Goal: Task Accomplishment & Management: Use online tool/utility

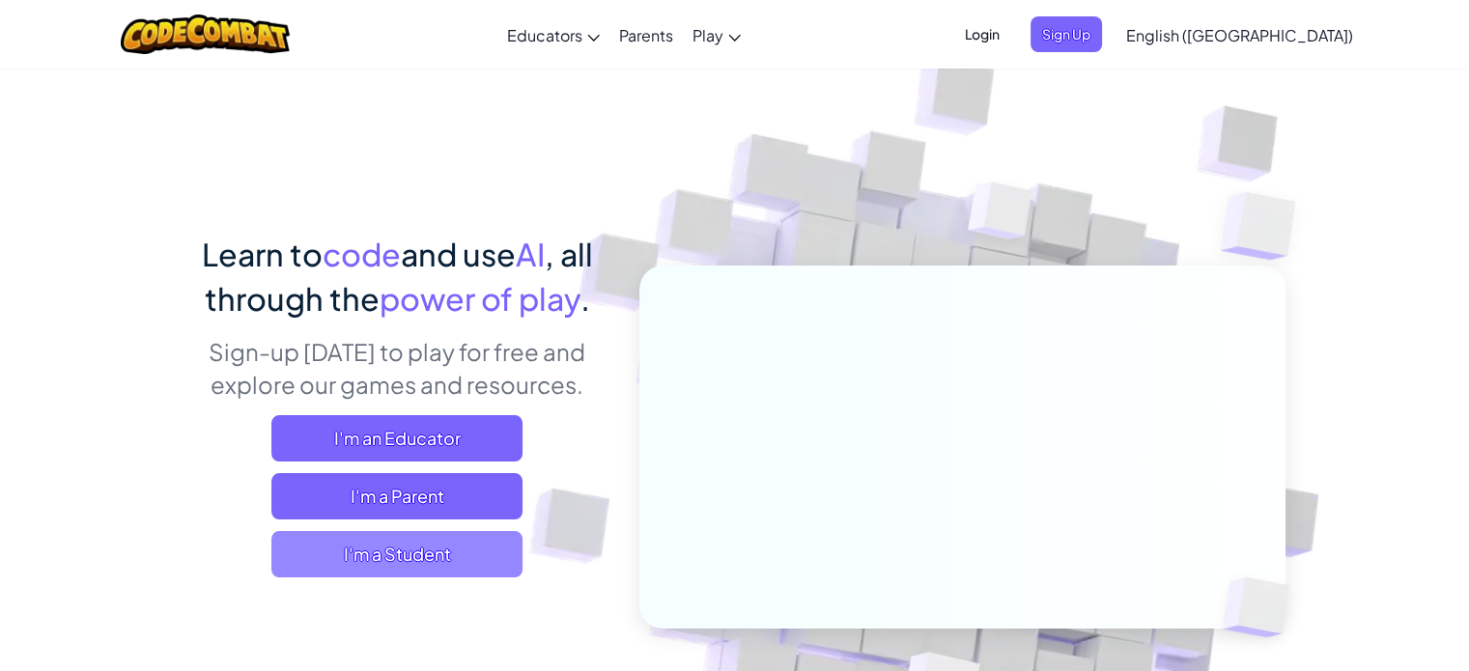
click at [416, 566] on span "I'm a Student" at bounding box center [396, 554] width 251 height 46
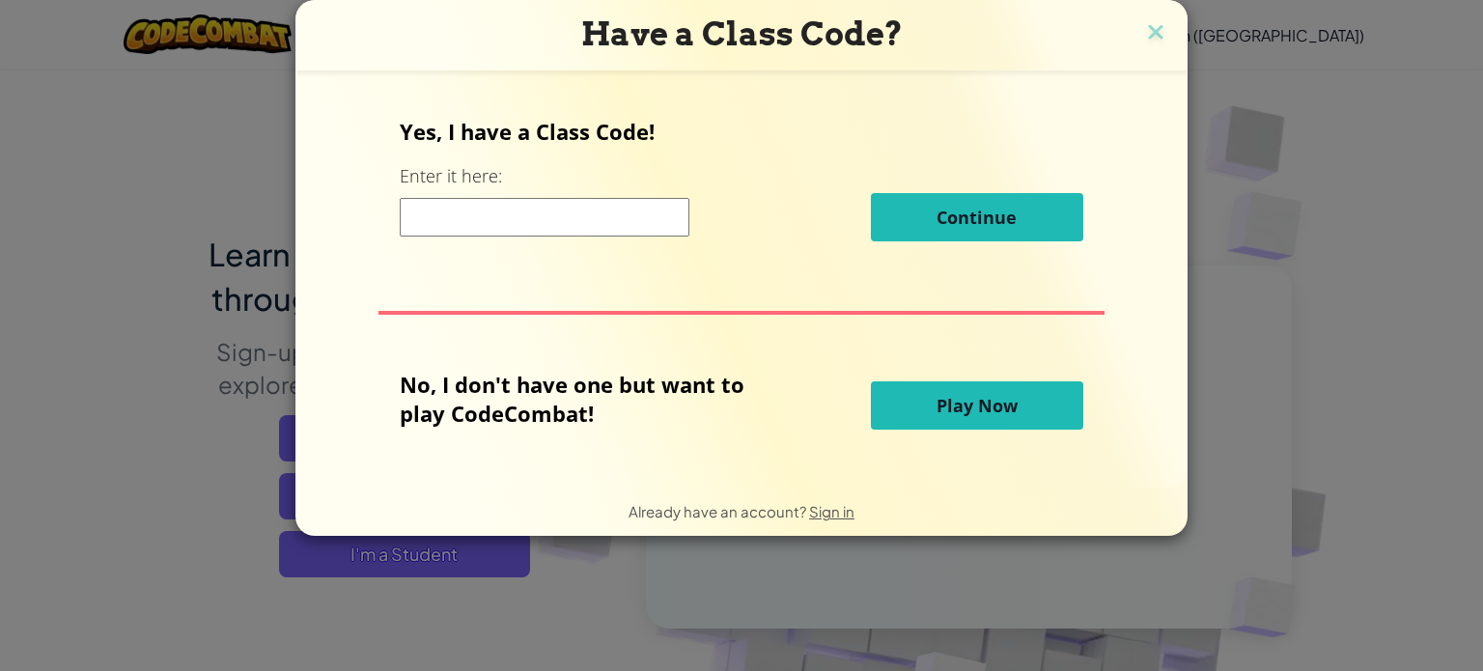
click at [917, 392] on button "Play Now" at bounding box center [977, 405] width 212 height 48
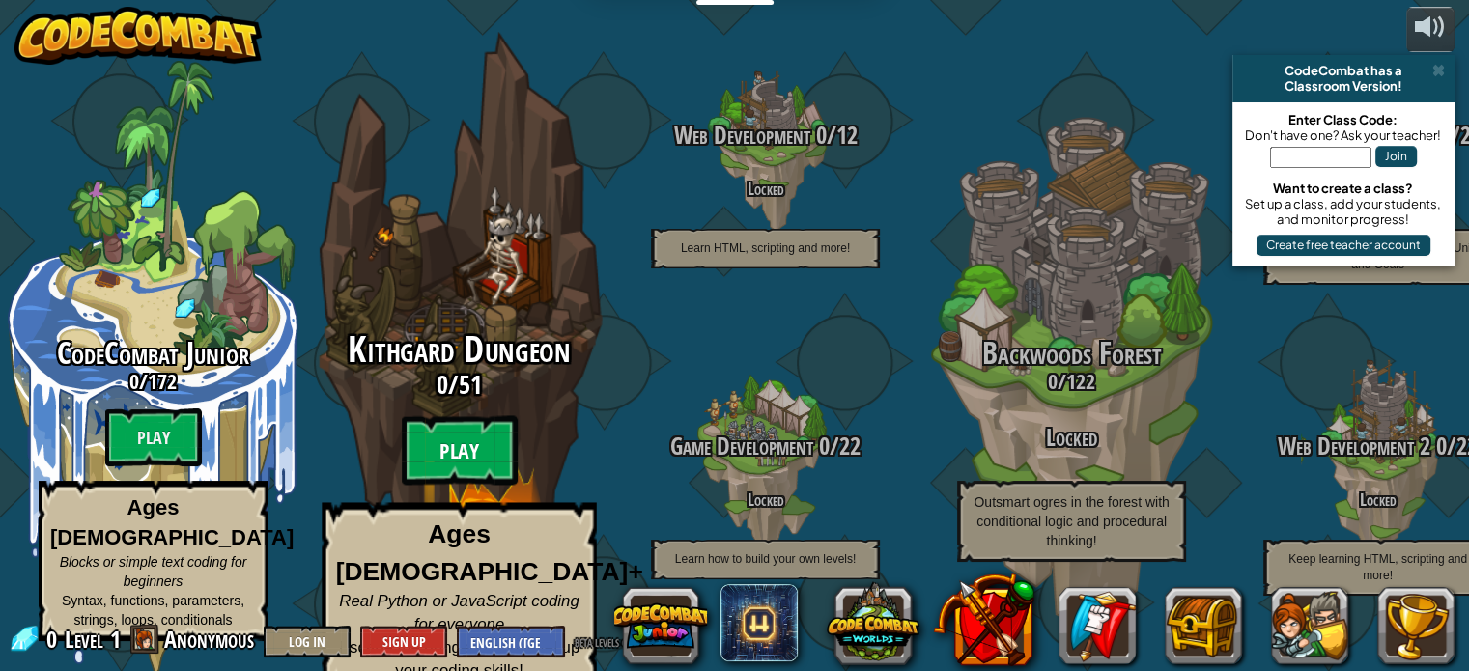
click at [444, 441] on btn "Play" at bounding box center [460, 451] width 116 height 70
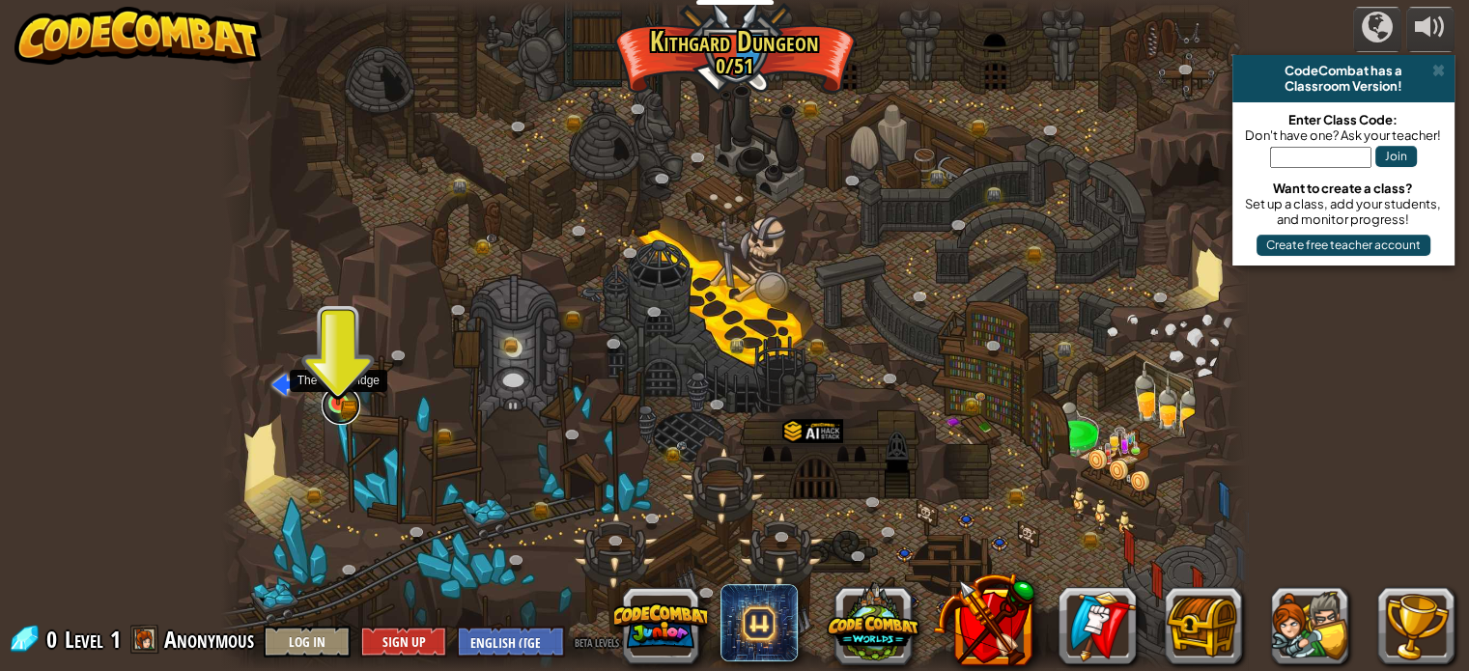
click at [334, 406] on link at bounding box center [341, 405] width 39 height 39
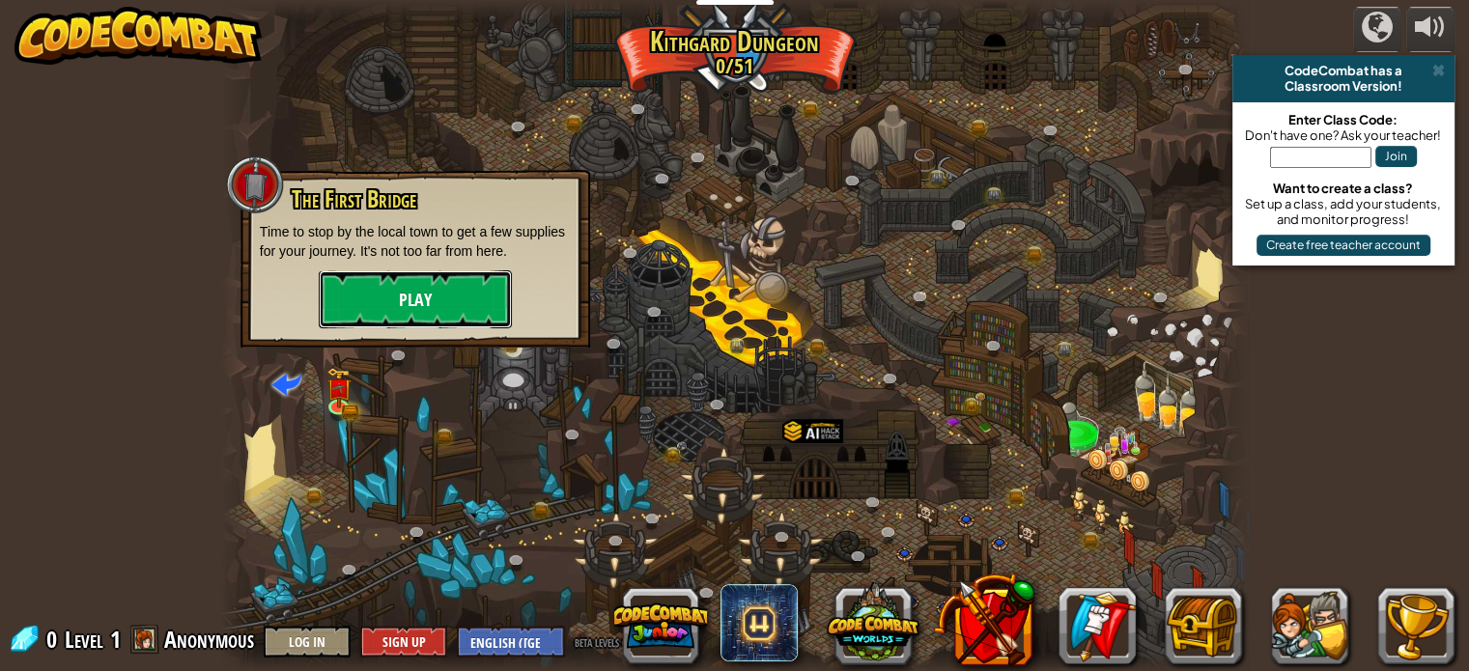
click at [460, 325] on button "Play" at bounding box center [415, 299] width 193 height 58
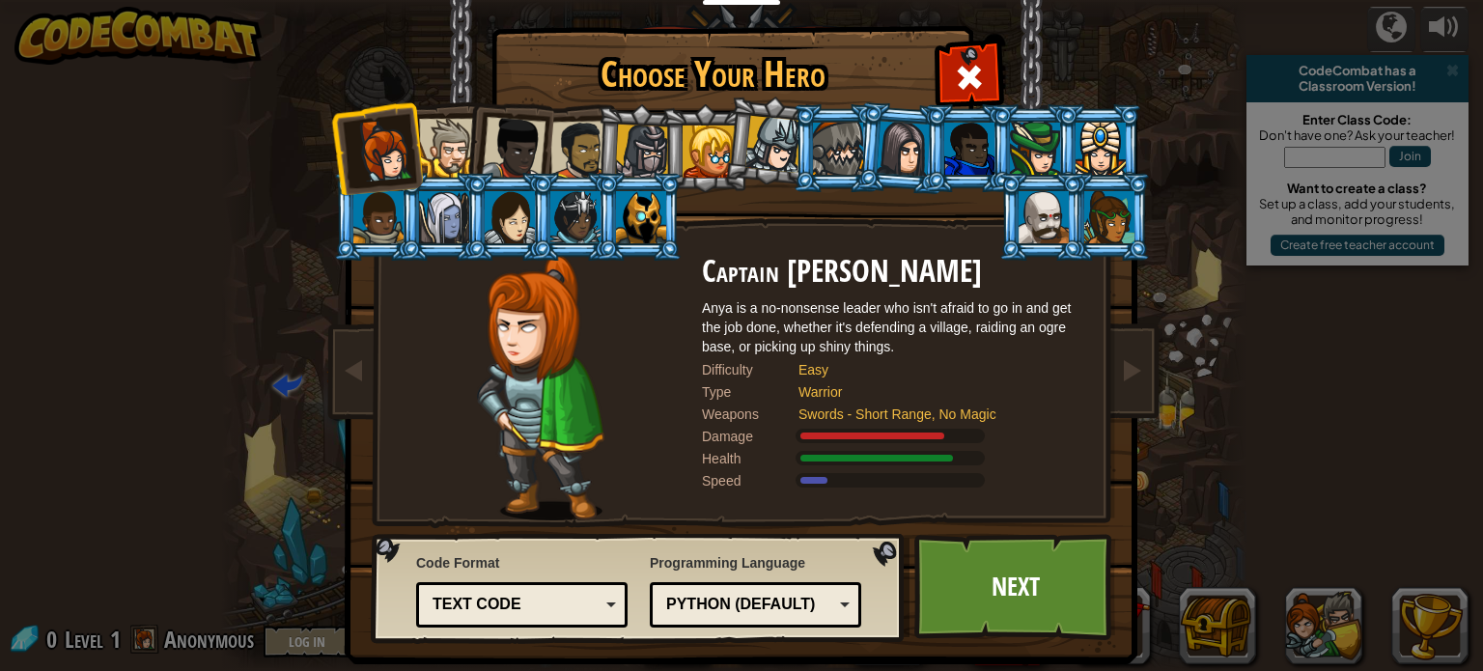
click at [529, 606] on div "Text code" at bounding box center [516, 605] width 167 height 22
click at [260, 461] on div "Choose Your Hero 0 Captain [PERSON_NAME] is a no-nonsense leader who isn't afra…" at bounding box center [741, 335] width 1483 height 671
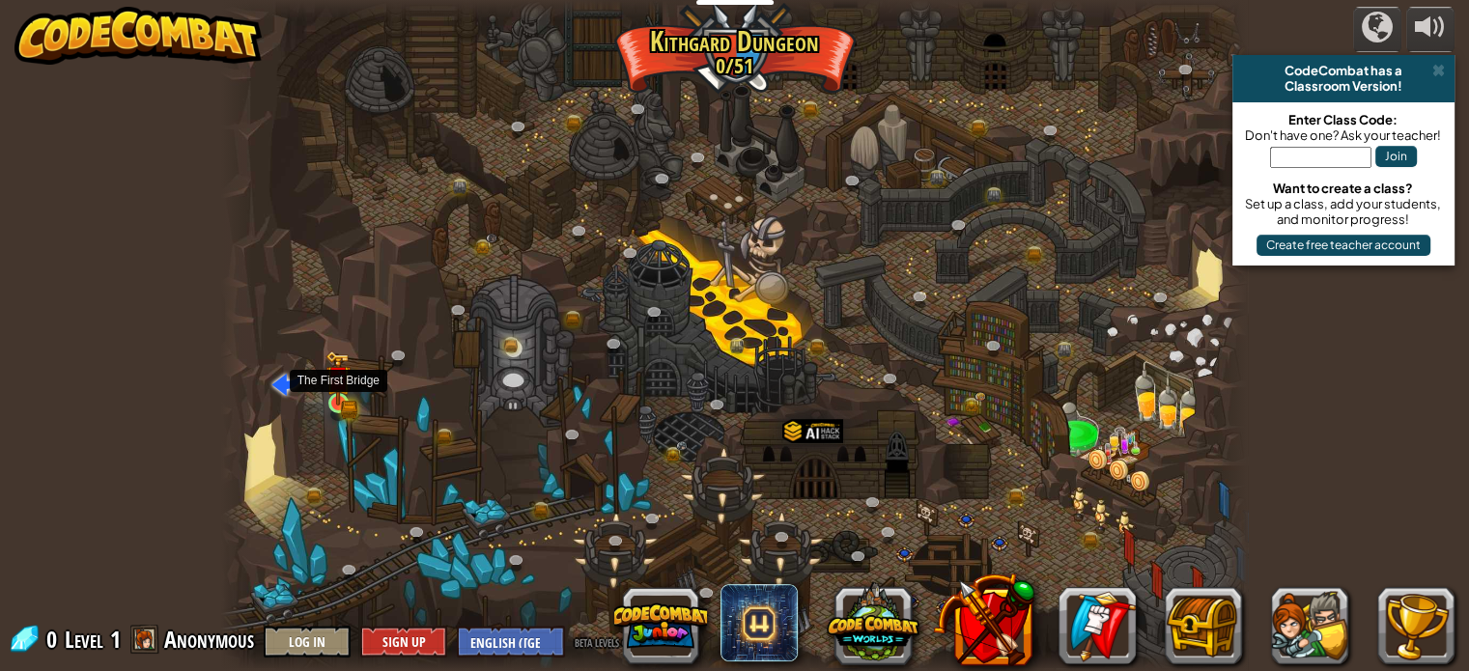
click at [328, 392] on img at bounding box center [337, 378] width 25 height 55
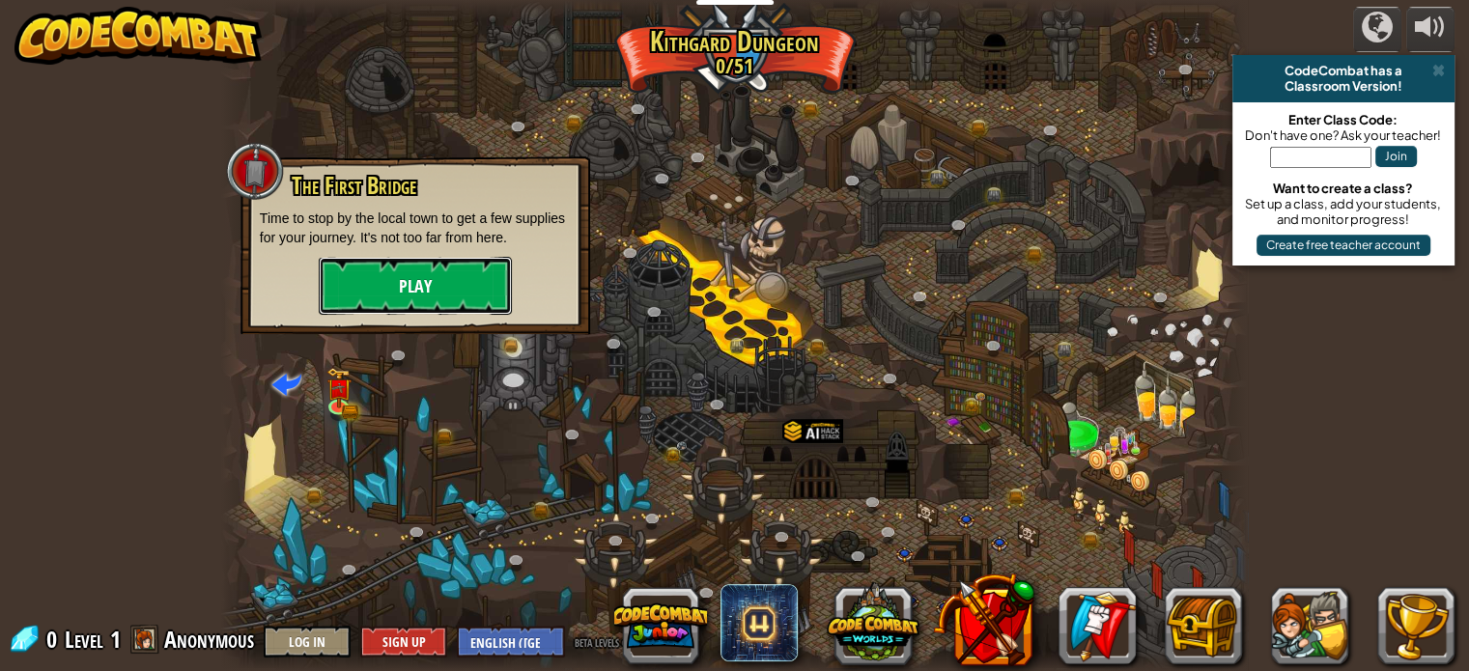
click at [378, 299] on button "Play" at bounding box center [415, 286] width 193 height 58
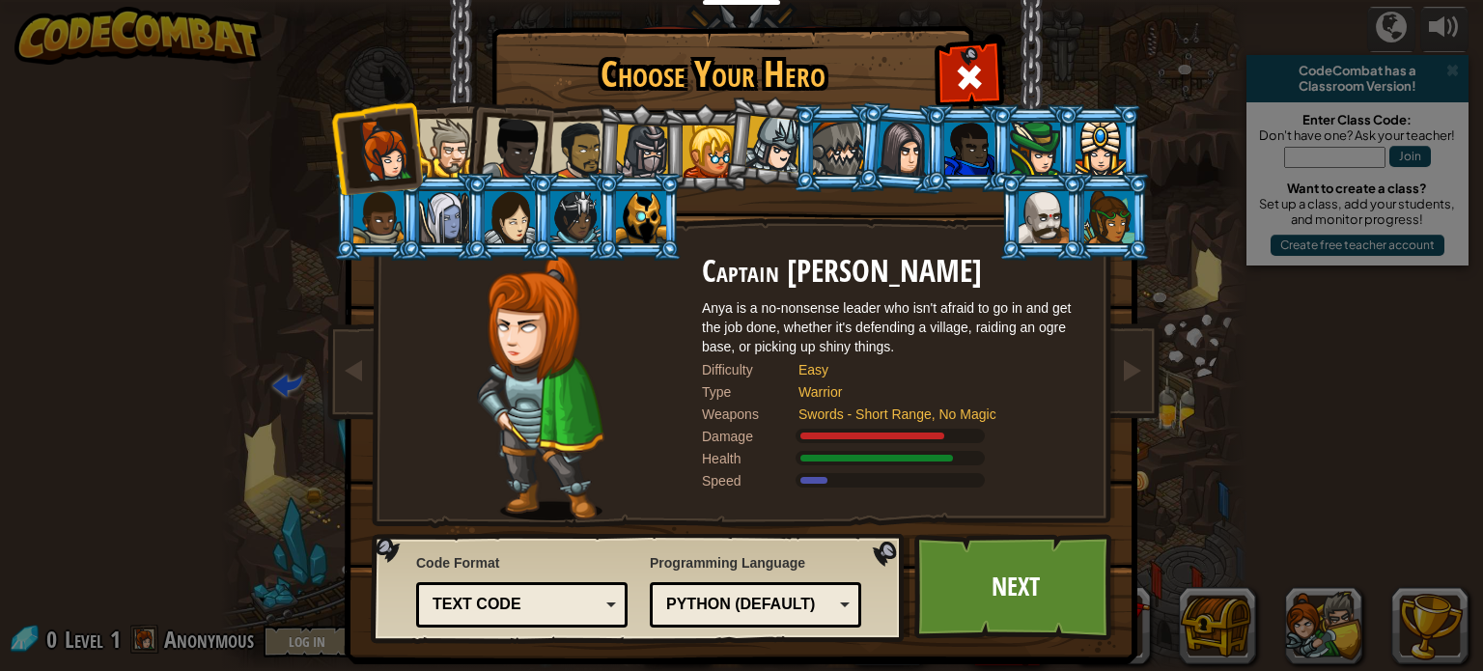
click at [518, 146] on div at bounding box center [514, 149] width 64 height 64
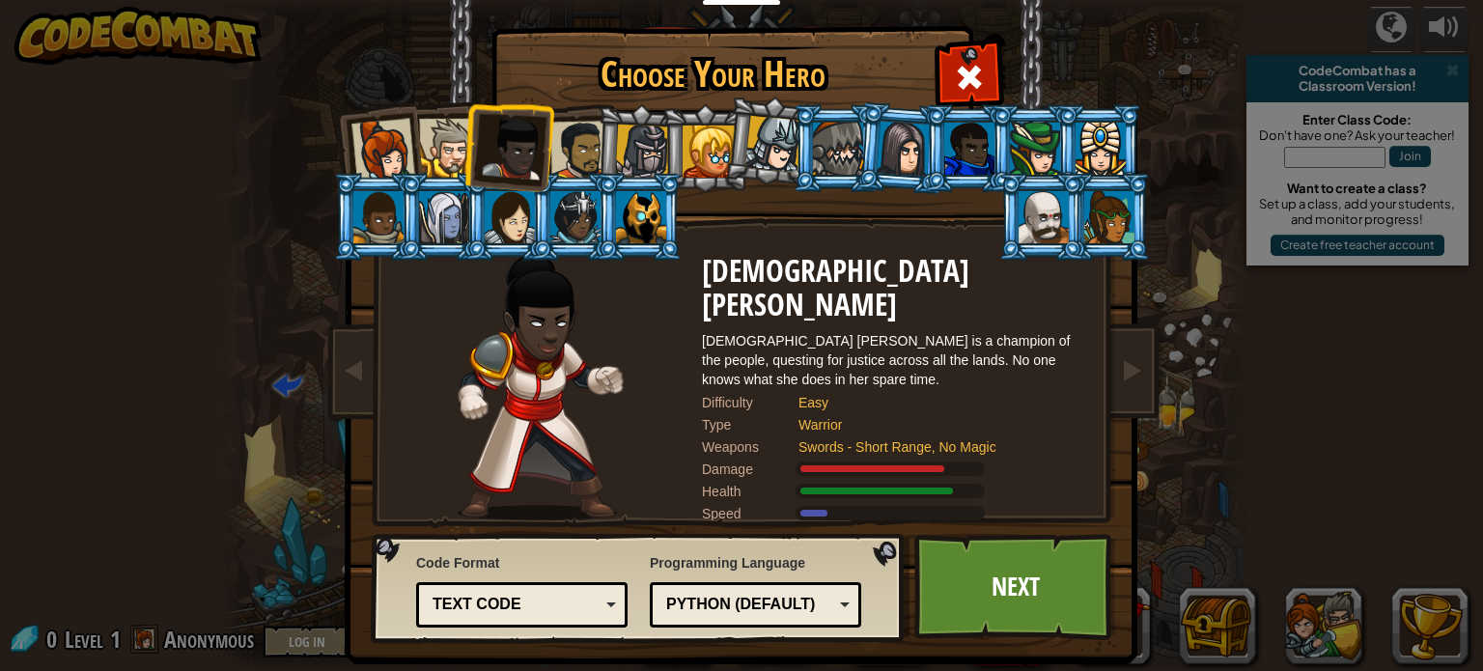
click at [441, 135] on div at bounding box center [448, 148] width 59 height 59
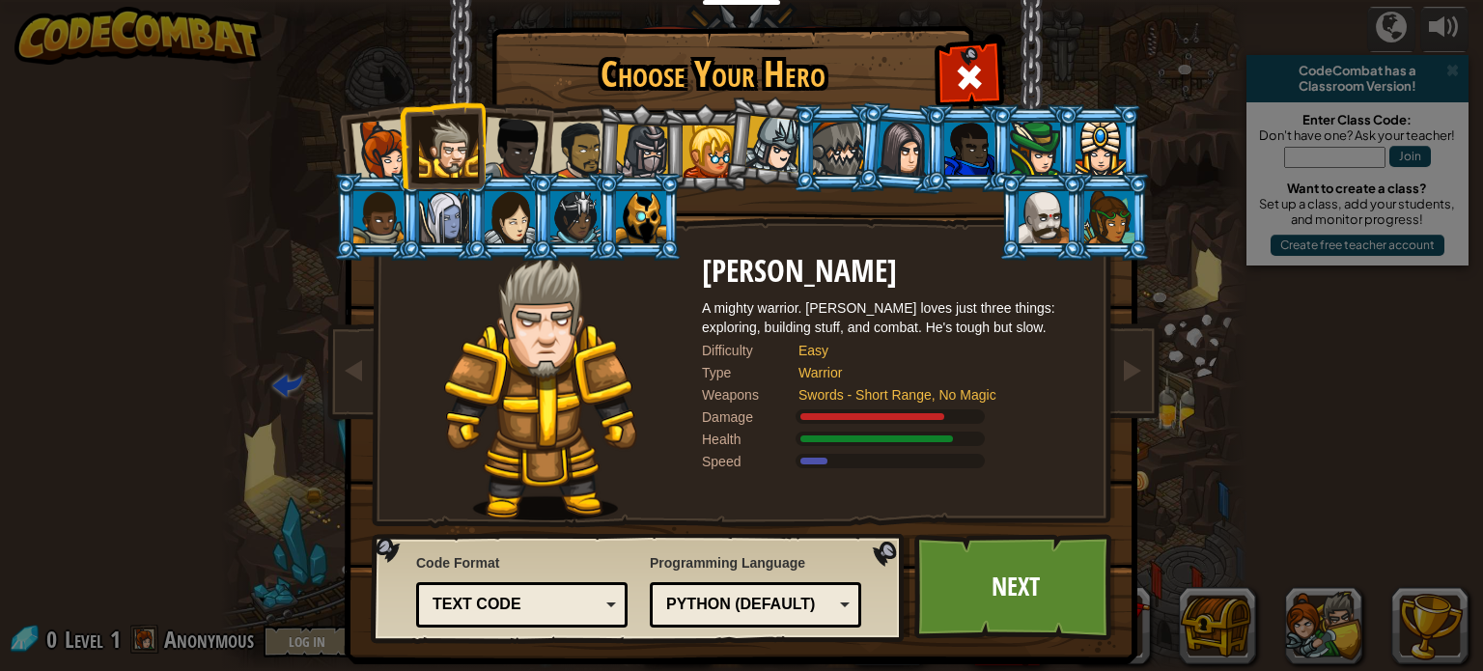
click at [371, 135] on div at bounding box center [384, 151] width 64 height 64
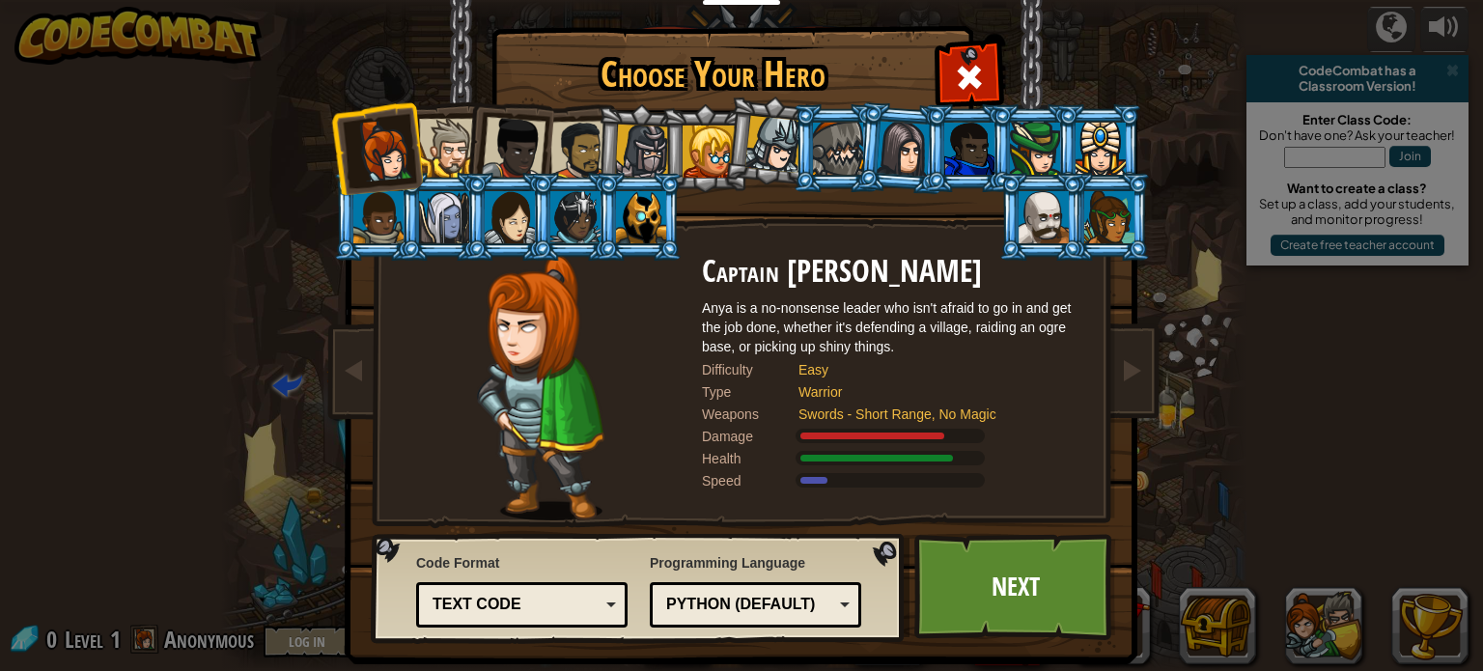
click at [463, 142] on li at bounding box center [508, 145] width 95 height 95
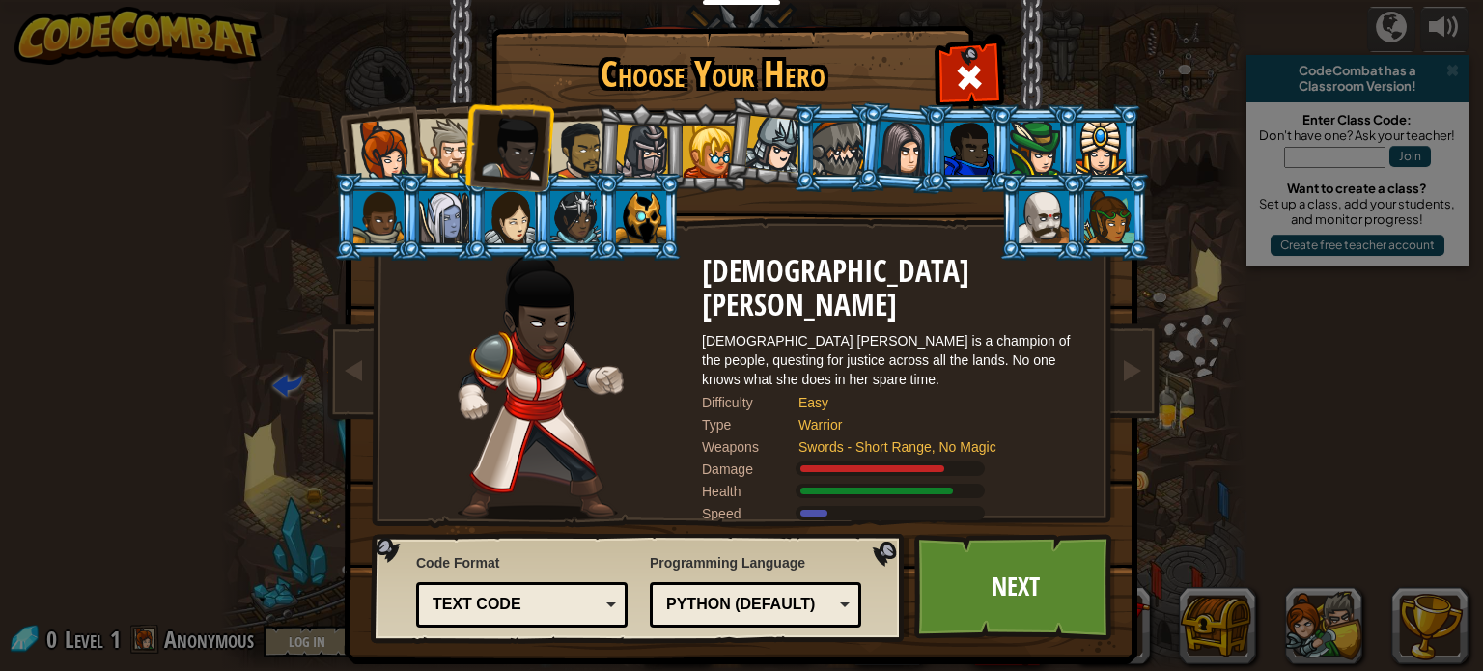
click at [445, 141] on div at bounding box center [448, 148] width 59 height 59
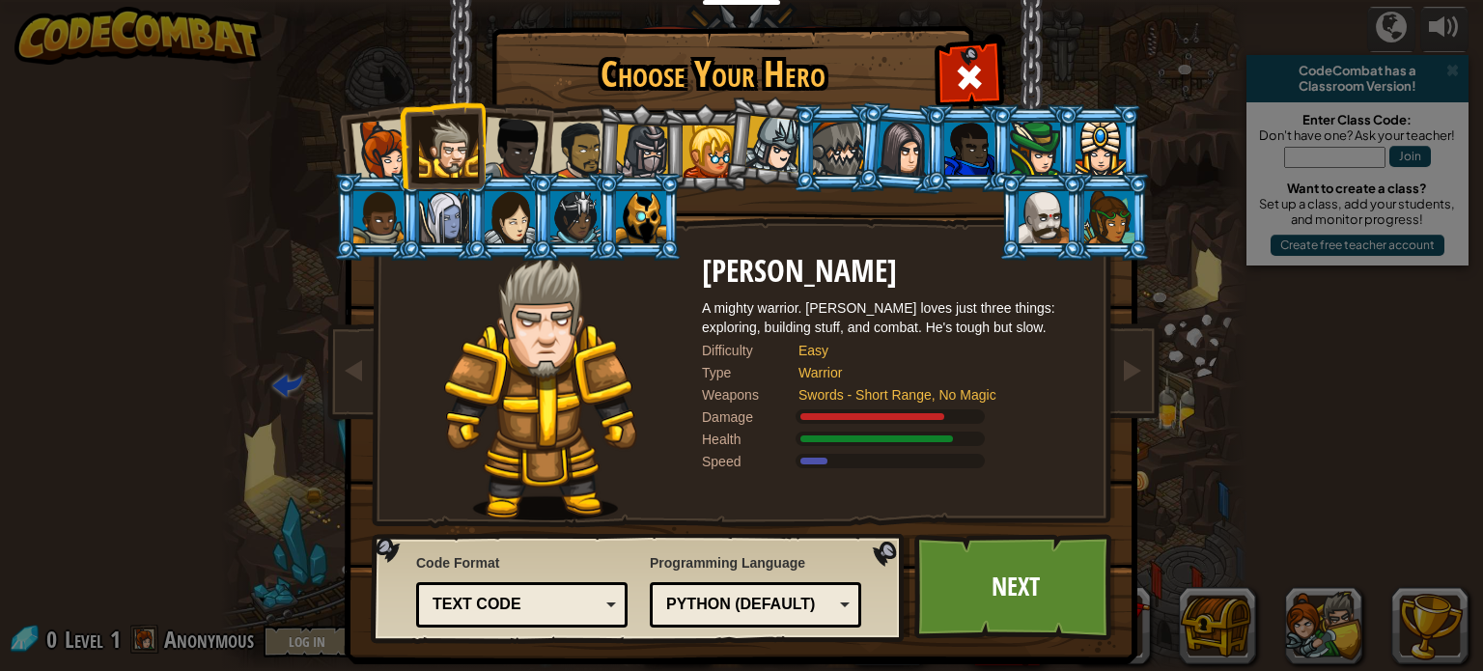
click at [567, 150] on div at bounding box center [580, 151] width 60 height 60
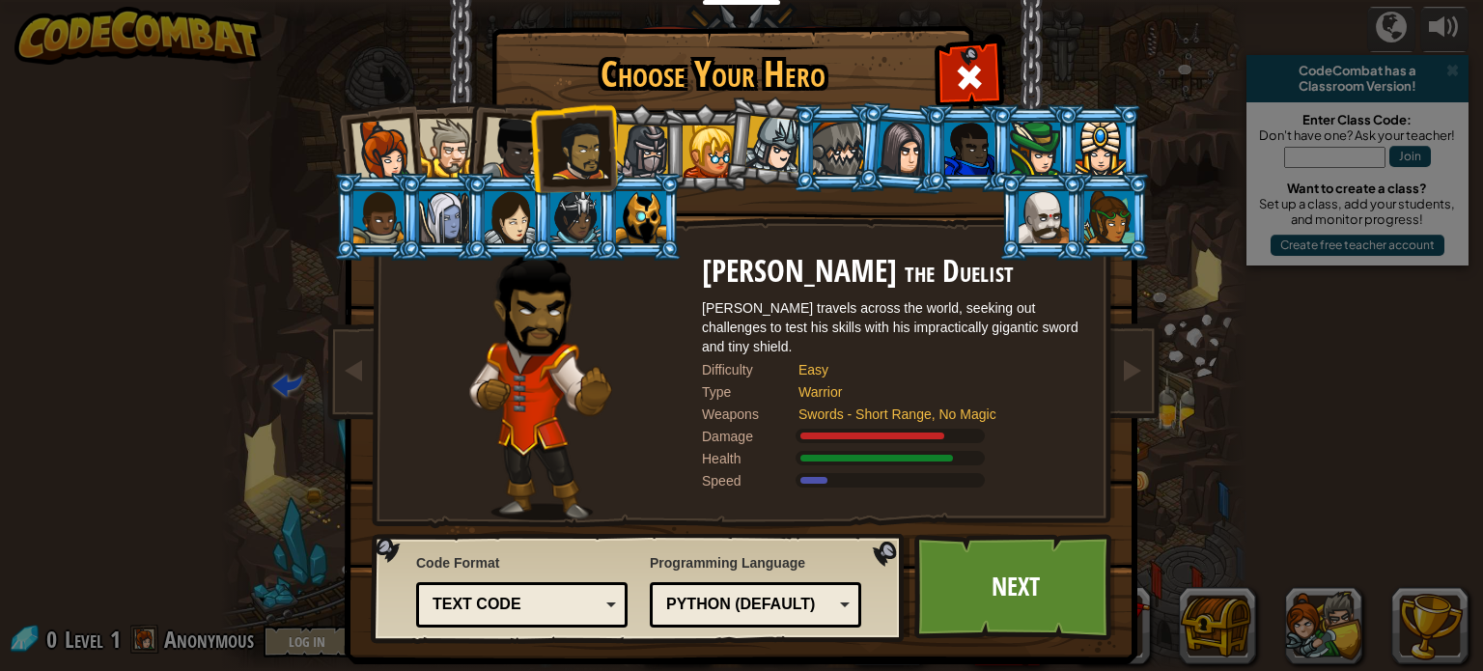
click at [799, 592] on div "Python (Default)" at bounding box center [756, 605] width 186 height 30
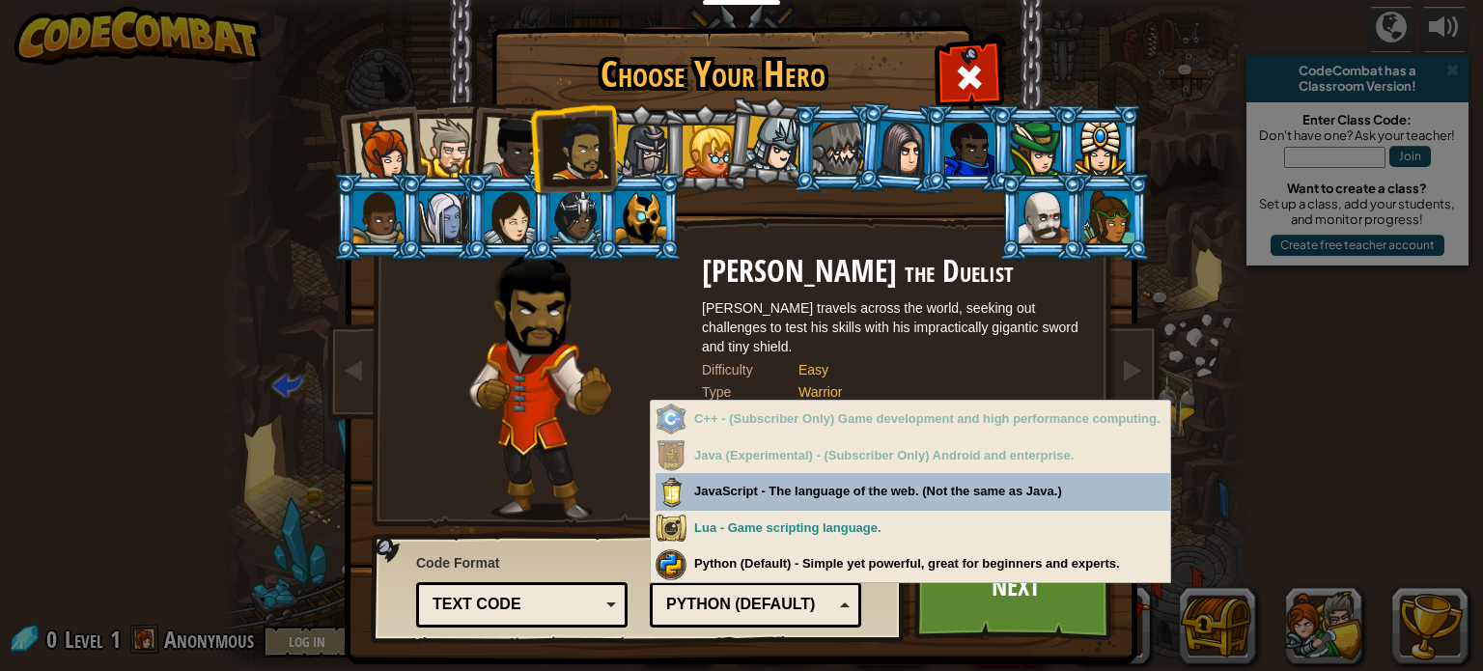
click at [606, 476] on div at bounding box center [541, 388] width 323 height 266
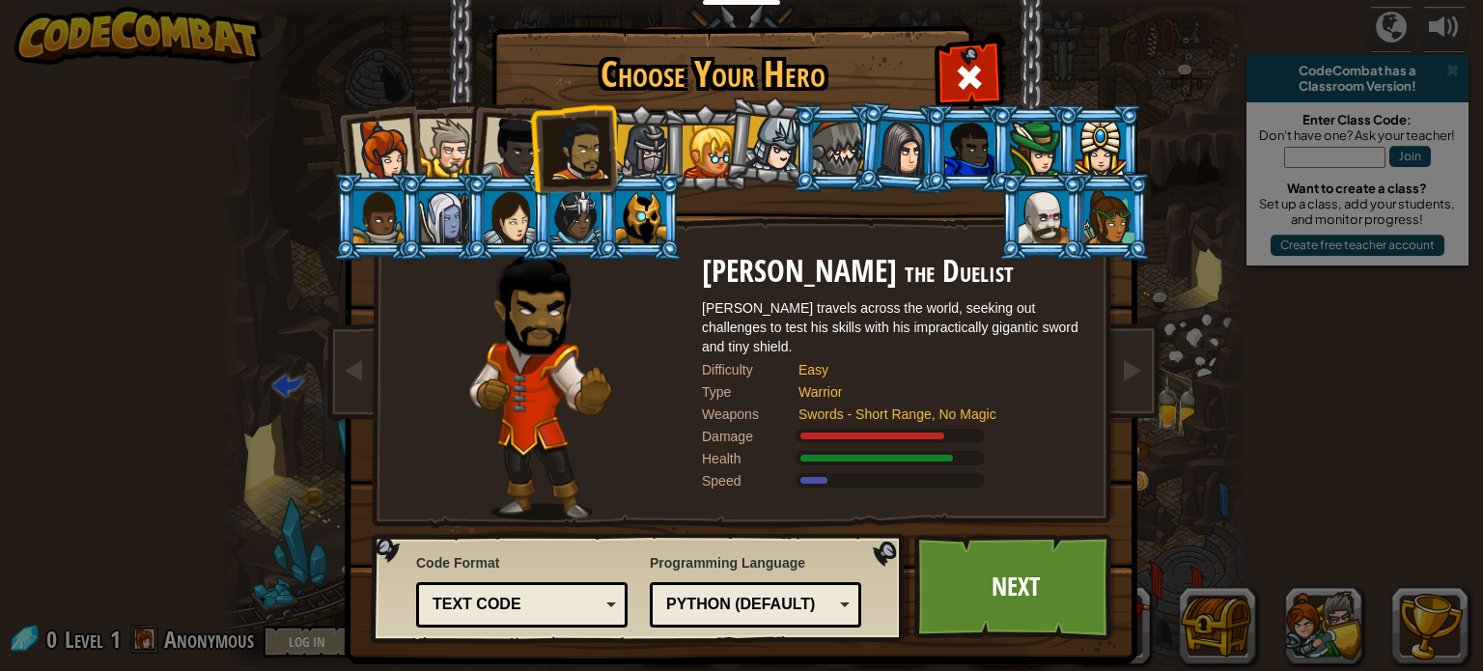
click at [804, 592] on div "Python (Default)" at bounding box center [756, 605] width 186 height 30
click at [537, 445] on img at bounding box center [540, 388] width 142 height 266
click at [719, 607] on div "Python (Default)" at bounding box center [749, 605] width 167 height 22
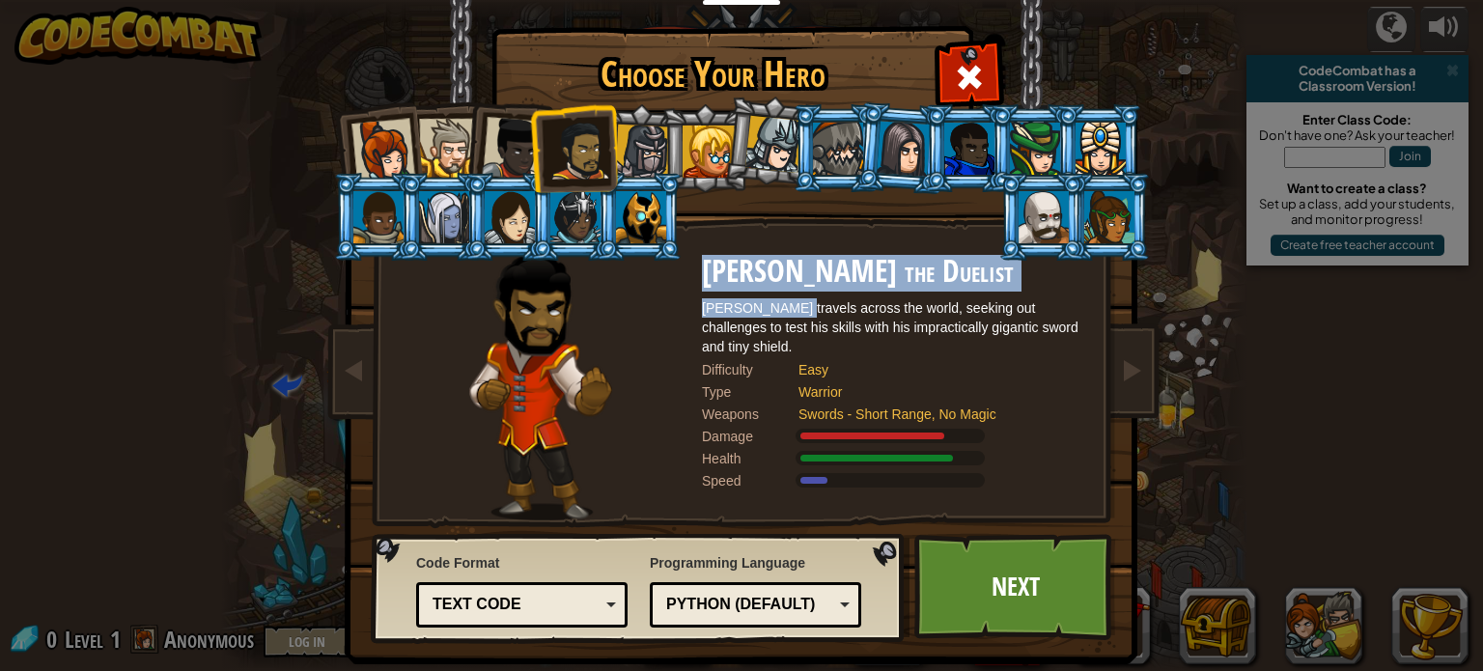
scroll to position [22, 0]
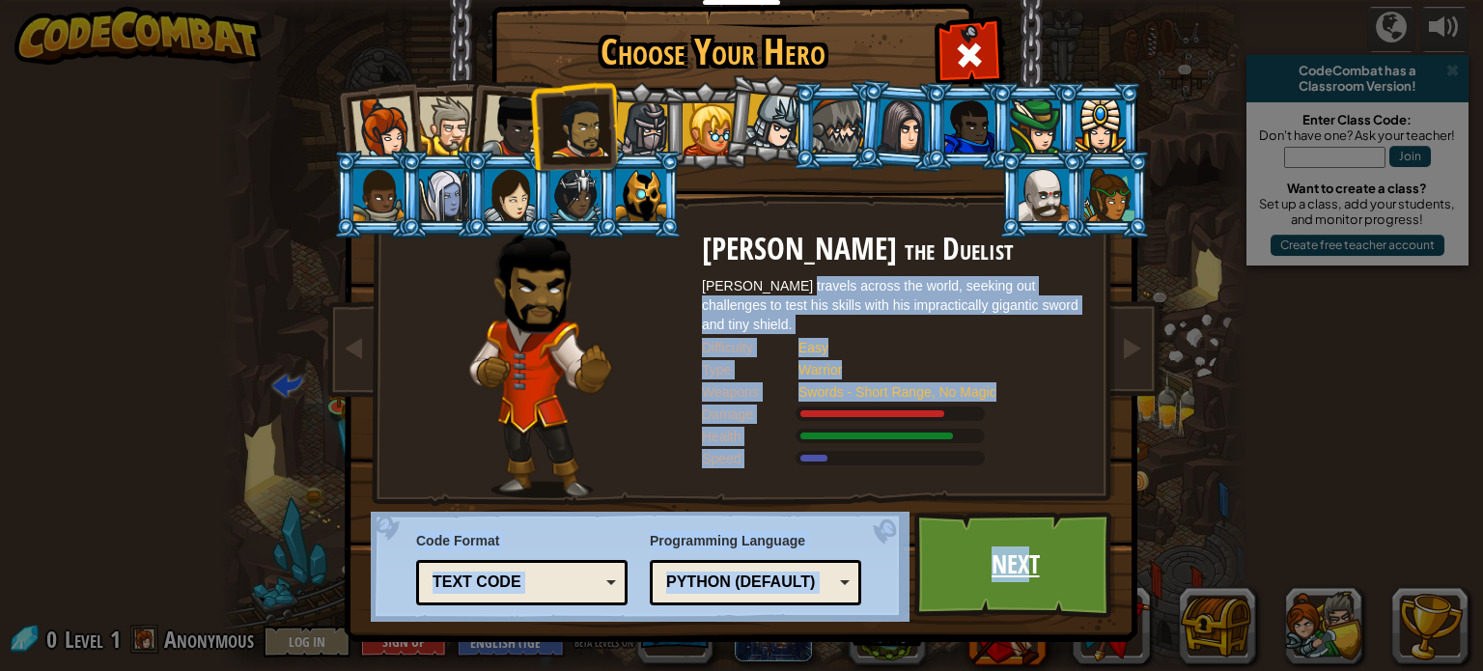
drag, startPoint x: 778, startPoint y: 299, endPoint x: 1016, endPoint y: 576, distance: 364.3
click at [1016, 9] on div "Choose Your Hero 0 Captain [PERSON_NAME] is a no-nonsense leader who isn't afra…" at bounding box center [742, 8] width 792 height 2
click at [1016, 576] on link "Next" at bounding box center [1016, 565] width 202 height 106
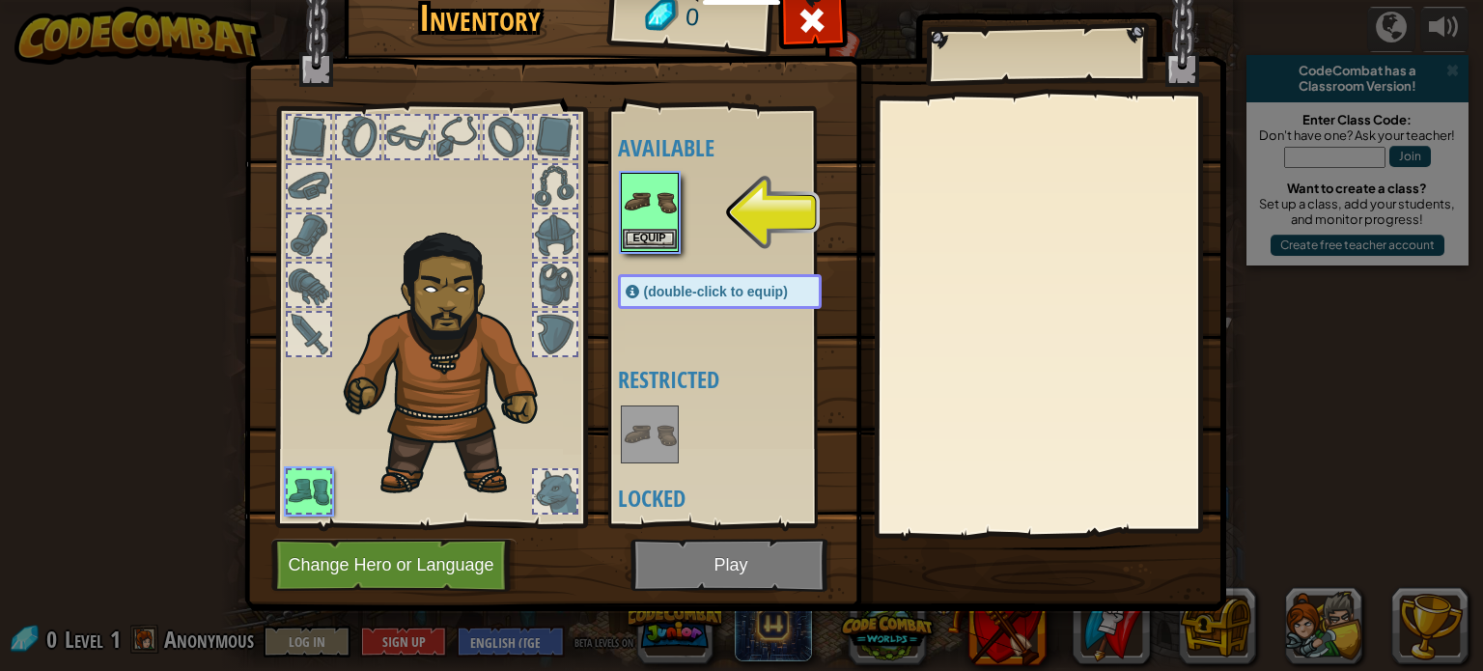
click at [649, 208] on img at bounding box center [650, 202] width 54 height 54
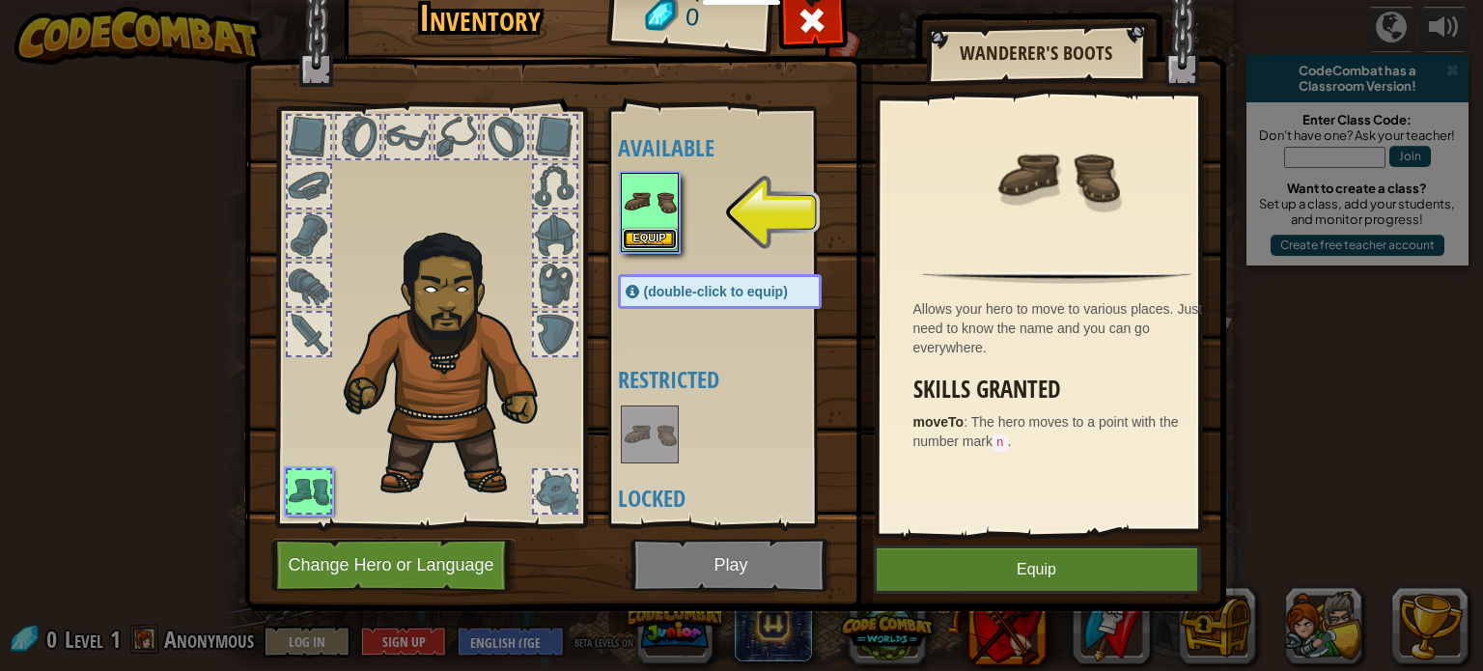
click at [649, 235] on button "Equip" at bounding box center [650, 239] width 54 height 20
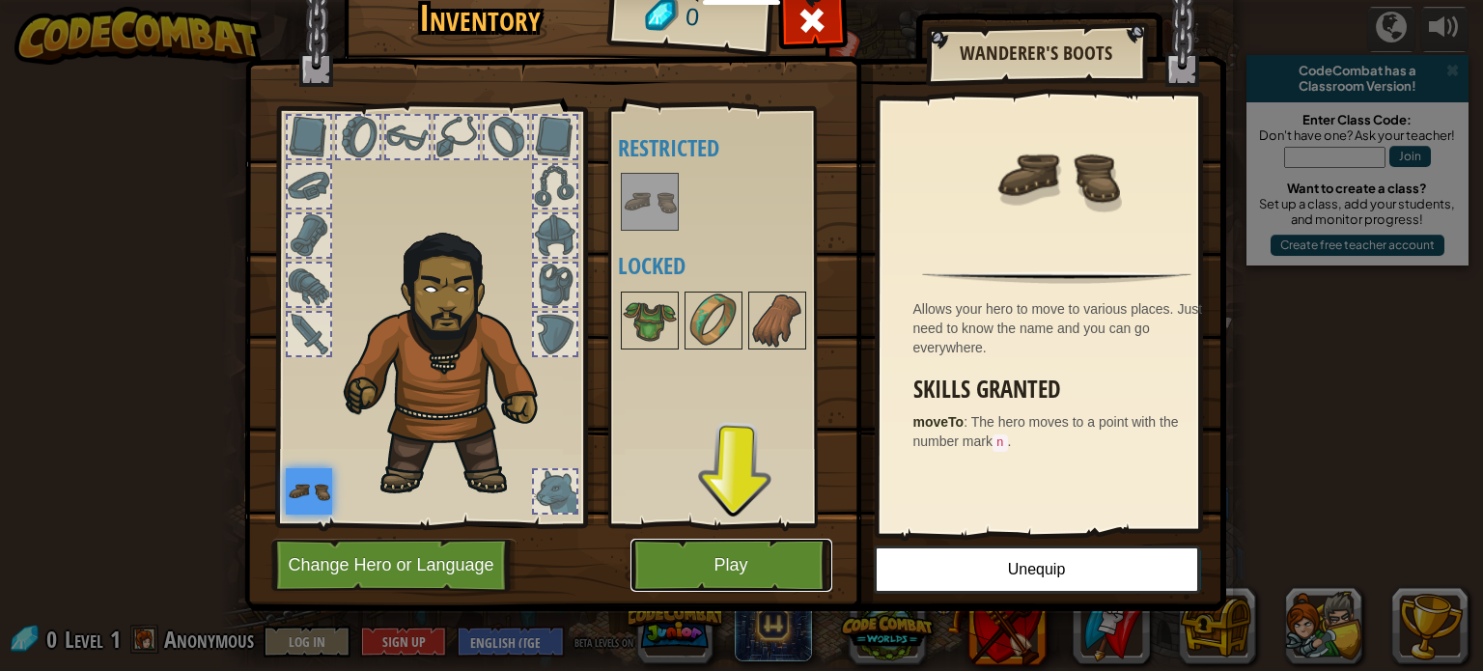
click at [752, 540] on button "Play" at bounding box center [732, 565] width 202 height 53
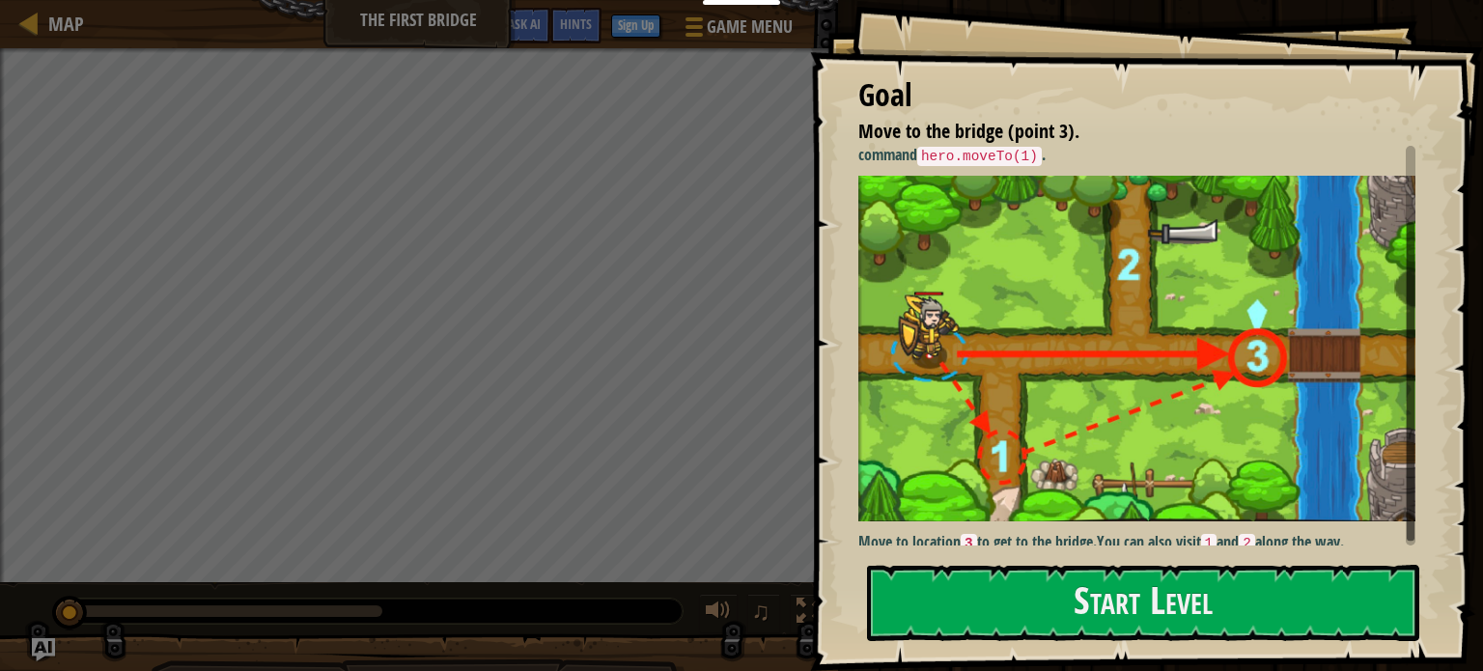
scroll to position [85, 0]
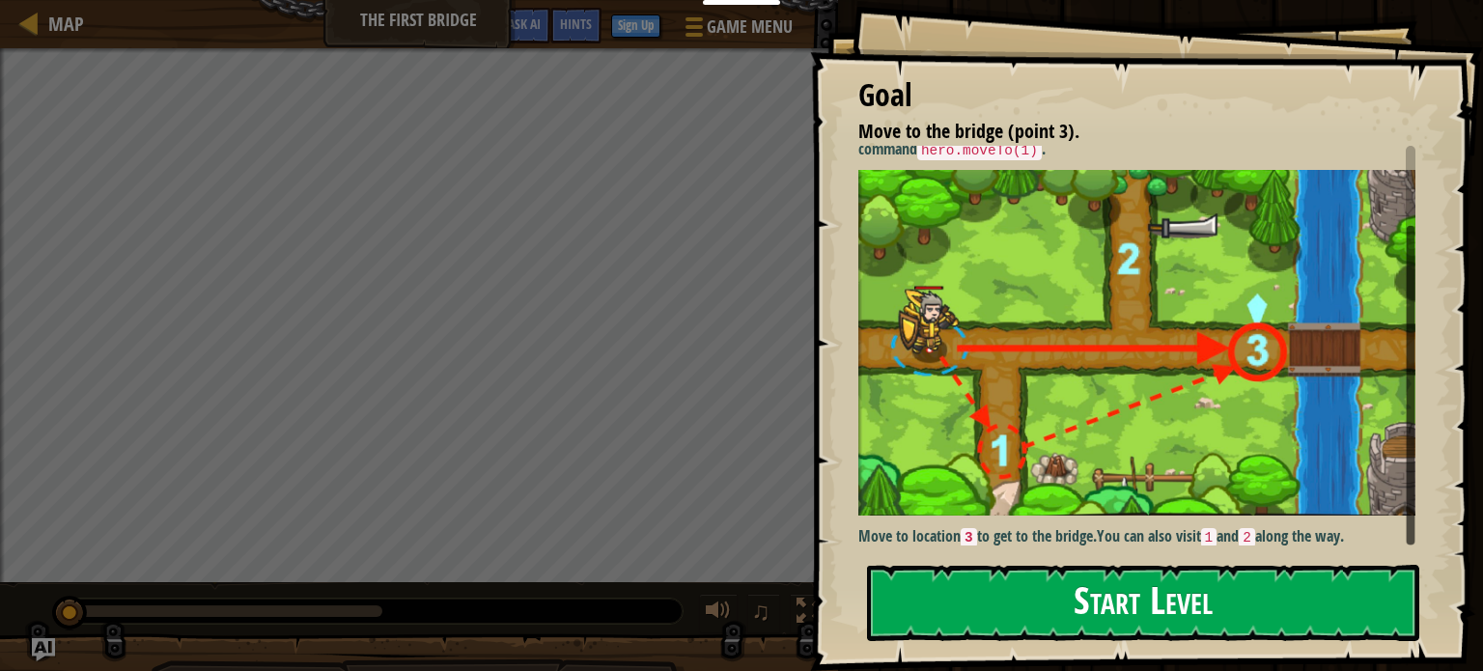
drag, startPoint x: 1408, startPoint y: 443, endPoint x: 1407, endPoint y: 571, distance: 127.5
click at [1407, 571] on div "Goal Move to the bridge (point 3). You need to cross the bridge on the way to t…" at bounding box center [1146, 335] width 673 height 671
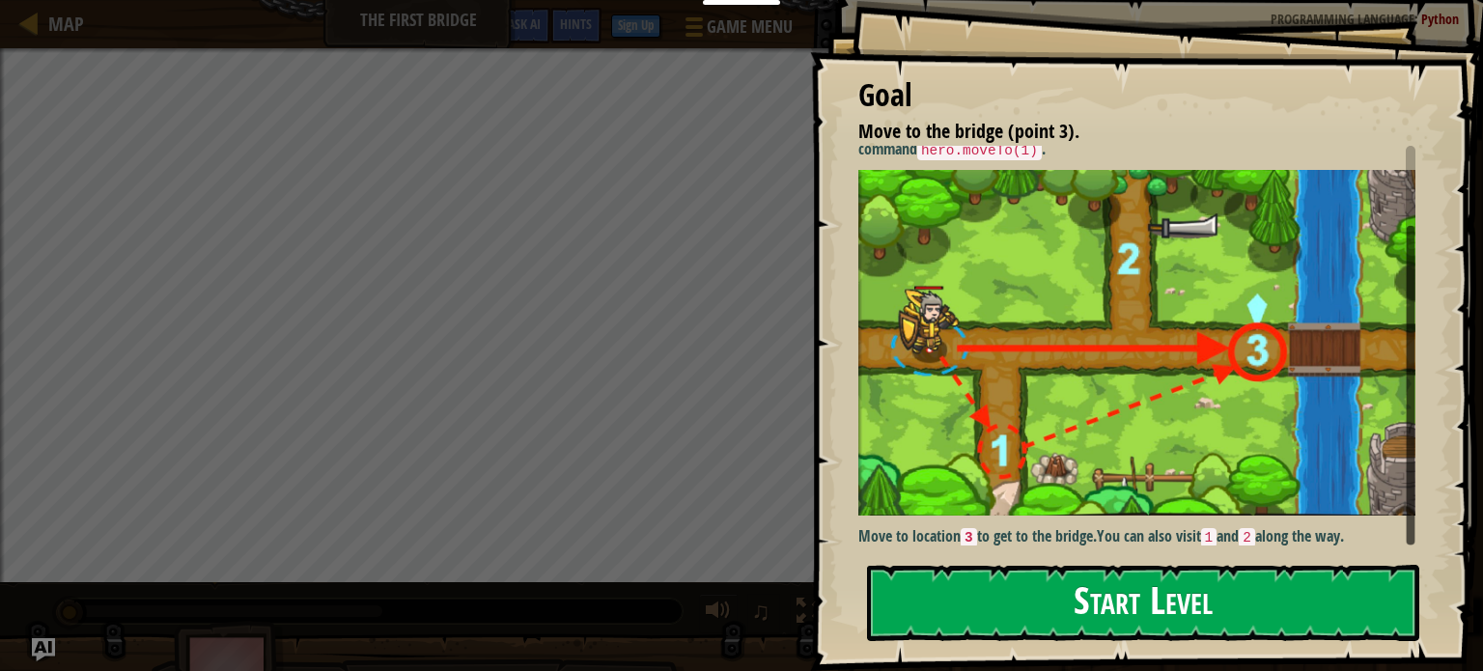
click at [1144, 595] on button "Start Level" at bounding box center [1143, 603] width 552 height 76
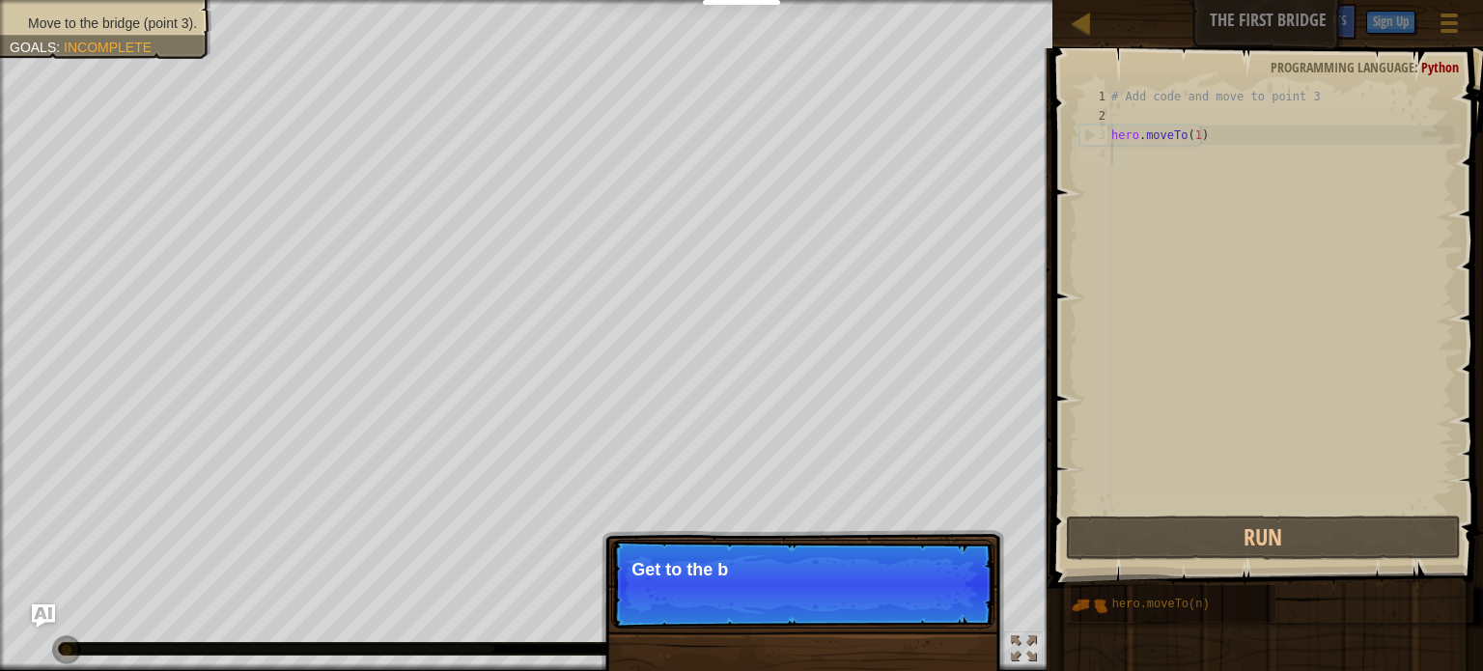
click at [973, 622] on p "Skip (esc) Continue Get to the b" at bounding box center [802, 584] width 383 height 89
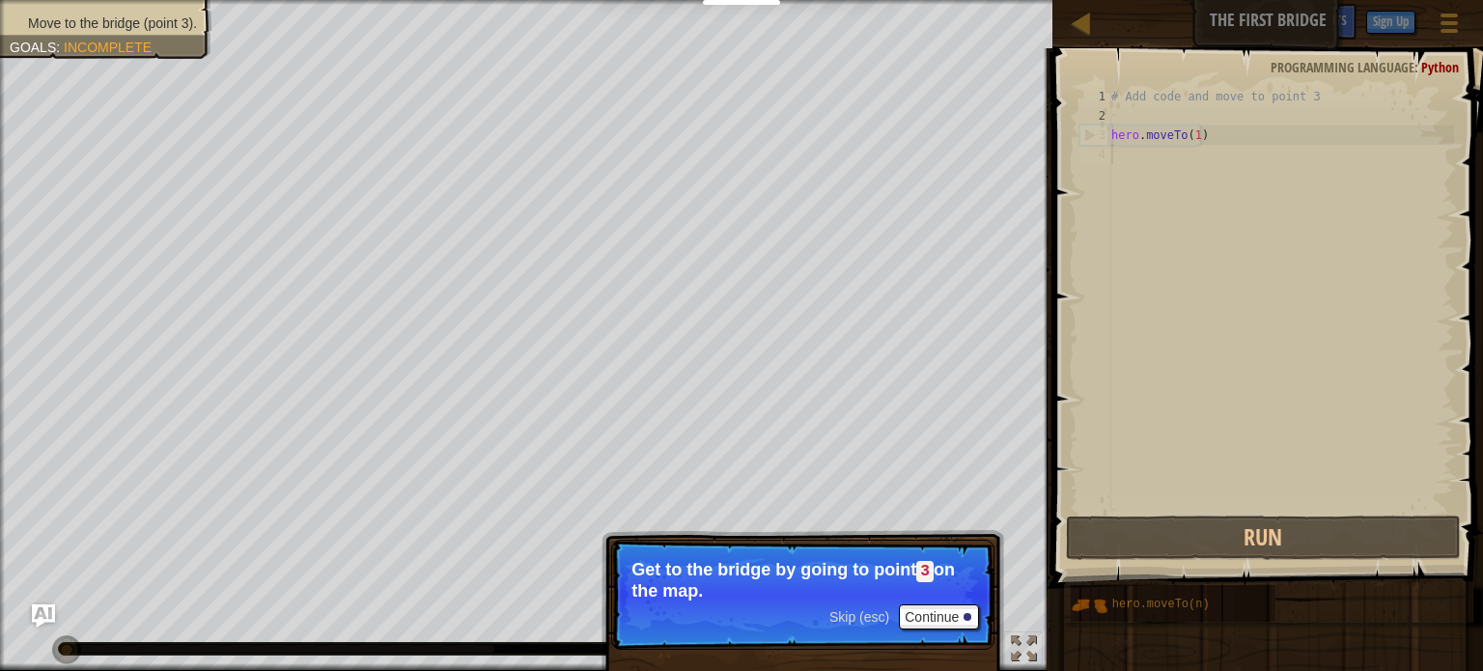
type textarea "hero.moveTo(1)"
click at [1203, 134] on div "# Add code and move to point 3 hero . moveTo ( 1 )" at bounding box center [1281, 319] width 347 height 464
click at [1190, 136] on div "# Add code and move to point 3 hero . moveTo ( 1 )" at bounding box center [1281, 319] width 347 height 464
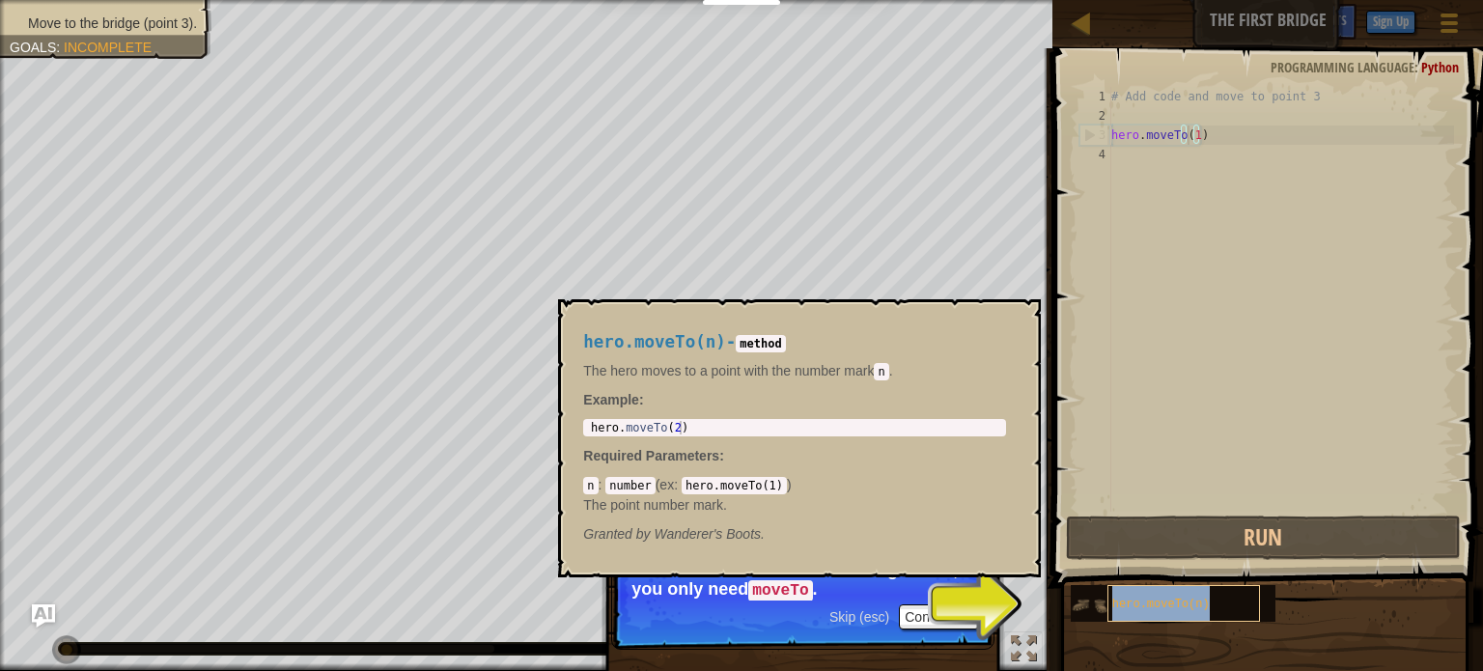
click at [1128, 609] on span "hero.moveTo(n)" at bounding box center [1162, 605] width 98 height 14
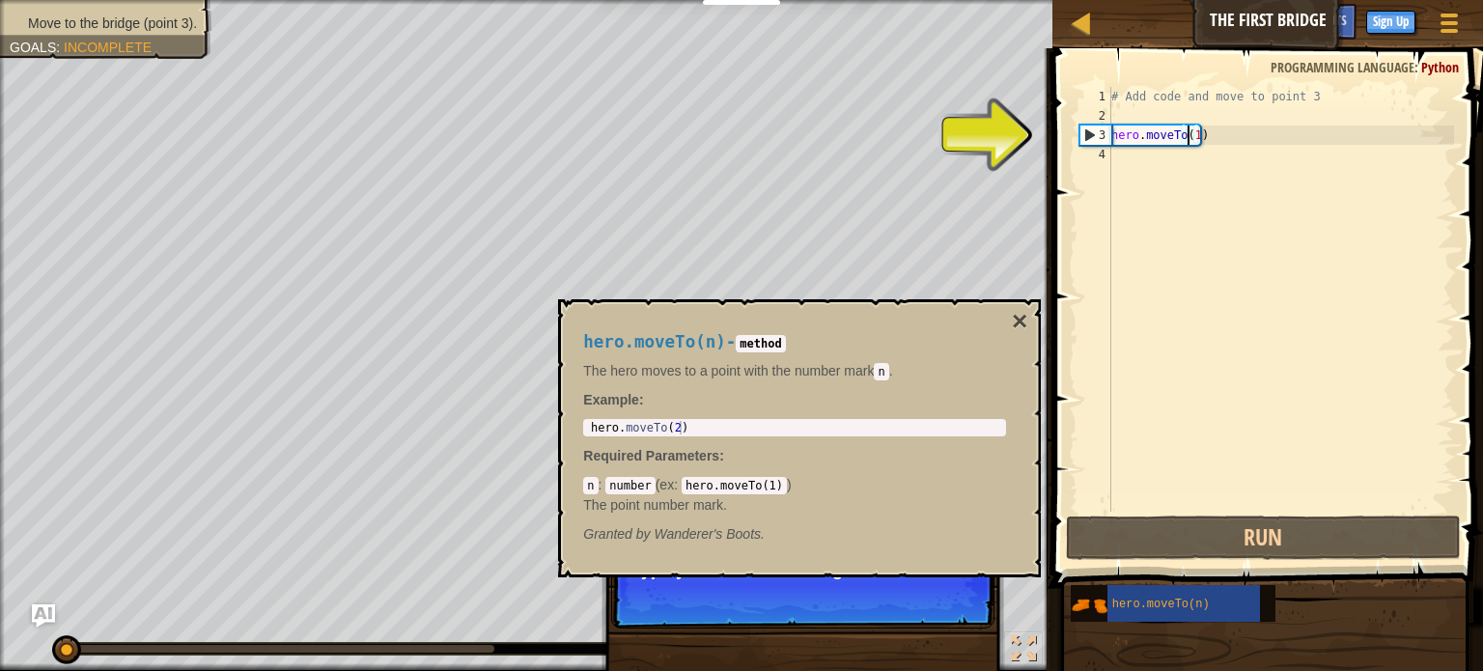
type textarea "hero.moveTo(2)"
click at [674, 427] on div "hero . moveTo ( 2 )" at bounding box center [794, 441] width 415 height 41
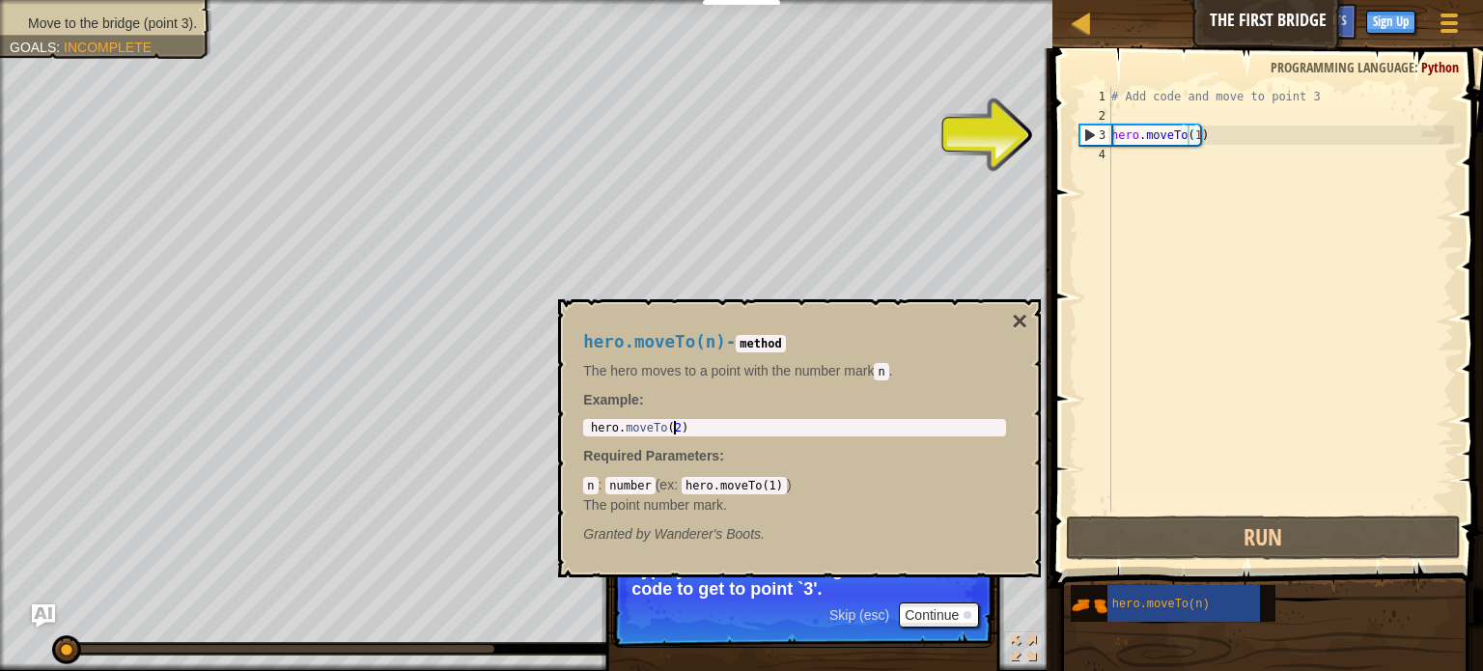
click at [1190, 133] on div "# Add code and move to point 3 hero . moveTo ( 1 )" at bounding box center [1281, 319] width 347 height 464
click at [1194, 133] on div "# Add code and move to point 3 hero . moveTo ( 1 )" at bounding box center [1281, 319] width 347 height 464
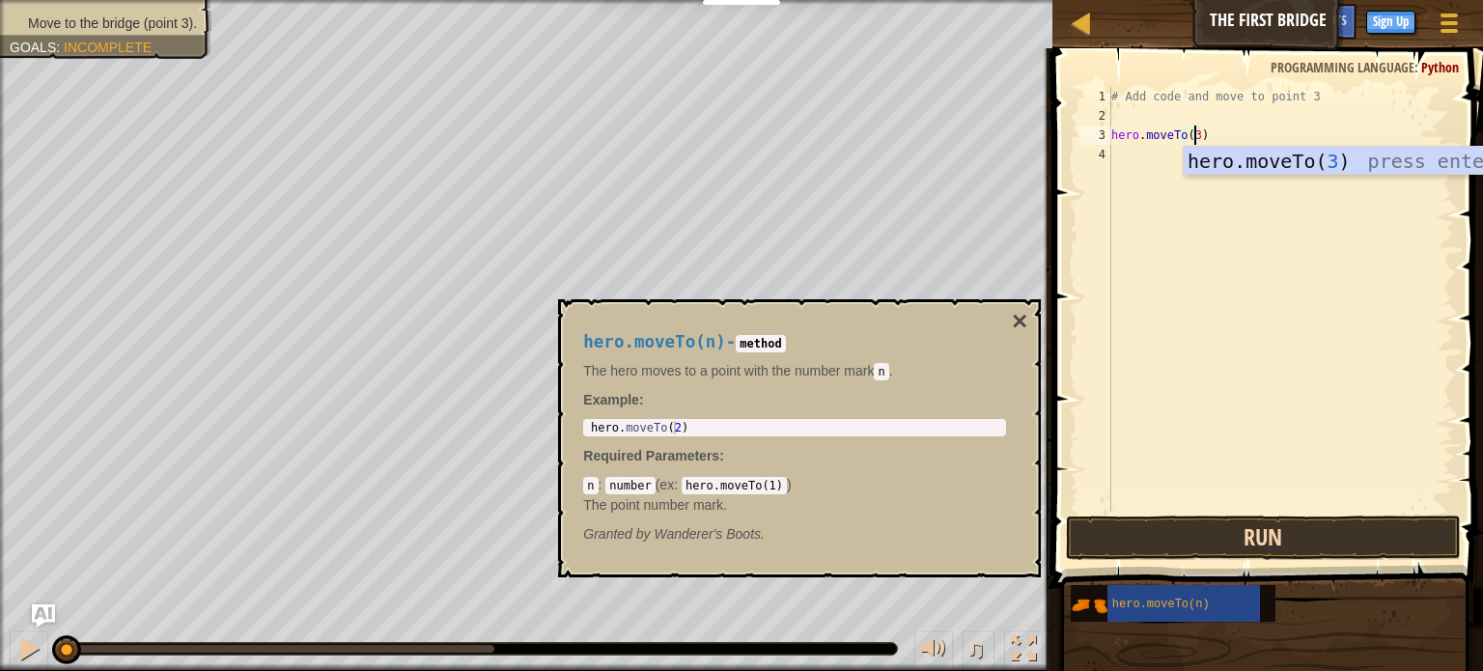
type textarea "hero.moveTo(3)"
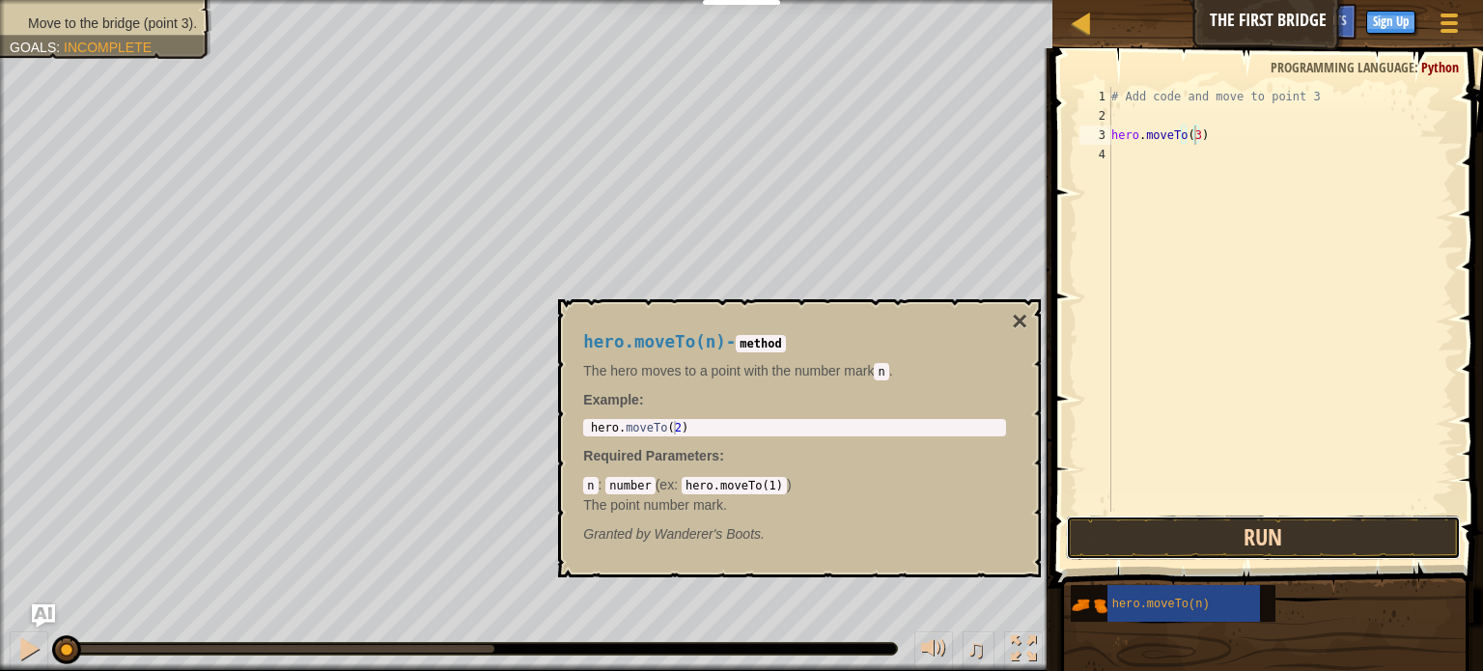
click at [1147, 539] on button "Run" at bounding box center [1263, 538] width 395 height 44
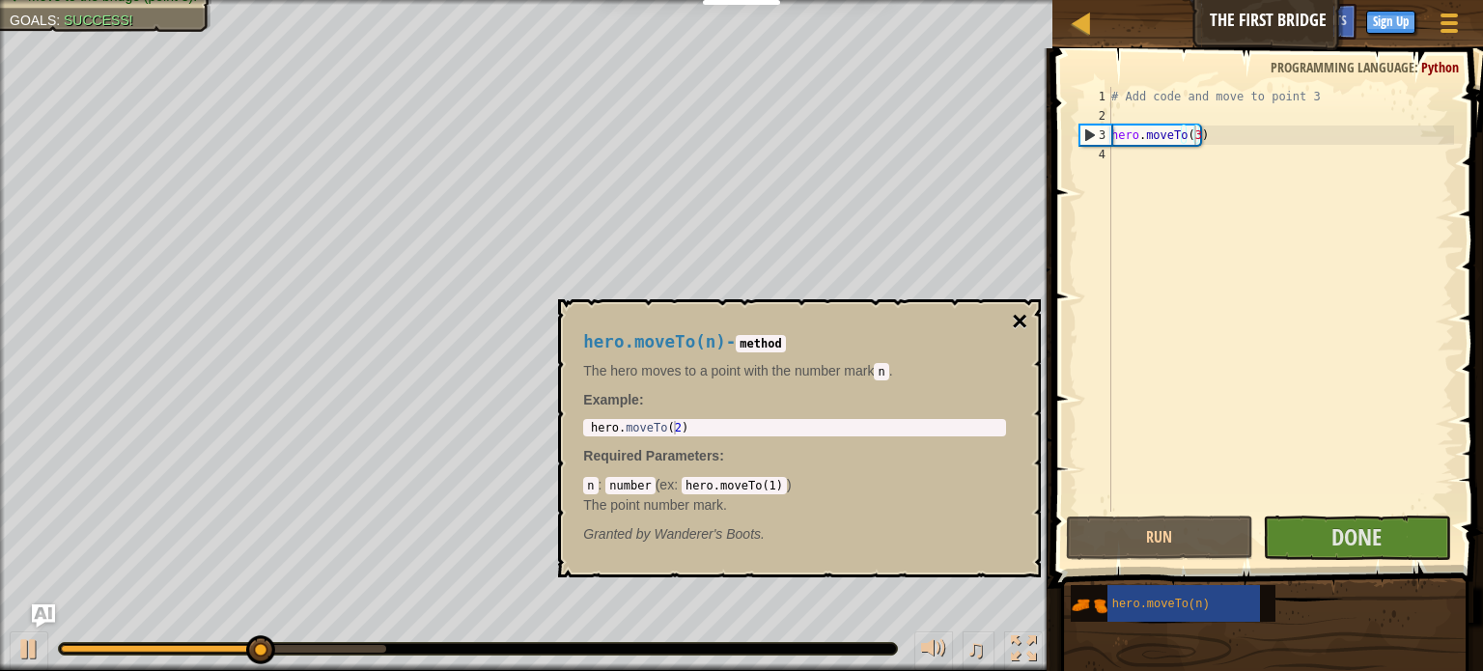
click at [1019, 318] on button "×" at bounding box center [1019, 321] width 15 height 27
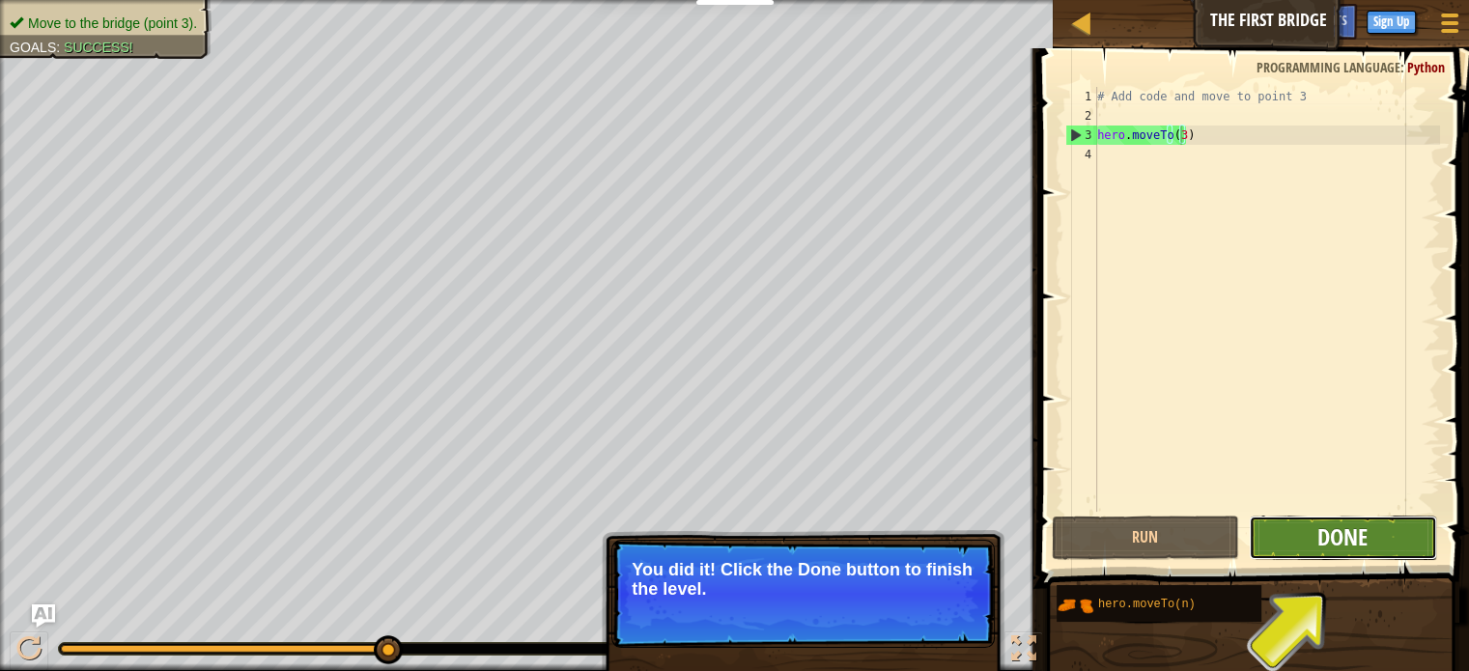
click at [1327, 535] on span "Done" at bounding box center [1342, 537] width 50 height 31
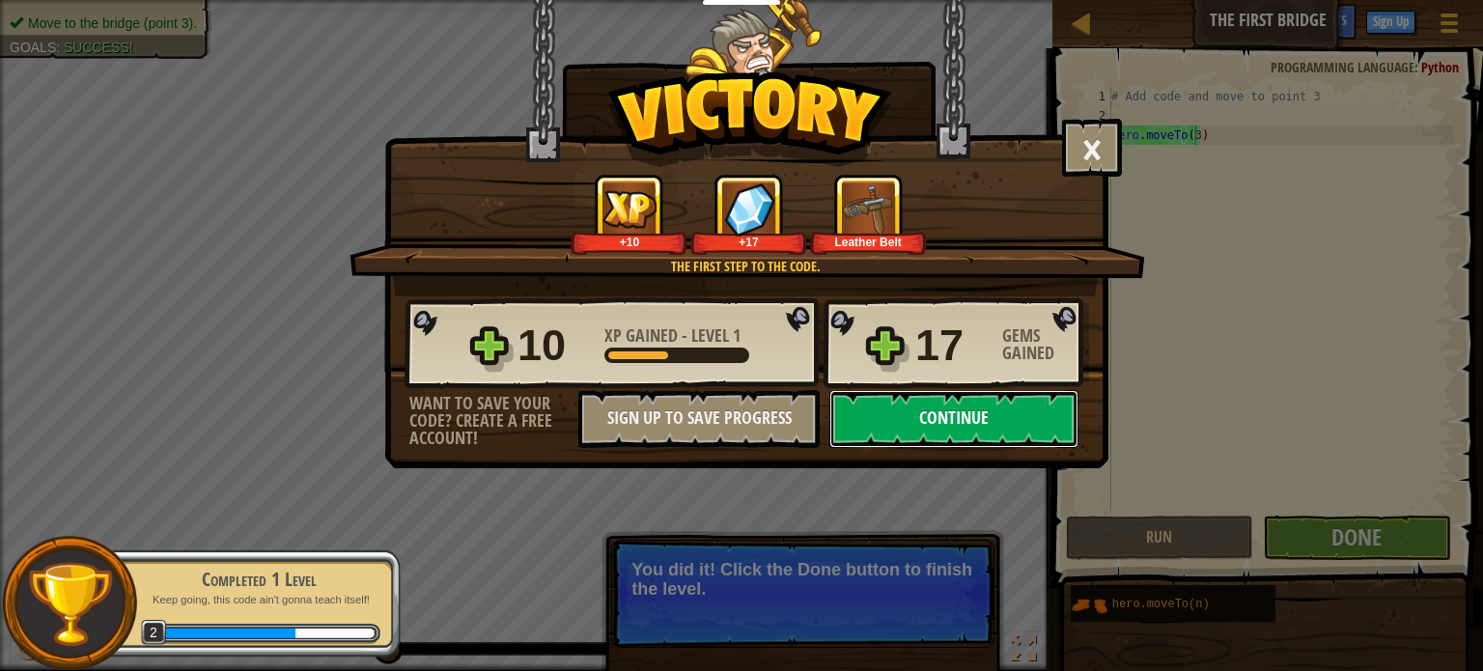
click at [956, 429] on button "Continue" at bounding box center [954, 419] width 249 height 58
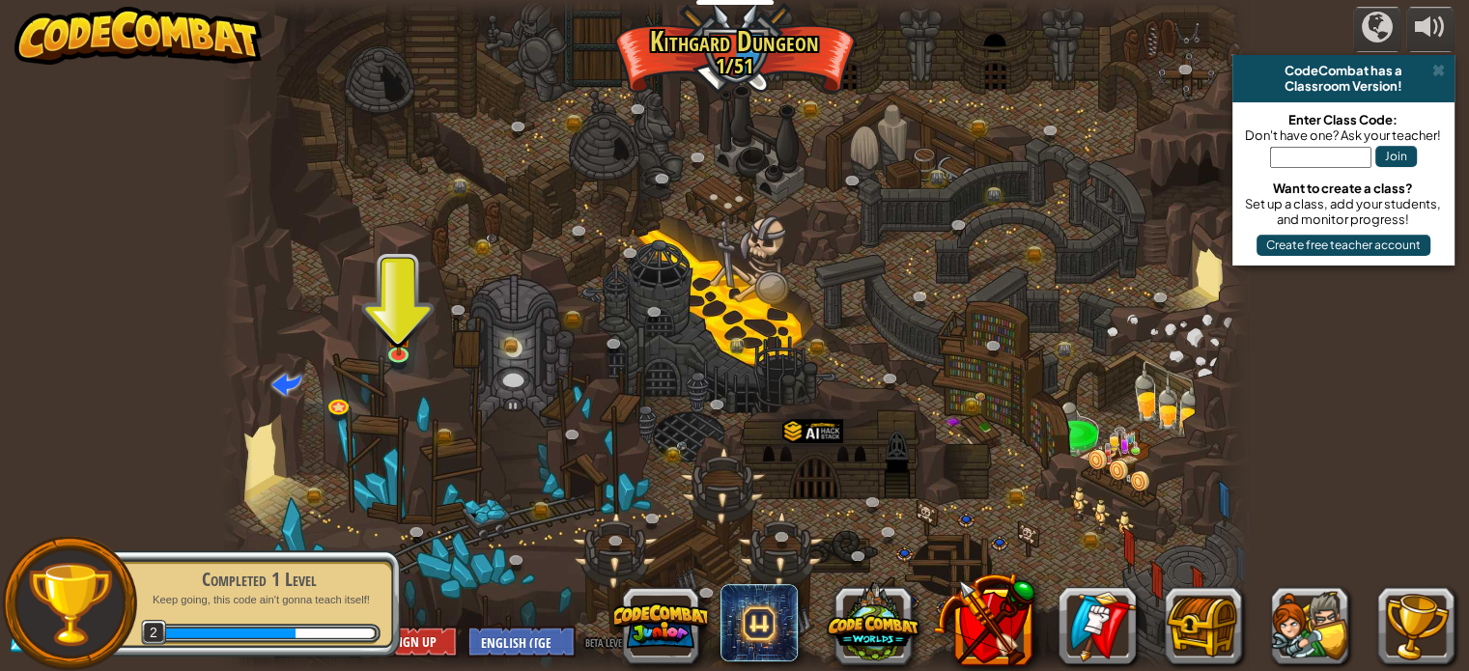
click at [414, 344] on div at bounding box center [734, 335] width 1027 height 671
click at [403, 346] on img at bounding box center [397, 325] width 25 height 58
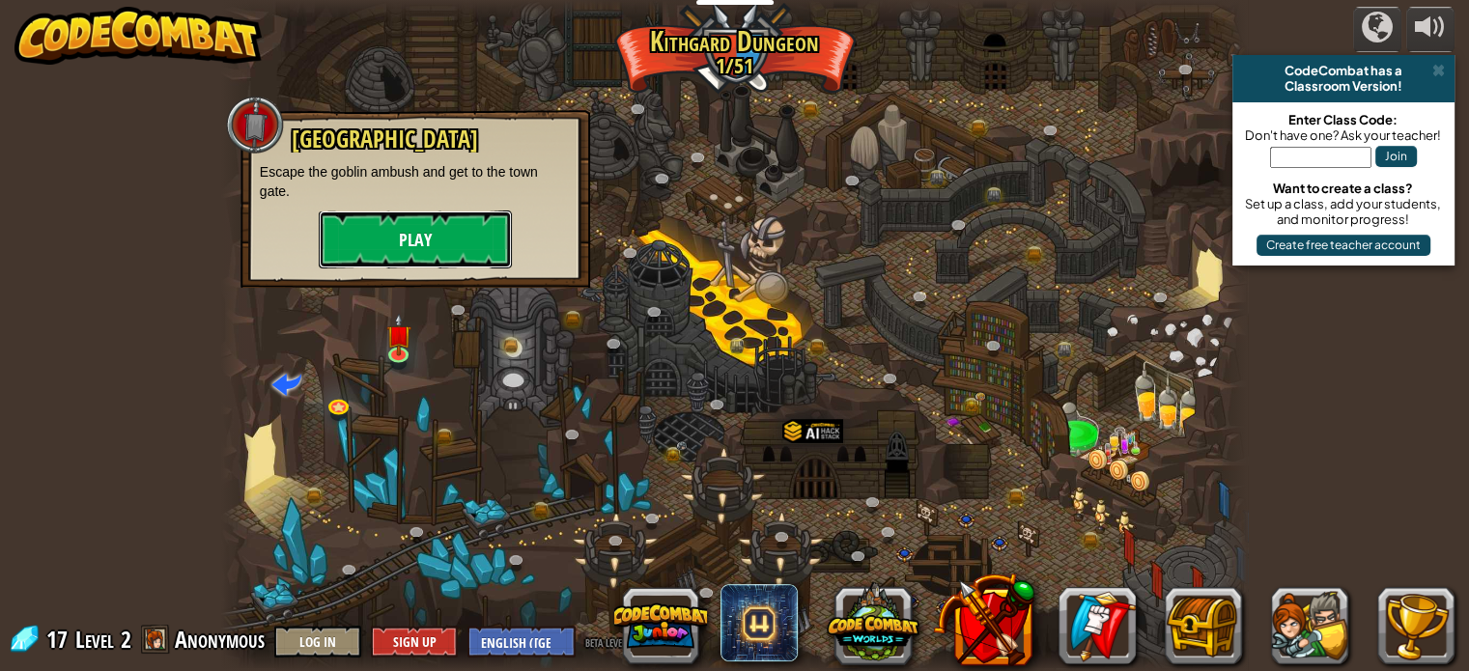
click at [429, 237] on button "Play" at bounding box center [415, 240] width 193 height 58
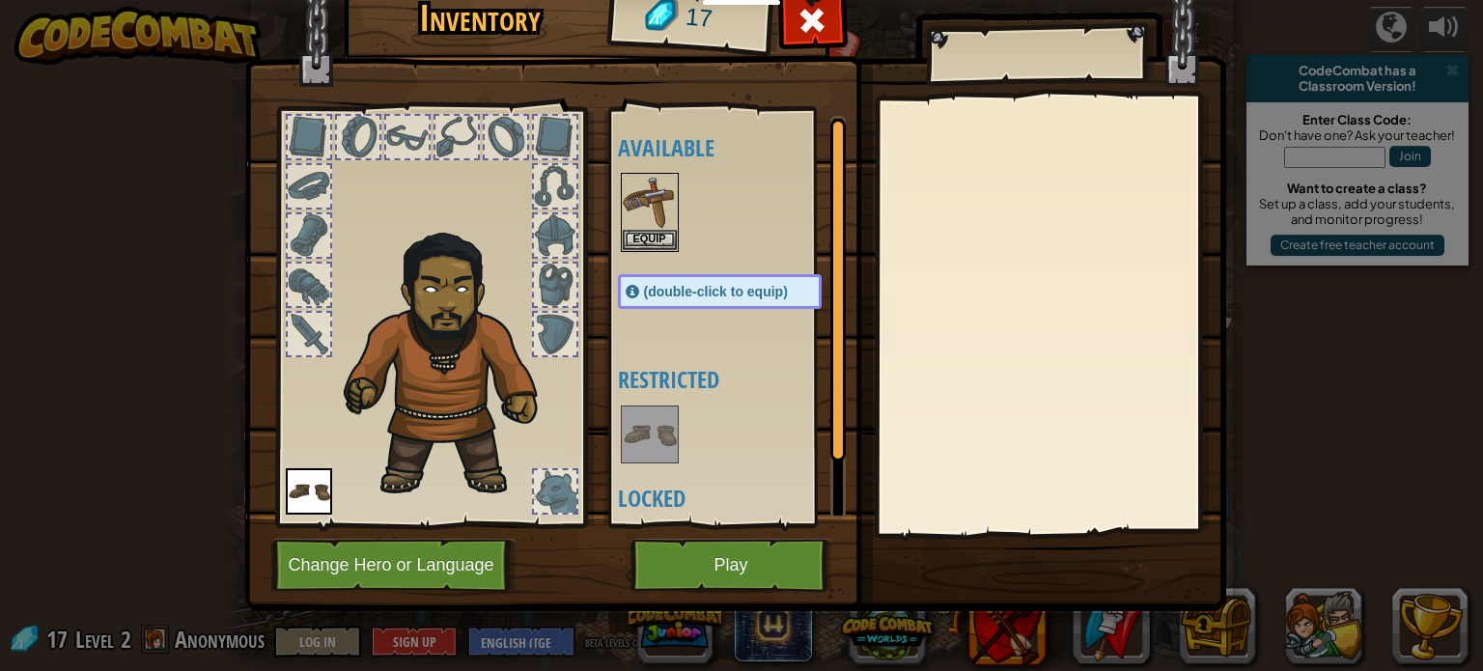
click at [664, 293] on span "(double-click to equip)" at bounding box center [716, 291] width 144 height 15
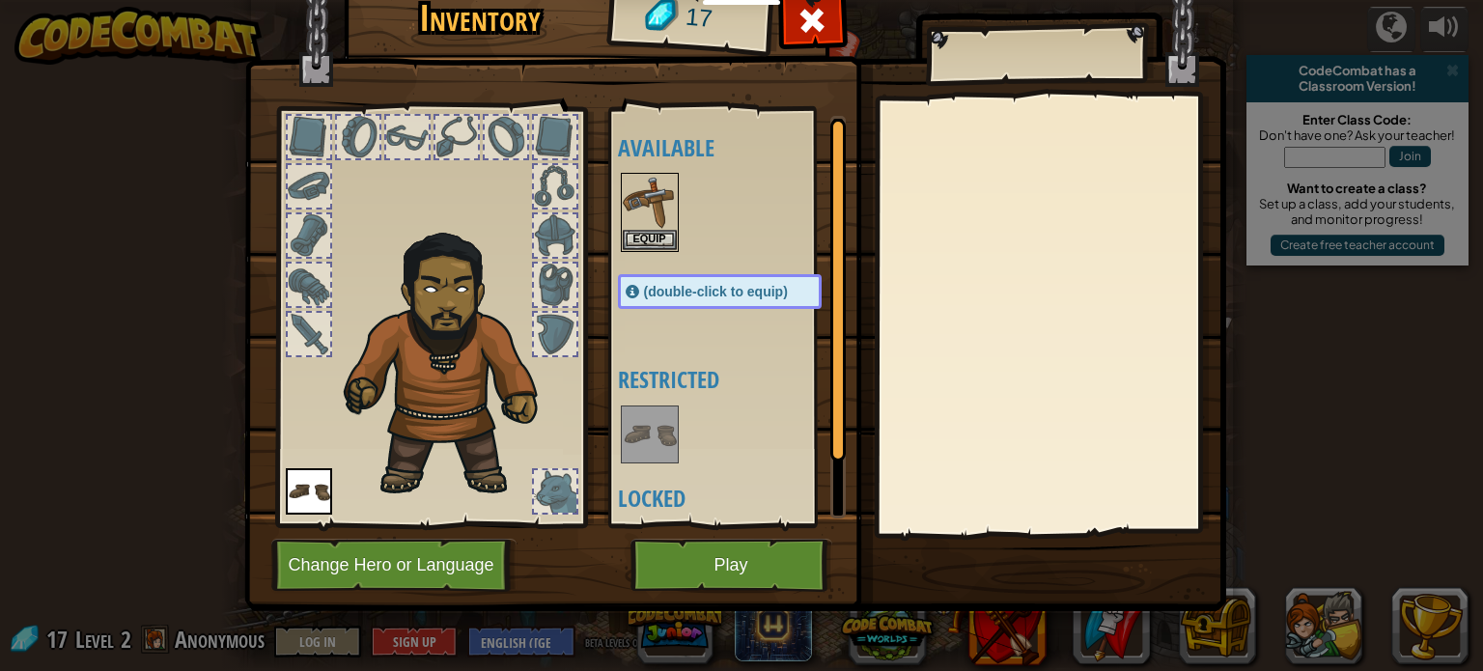
click at [664, 293] on span "(double-click to equip)" at bounding box center [716, 291] width 144 height 15
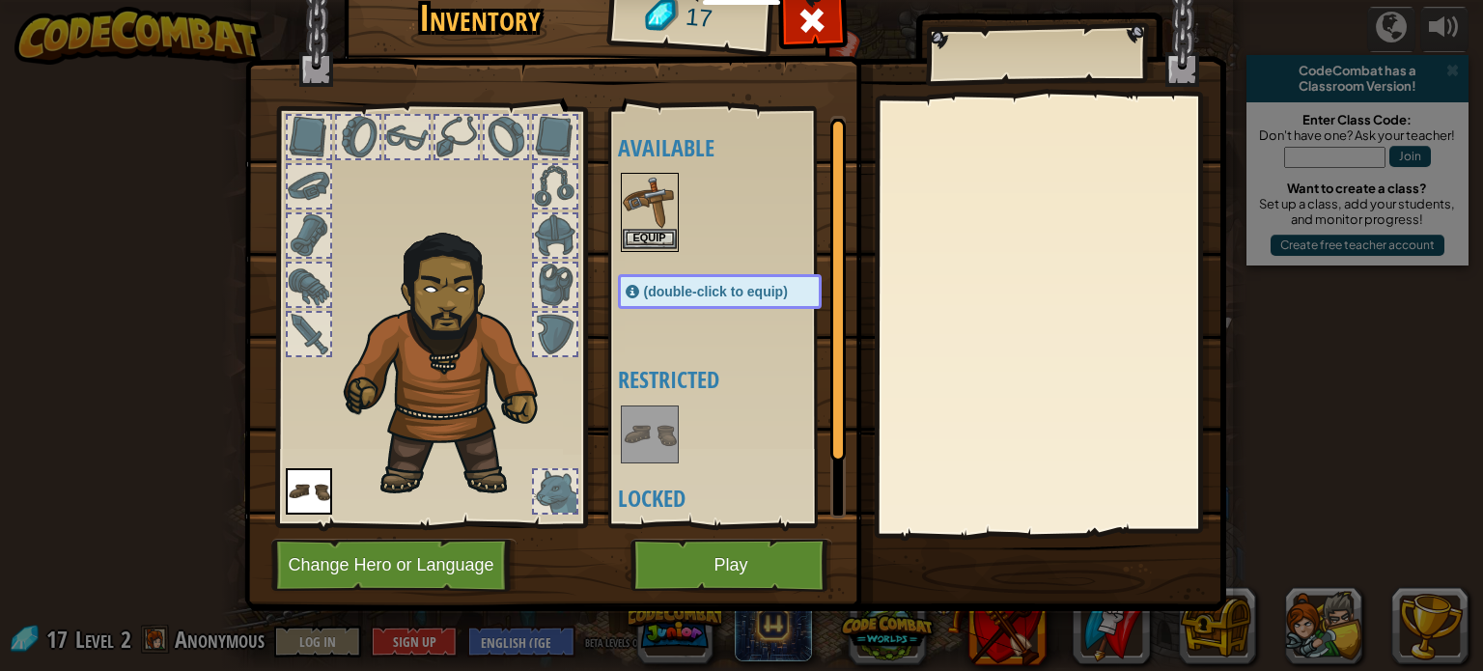
drag, startPoint x: 664, startPoint y: 293, endPoint x: 665, endPoint y: 215, distance: 77.3
click at [665, 215] on div "Available Equip (double-click to equip) Restricted Locked" at bounding box center [739, 317] width 242 height 403
click at [665, 215] on img at bounding box center [650, 202] width 54 height 54
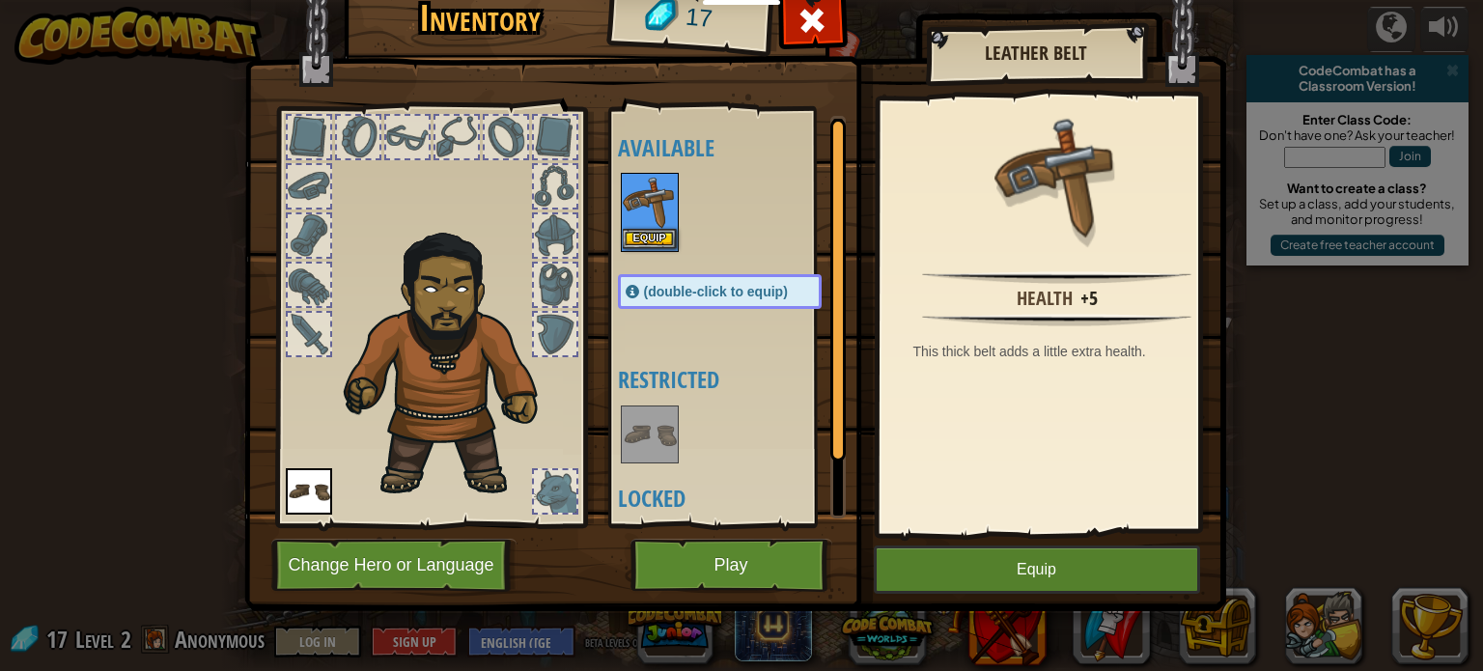
click at [665, 215] on img at bounding box center [650, 202] width 54 height 54
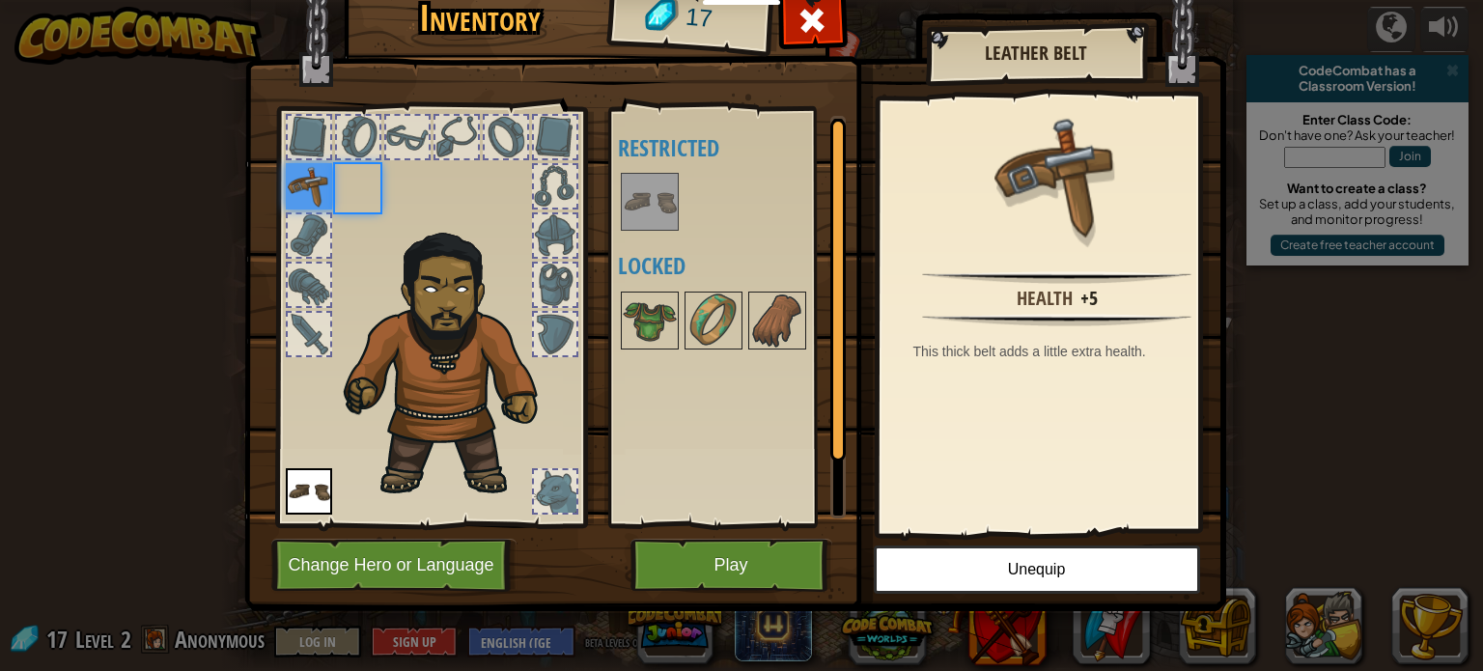
click at [665, 215] on img at bounding box center [650, 202] width 54 height 54
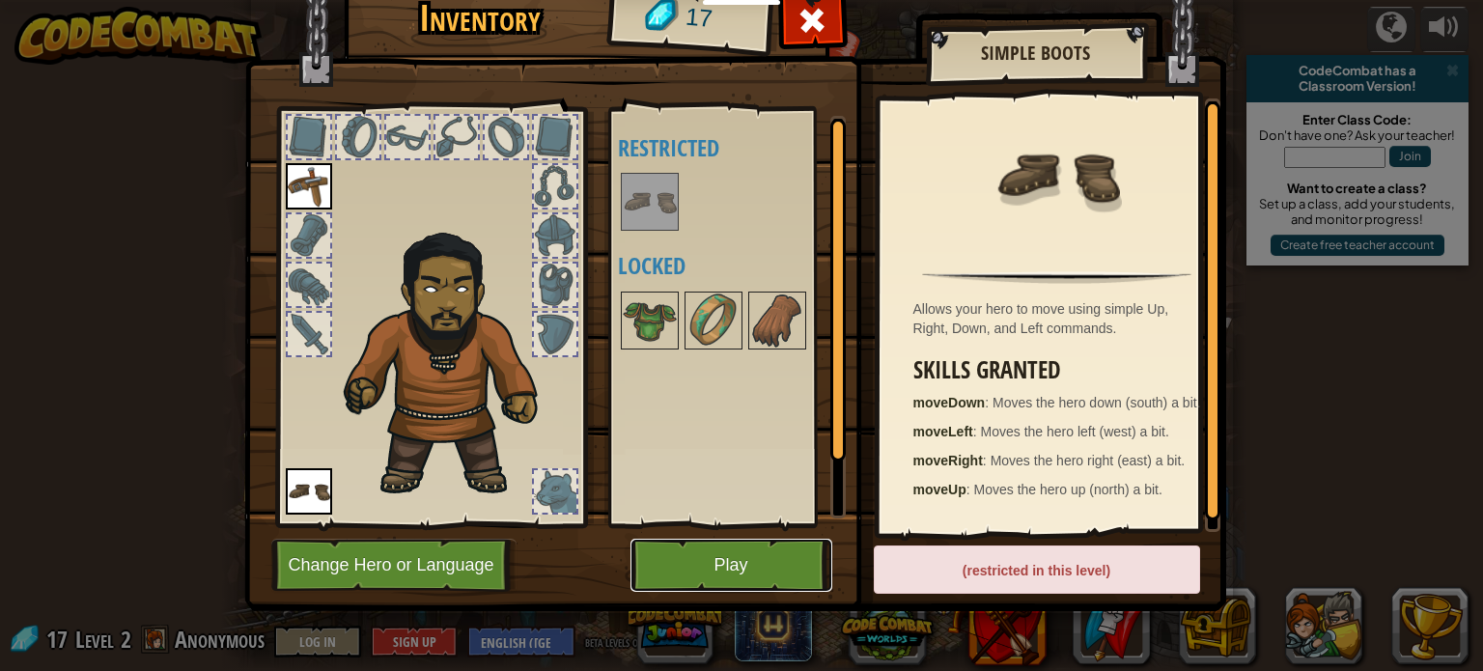
click at [758, 569] on button "Play" at bounding box center [732, 565] width 202 height 53
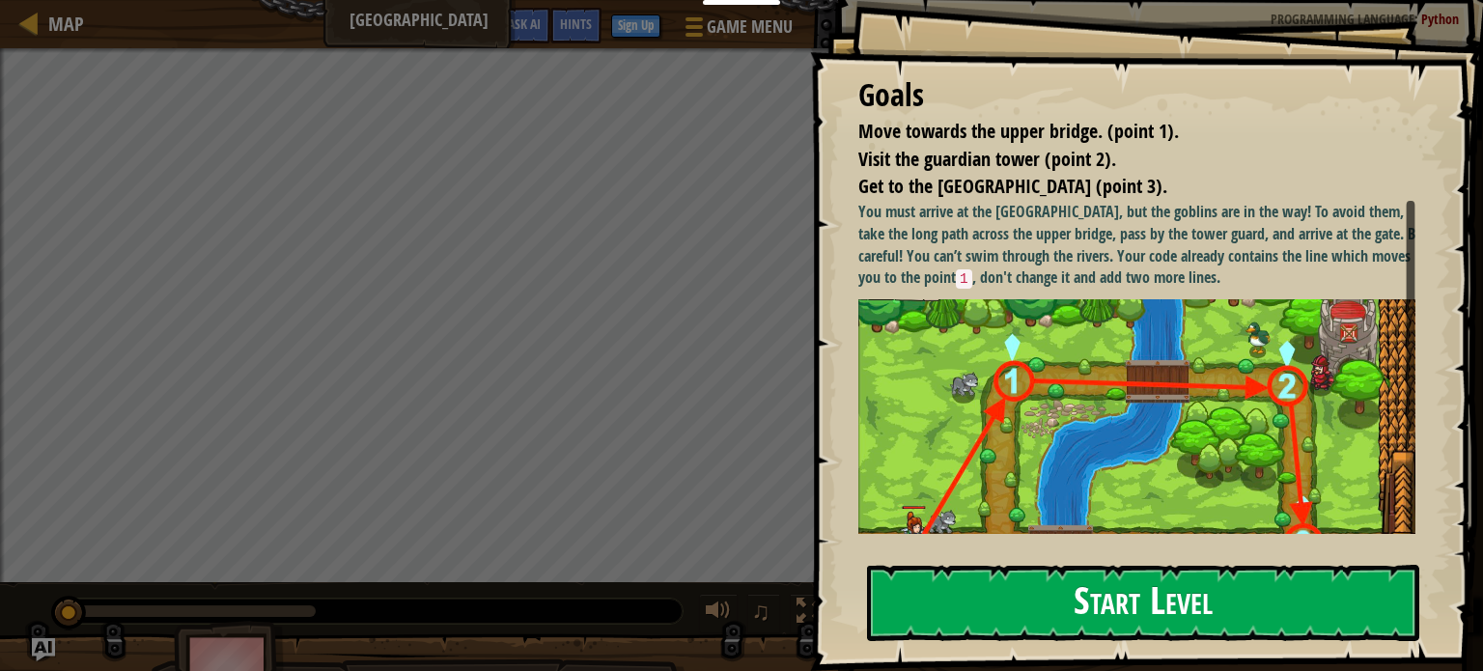
click at [926, 602] on button "Start Level" at bounding box center [1143, 603] width 552 height 76
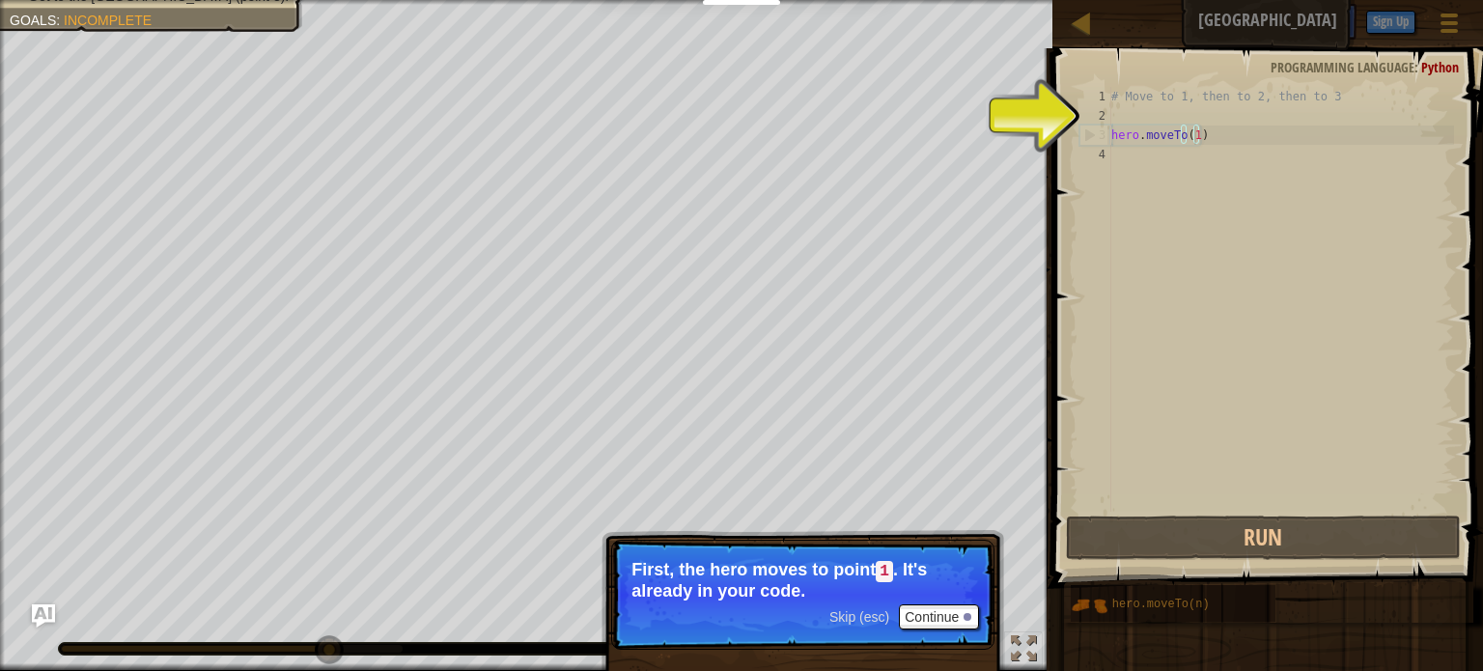
click at [1195, 133] on div "# Move to 1, then to 2, then to 3 hero . moveTo ( 1 )" at bounding box center [1281, 319] width 347 height 464
type textarea "hero.moveTo(1)"
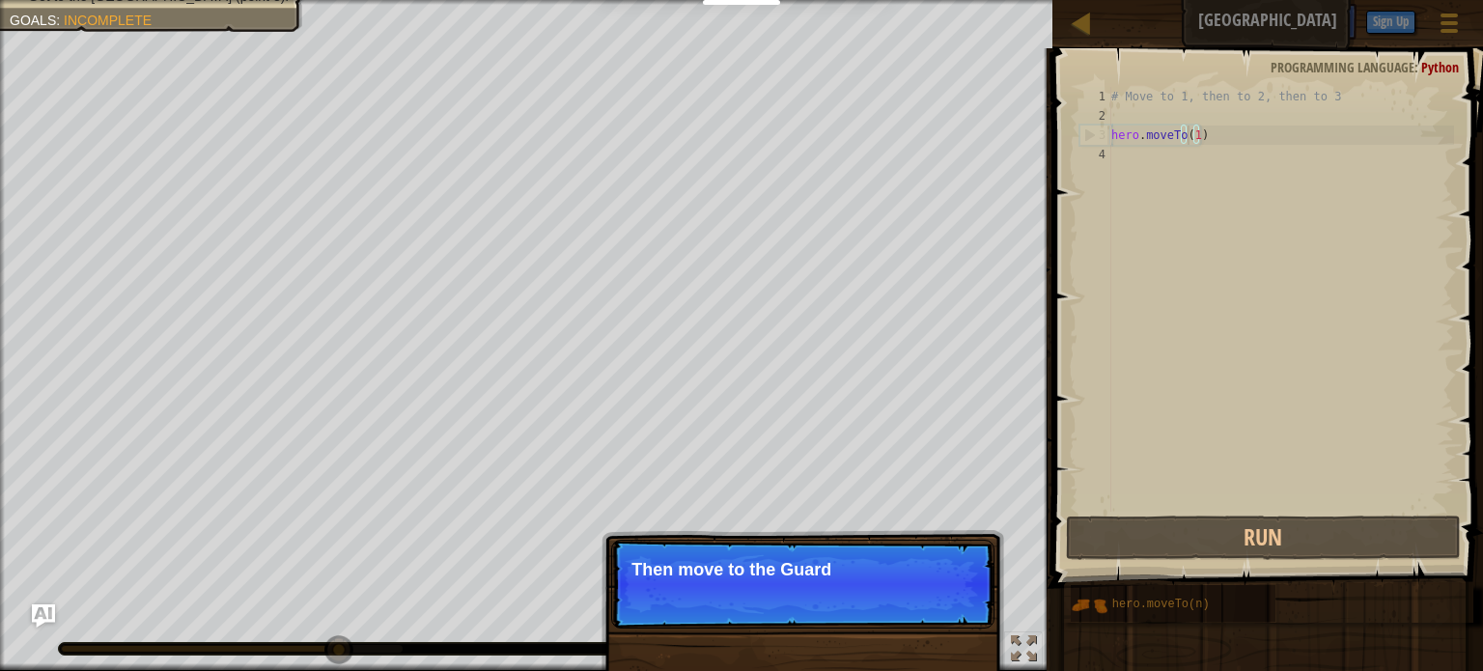
click at [1189, 133] on div "# Move to 1, then to 2, then to 3 hero . moveTo ( 1 )" at bounding box center [1281, 319] width 347 height 464
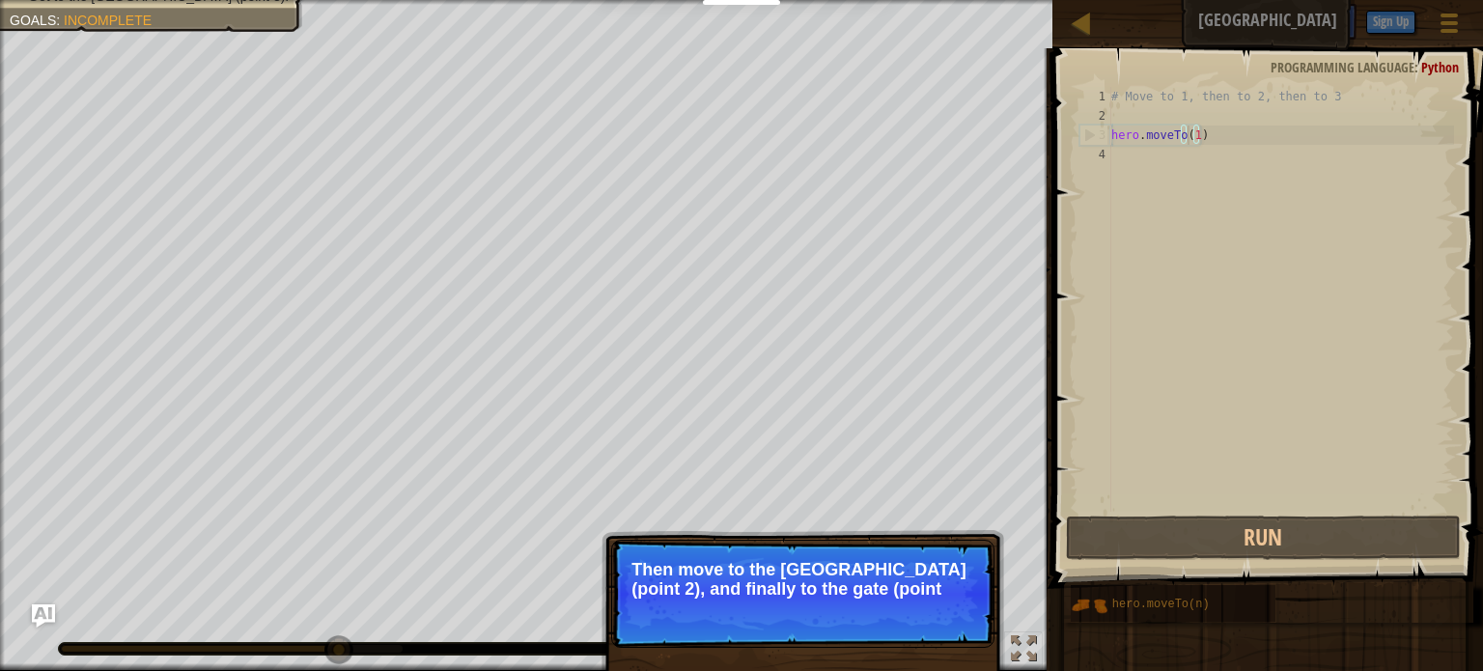
click at [1190, 133] on div "# Move to 1, then to 2, then to 3 hero . moveTo ( 1 )" at bounding box center [1281, 319] width 347 height 464
click at [1217, 140] on div "# Move to 1, then to 2, then to 3 hero . moveTo ( 1 )" at bounding box center [1281, 319] width 347 height 464
click at [1190, 161] on div "# Move to 1, then to 2, then to 3 hero . moveTo ( 1 )" at bounding box center [1281, 319] width 347 height 464
click at [1192, 138] on div "# Move to 1, then to 2, then to 3 hero . moveTo ( 1 )" at bounding box center [1281, 319] width 347 height 464
type textarea "hero.moveTo(1)"
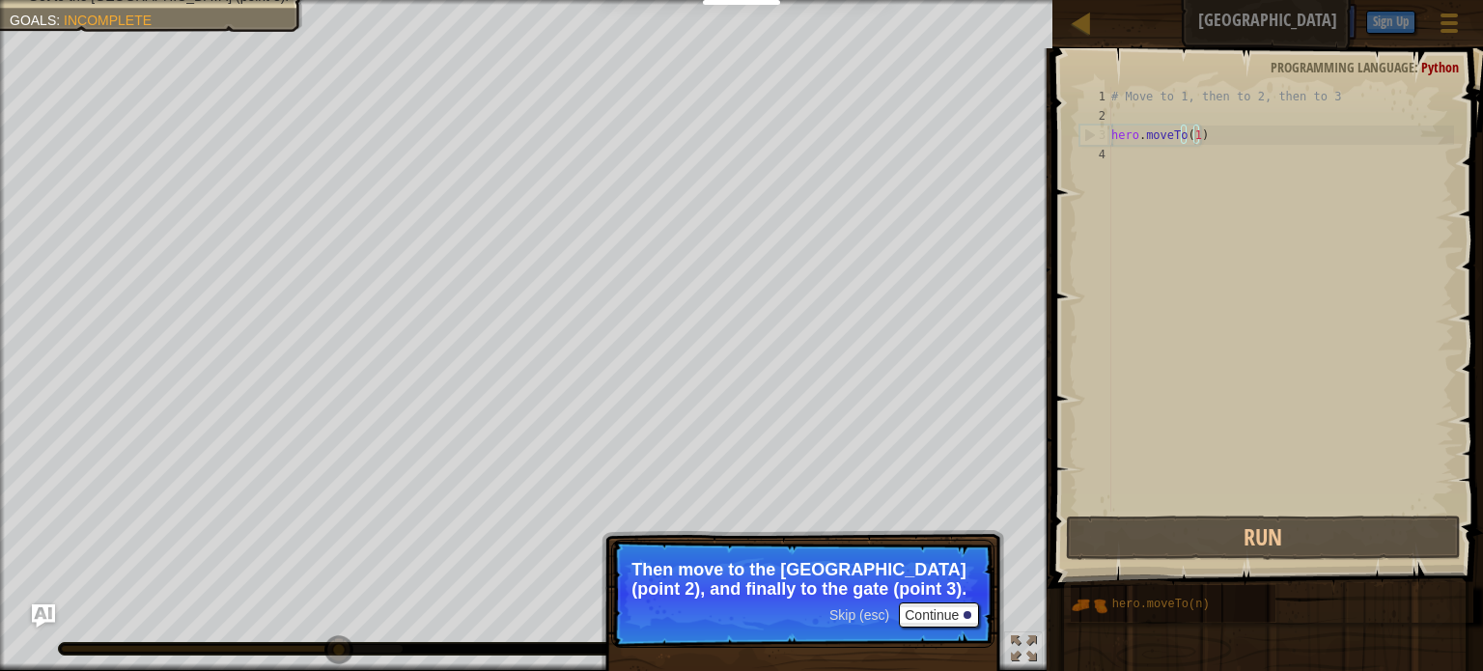
click at [1192, 138] on div "# Move to 1, then to 2, then to 3 hero . moveTo ( 1 )" at bounding box center [1281, 319] width 347 height 464
click at [1160, 233] on div "# Move to 1, then to 2, then to 3 hero . moveTo ( 1 )" at bounding box center [1281, 319] width 347 height 464
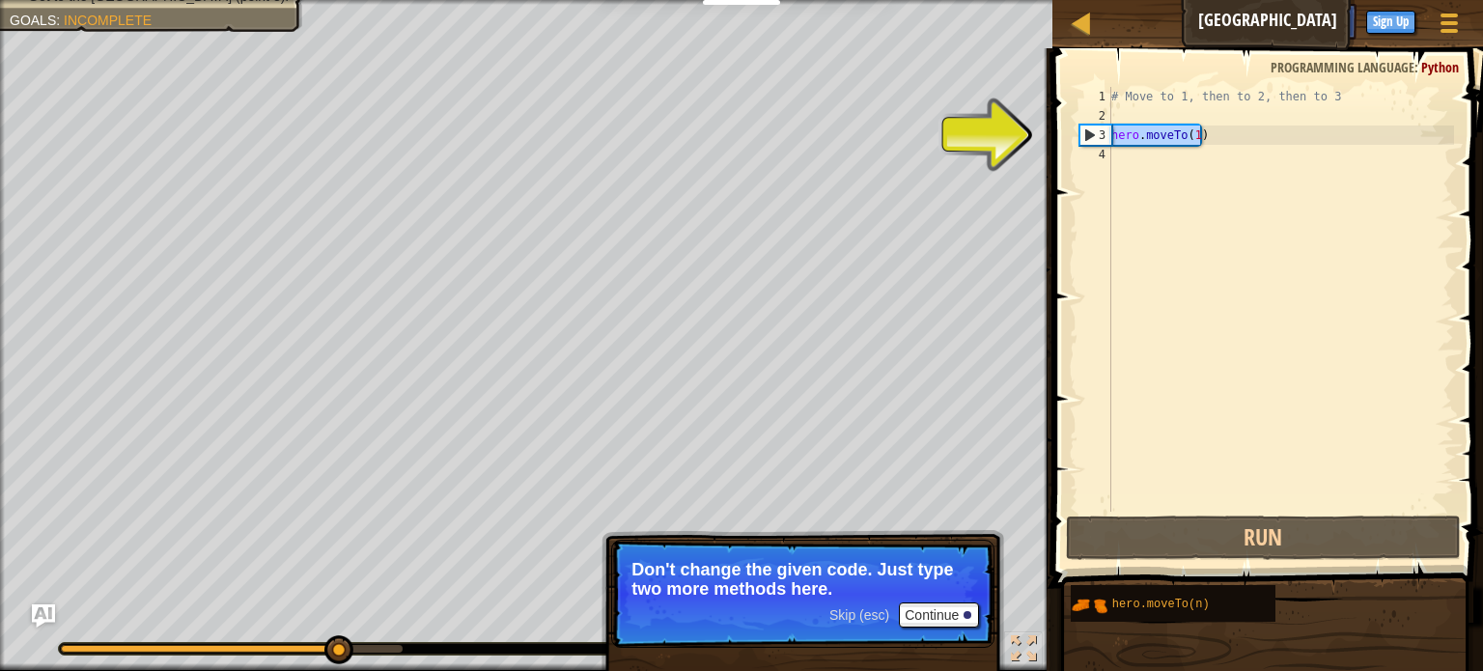
drag, startPoint x: 1217, startPoint y: 131, endPoint x: 1110, endPoint y: 140, distance: 107.6
click at [1110, 140] on div "1 2 3 4 # Move to 1, then to 2, then to 3 hero . moveTo ( 1 ) ההההההההההההההההה…" at bounding box center [1265, 299] width 379 height 425
type textarea "hero.moveTo(1)"
click at [1208, 139] on div "# Move to 1, then to 2, then to 3 hero . moveTo ( 1 )" at bounding box center [1281, 299] width 347 height 425
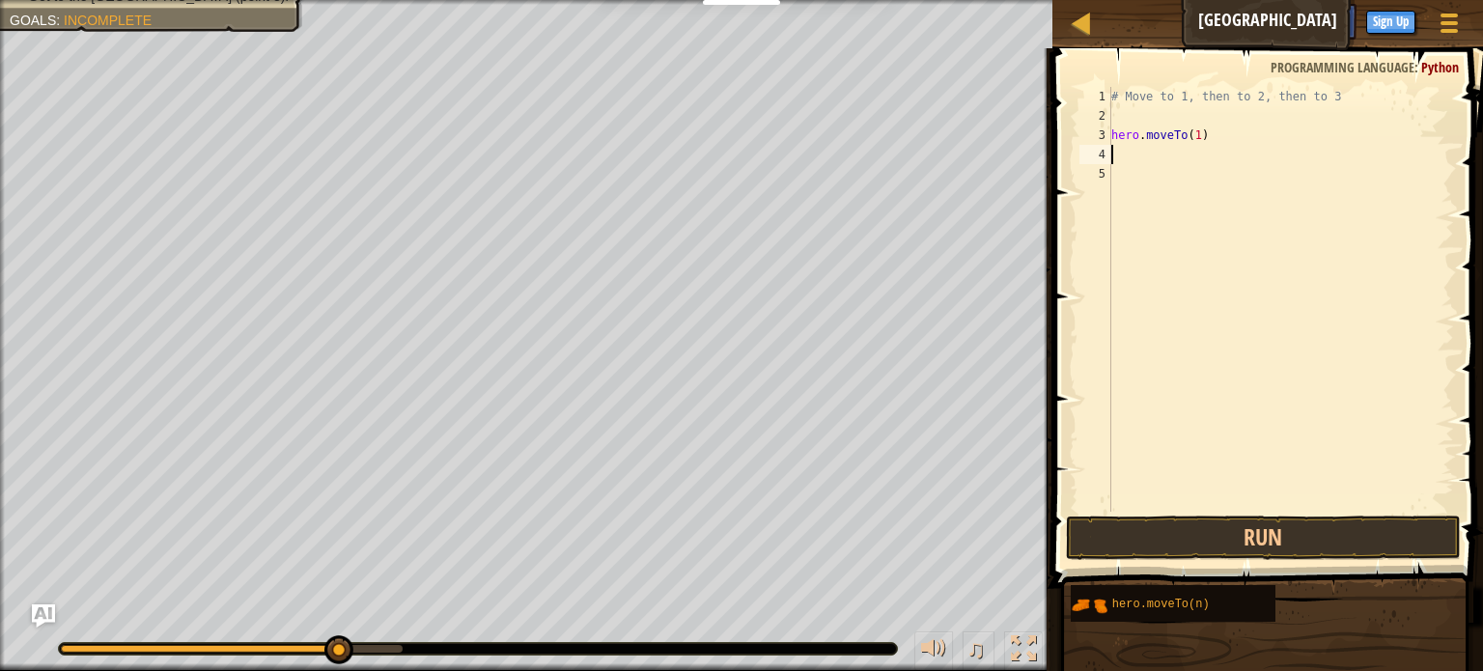
paste textarea "hero.moveTo(1)"
type textarea "hero.moveTo(1)"
paste textarea "hero.moveTo(1)"
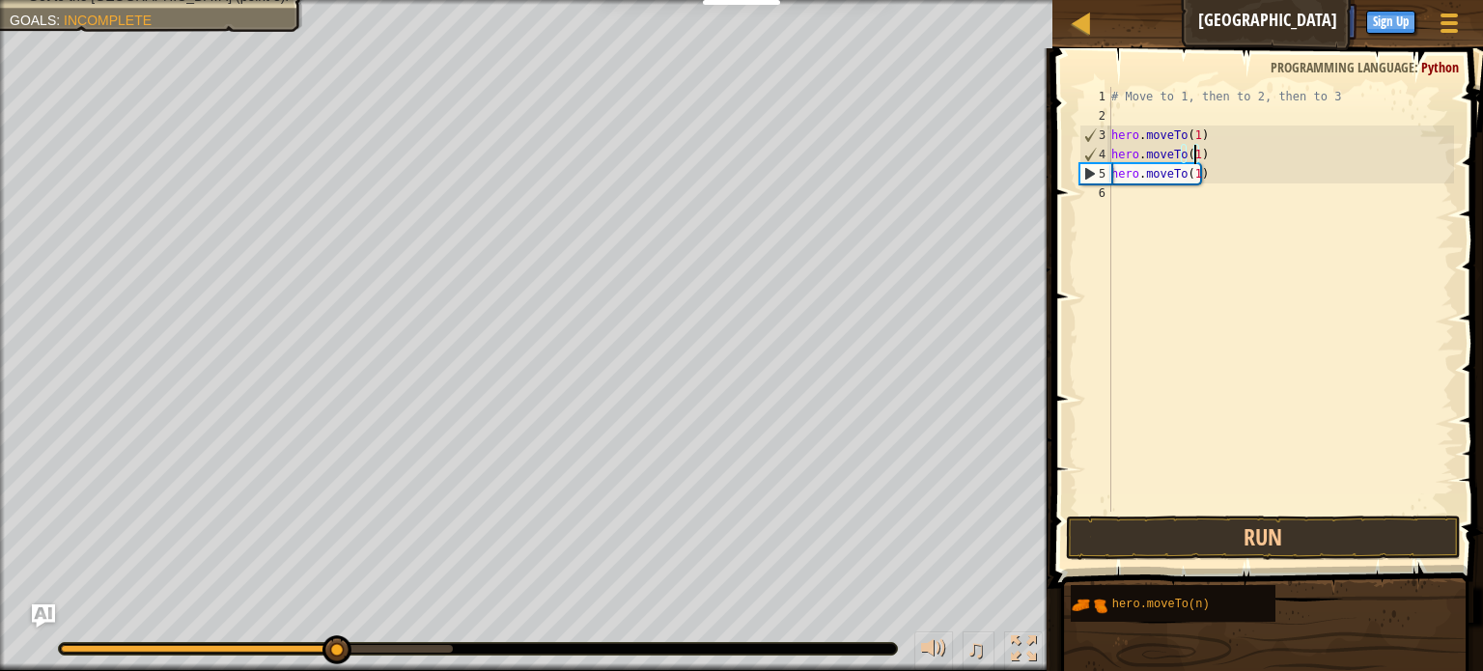
click at [1195, 154] on div "# Move to 1, then to 2, then to 3 hero . moveTo ( 1 ) hero . moveTo ( 1 ) hero …" at bounding box center [1281, 319] width 347 height 464
click at [1193, 153] on div "# Move to 1, then to 2, then to 3 hero . moveTo ( 1 ) hero . moveTo ( 1 ) hero …" at bounding box center [1281, 319] width 347 height 464
click at [1249, 149] on div "# Move to 1, then to 2, then to 3 hero . moveTo ( 1 ) hero . moveTo ( 1 ) hero …" at bounding box center [1281, 319] width 347 height 464
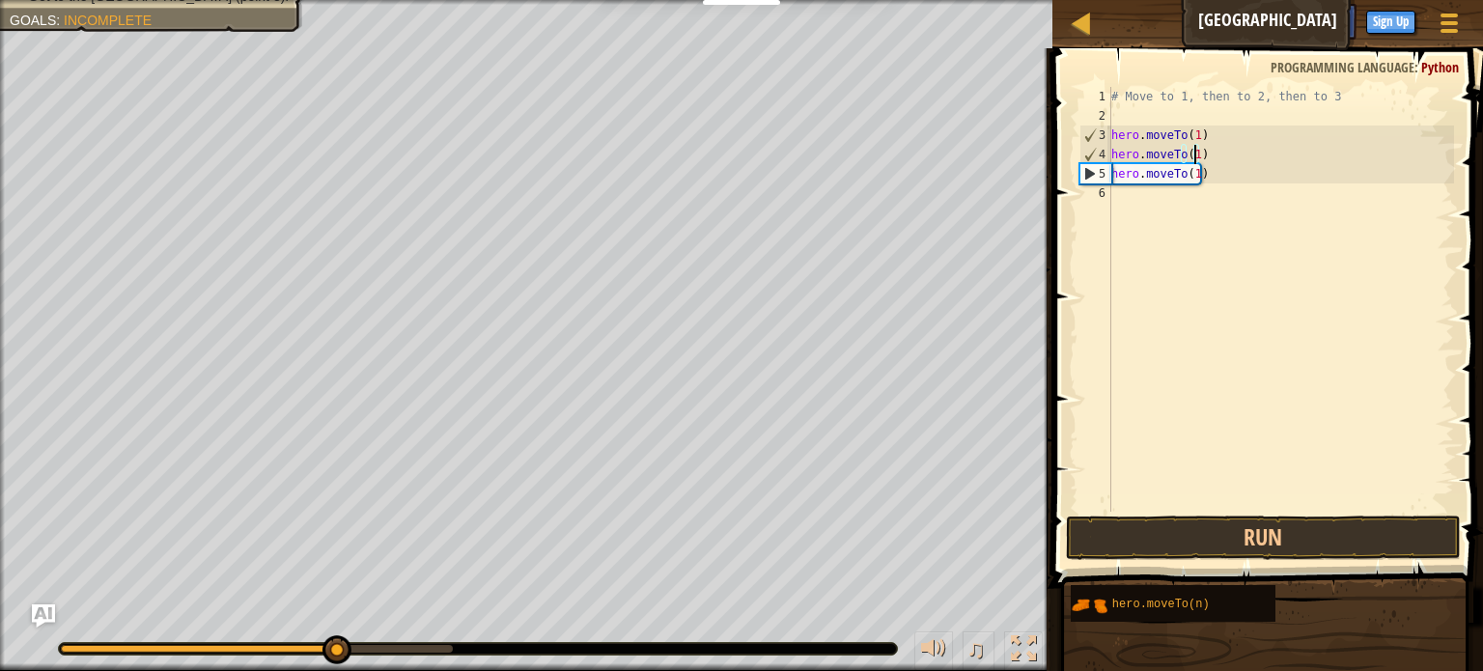
click at [1192, 157] on div "# Move to 1, then to 2, then to 3 hero . moveTo ( 1 ) hero . moveTo ( 1 ) hero …" at bounding box center [1281, 319] width 347 height 464
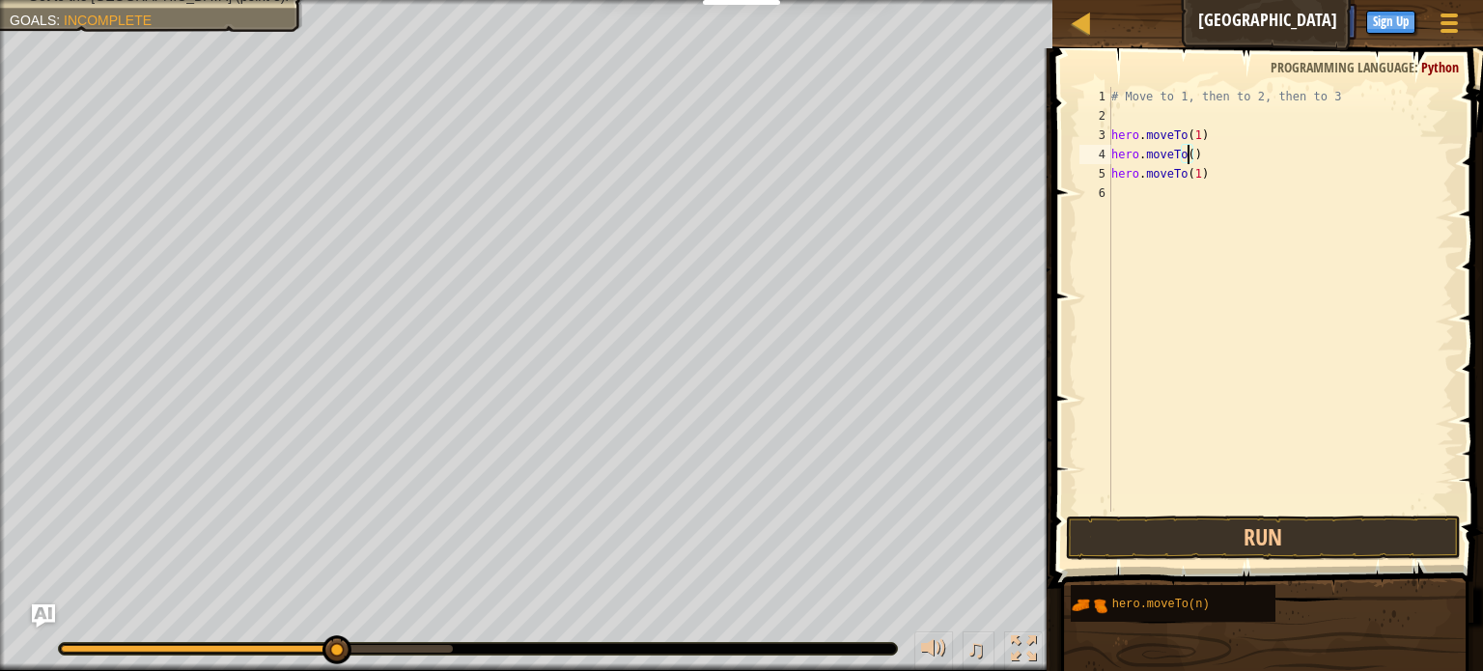
scroll to position [9, 6]
click at [1195, 173] on div "# Move to 1, then to 2, then to 3 hero . moveTo ( 1 ) hero . moveTo ( 2 ) hero …" at bounding box center [1281, 319] width 347 height 464
type textarea "hero.moveTo(3)"
click at [1202, 545] on button "Run" at bounding box center [1263, 538] width 395 height 44
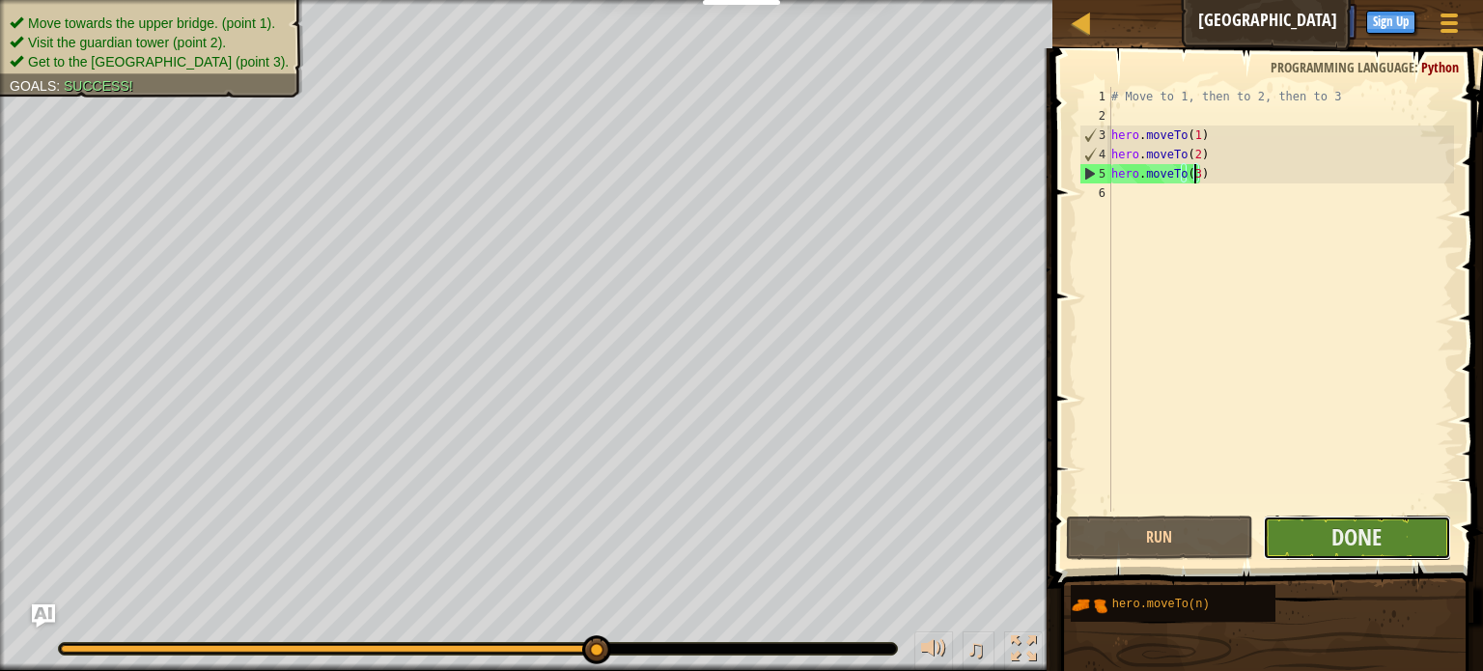
click at [1325, 526] on button "Done" at bounding box center [1357, 538] width 188 height 44
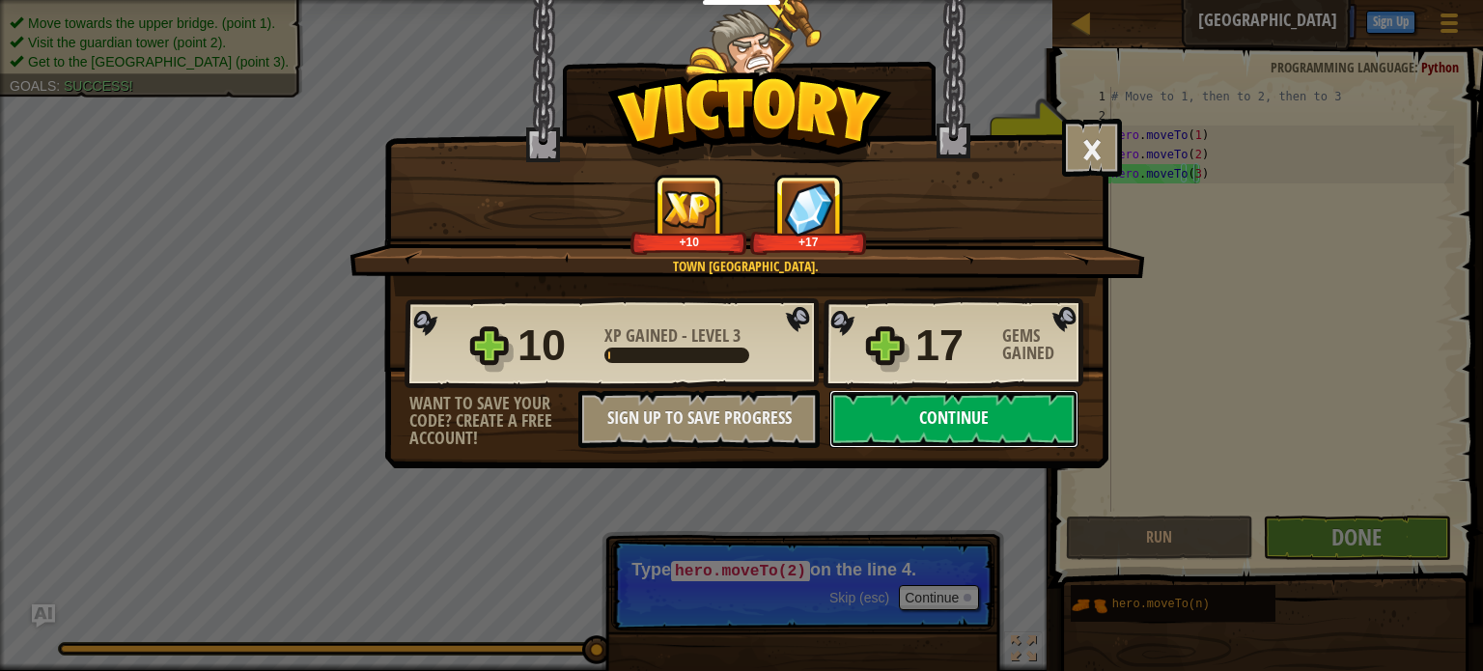
click at [922, 425] on button "Continue" at bounding box center [954, 419] width 249 height 58
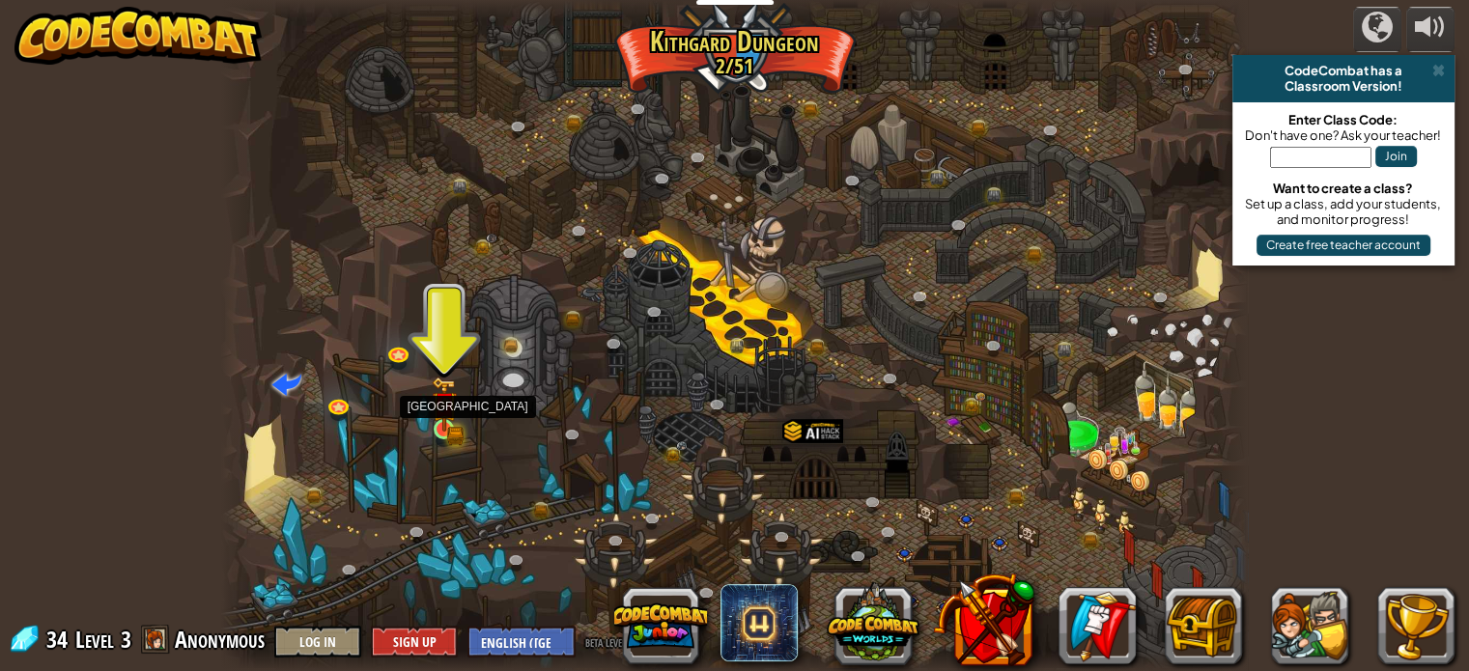
click at [450, 426] on img at bounding box center [444, 404] width 25 height 55
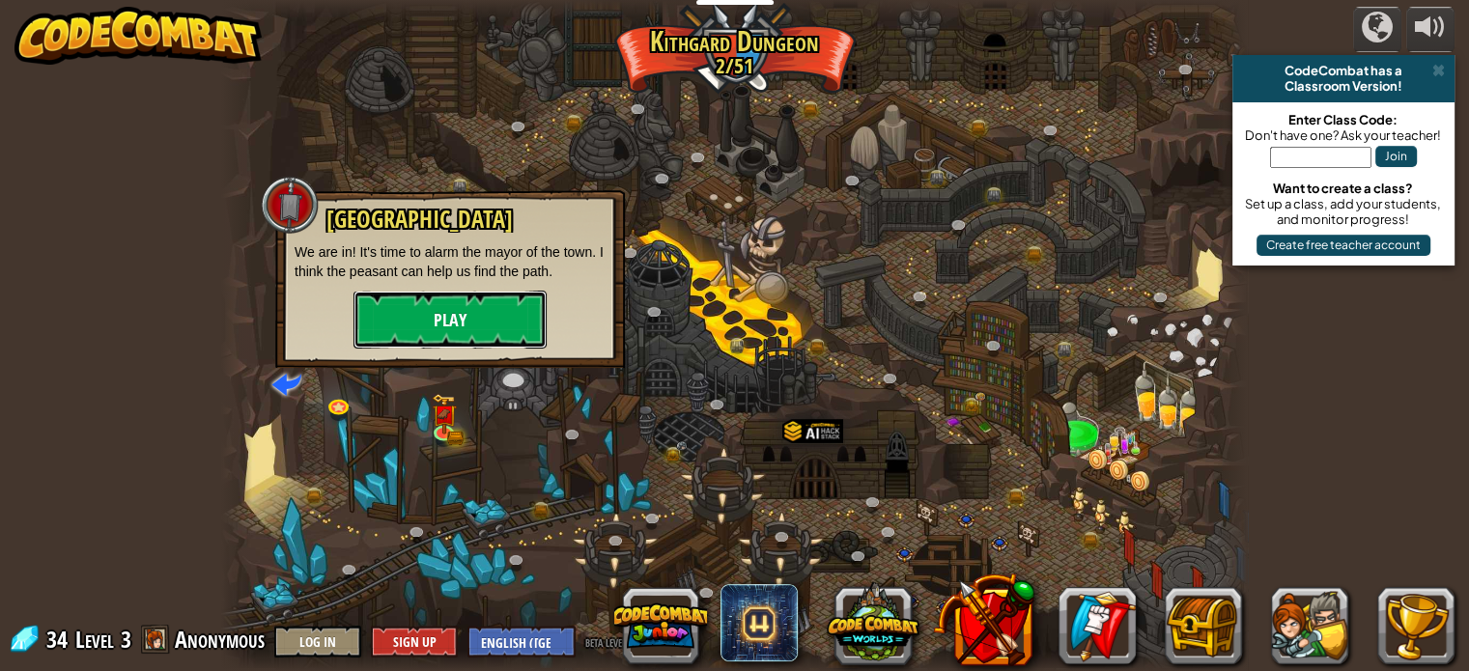
click at [456, 304] on button "Play" at bounding box center [449, 320] width 193 height 58
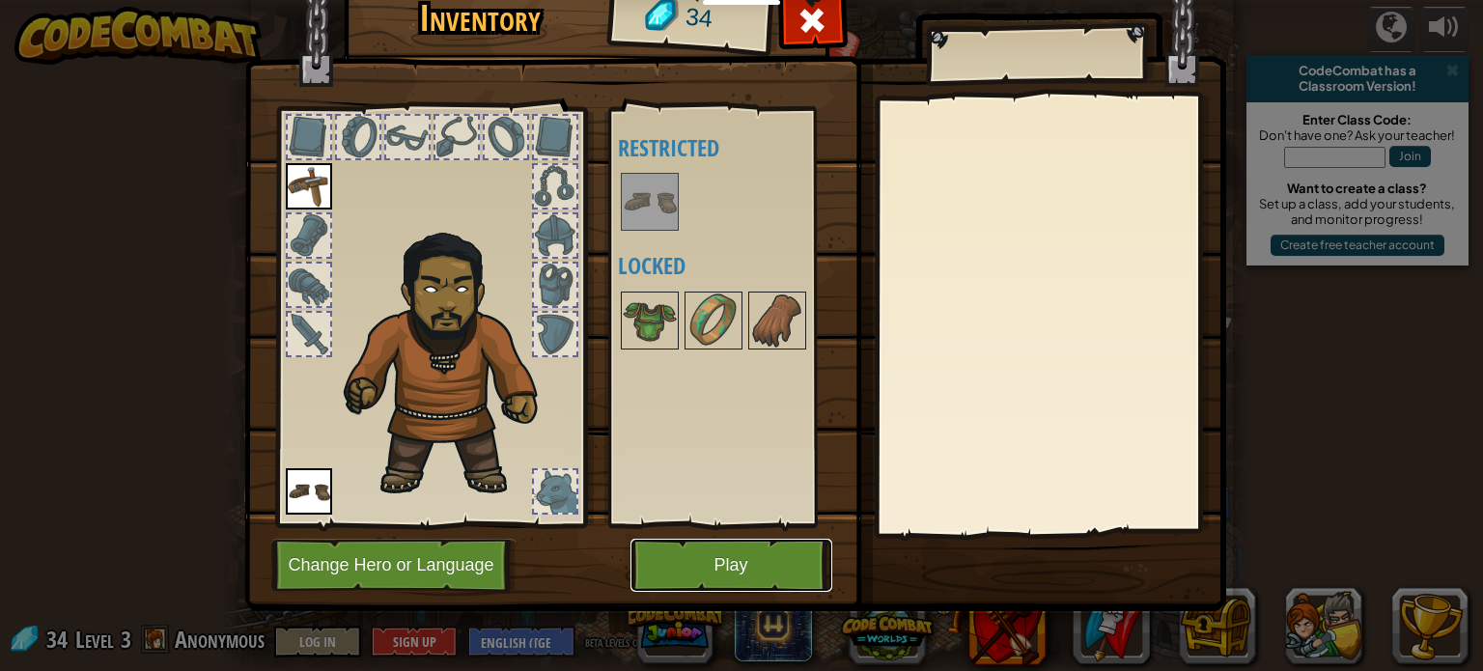
click at [723, 569] on button "Play" at bounding box center [732, 565] width 202 height 53
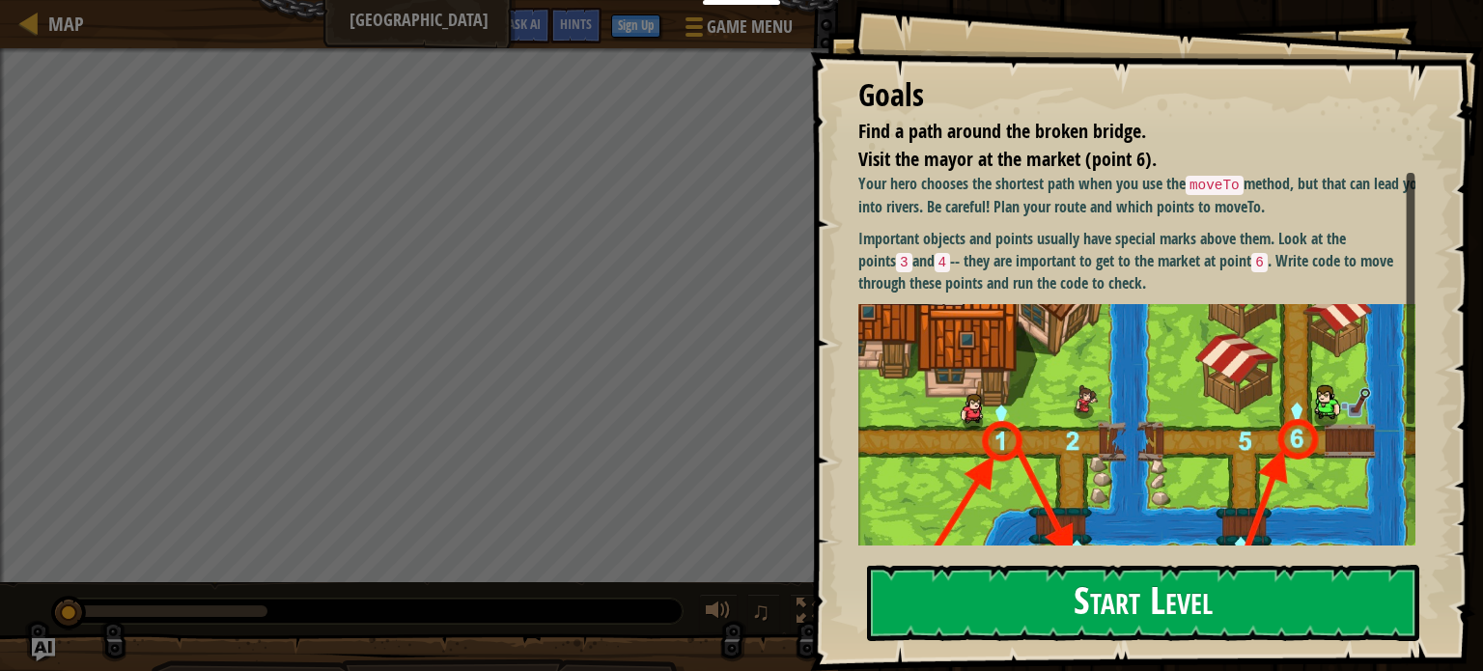
click at [943, 580] on button "Start Level" at bounding box center [1143, 603] width 552 height 76
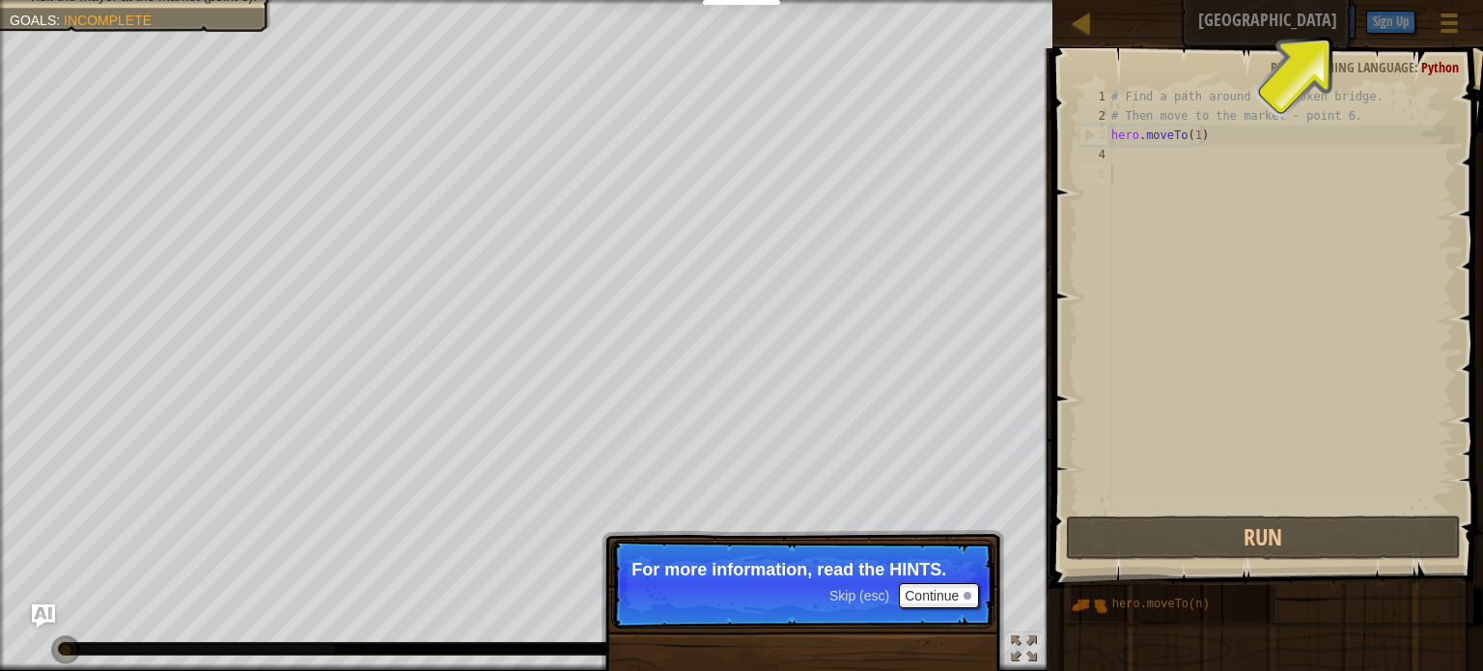
click at [1348, 50] on span at bounding box center [1270, 290] width 446 height 597
drag, startPoint x: 1340, startPoint y: 64, endPoint x: 1393, endPoint y: 18, distance: 69.1
click at [1393, 18] on div "Map Broken Bridge Game Menu Done Sign Up Hints Ask AI 1 ההההההההההההההההההההההה…" at bounding box center [741, 335] width 1483 height 671
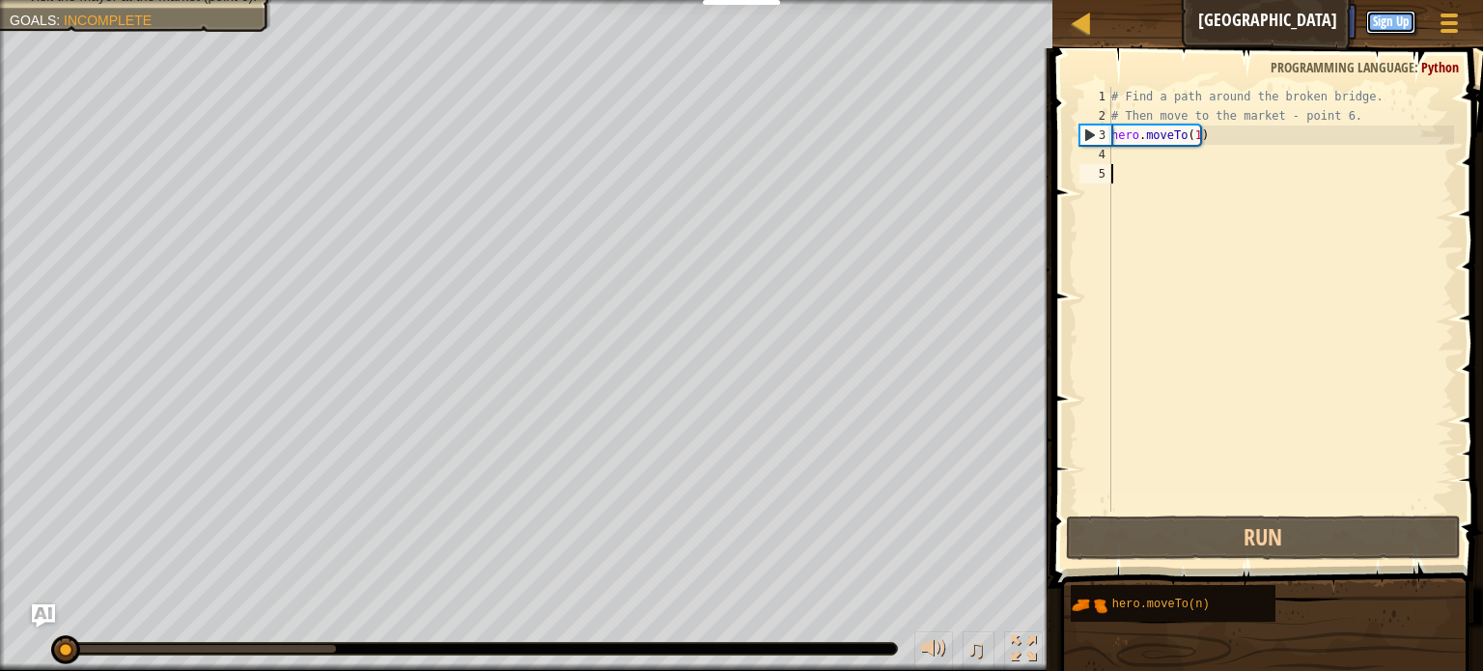
scroll to position [9, 0]
click at [1393, 18] on button "Sign Up" at bounding box center [1391, 22] width 49 height 23
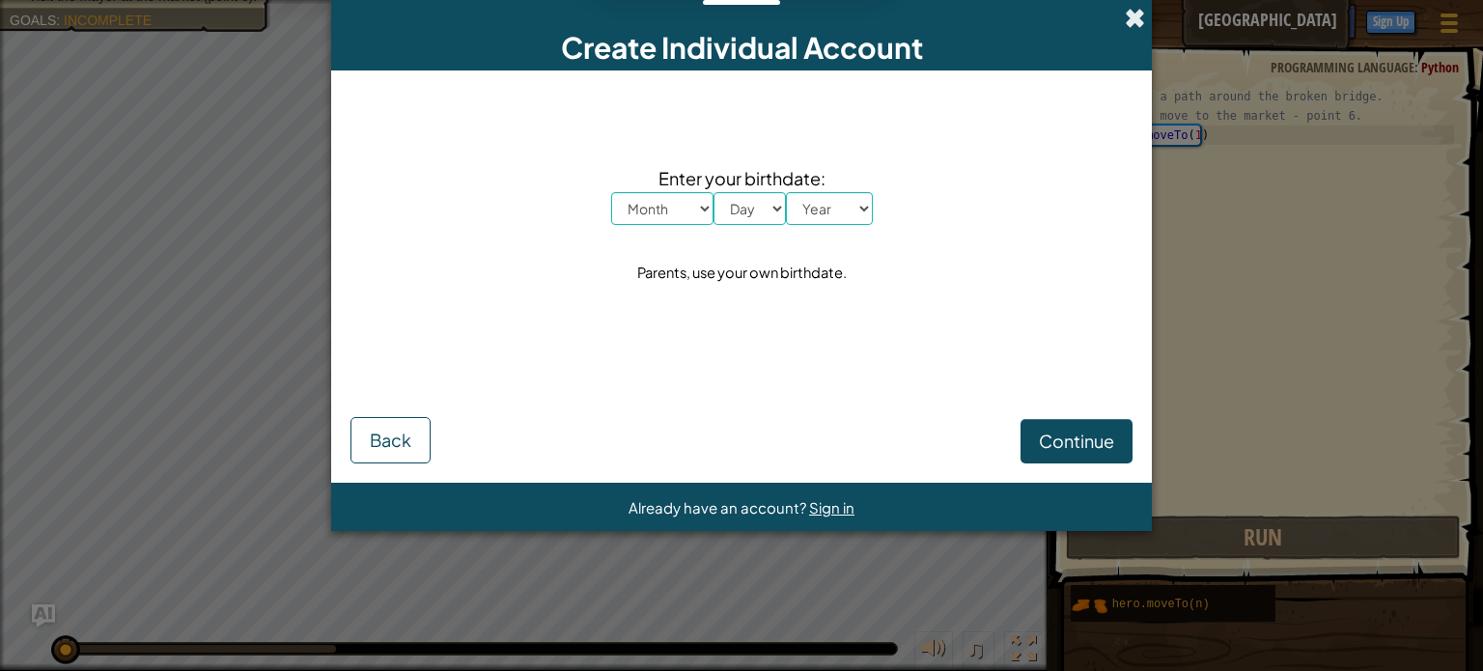
click at [1129, 23] on span at bounding box center [1135, 18] width 20 height 20
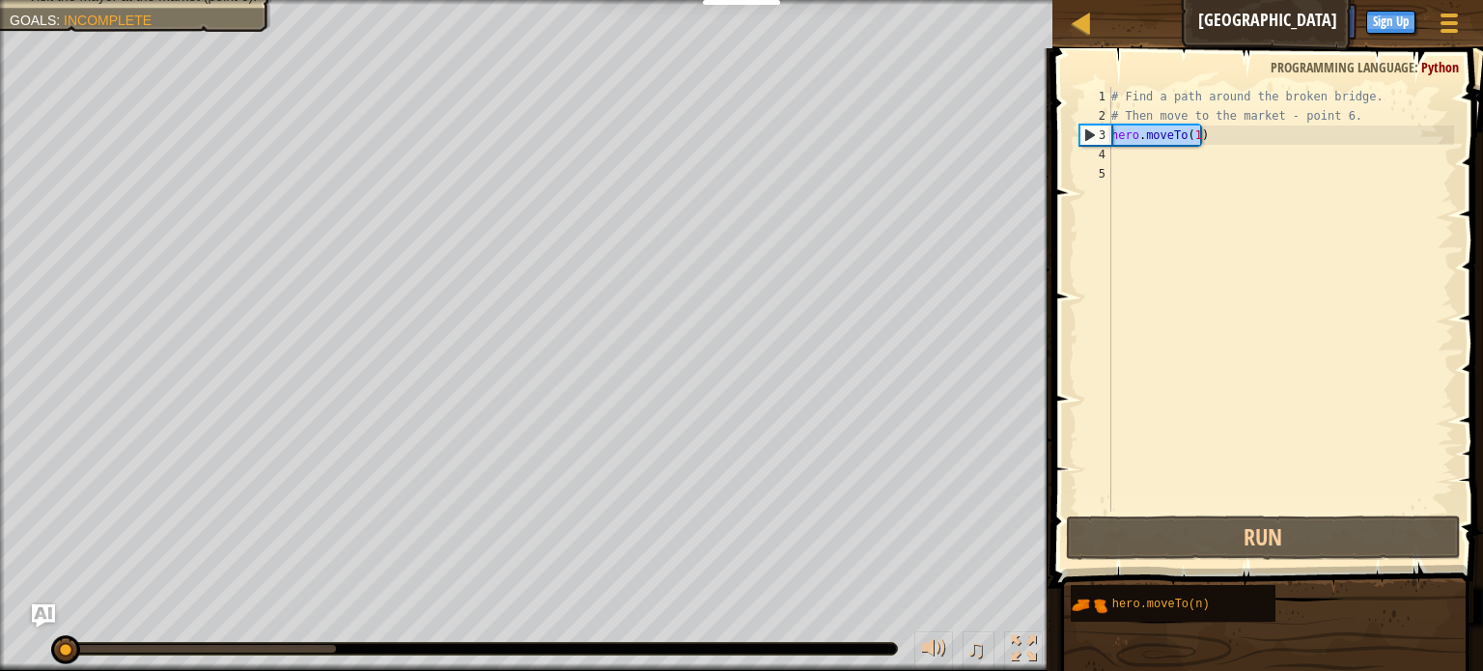
click at [1029, 138] on div "Map Broken Bridge Game Menu Done Sign Up Hints Ask AI 1 ההההההההההההההההההההההה…" at bounding box center [741, 335] width 1483 height 671
type textarea "hero.moveTo(1)"
click at [1167, 159] on div "# Find a path around the broken bridge. # Then move to the market - point 6. he…" at bounding box center [1281, 319] width 347 height 464
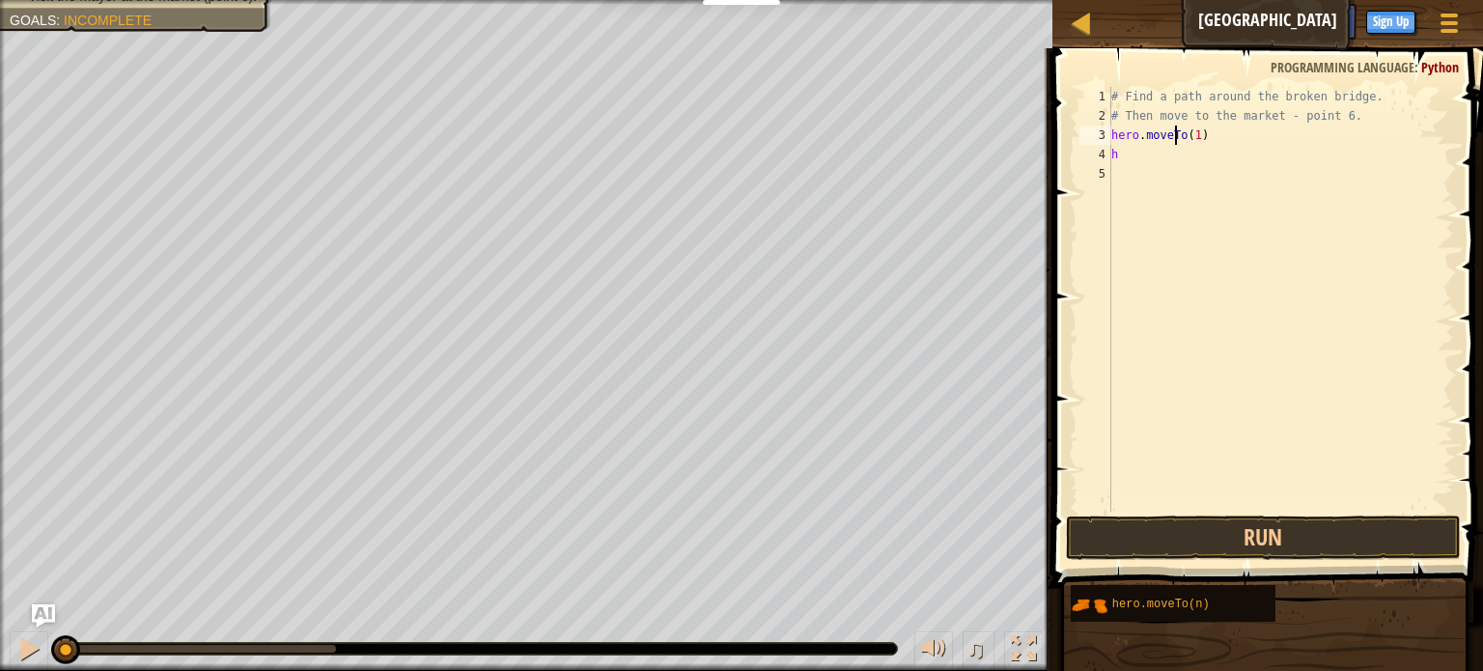
click at [1177, 142] on div "# Find a path around the broken bridge. # Then move to the market - point 6. he…" at bounding box center [1281, 319] width 347 height 464
click at [1198, 138] on div "# Find a path around the broken bridge. # Then move to the market - point 6. he…" at bounding box center [1281, 319] width 347 height 464
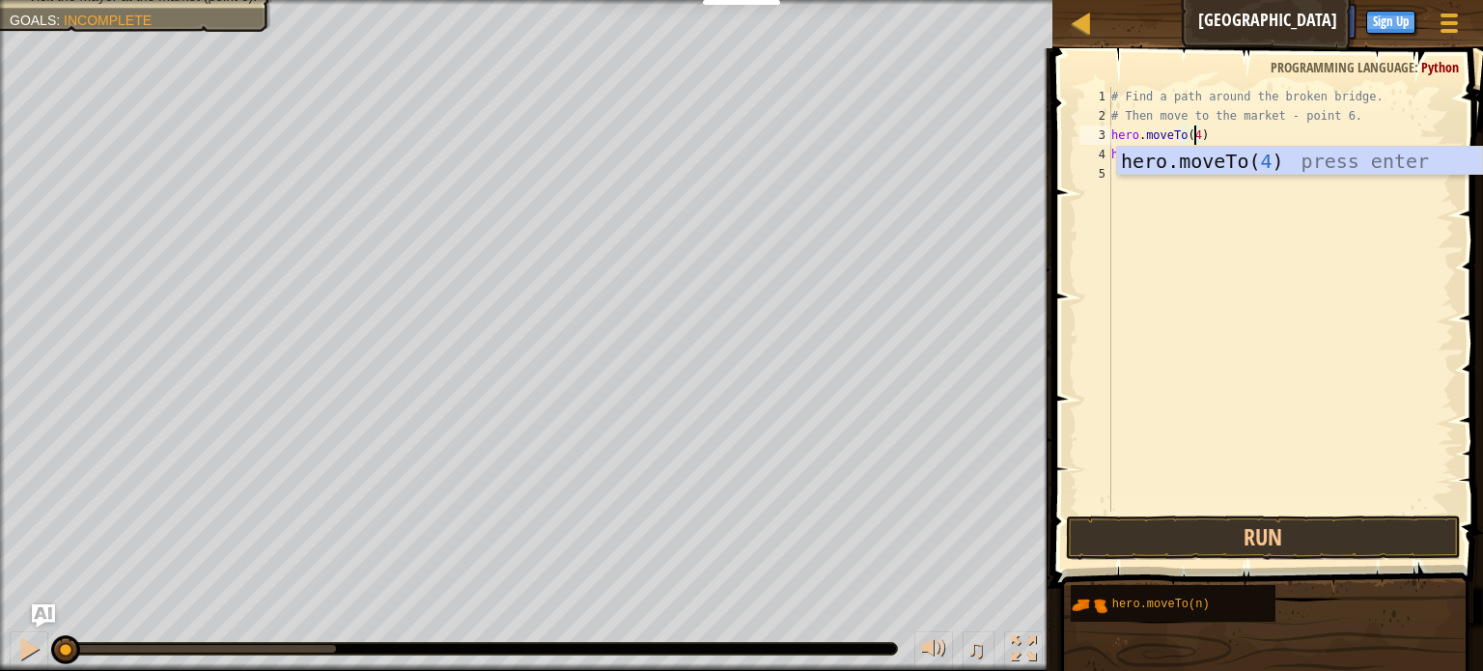
scroll to position [9, 6]
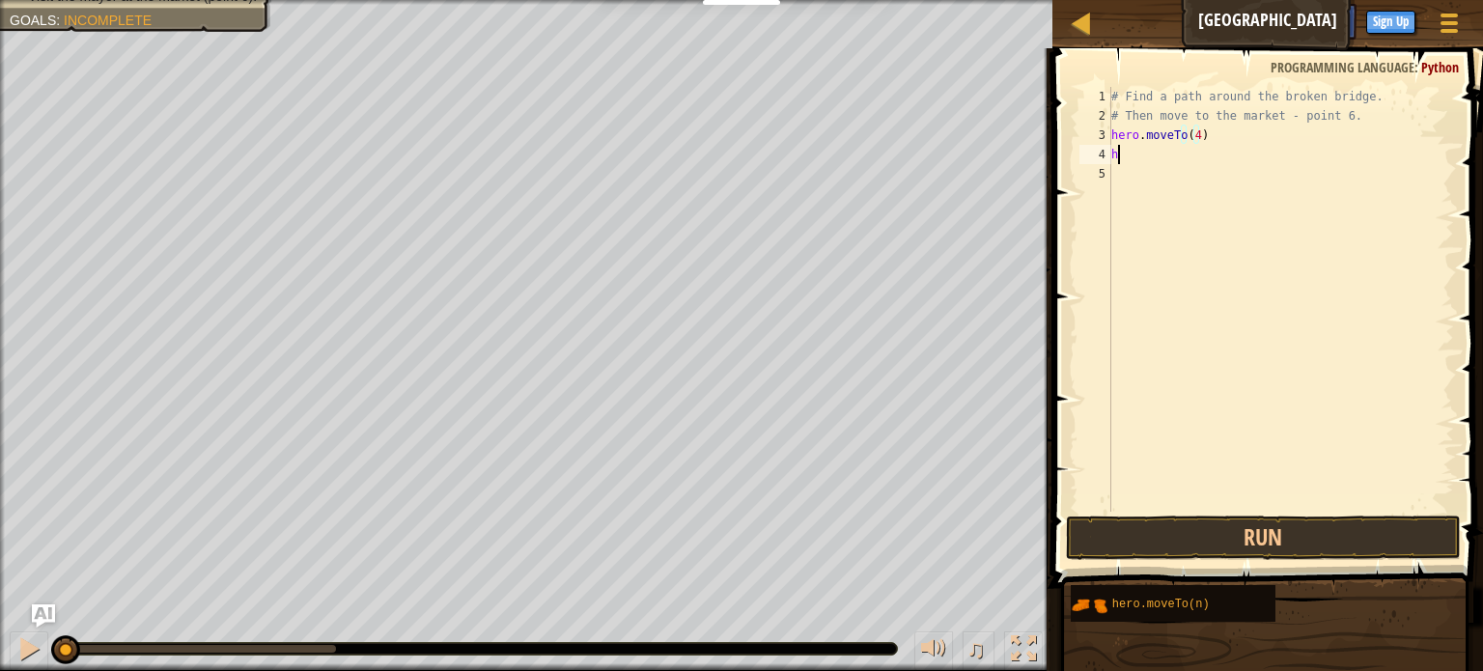
click at [1142, 157] on div "# Find a path around the broken bridge. # Then move to the market - point 6. he…" at bounding box center [1281, 319] width 347 height 464
type textarea "h"
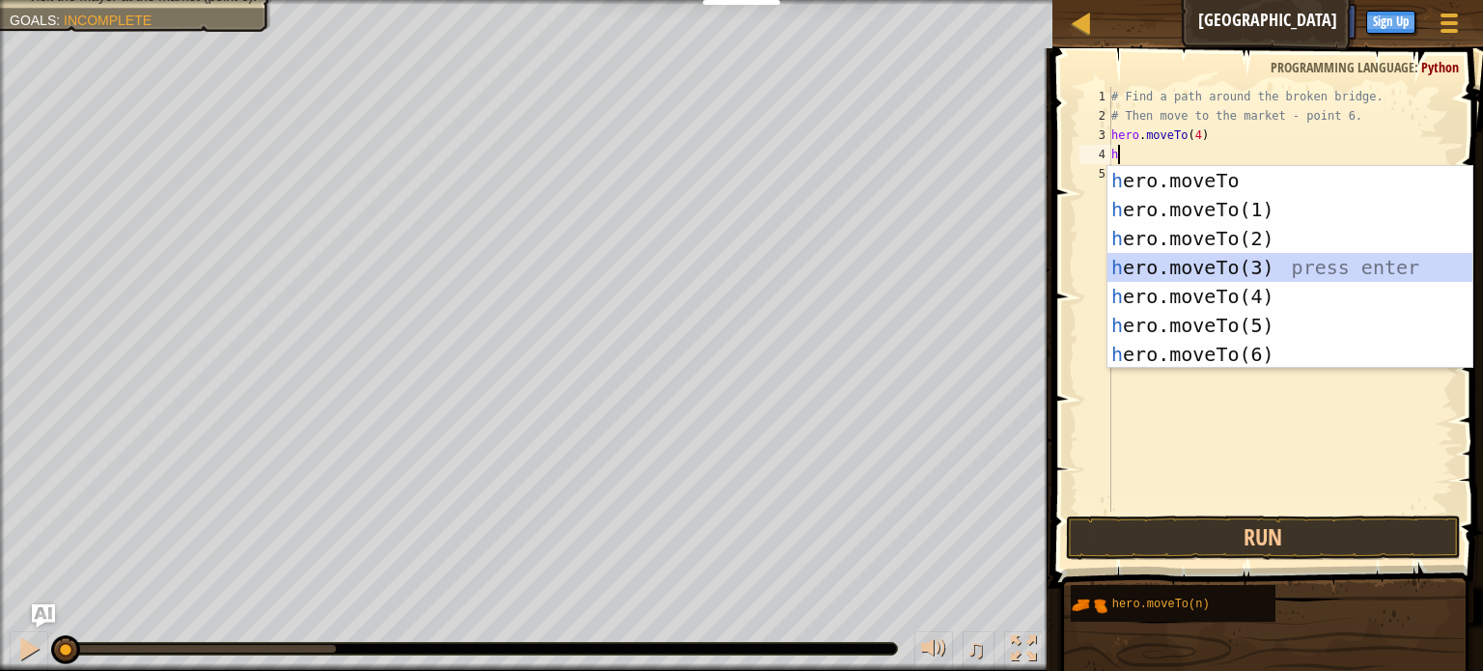
click at [1182, 264] on div "h ero.moveTo press enter h ero.moveTo(1) press enter h ero.moveTo(2) press ente…" at bounding box center [1290, 296] width 365 height 261
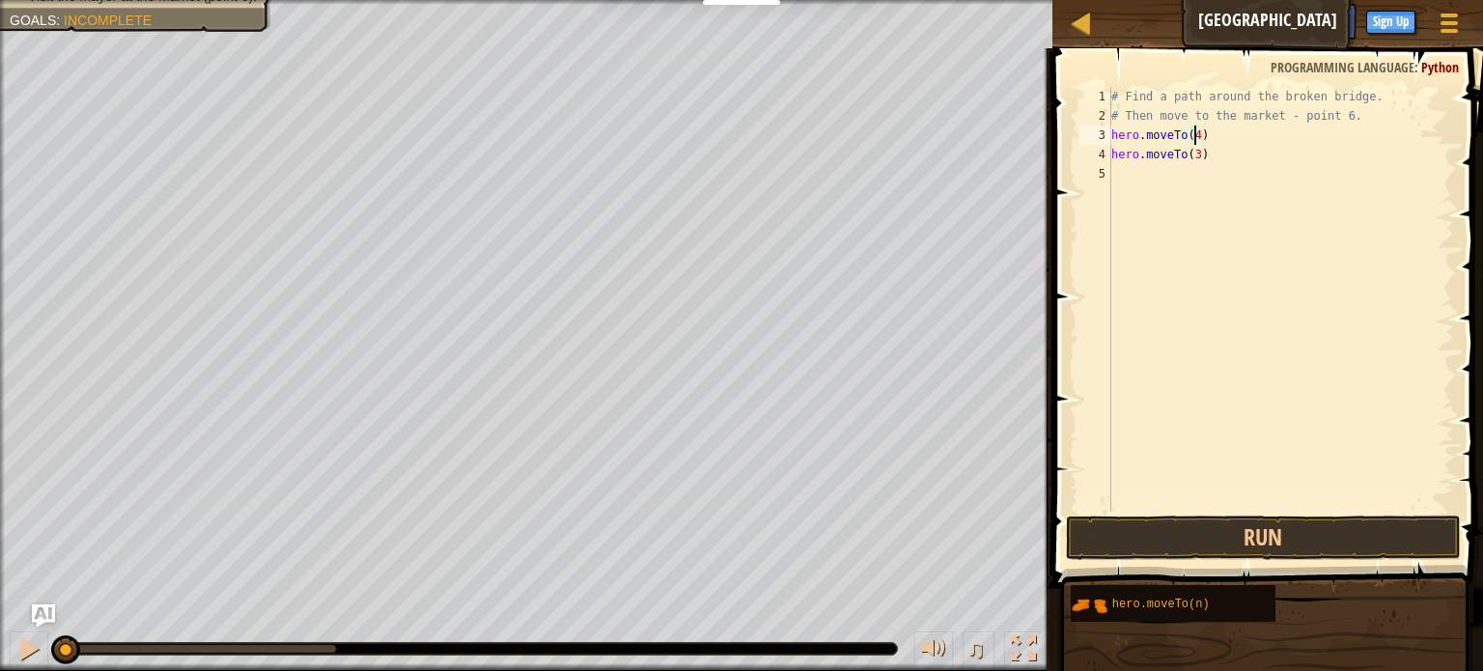
click at [1194, 137] on div "# Find a path around the broken bridge. # Then move to the market - point 6. he…" at bounding box center [1281, 319] width 347 height 464
type textarea "hero.moveTo(1)"
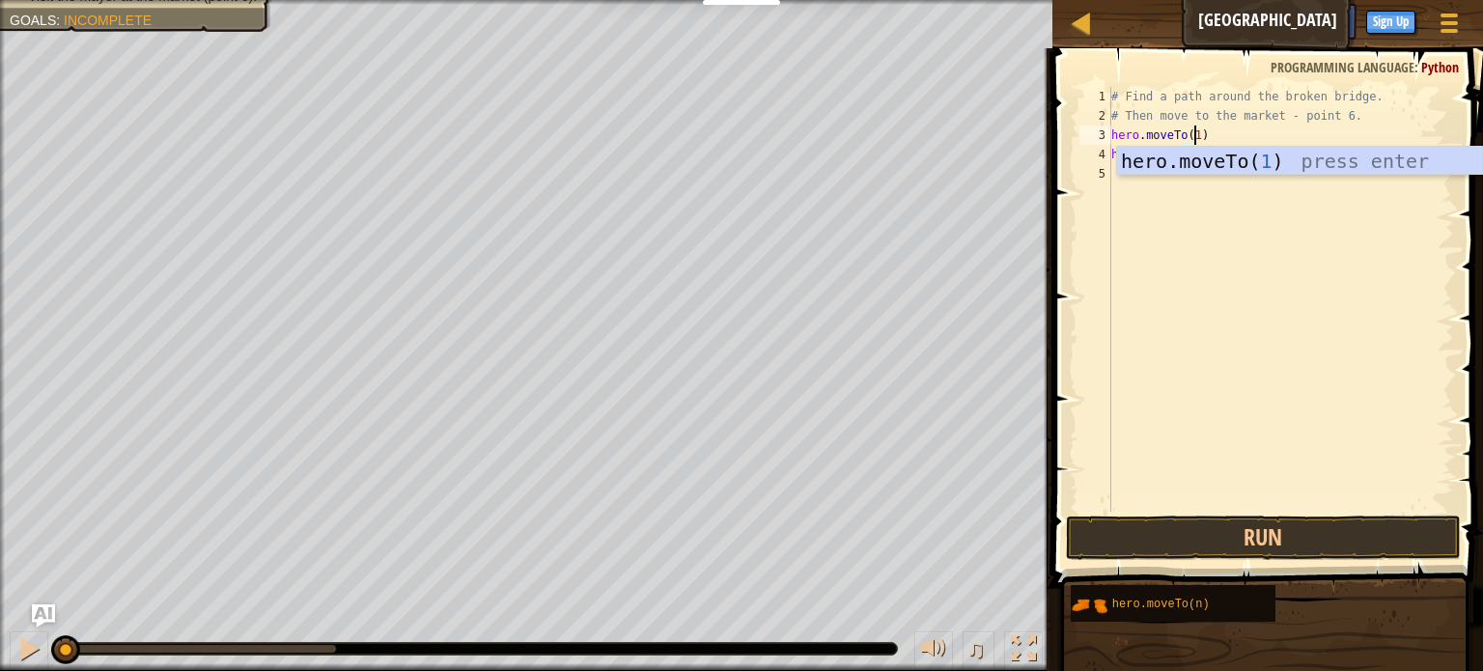
scroll to position [9, 6]
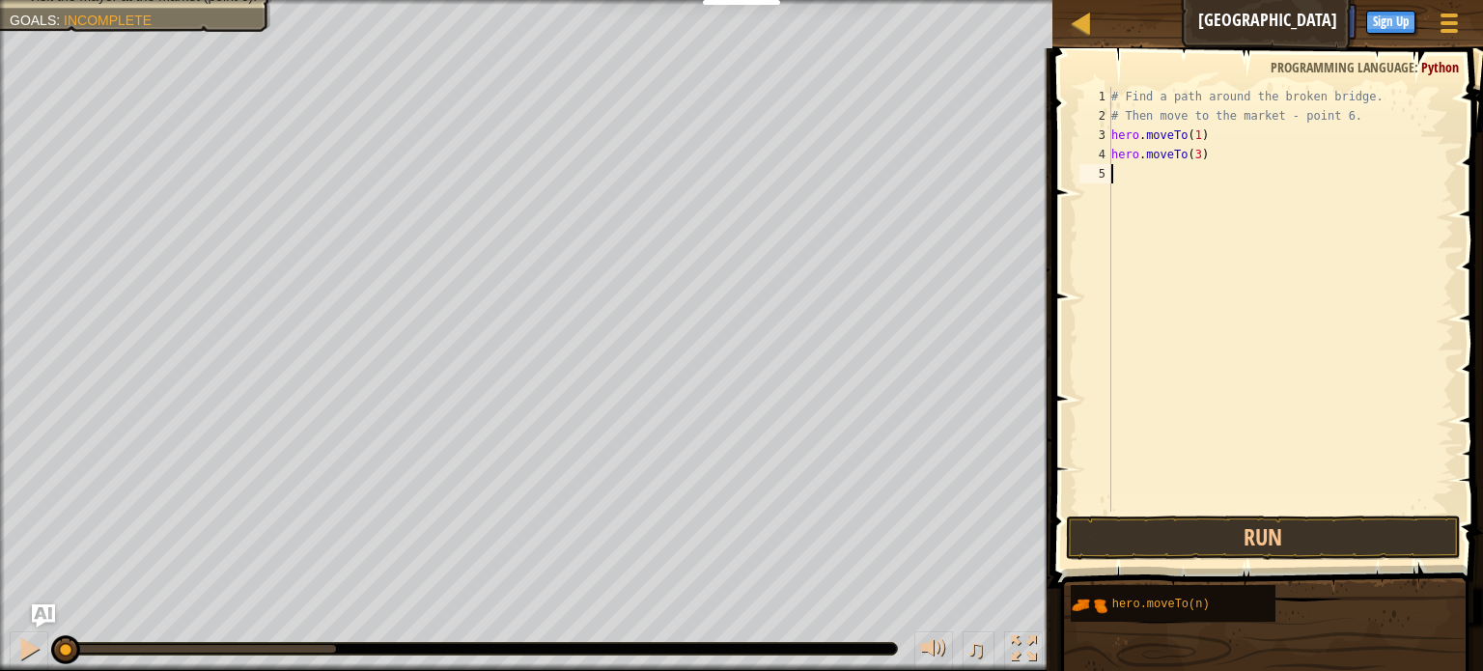
click at [1182, 193] on div "# Find a path around the broken bridge. # Then move to the market - point 6. he…" at bounding box center [1281, 319] width 347 height 464
click at [1193, 159] on div "# Find a path around the broken bridge. # Then move to the market - point 6. he…" at bounding box center [1281, 319] width 347 height 464
type textarea "hero.moveTo(3)"
click at [1176, 178] on div "# Find a path around the broken bridge. # Then move to the market - point 6. he…" at bounding box center [1281, 319] width 347 height 464
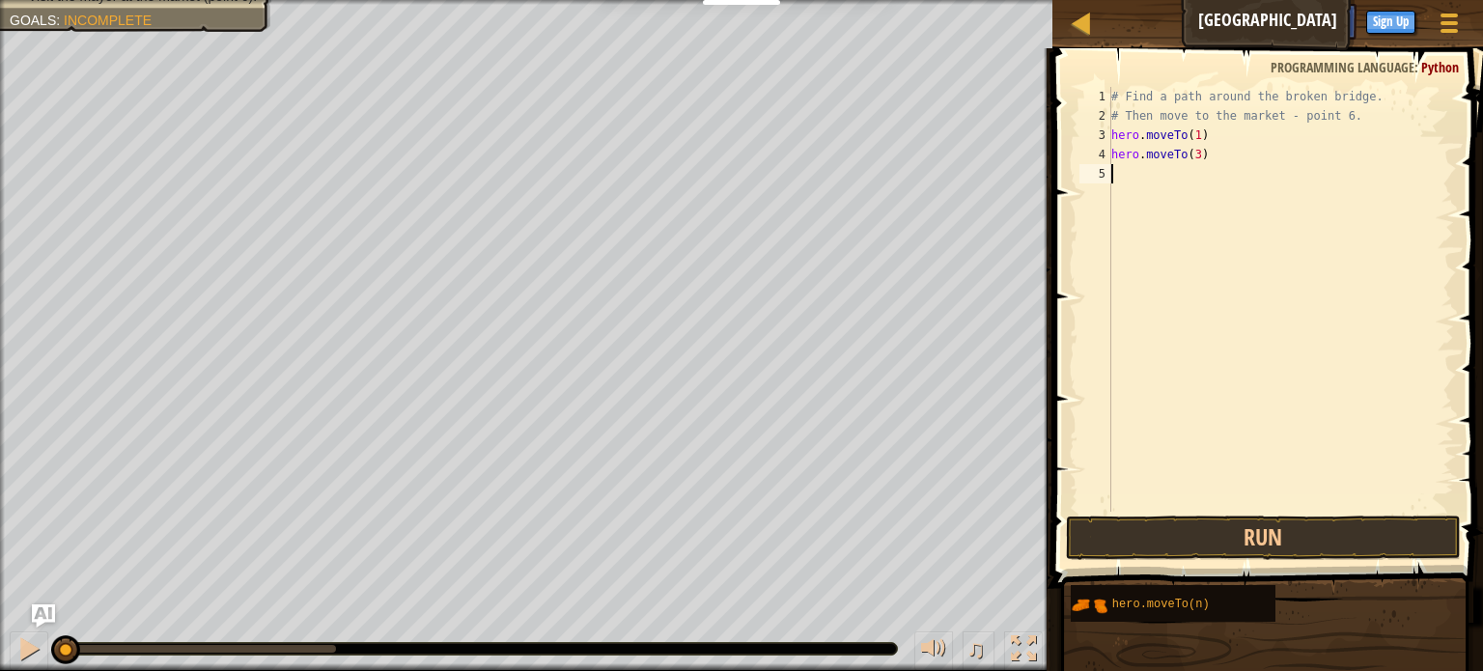
click at [1176, 178] on div "# Find a path around the broken bridge. # Then move to the market - point 6. he…" at bounding box center [1281, 319] width 347 height 464
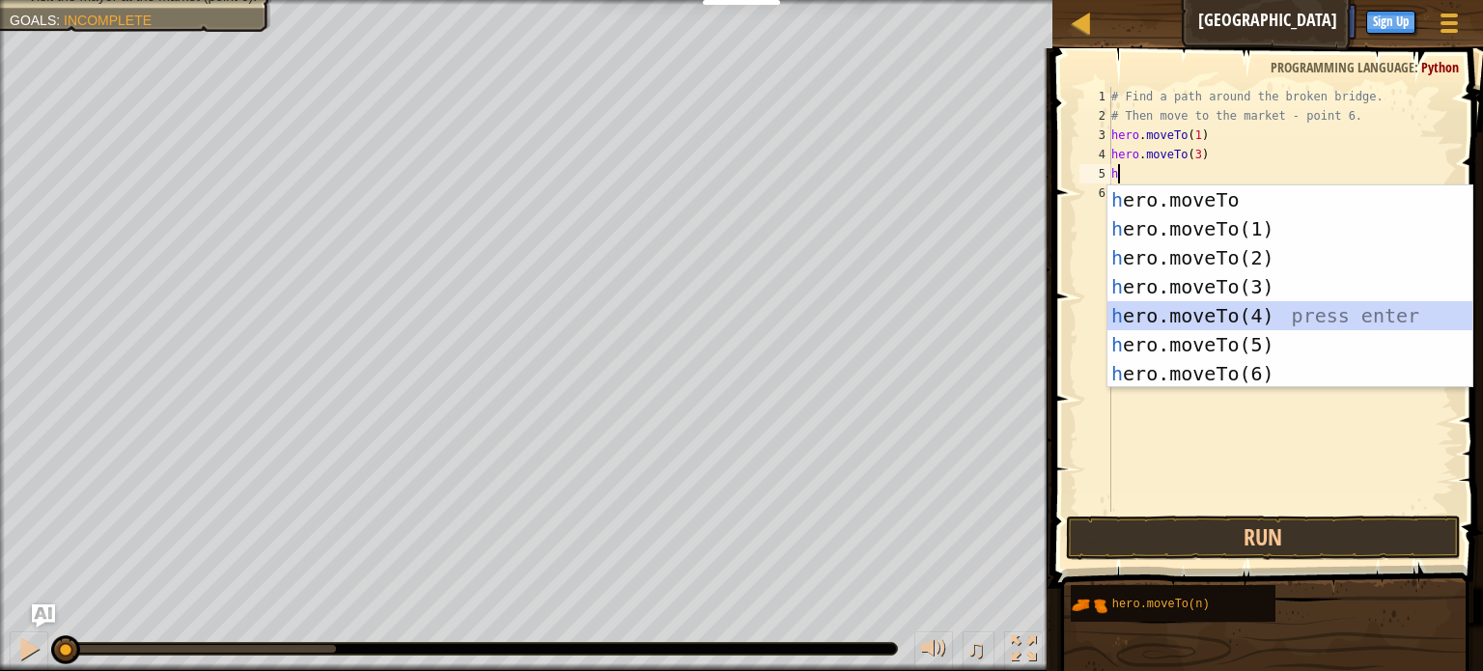
click at [1208, 319] on div "h ero.moveTo press enter h ero.moveTo(1) press enter h ero.moveTo(2) press ente…" at bounding box center [1290, 315] width 365 height 261
type textarea "hero.moveTo(4)"
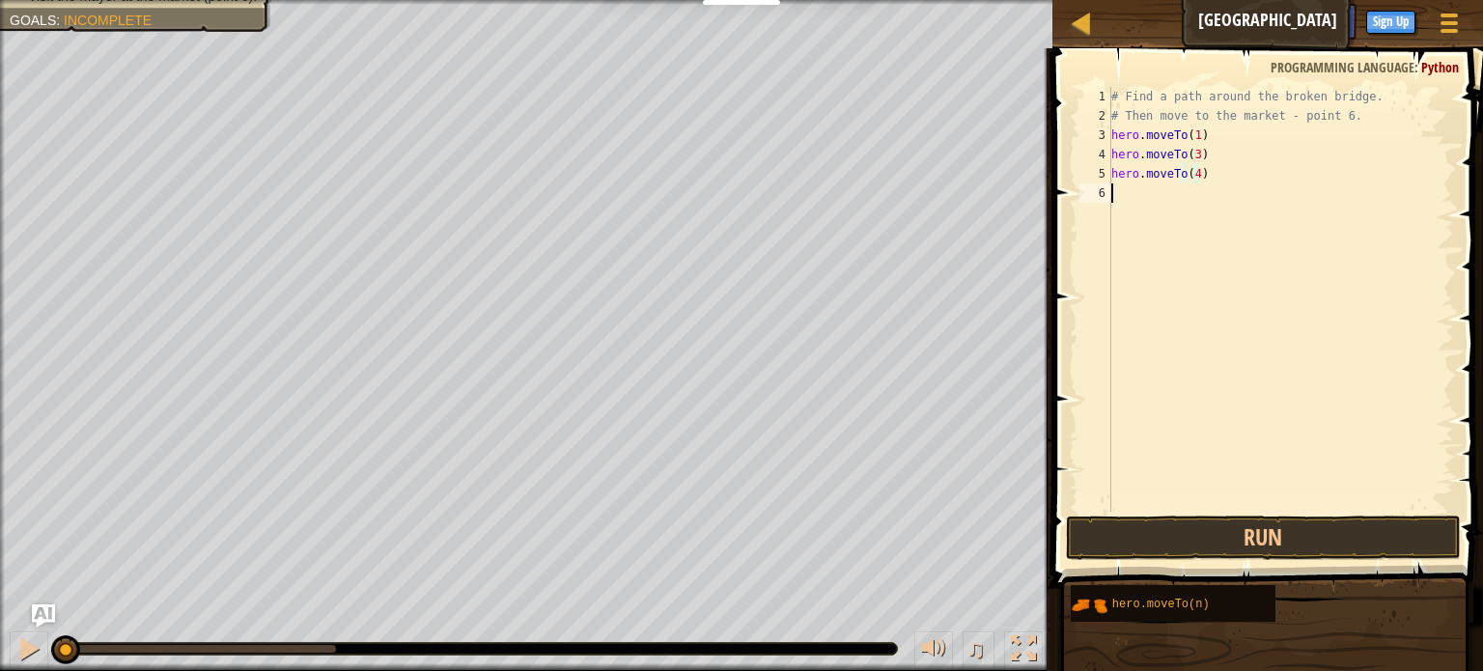
click at [1154, 188] on div "# Find a path around the broken bridge. # Then move to the market - point 6. he…" at bounding box center [1281, 319] width 347 height 464
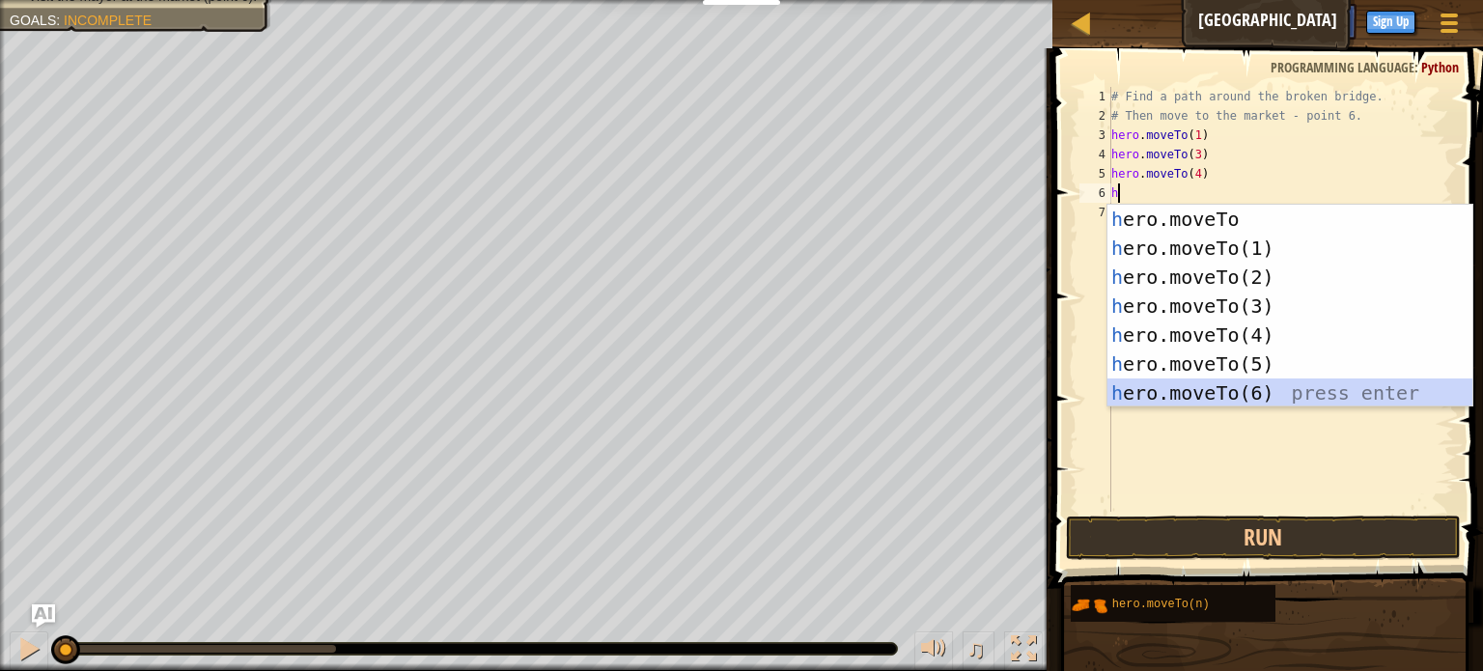
click at [1201, 392] on div "h ero.moveTo press enter h ero.moveTo(1) press enter h ero.moveTo(2) press ente…" at bounding box center [1290, 335] width 365 height 261
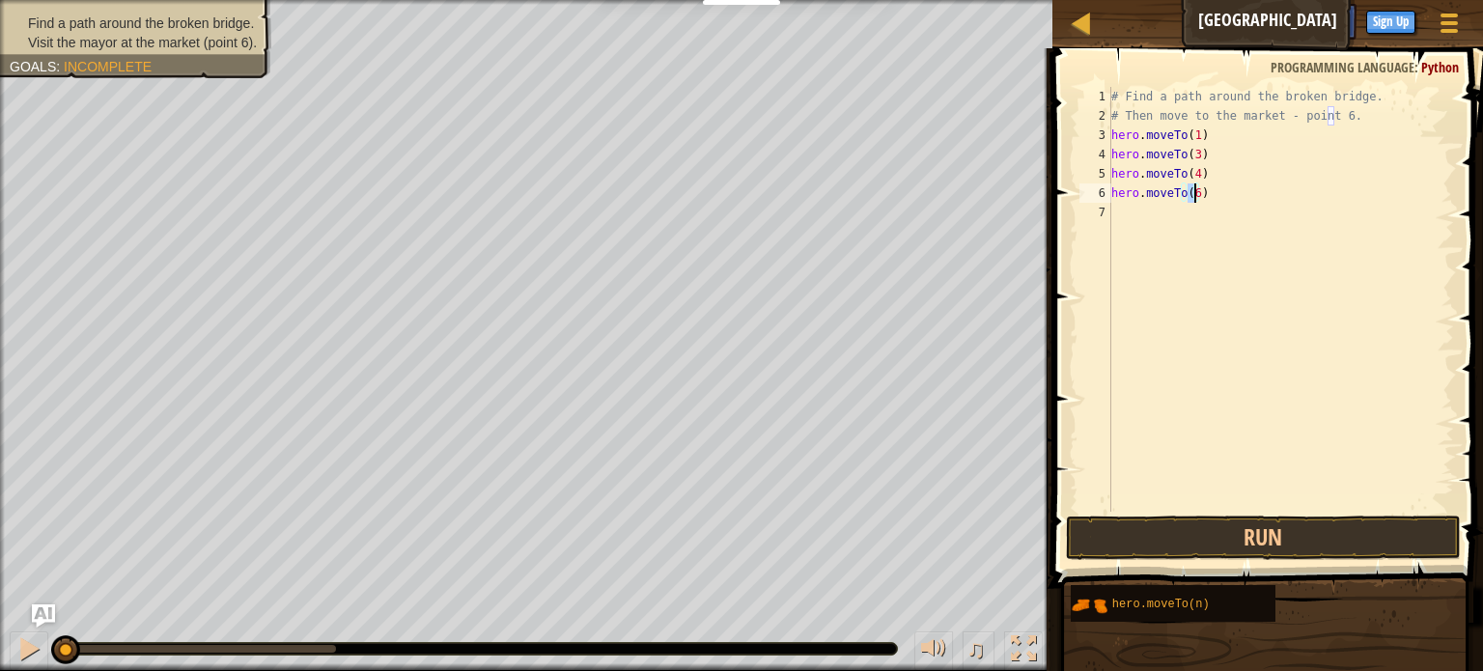
type textarea "hero.moveTo(6)"
click at [73, 11] on div "Find a path around the broken bridge. Visit the mayor at the market (point 6). …" at bounding box center [125, 32] width 294 height 91
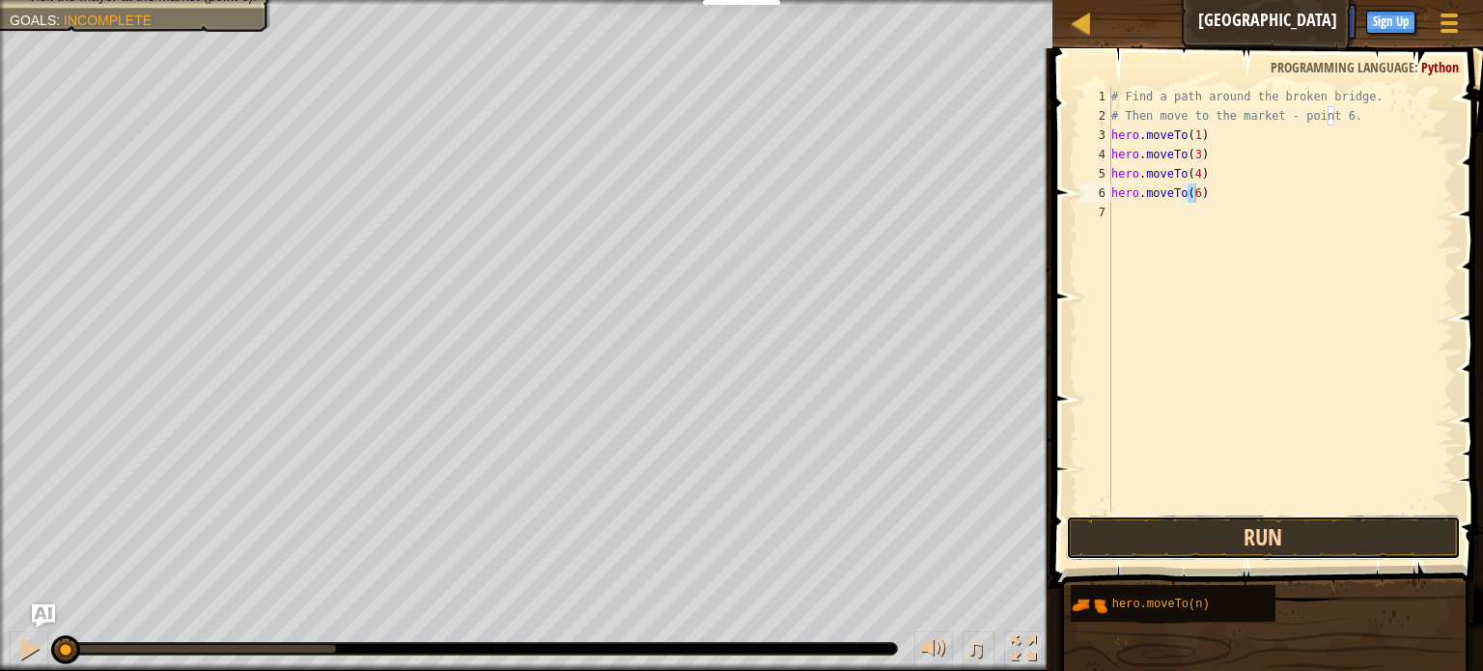
click at [1174, 546] on button "Run" at bounding box center [1263, 538] width 395 height 44
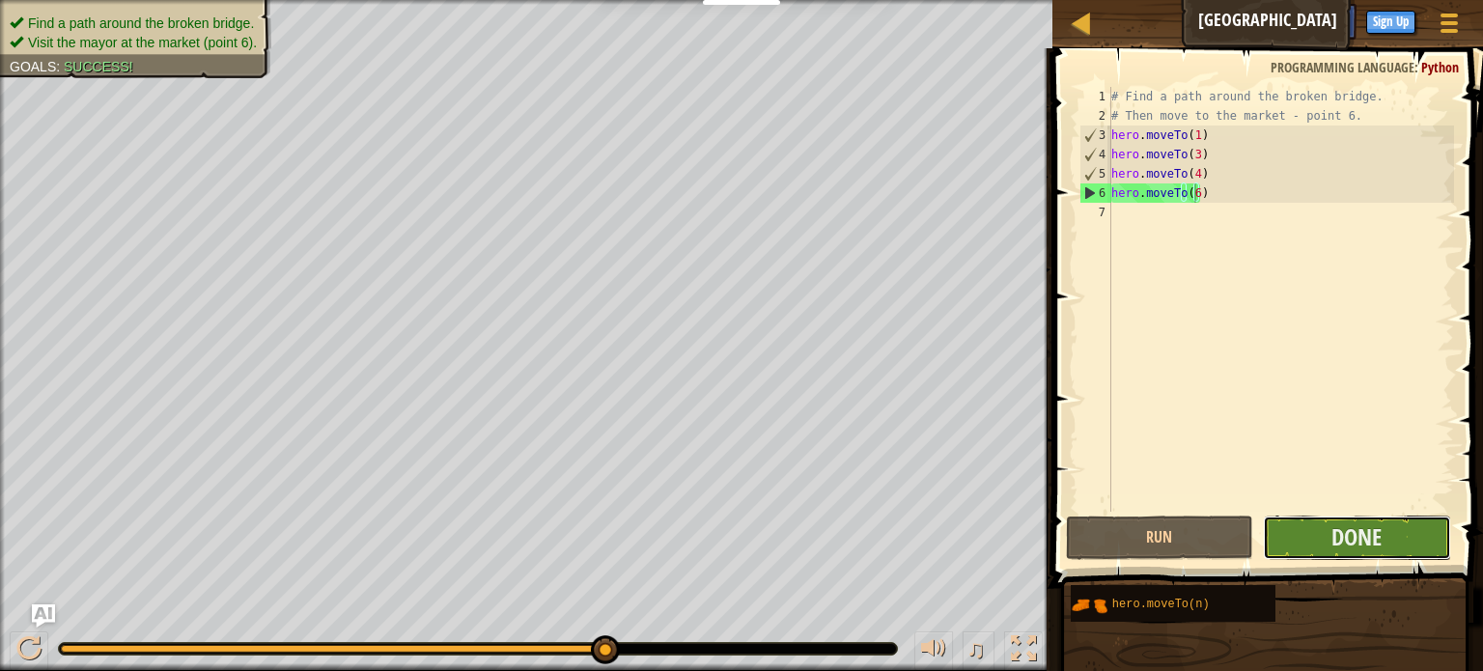
click at [1326, 538] on button "Done" at bounding box center [1357, 538] width 188 height 44
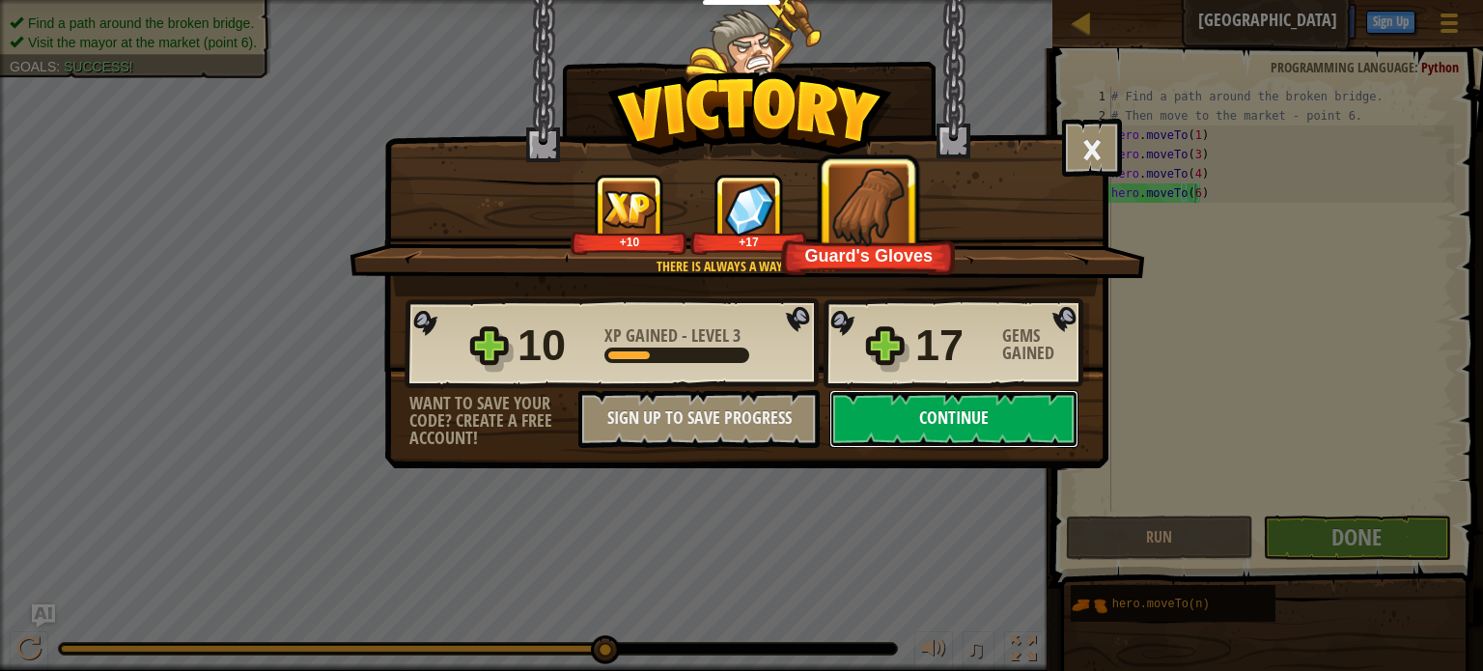
click at [932, 424] on button "Continue" at bounding box center [954, 419] width 249 height 58
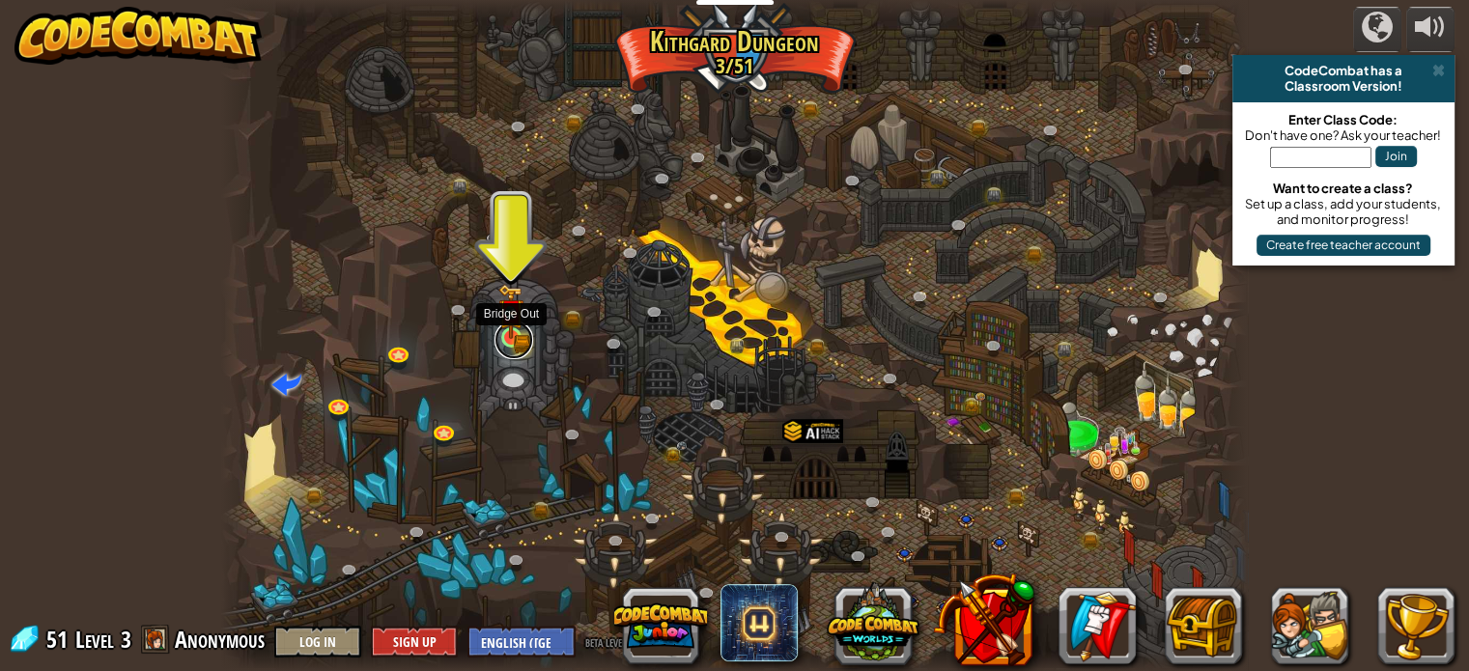
click at [511, 348] on link at bounding box center [513, 340] width 39 height 39
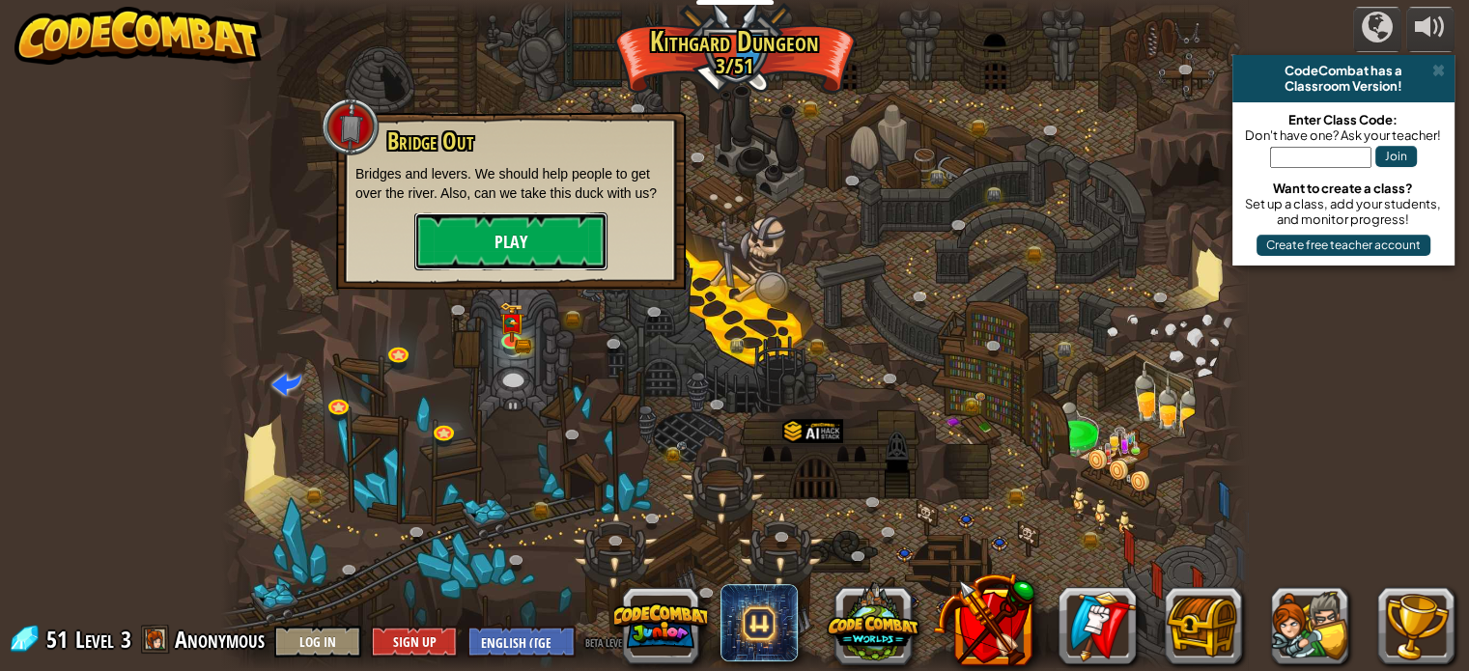
click at [426, 242] on button "Play" at bounding box center [510, 241] width 193 height 58
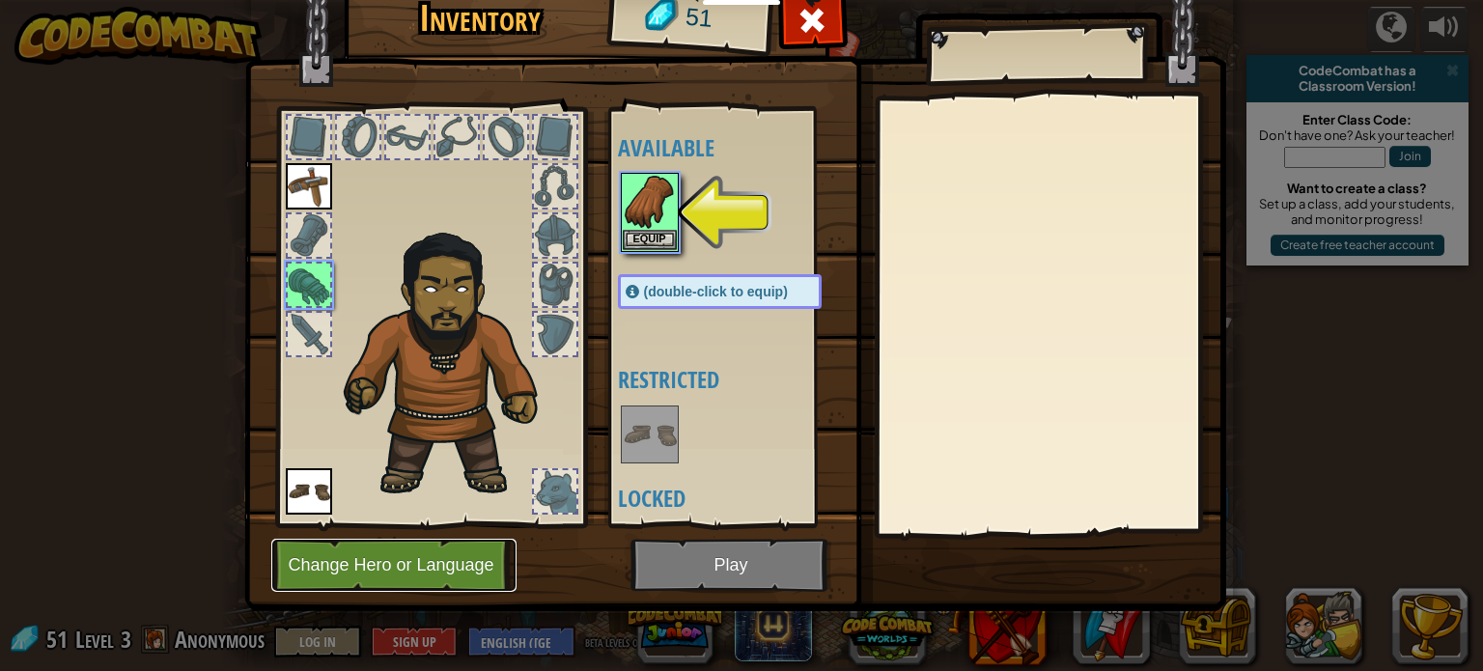
click at [431, 552] on button "Change Hero or Language" at bounding box center [393, 565] width 245 height 53
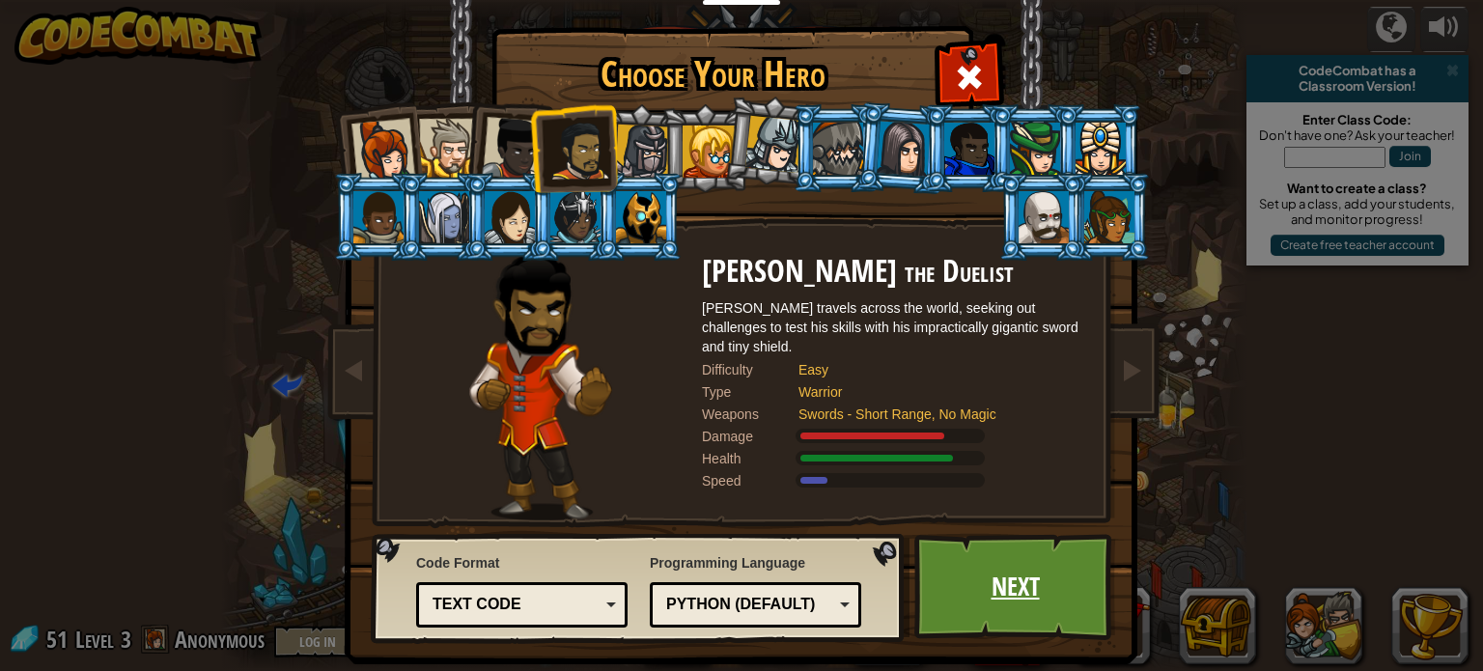
click at [990, 568] on link "Next" at bounding box center [1016, 587] width 202 height 106
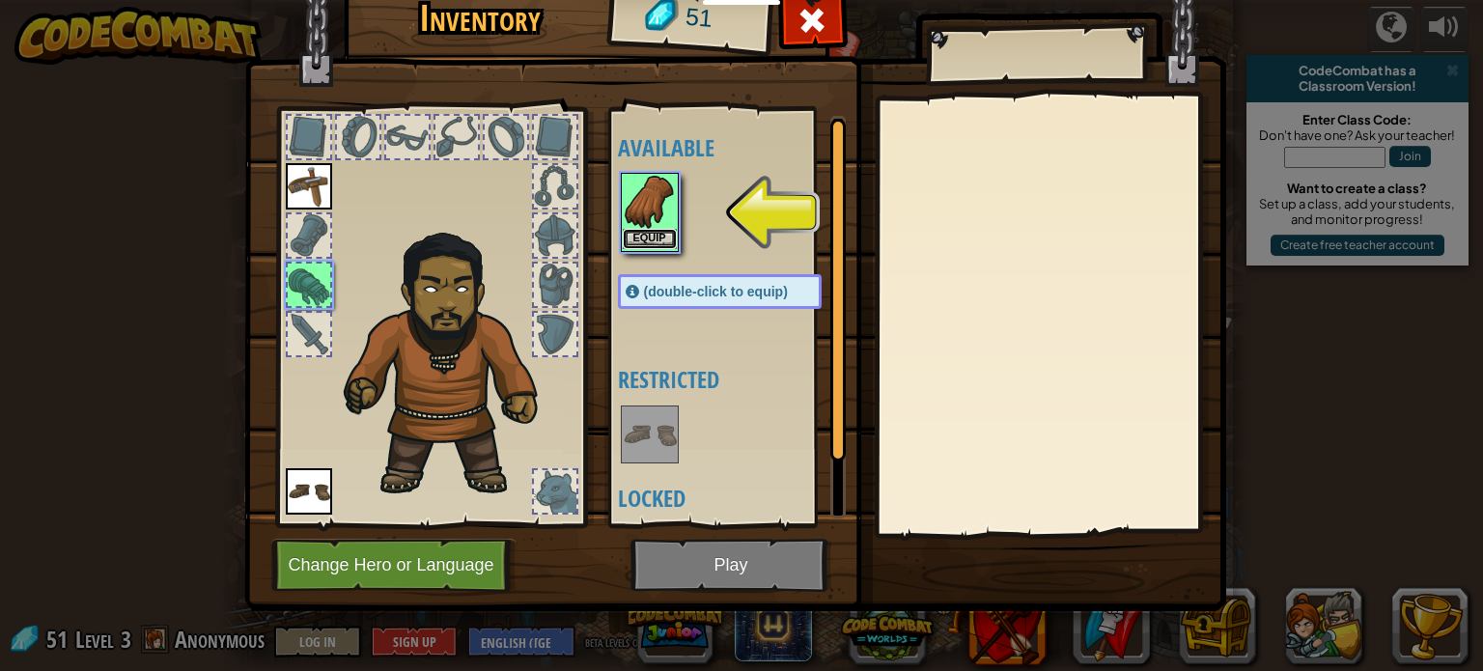
click at [667, 244] on button "Equip" at bounding box center [650, 239] width 54 height 20
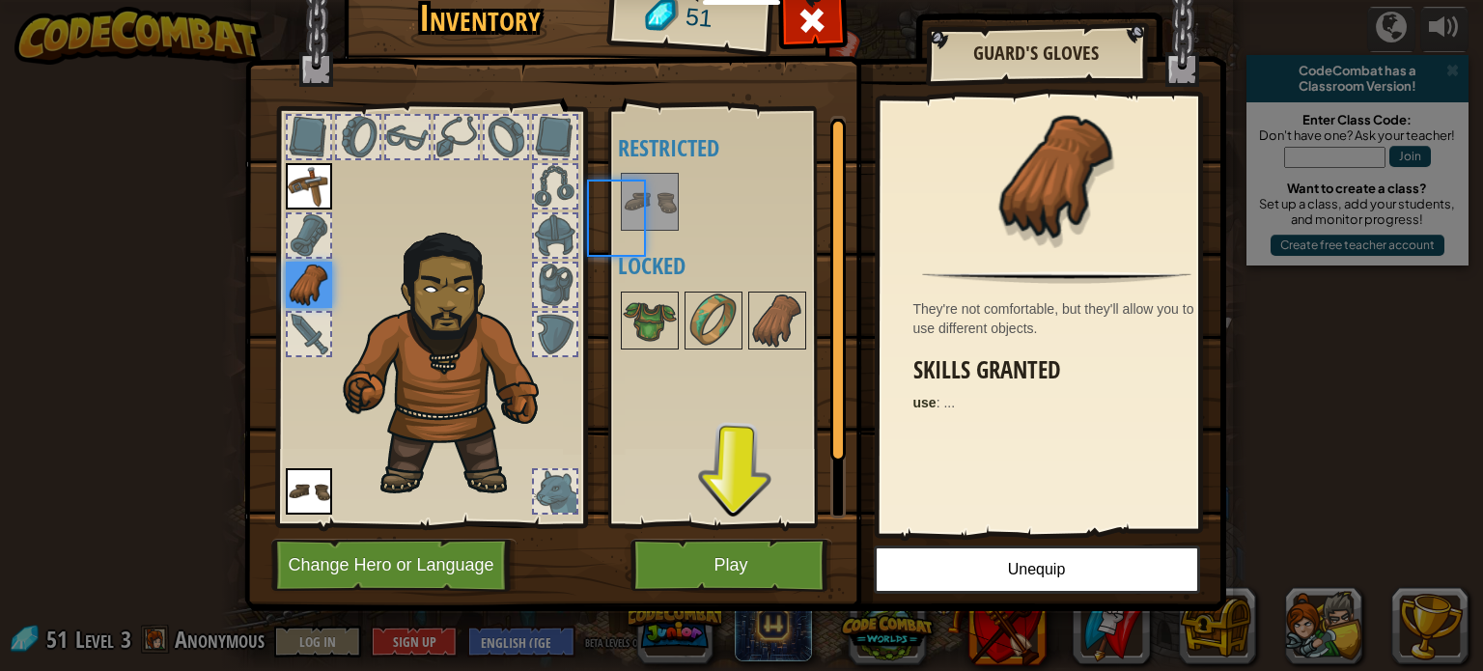
click at [667, 244] on div "Available Equip Equip (double-click to equip) Restricted Locked" at bounding box center [739, 317] width 242 height 403
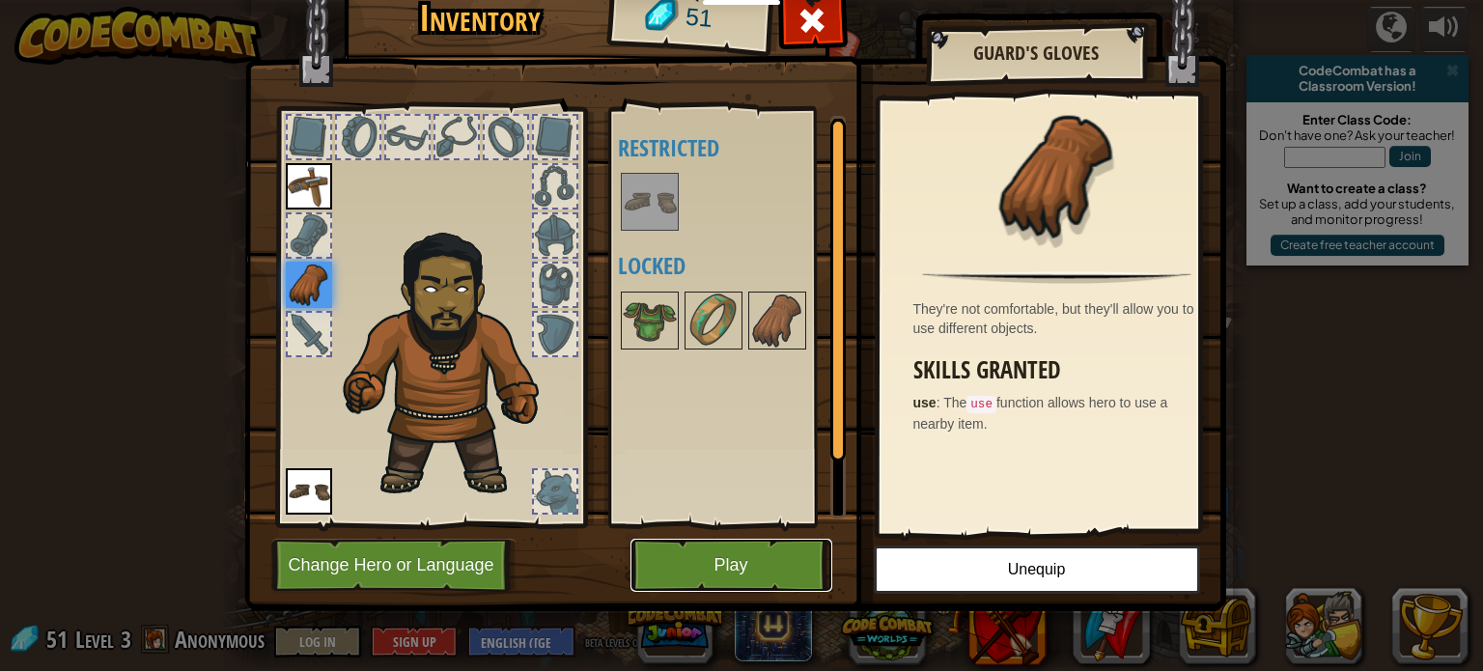
click at [727, 575] on button "Play" at bounding box center [732, 565] width 202 height 53
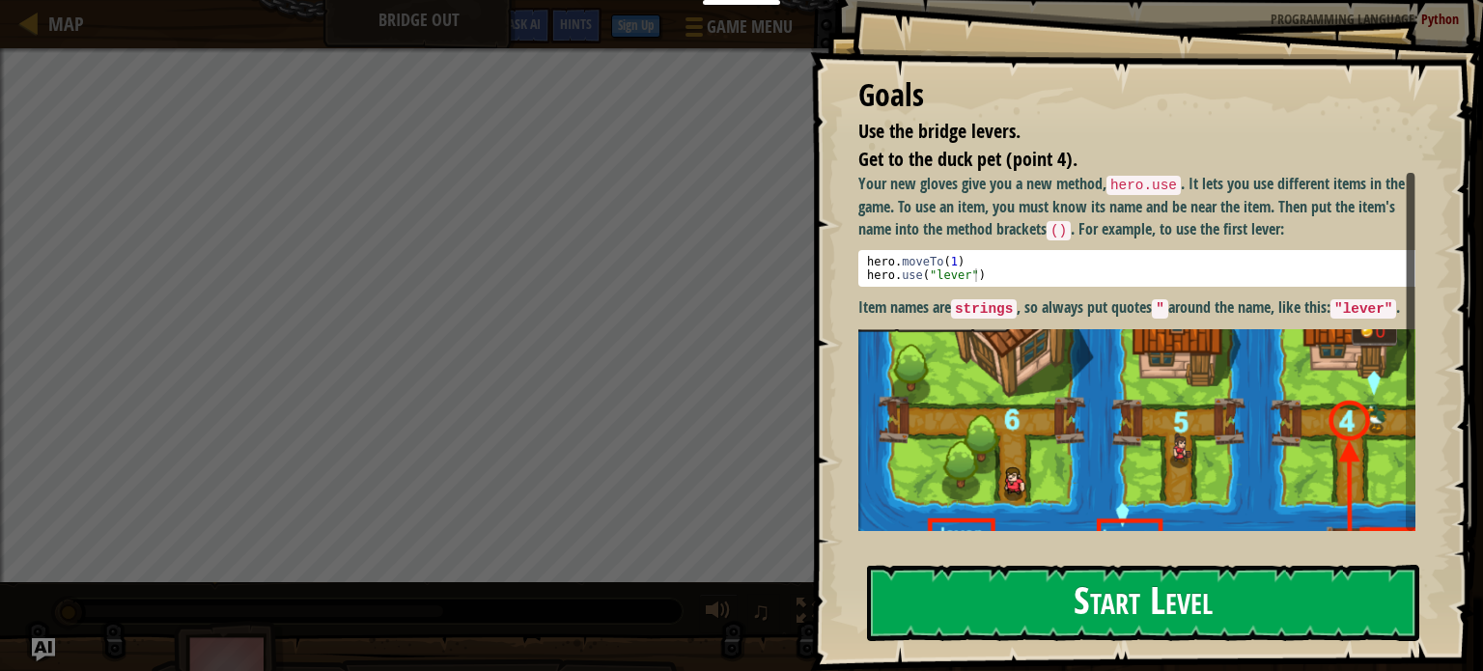
click at [1143, 594] on button "Start Level" at bounding box center [1143, 603] width 552 height 76
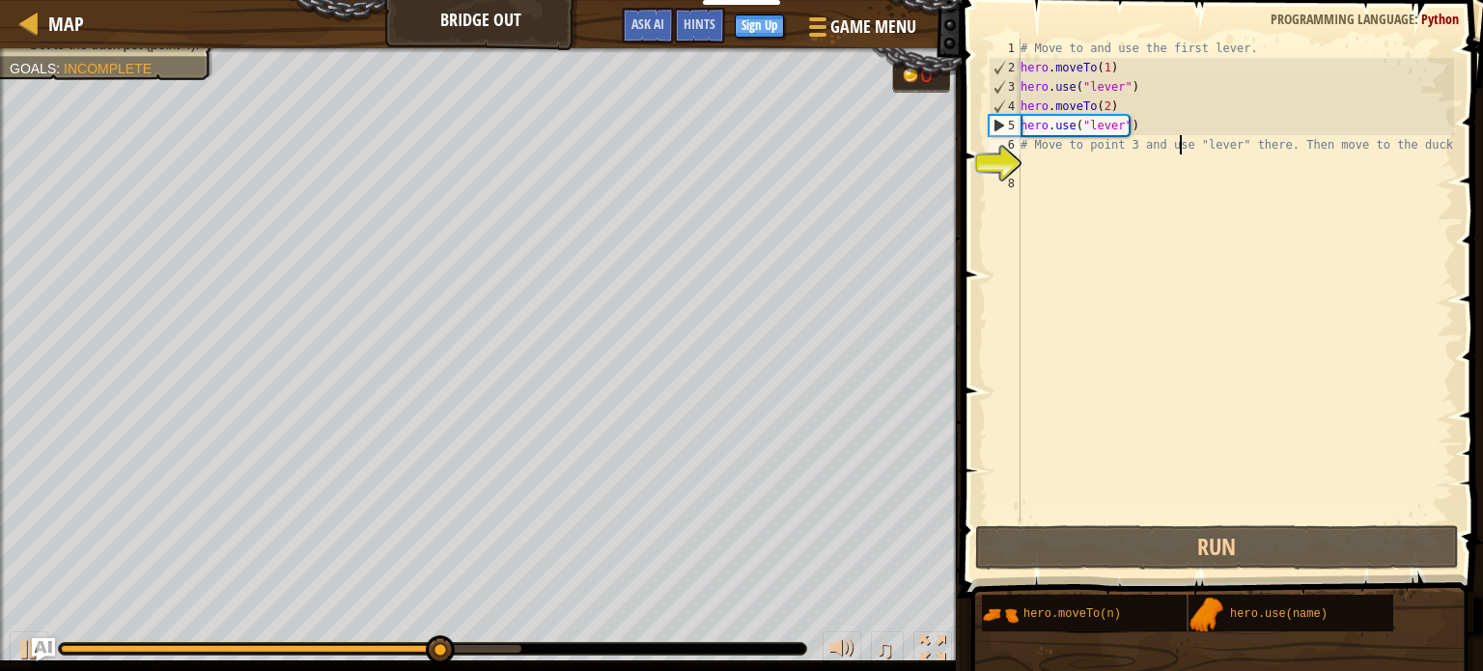
click at [1180, 143] on div "# Move to and use the first lever. hero . moveTo ( 1 ) hero . use ( "lever" ) h…" at bounding box center [1235, 300] width 437 height 522
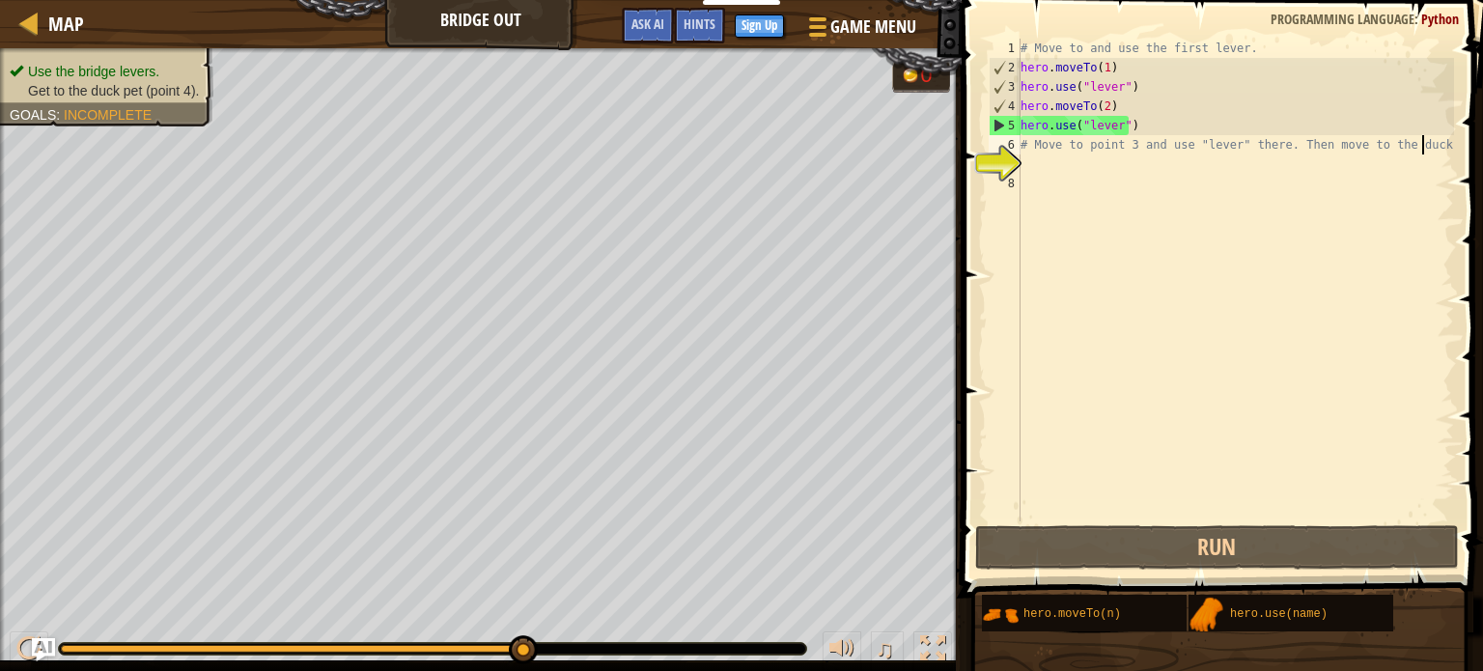
click at [1431, 150] on div "# Move to and use the first lever. hero . moveTo ( 1 ) hero . use ( "lever" ) h…" at bounding box center [1235, 300] width 437 height 522
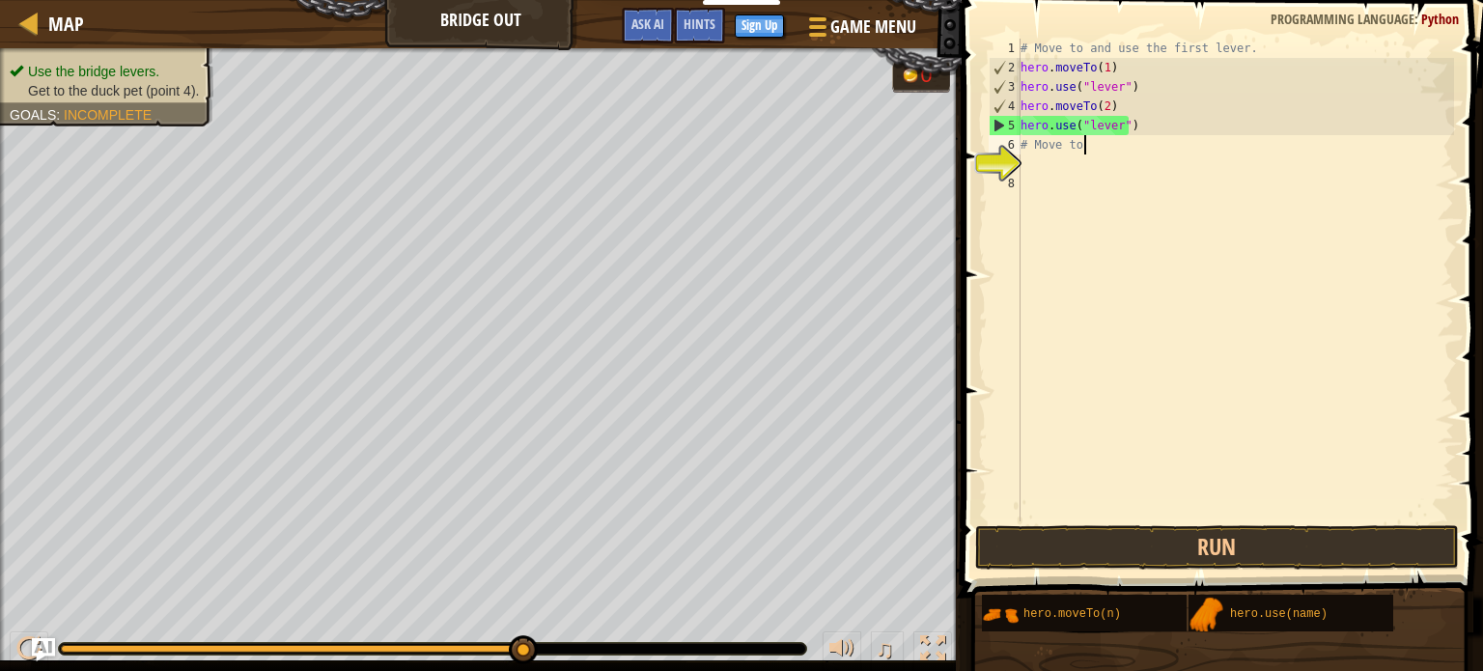
type textarea "#"
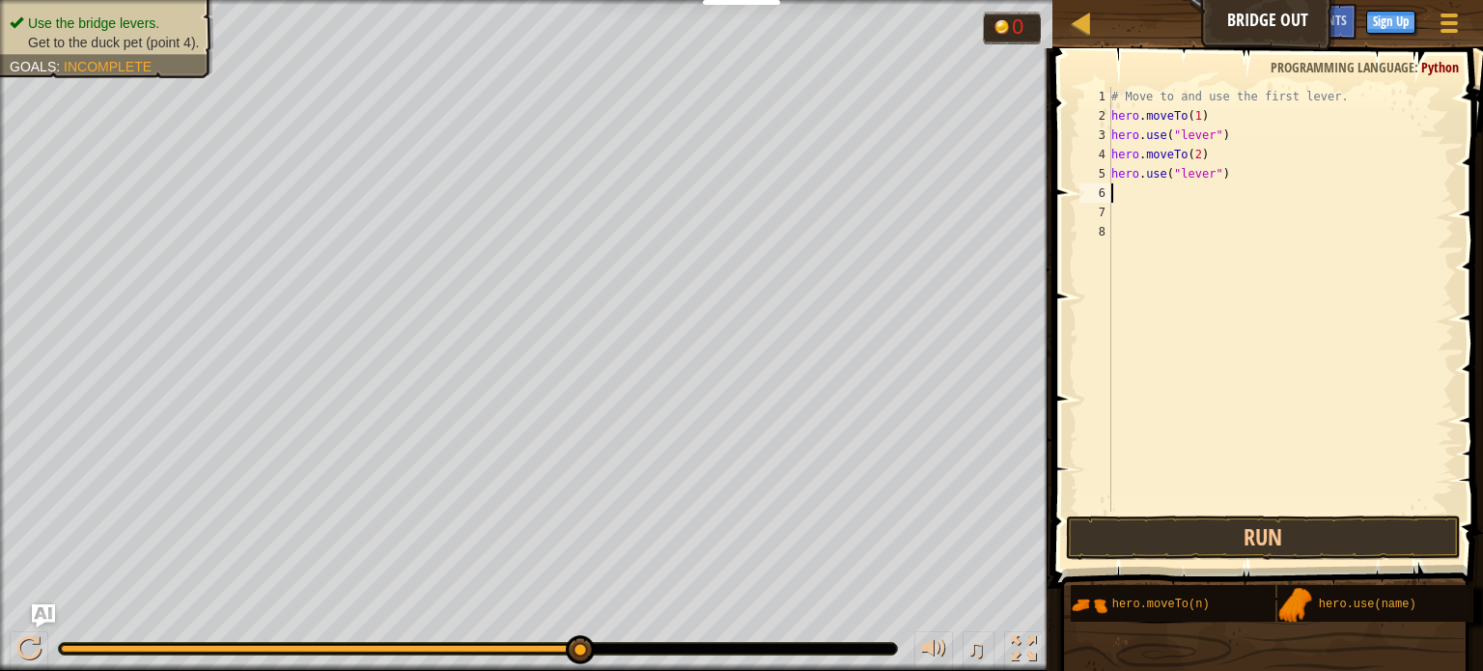
scroll to position [9, 0]
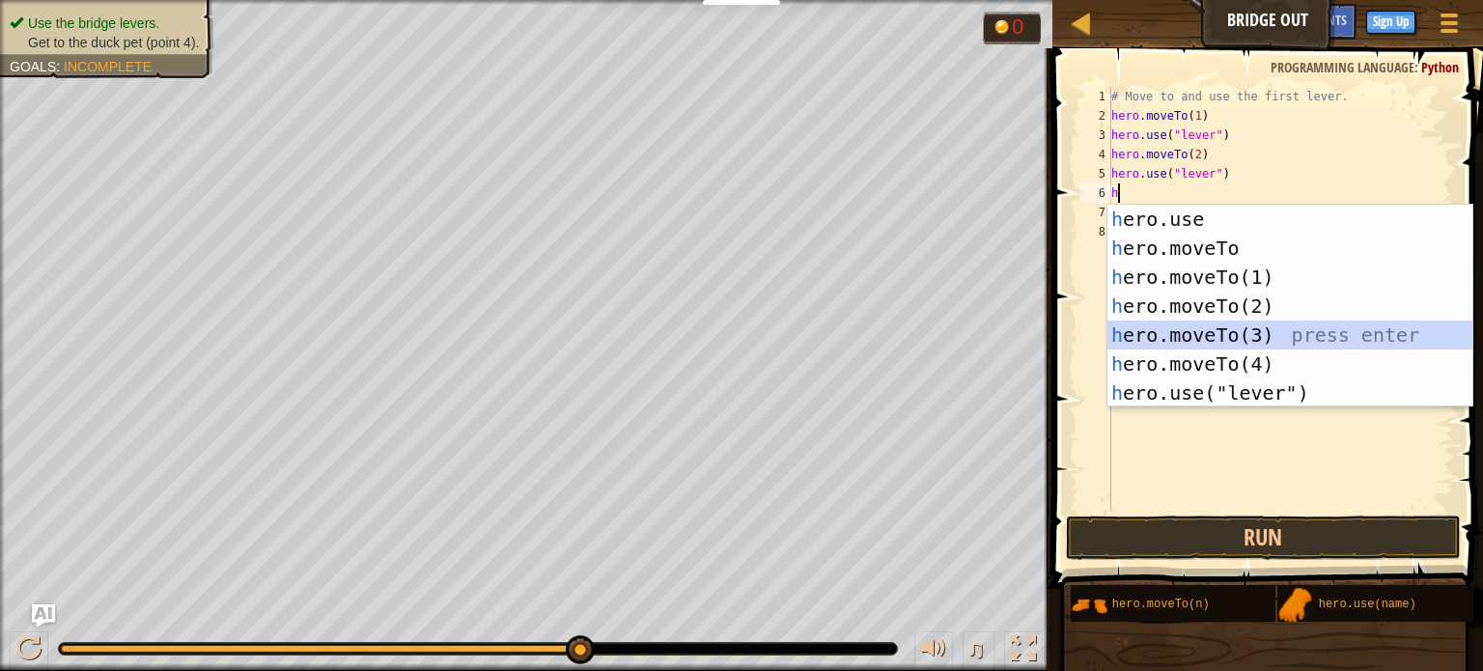
click at [1182, 335] on div "h ero.use press enter h ero.moveTo press enter h ero.moveTo(1) press enter h er…" at bounding box center [1290, 335] width 365 height 261
type textarea "hero.moveTo(3)"
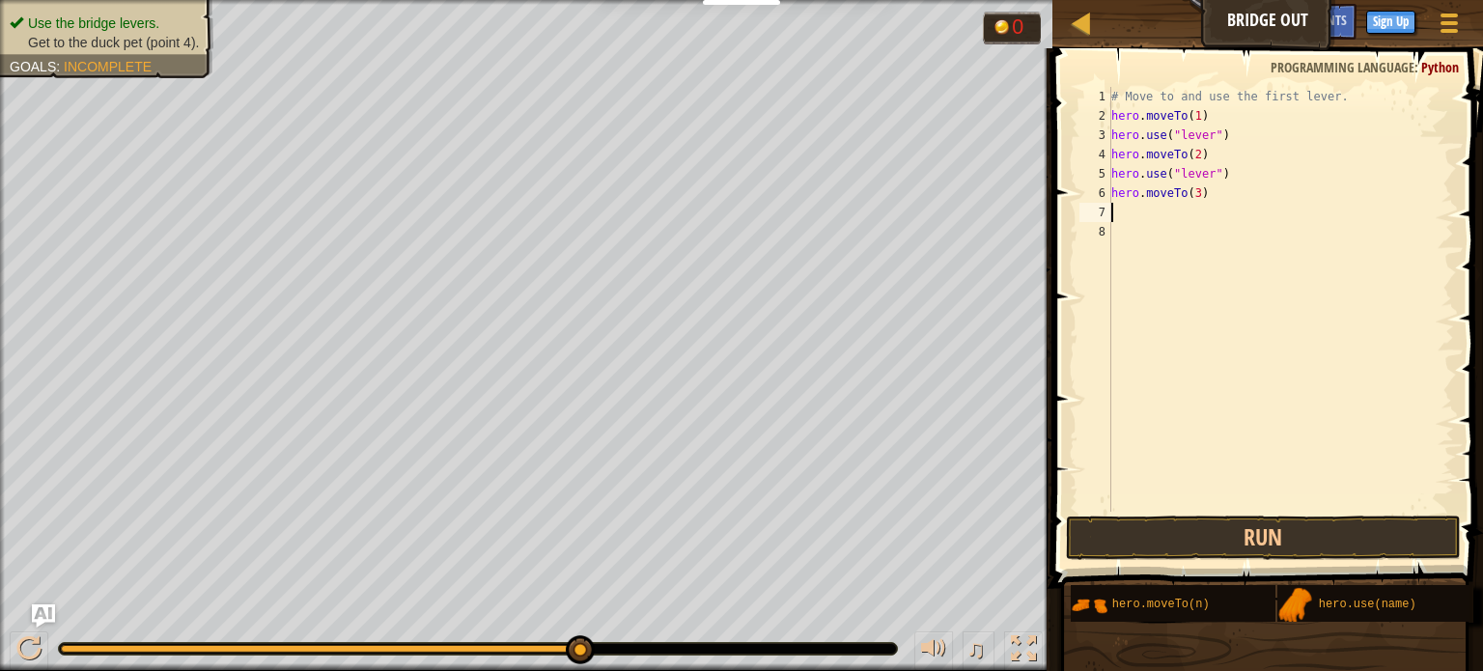
click at [1117, 212] on div "# Move to and use the first lever. hero . moveTo ( 1 ) hero . use ( "lever" ) h…" at bounding box center [1281, 319] width 347 height 464
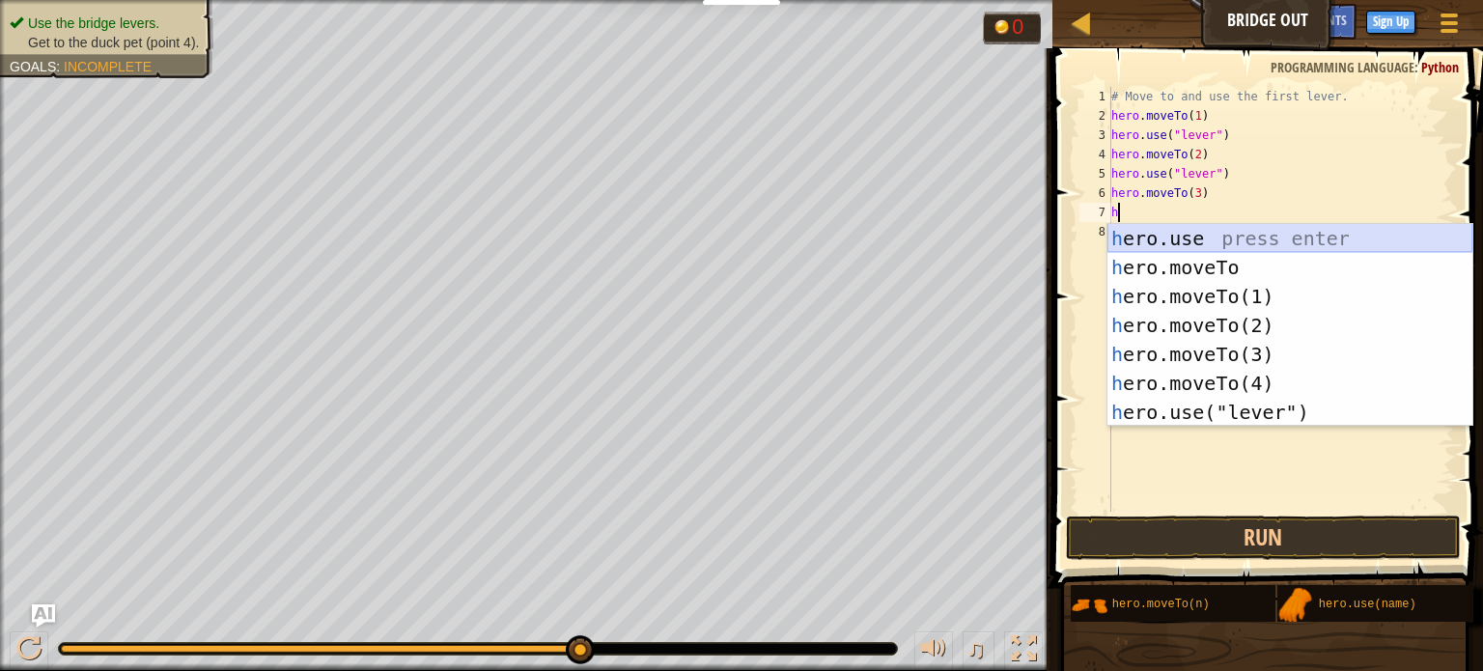
click at [1164, 242] on div "h ero.use press enter h ero.moveTo press enter h ero.moveTo(1) press enter h er…" at bounding box center [1290, 354] width 365 height 261
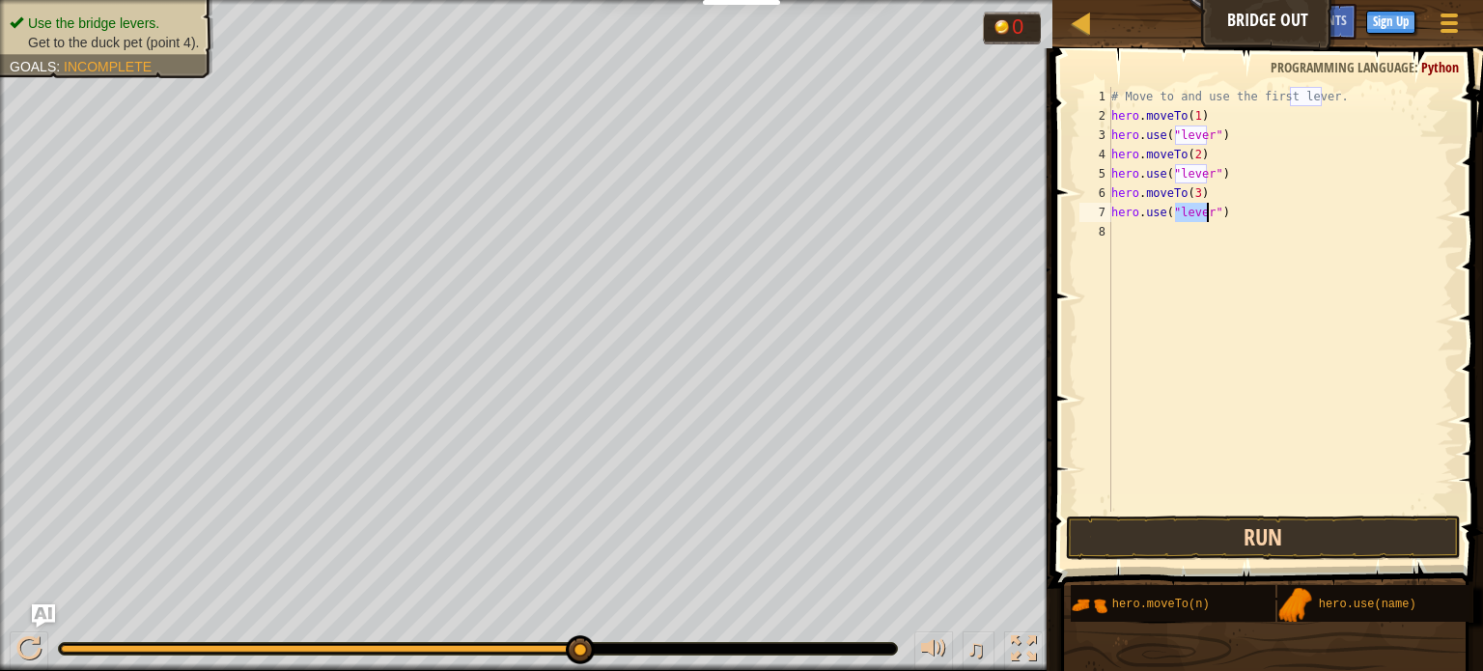
type textarea "hero.use("lever")"
click at [1151, 521] on button "Run" at bounding box center [1263, 538] width 395 height 44
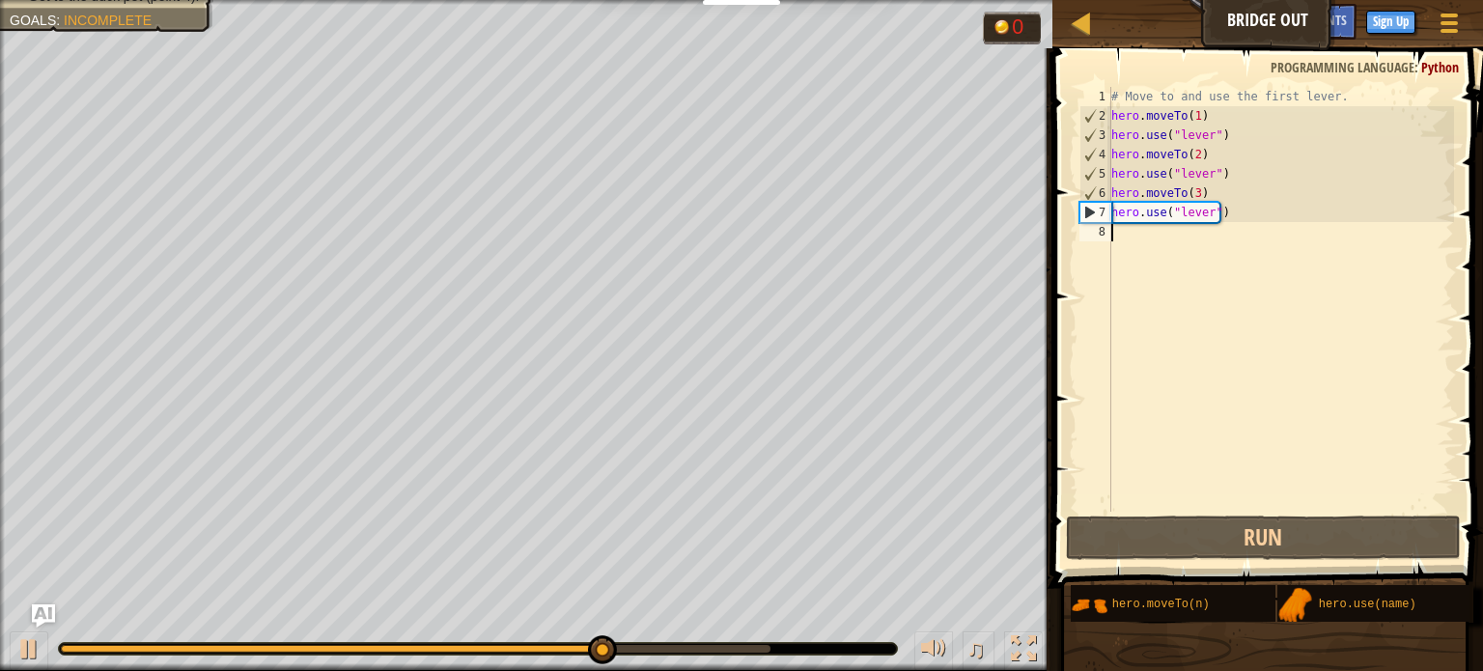
click at [1127, 230] on div "# Move to and use the first lever. hero . moveTo ( 1 ) hero . use ( "lever" ) h…" at bounding box center [1281, 319] width 347 height 464
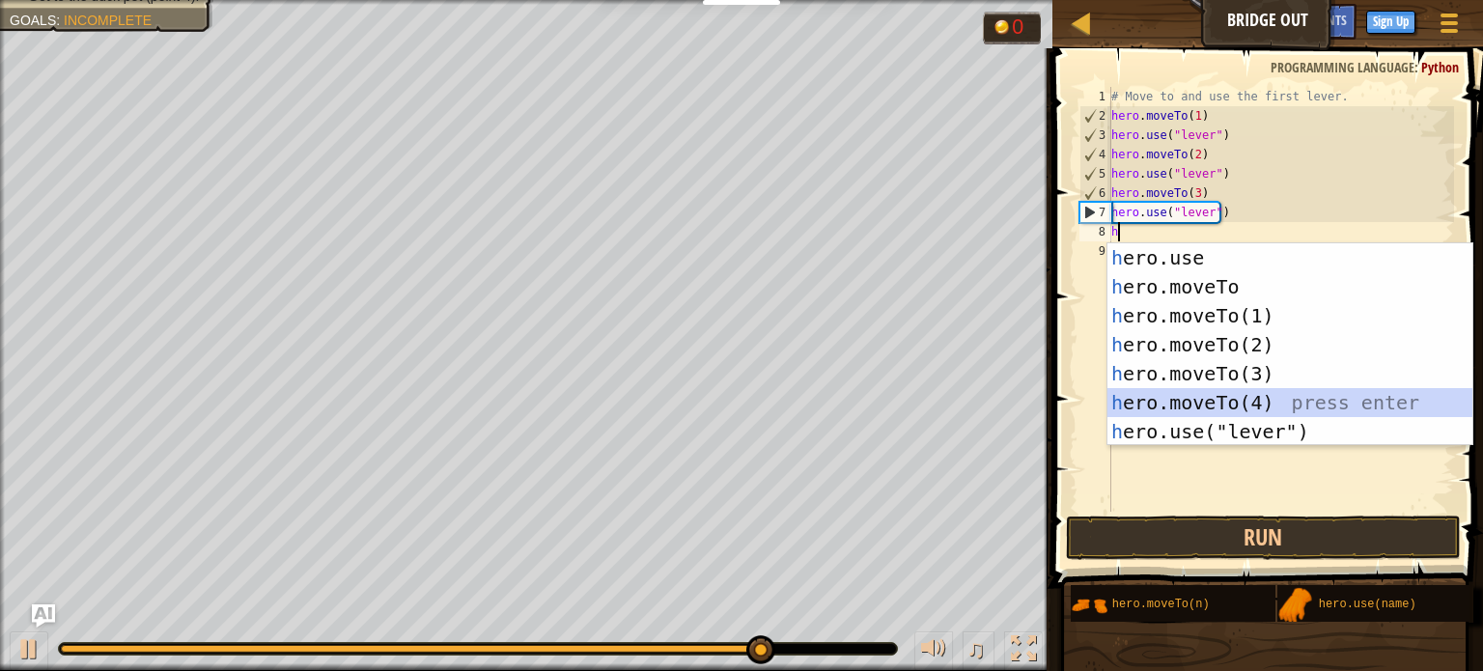
click at [1188, 401] on div "h ero.use press enter h ero.moveTo press enter h ero.moveTo(1) press enter h er…" at bounding box center [1290, 373] width 365 height 261
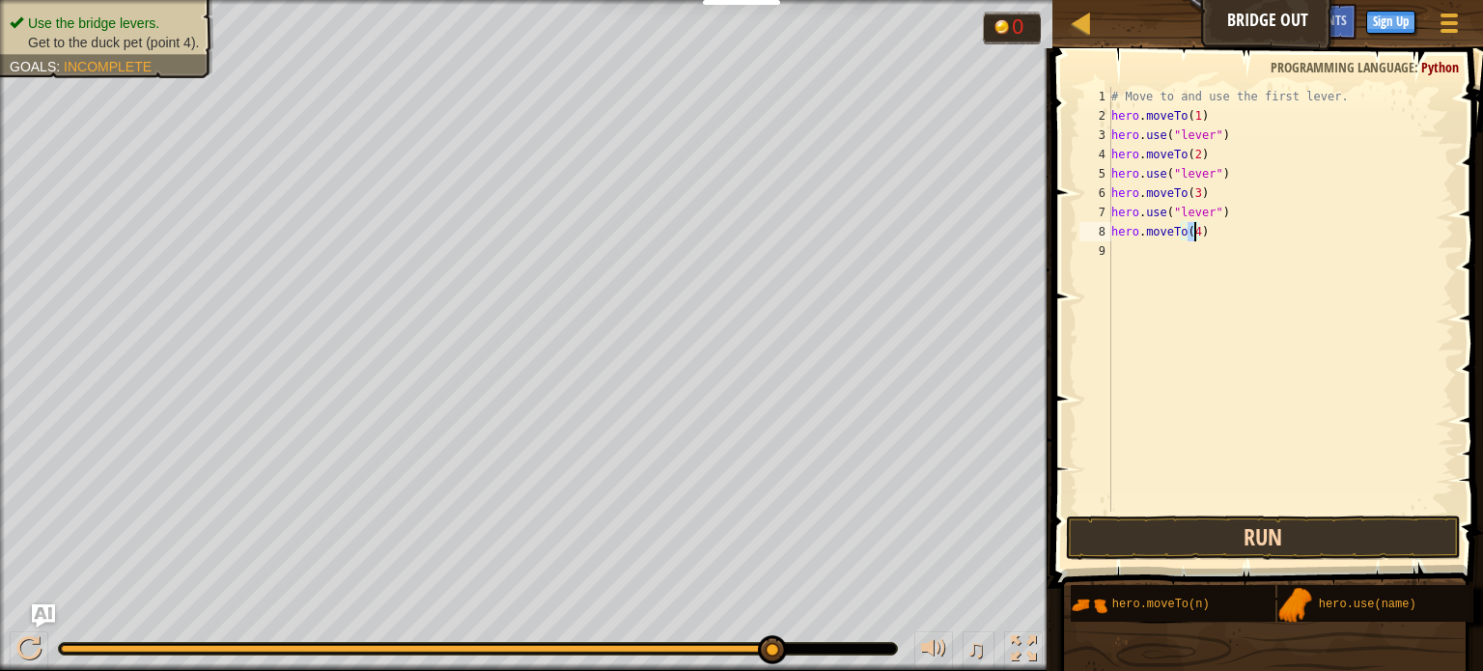
type textarea "hero.moveTo(4)"
click at [1210, 544] on button "Run" at bounding box center [1263, 538] width 395 height 44
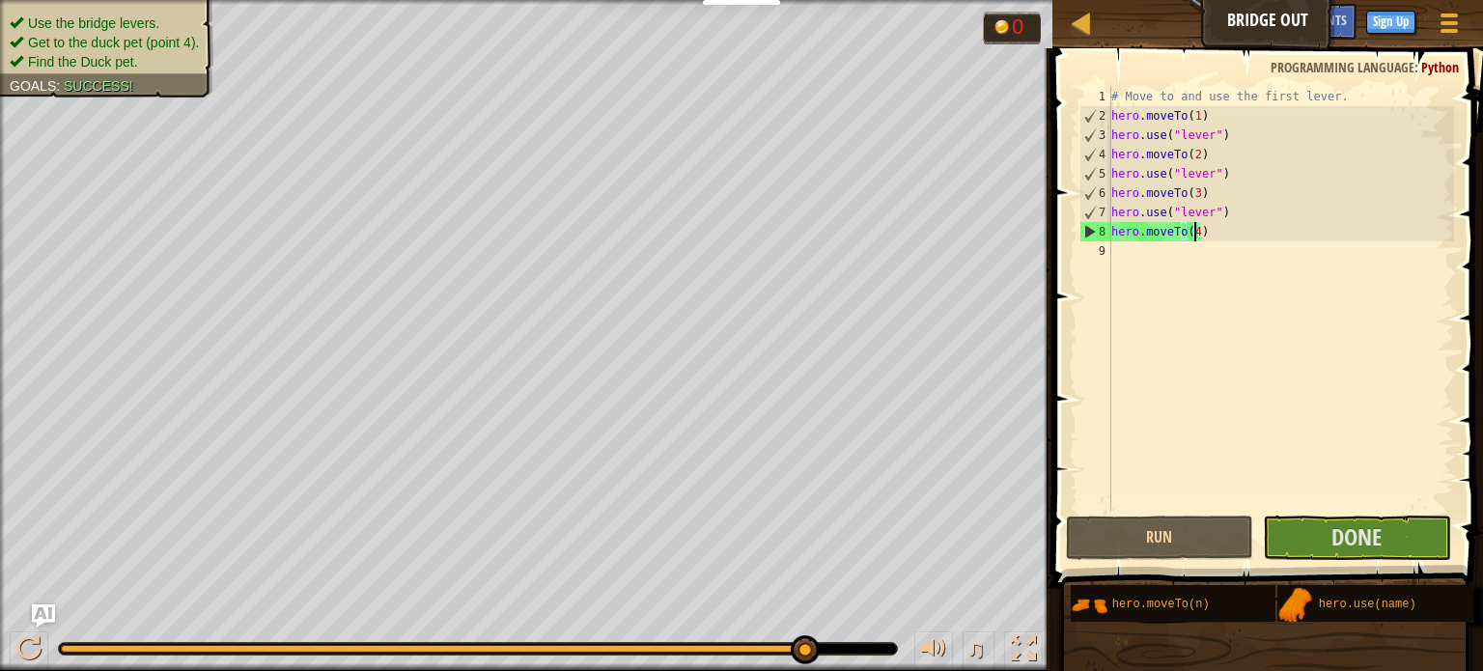
click at [1397, 353] on div "# Move to and use the first lever. hero . moveTo ( 1 ) hero . use ( "lever" ) h…" at bounding box center [1281, 319] width 347 height 464
click at [1369, 544] on span "Done" at bounding box center [1357, 537] width 50 height 31
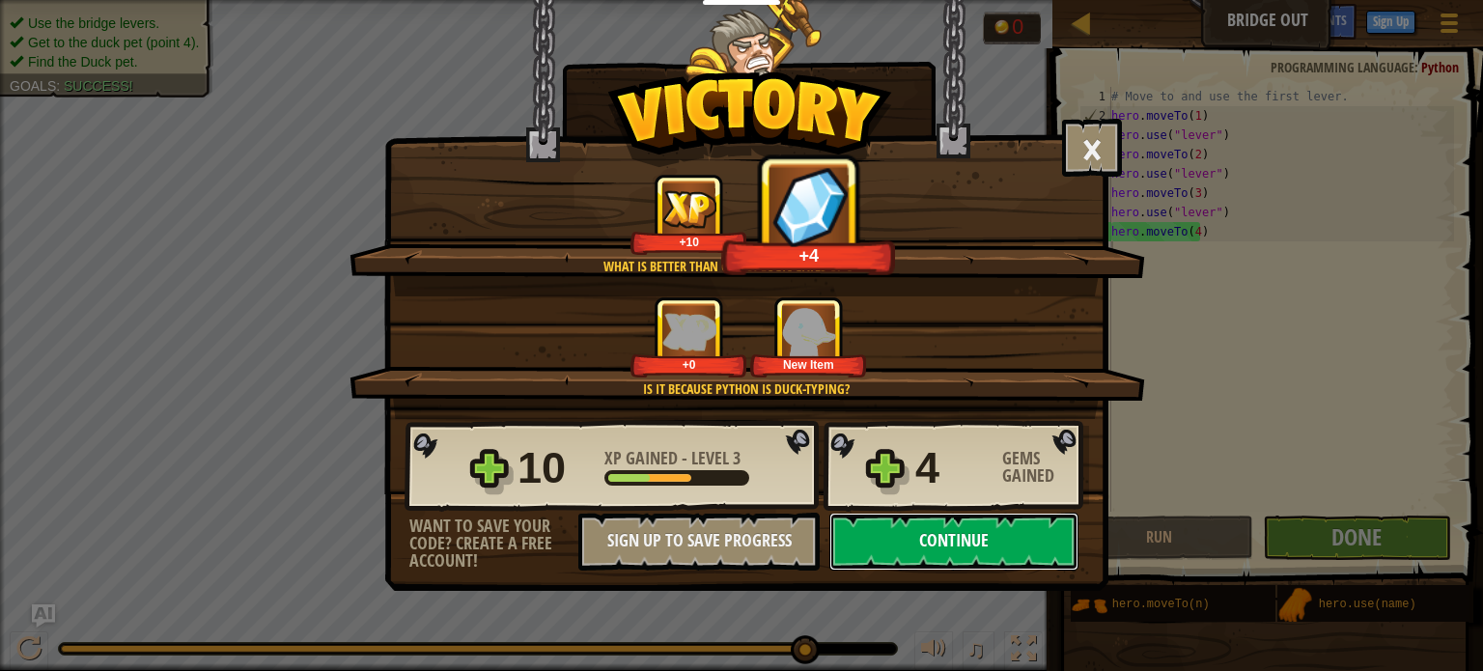
click at [1016, 543] on button "Continue" at bounding box center [954, 542] width 249 height 58
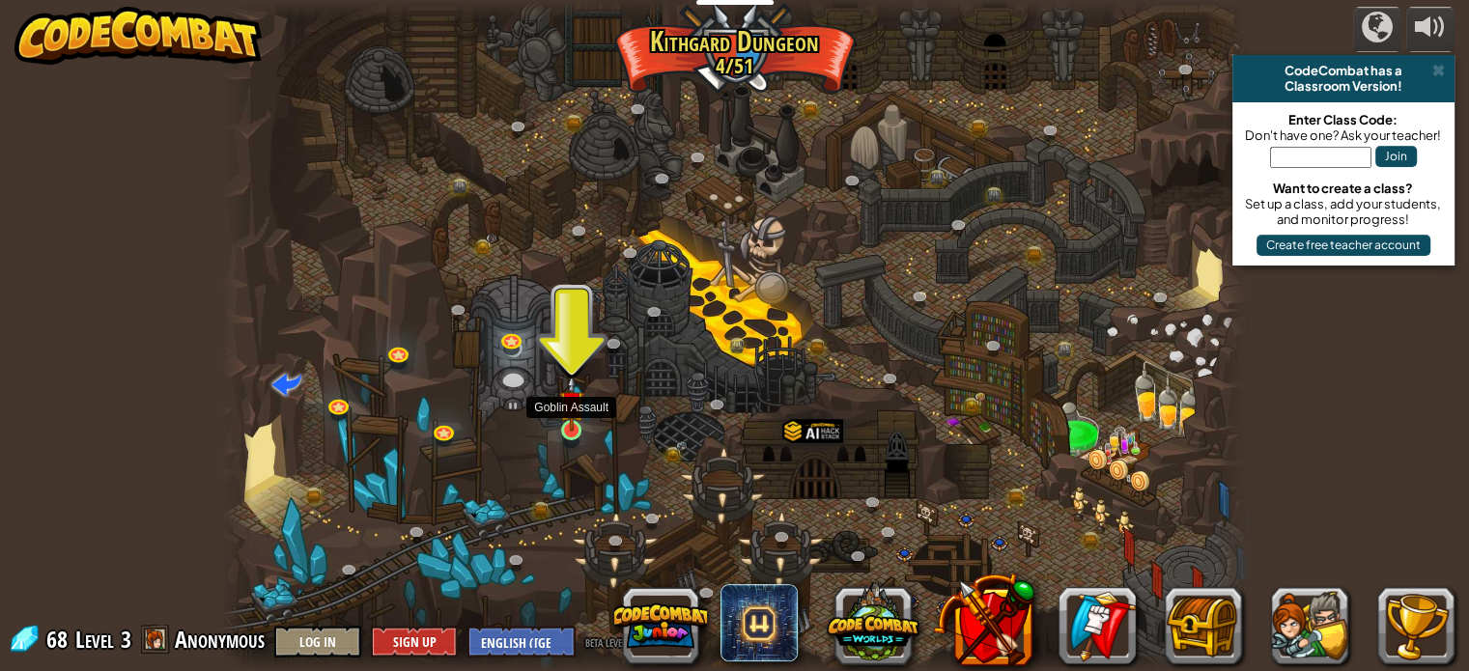
click at [579, 422] on img at bounding box center [571, 404] width 25 height 58
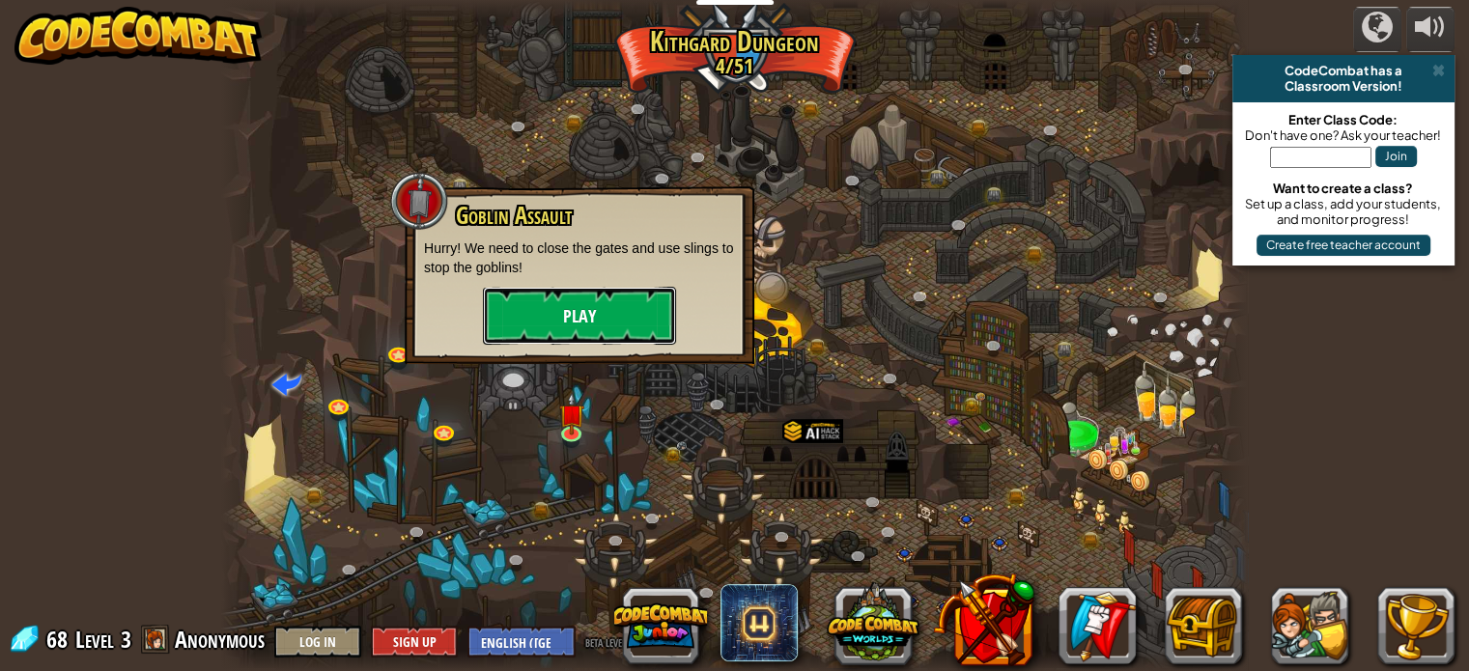
click at [578, 319] on button "Play" at bounding box center [579, 316] width 193 height 58
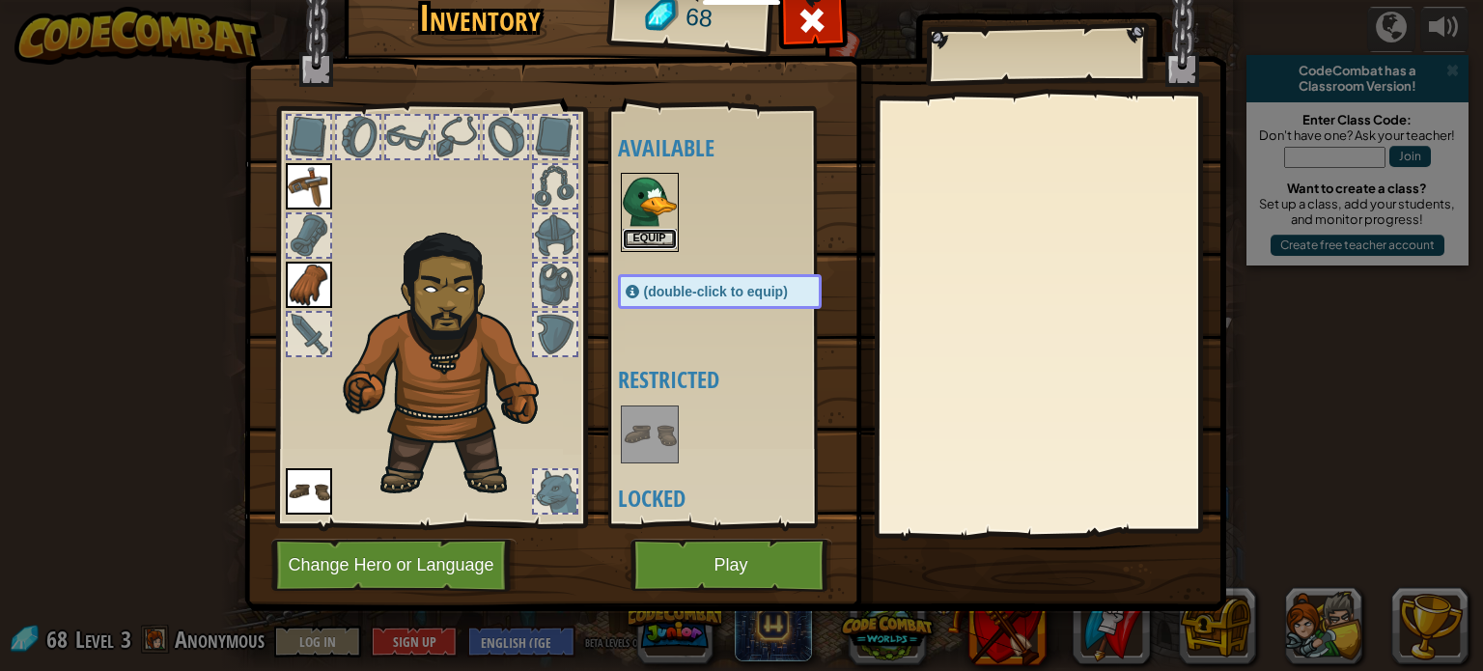
click at [655, 230] on button "Equip" at bounding box center [650, 239] width 54 height 20
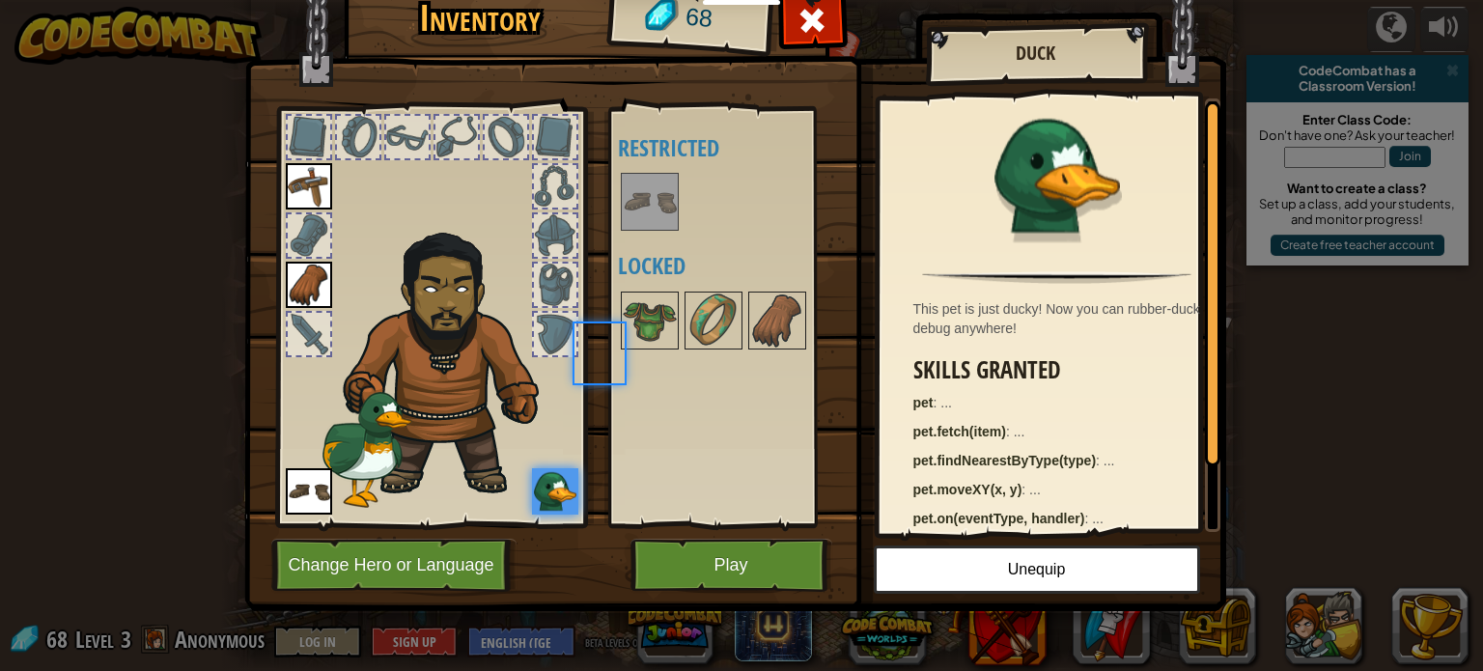
click at [655, 2] on body "Educators Create Free Account School & District Solutions Teacher Toolkit Previ…" at bounding box center [741, 1] width 1483 height 2
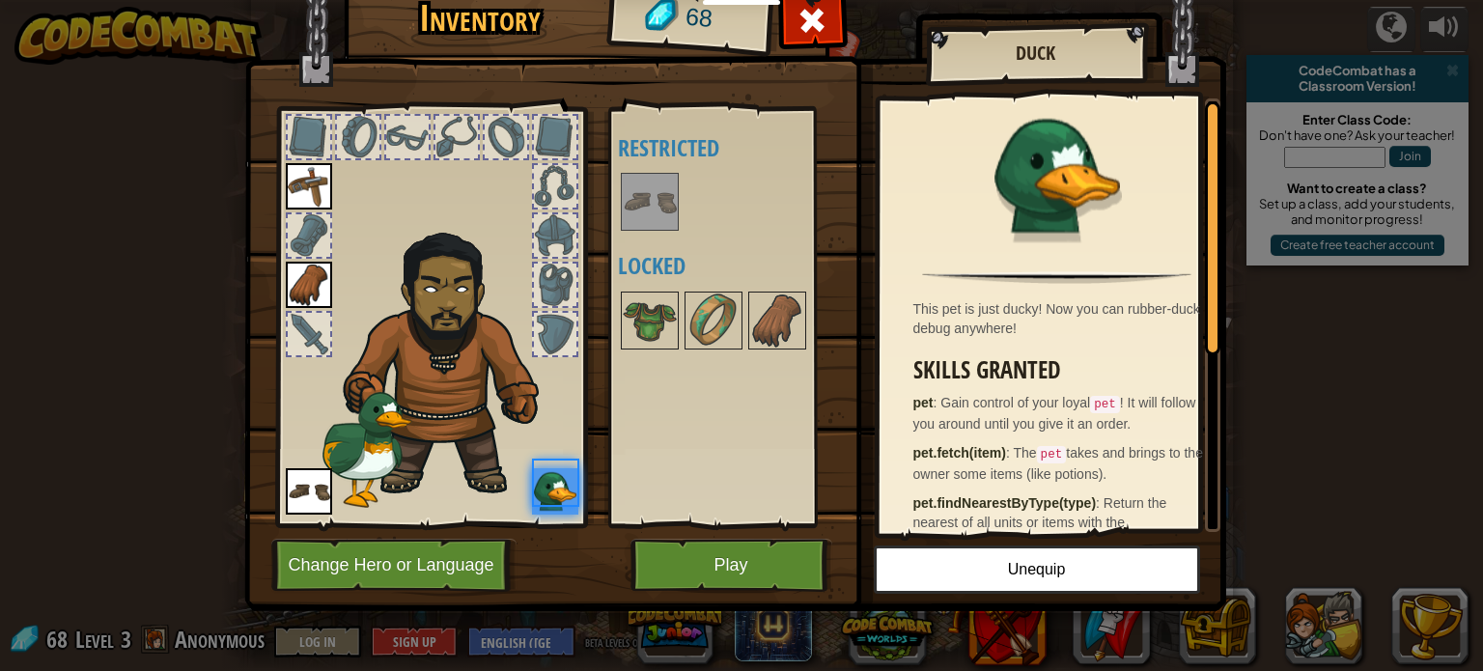
click at [655, 230] on div at bounding box center [650, 202] width 58 height 58
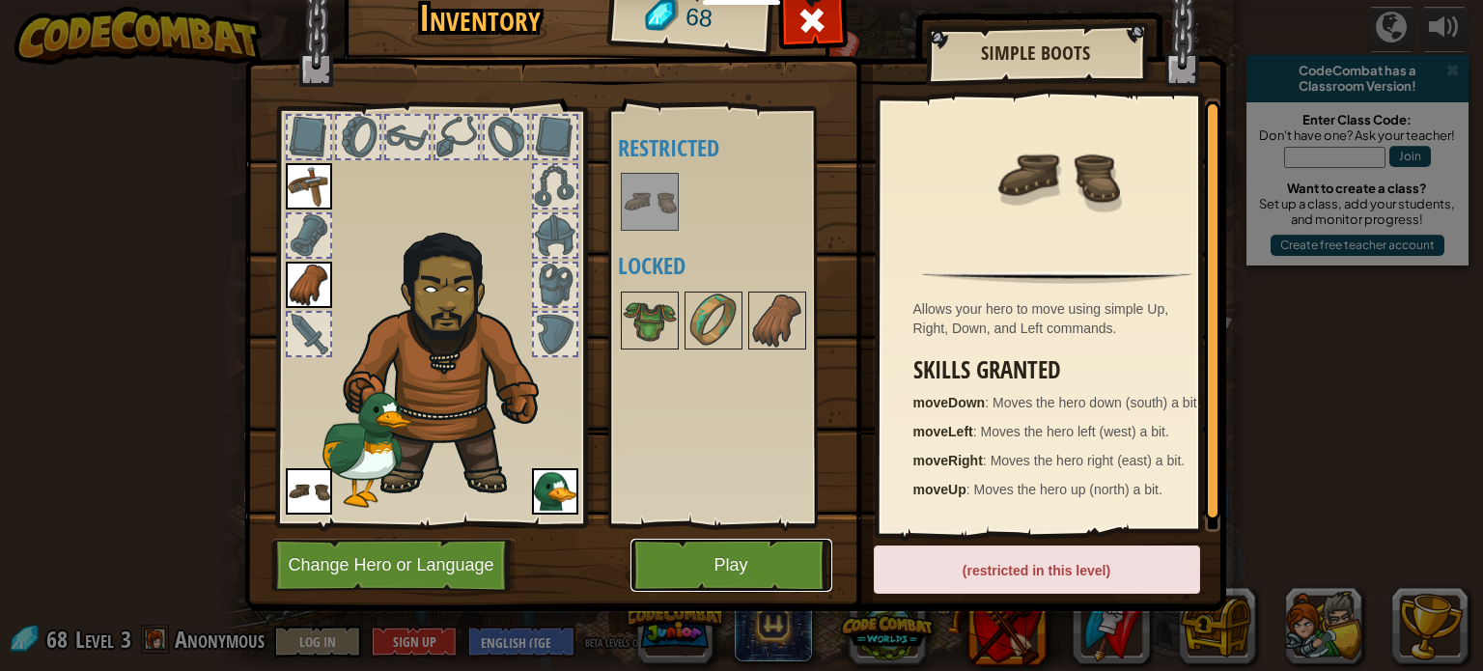
click at [780, 558] on button "Play" at bounding box center [732, 565] width 202 height 53
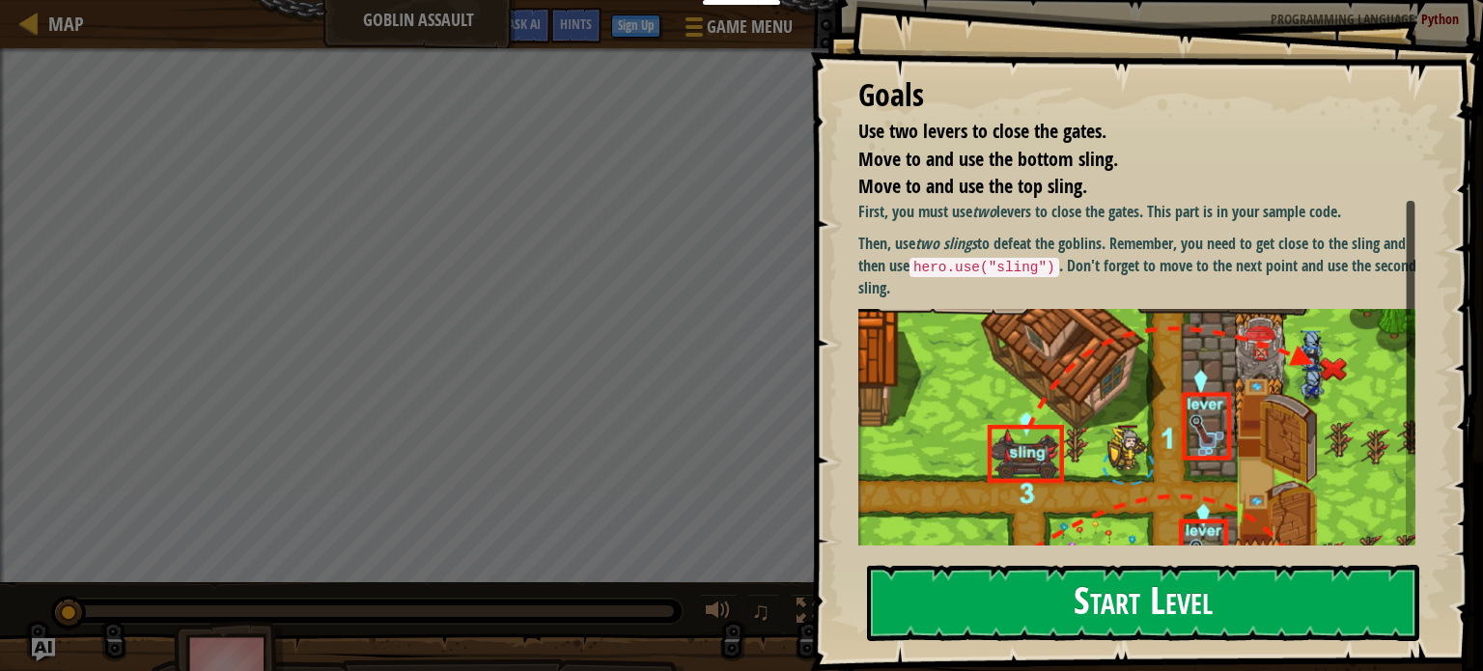
click at [1206, 606] on button "Start Level" at bounding box center [1143, 603] width 552 height 76
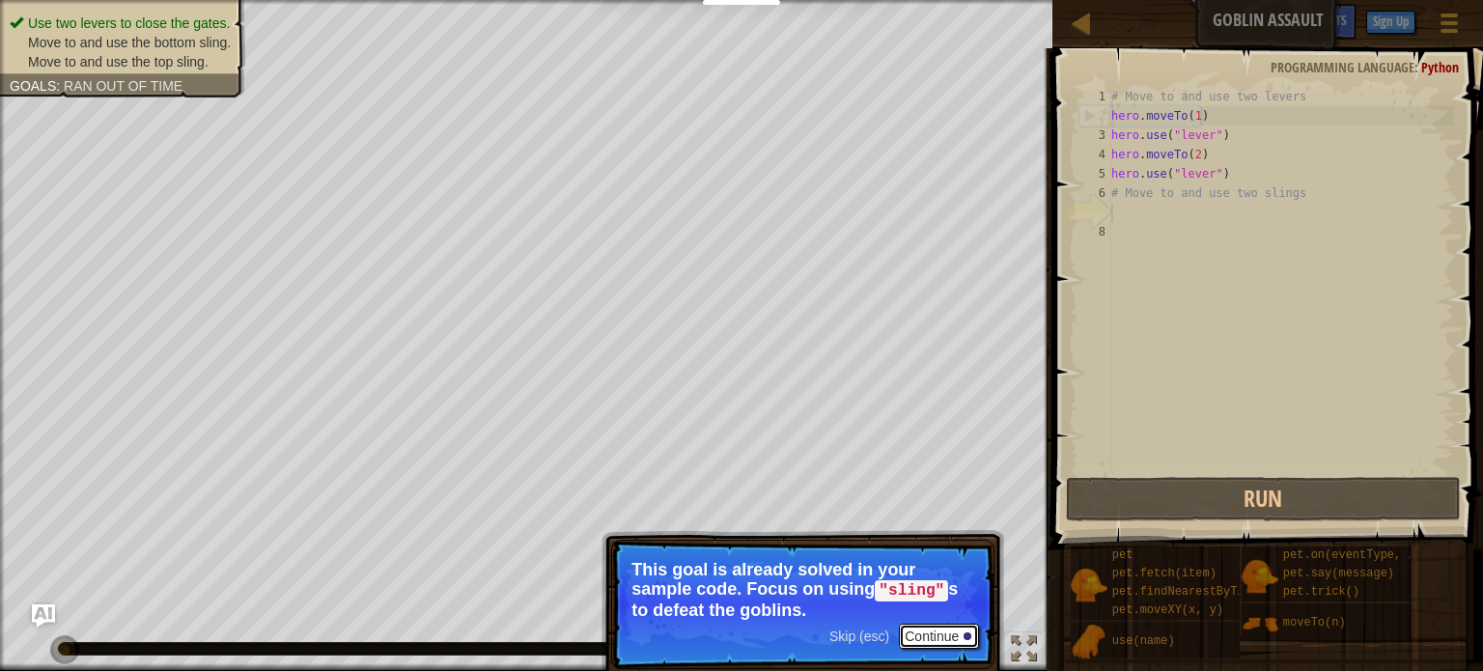
click at [936, 640] on button "Continue" at bounding box center [939, 636] width 80 height 25
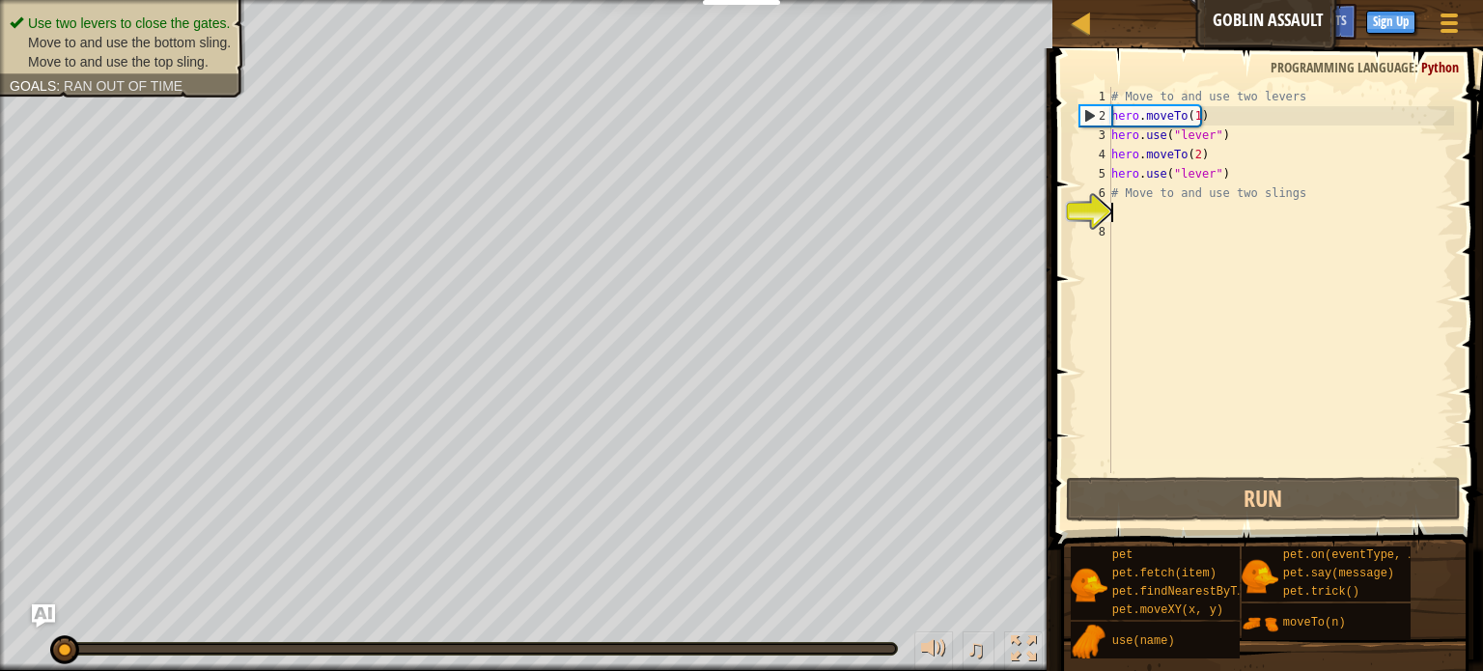
scroll to position [9, 0]
click at [1288, 200] on div "# Move to and use two levers hero . moveTo ( 1 ) hero . use ( "lever" ) hero . …" at bounding box center [1281, 299] width 347 height 425
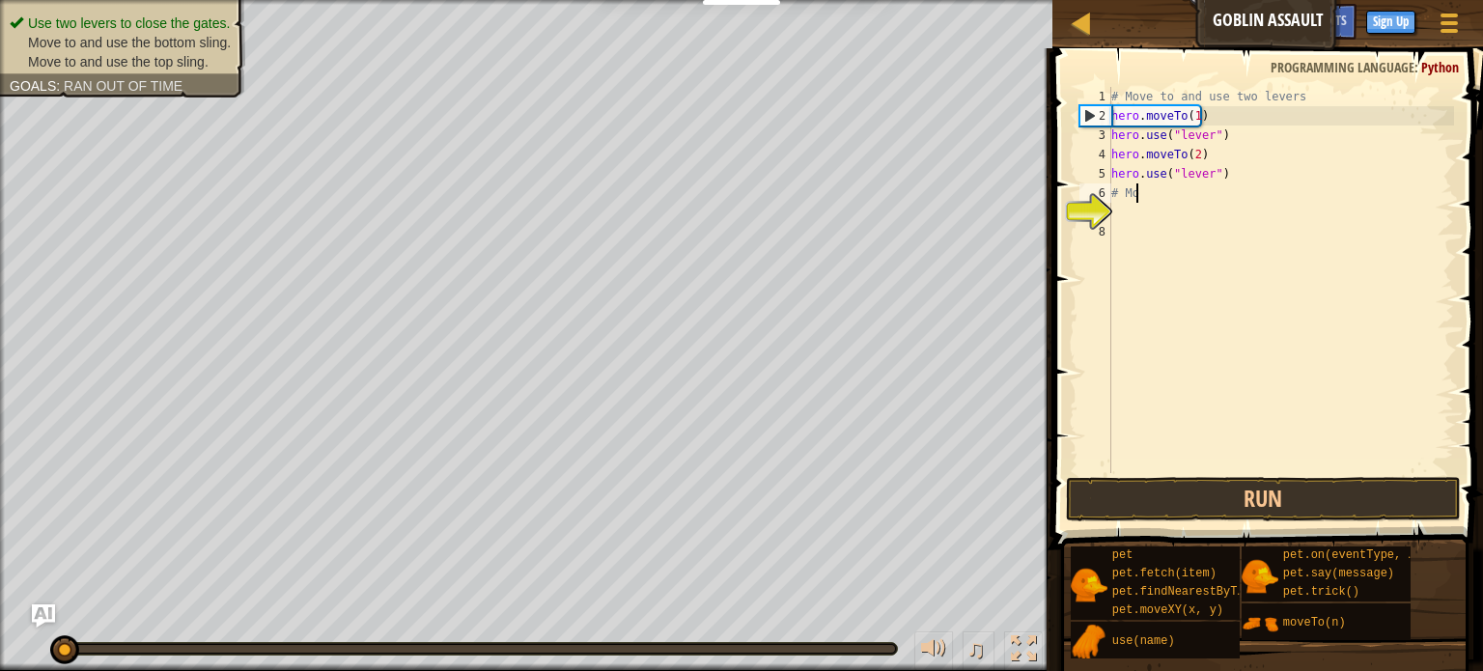
type textarea "#"
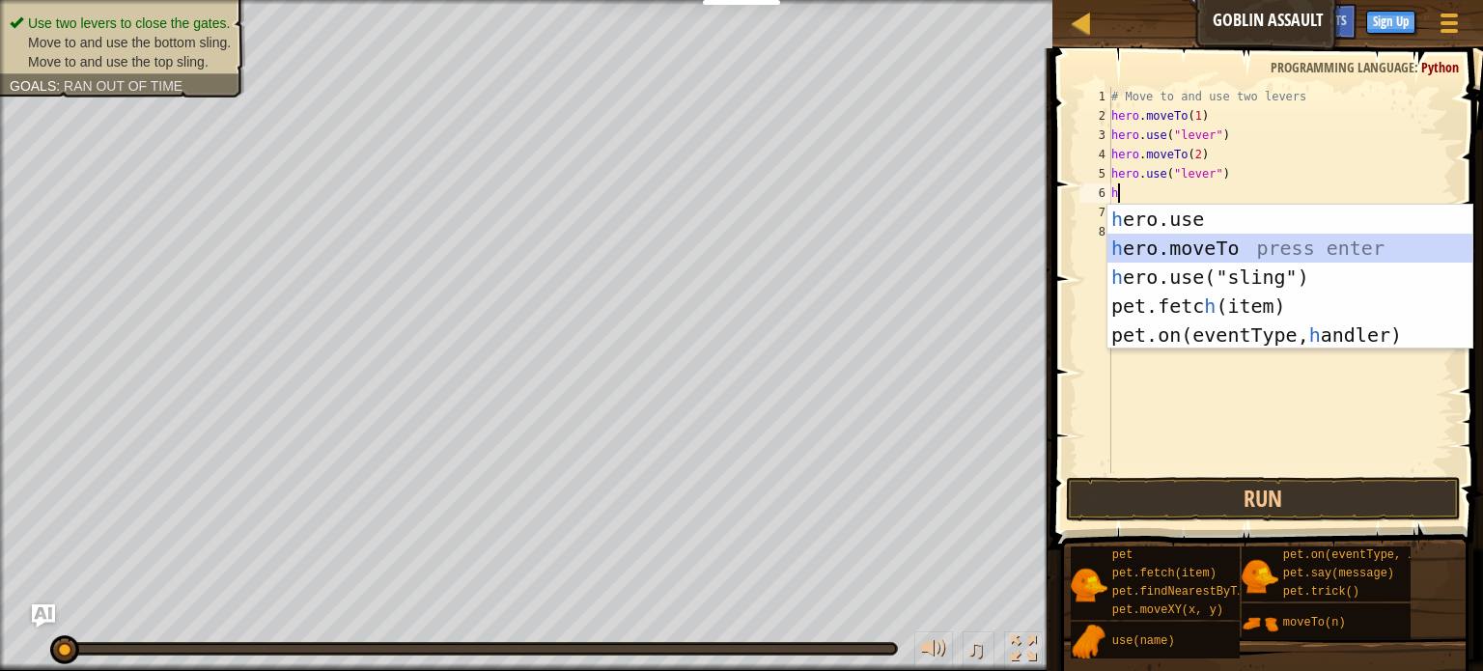
click at [1171, 252] on div "h ero.use press enter h ero.moveTo press enter h ero.use("sling") press enter p…" at bounding box center [1290, 306] width 365 height 203
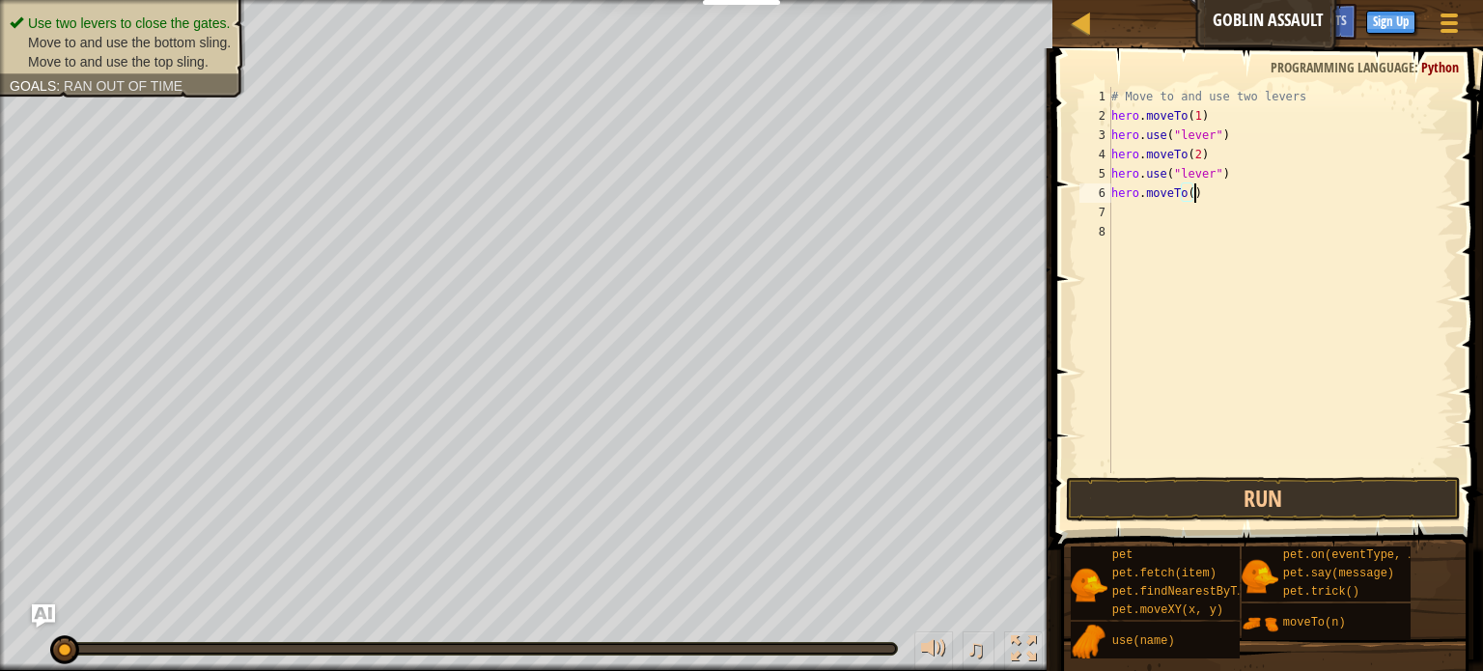
click at [1219, 201] on div "# Move to and use two levers hero . moveTo ( 1 ) hero . use ( "lever" ) hero . …" at bounding box center [1281, 299] width 347 height 425
type textarea "h"
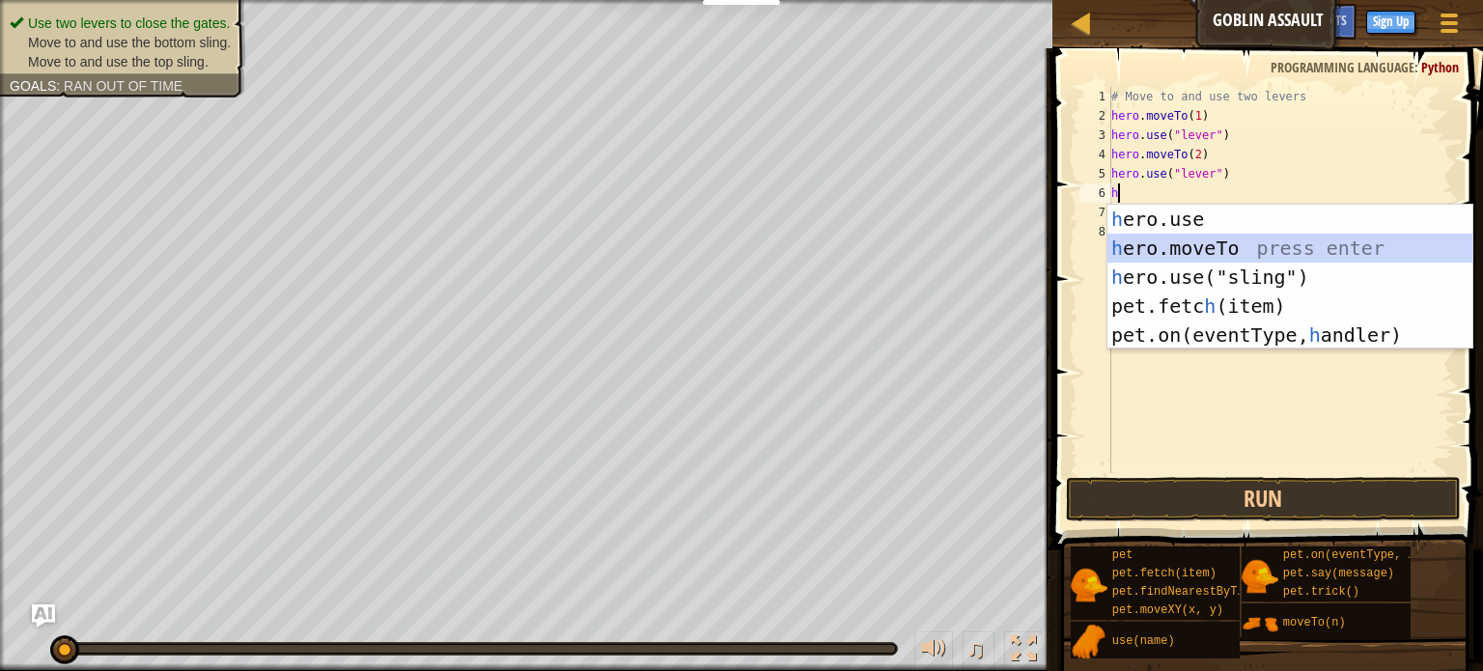
click at [1210, 242] on div "h ero.use press enter h ero.moveTo press enter h ero.use("sling") press enter p…" at bounding box center [1290, 306] width 365 height 203
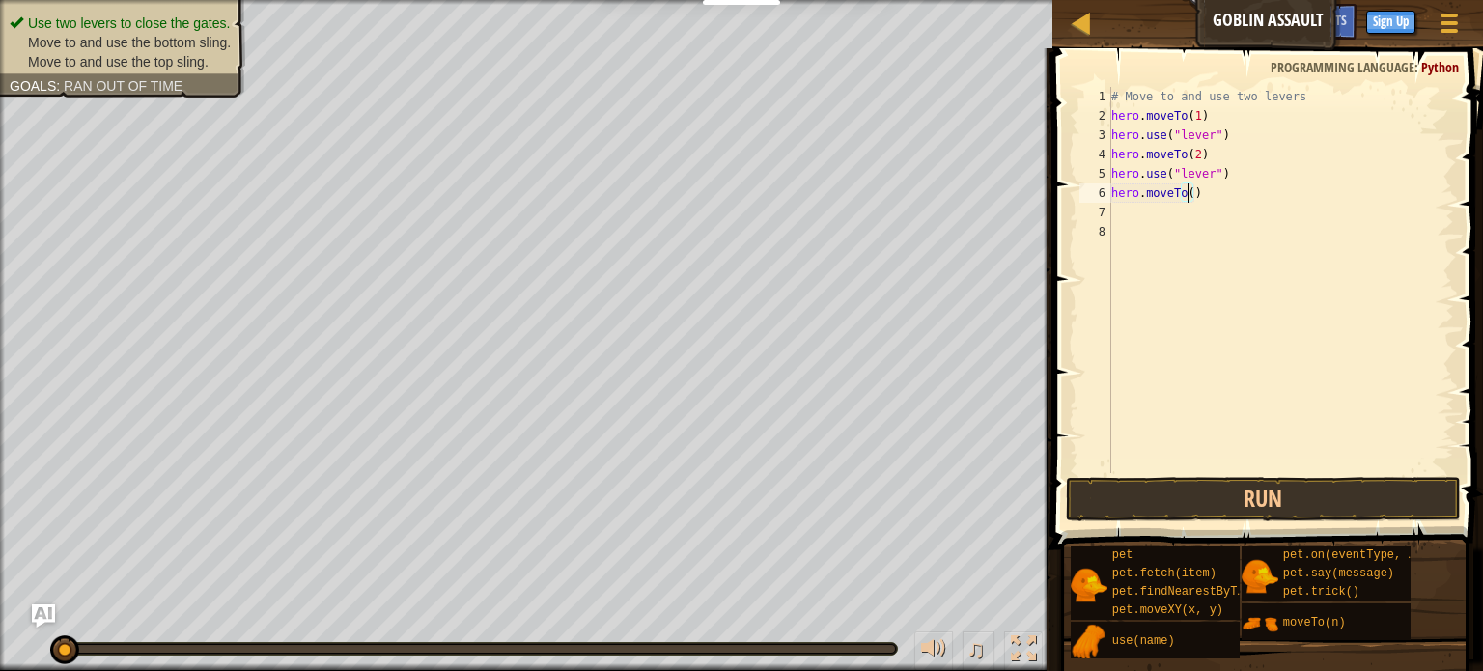
type textarea "hero.moveTo(4)"
click at [1155, 219] on div "# Move to and use two levers hero . moveTo ( 1 ) hero . use ( "lever" ) hero . …" at bounding box center [1281, 299] width 347 height 425
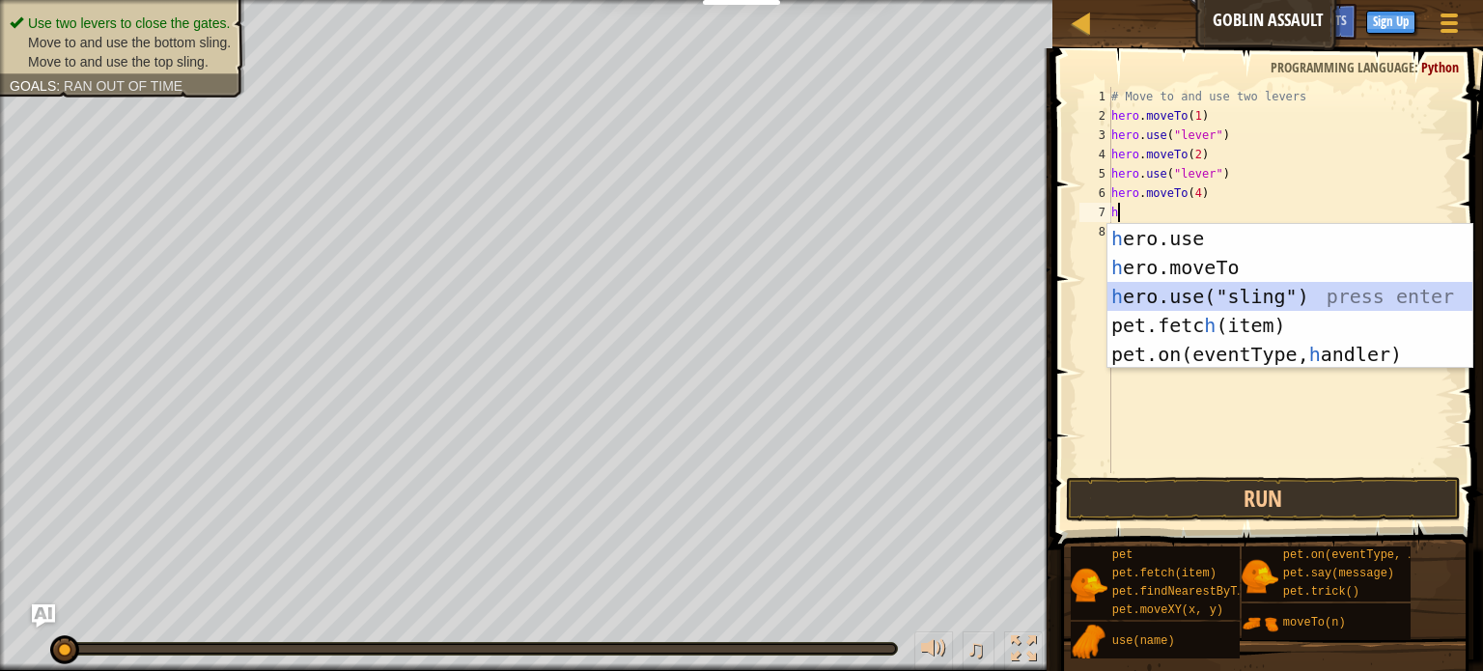
click at [1138, 293] on div "h ero.use press enter h ero.moveTo press enter h ero.use("sling") press enter p…" at bounding box center [1290, 325] width 365 height 203
type textarea "hero.use("sling")"
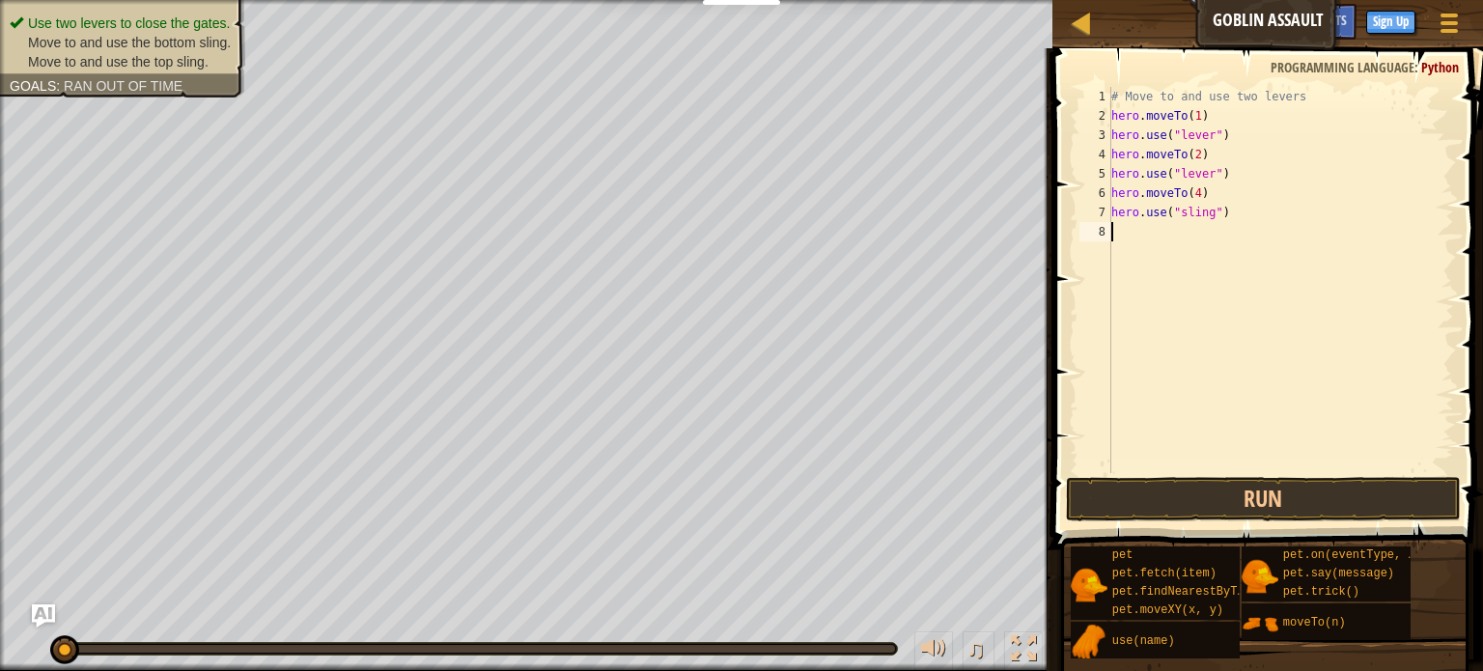
click at [1122, 243] on div "# Move to and use two levers hero . moveTo ( 1 ) hero . use ( "lever" ) hero . …" at bounding box center [1281, 299] width 347 height 425
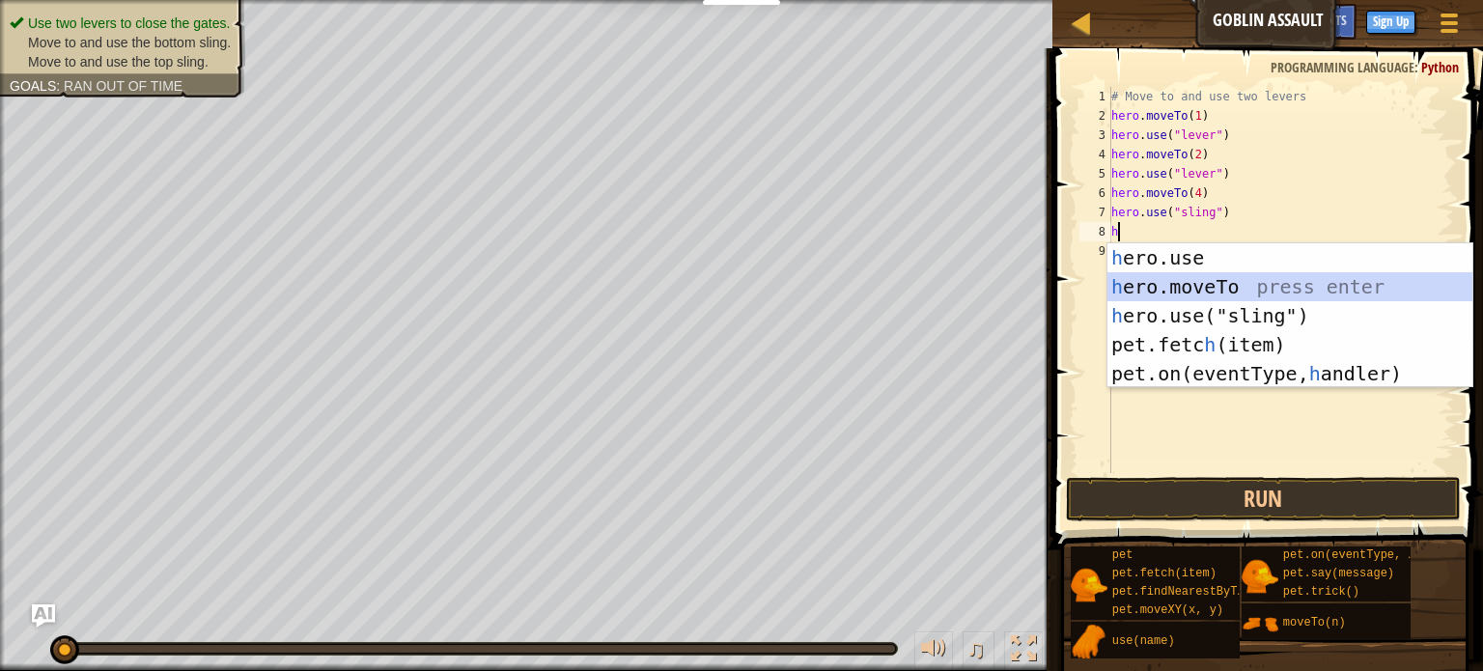
click at [1177, 293] on div "h ero.use press enter h ero.moveTo press enter h ero.use("sling") press enter p…" at bounding box center [1290, 344] width 365 height 203
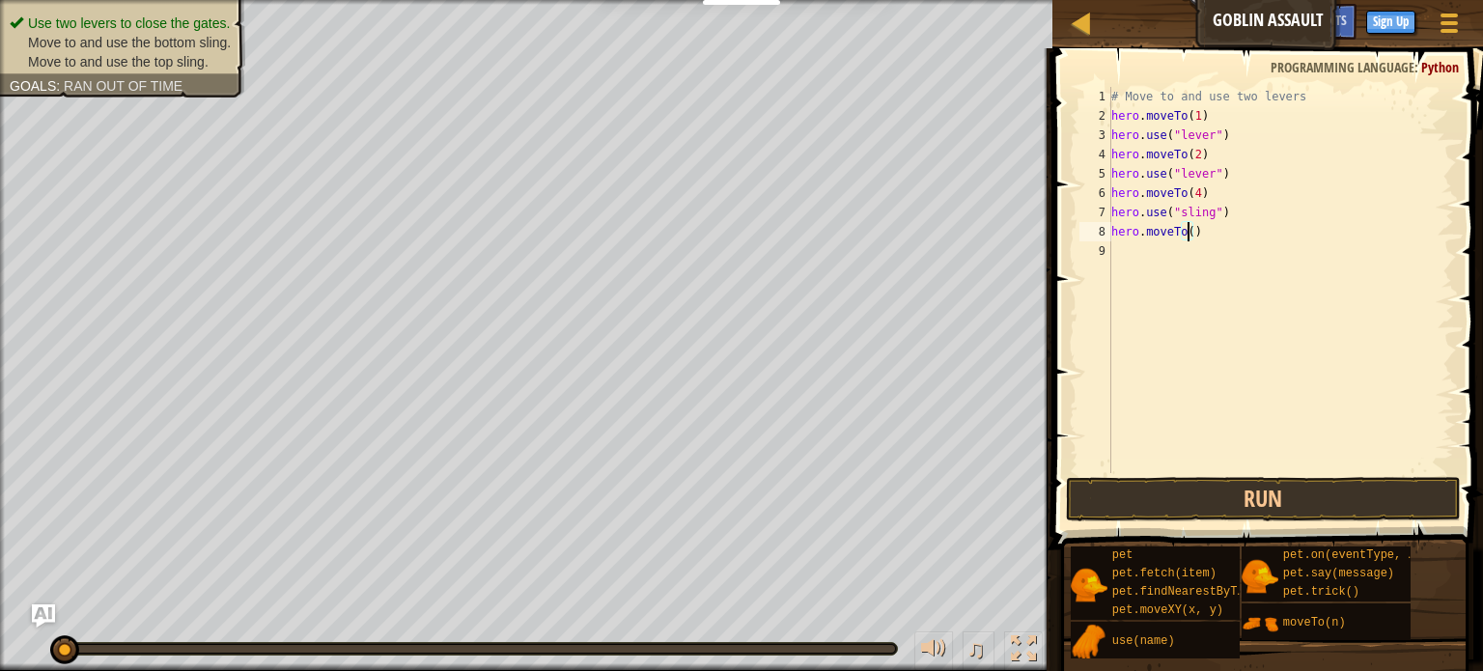
type textarea "hero.moveTo(3)"
click at [1164, 253] on div "# Move to and use two levers hero . moveTo ( 1 ) hero . use ( "lever" ) hero . …" at bounding box center [1281, 299] width 347 height 425
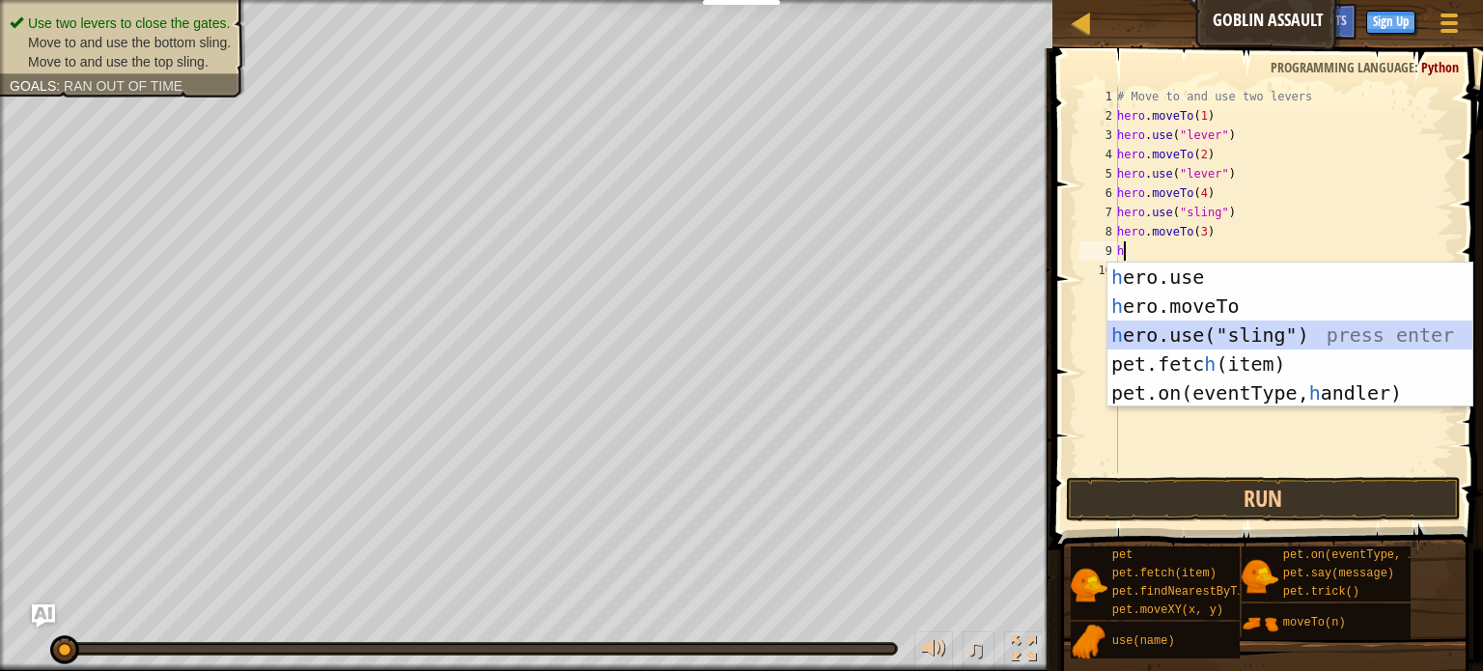
click at [1243, 322] on div "h ero.use press enter h ero.moveTo press enter h ero.use("sling") press enter p…" at bounding box center [1290, 364] width 365 height 203
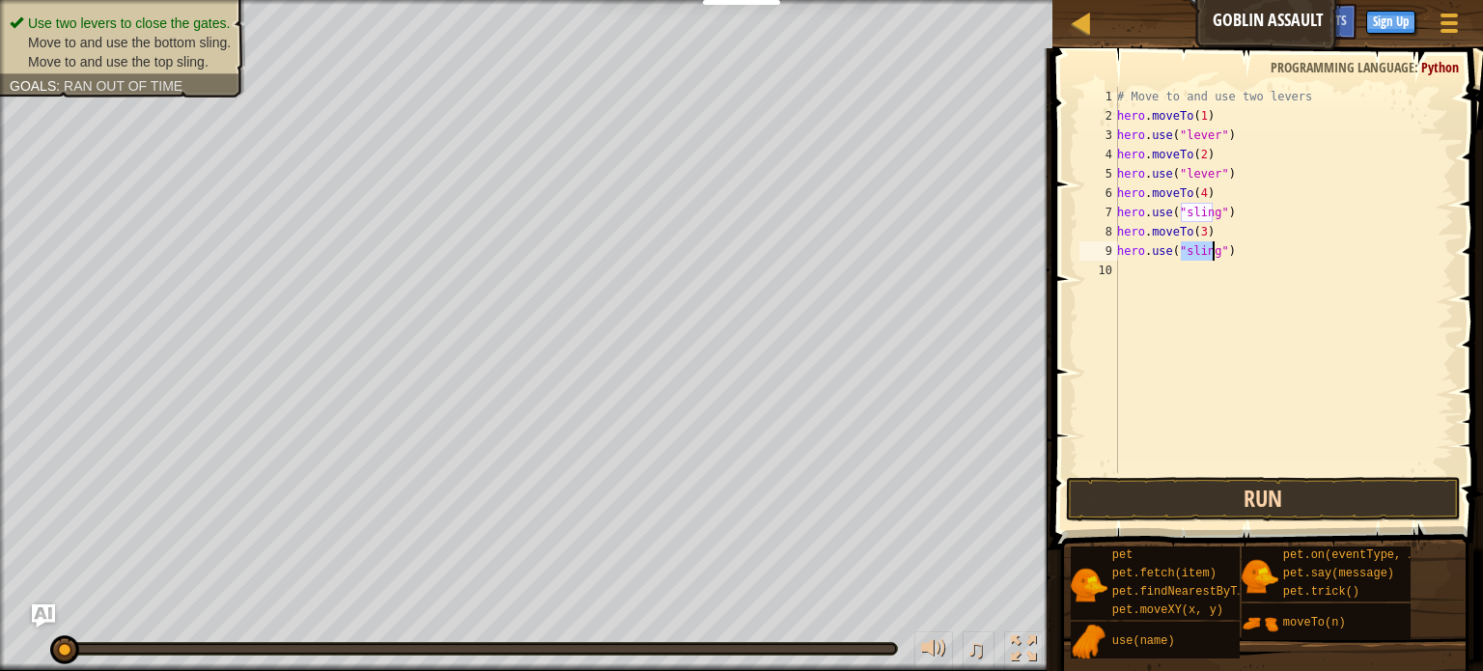
type textarea "hero.use("sling")"
click at [1182, 509] on button "Run" at bounding box center [1263, 499] width 395 height 44
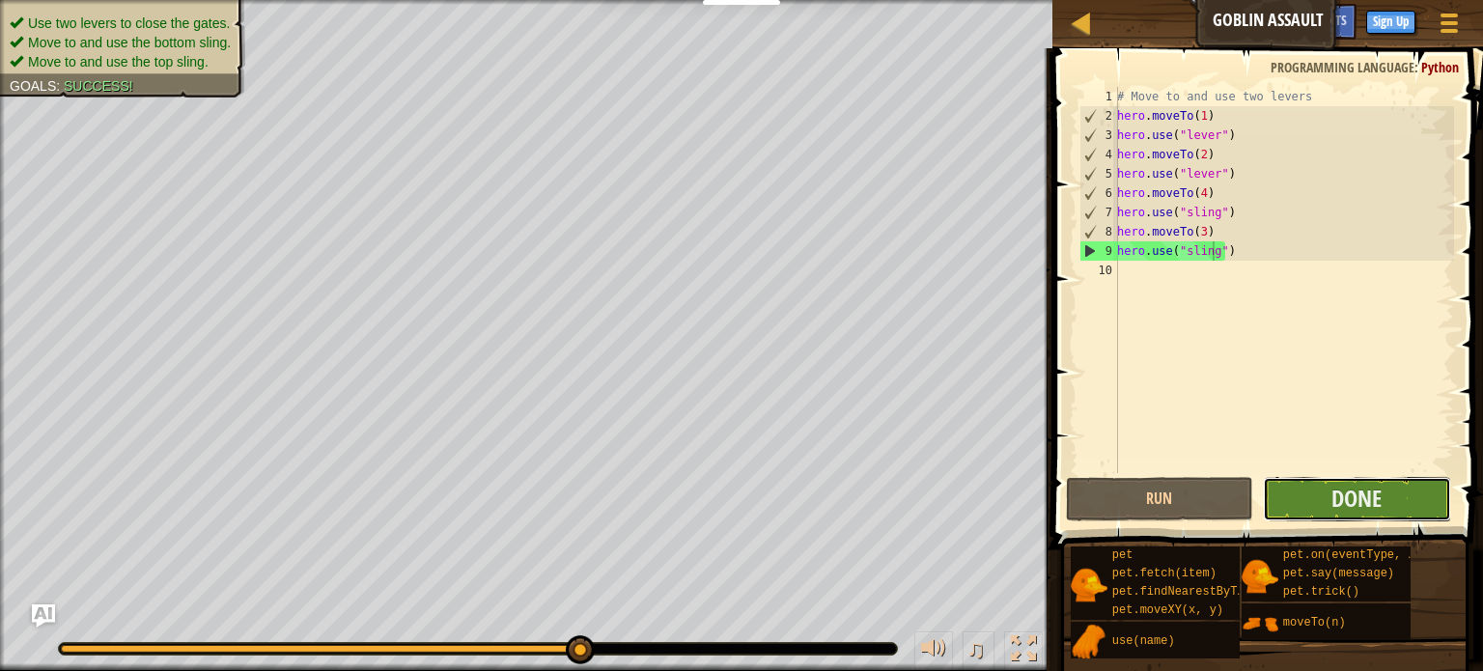
click at [1319, 505] on button "Done" at bounding box center [1357, 499] width 188 height 44
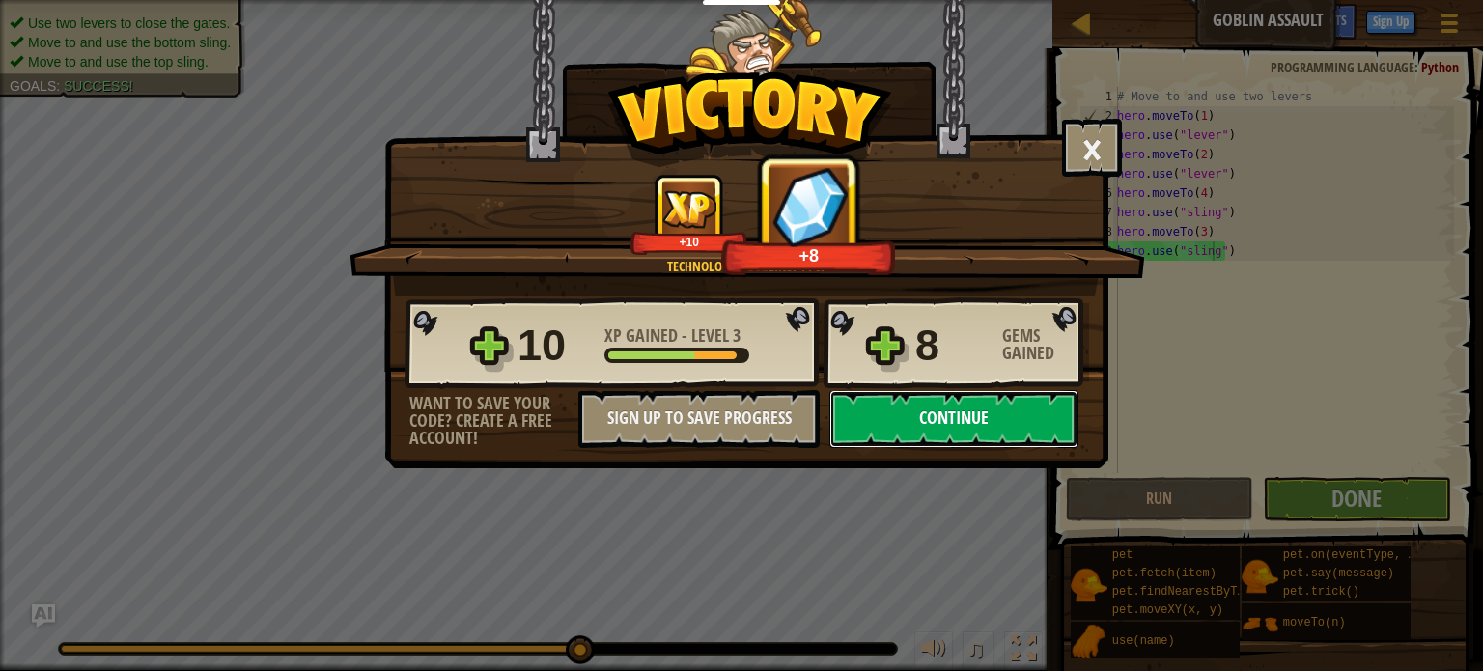
click at [1030, 410] on button "Continue" at bounding box center [954, 419] width 249 height 58
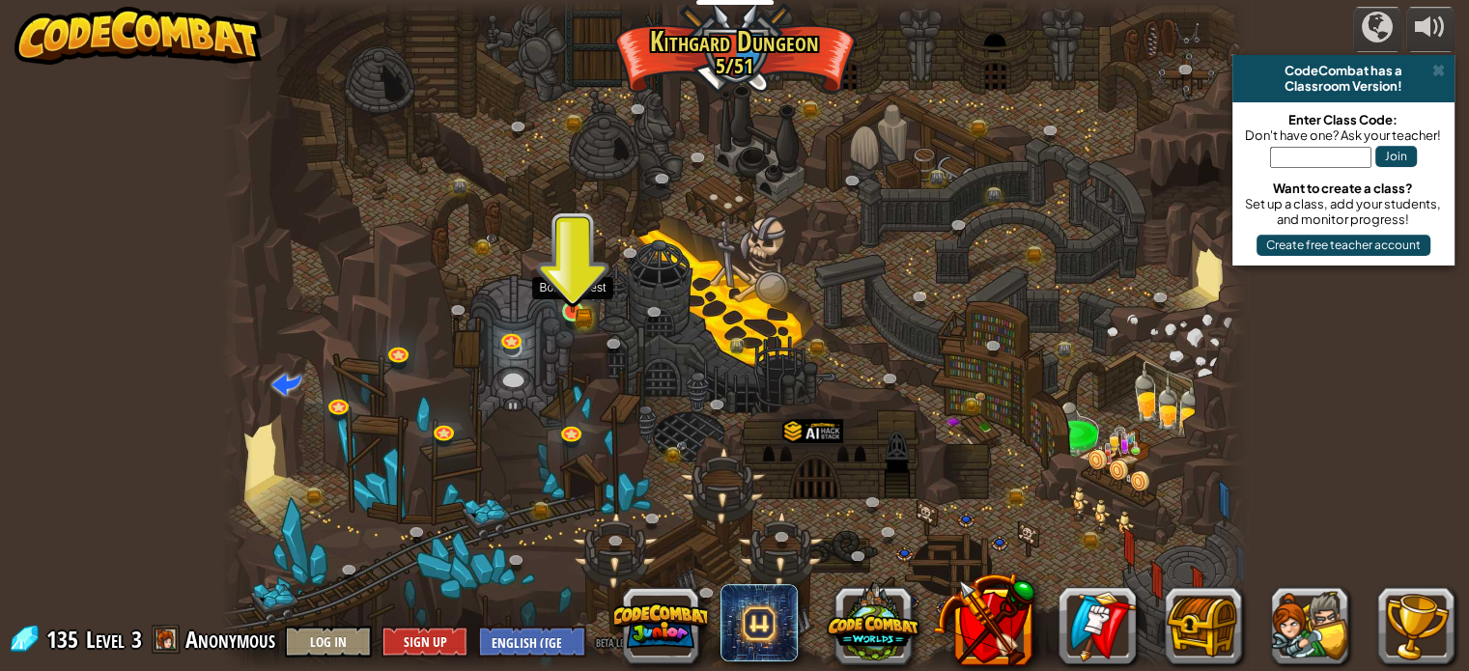
click at [565, 303] on img at bounding box center [572, 285] width 25 height 55
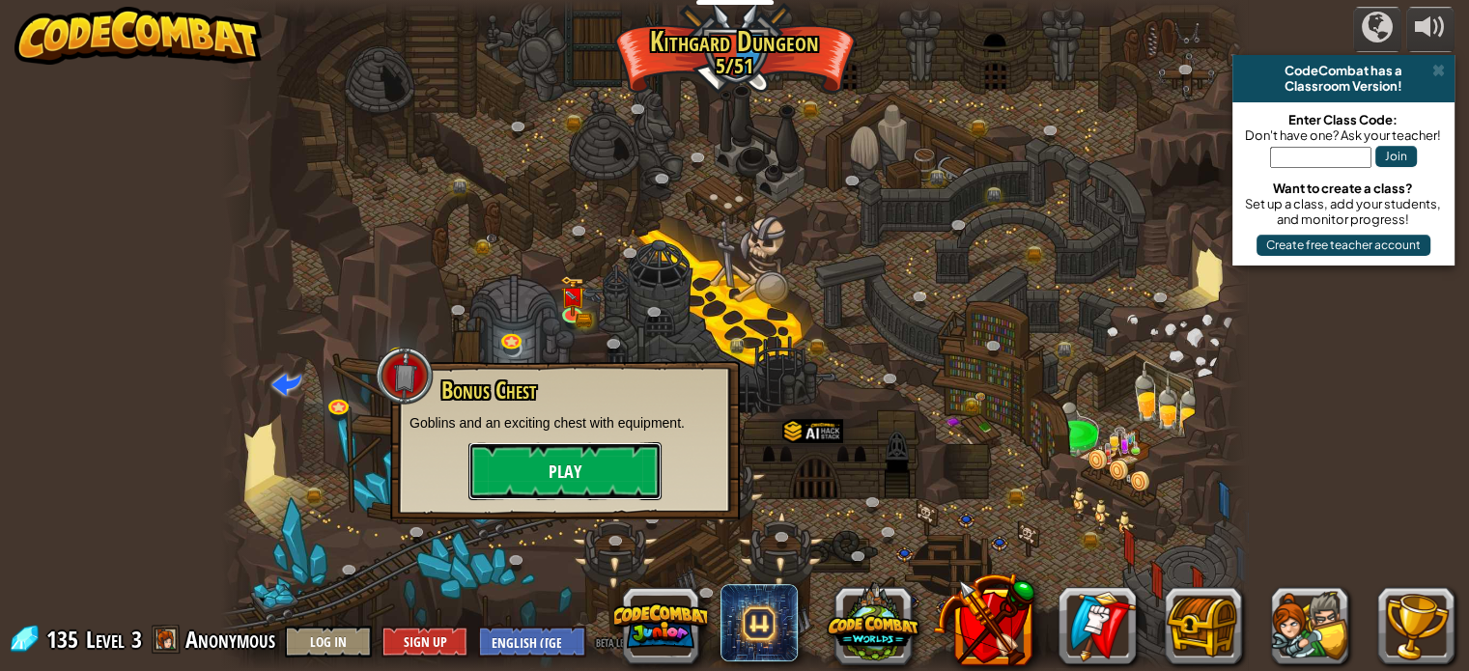
click at [552, 493] on button "Play" at bounding box center [564, 471] width 193 height 58
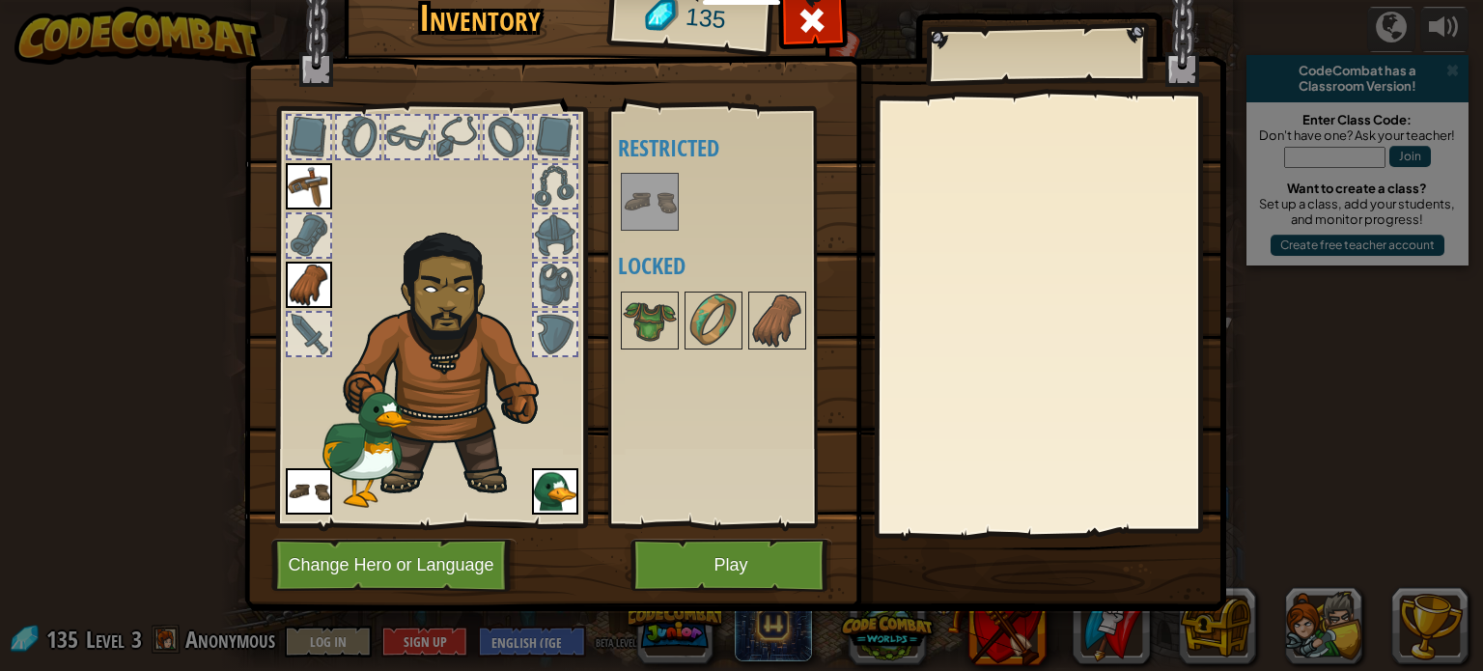
drag, startPoint x: 554, startPoint y: 522, endPoint x: 554, endPoint y: 499, distance: 23.2
click at [554, 499] on div at bounding box center [430, 312] width 319 height 435
click at [554, 499] on img at bounding box center [555, 491] width 46 height 46
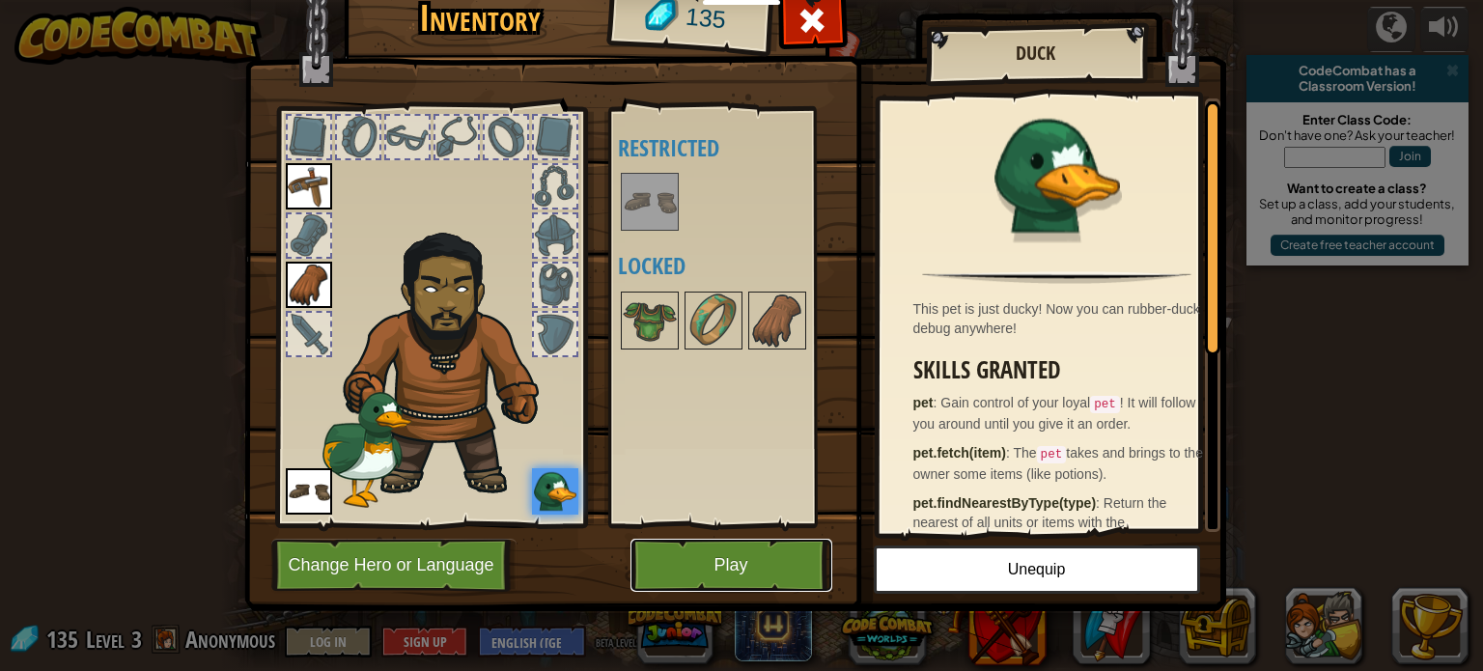
click at [711, 563] on button "Play" at bounding box center [732, 565] width 202 height 53
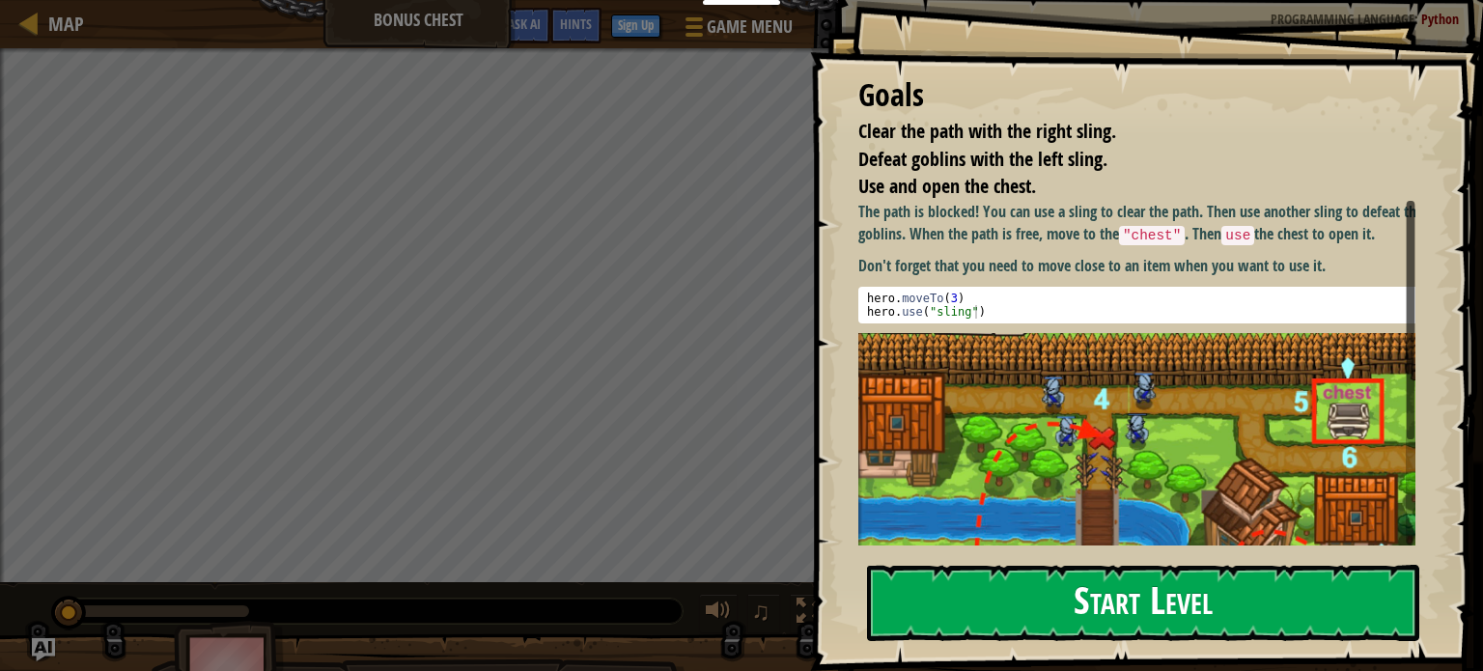
click at [1117, 599] on button "Start Level" at bounding box center [1143, 603] width 552 height 76
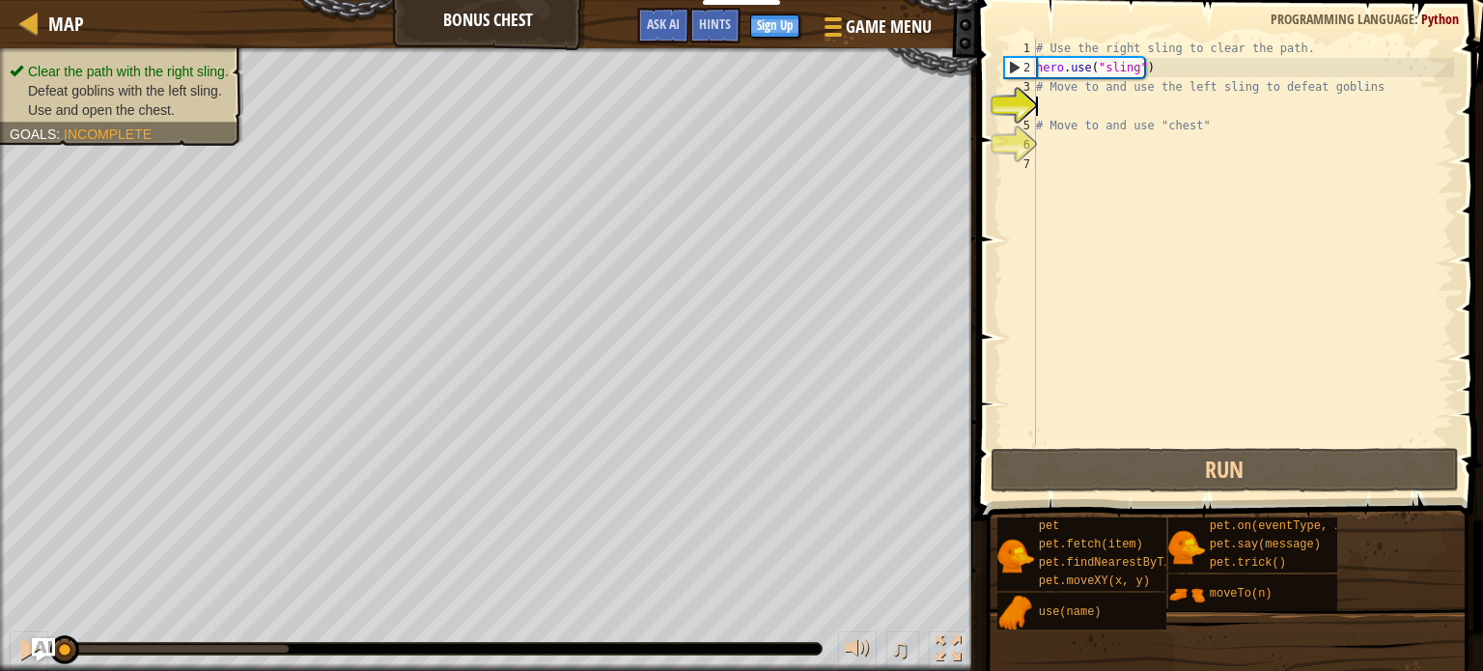
click at [1290, 45] on div "# Use the right sling to clear the path. hero . use ( "sling" ) # Move to and u…" at bounding box center [1243, 261] width 422 height 444
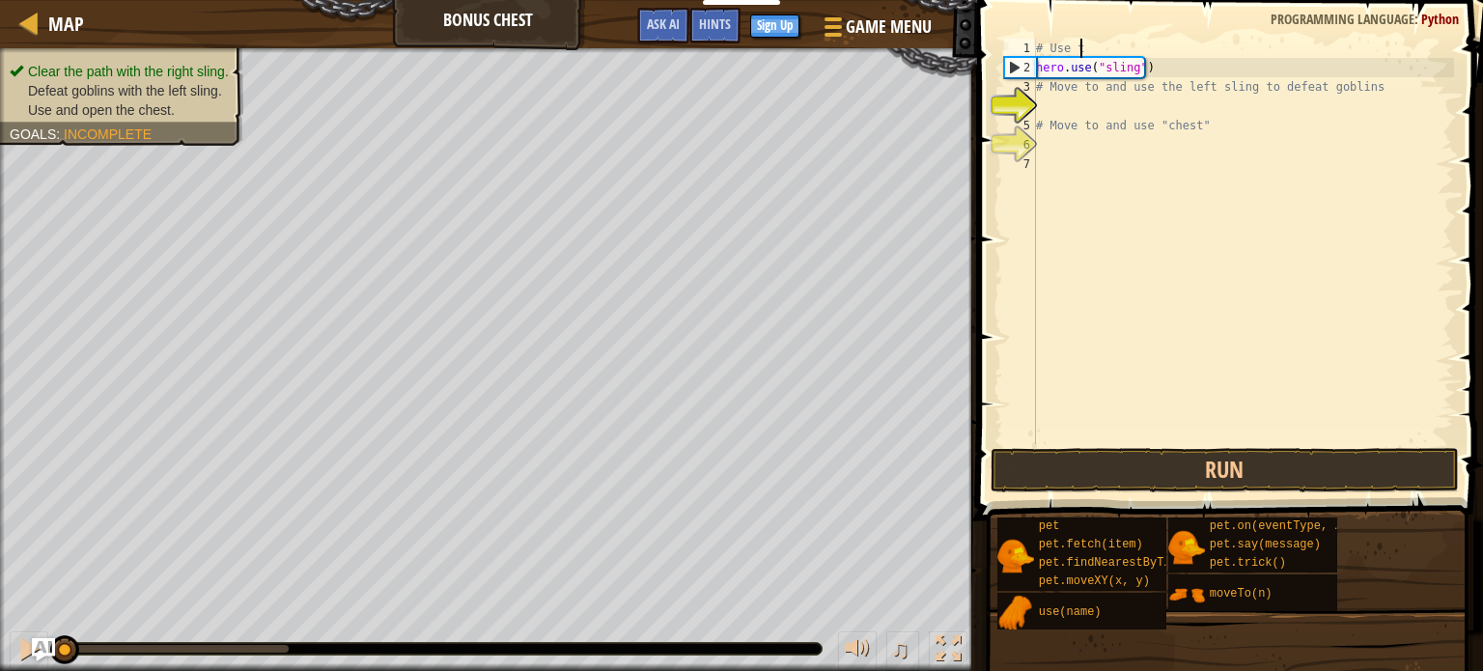
type textarea "#"
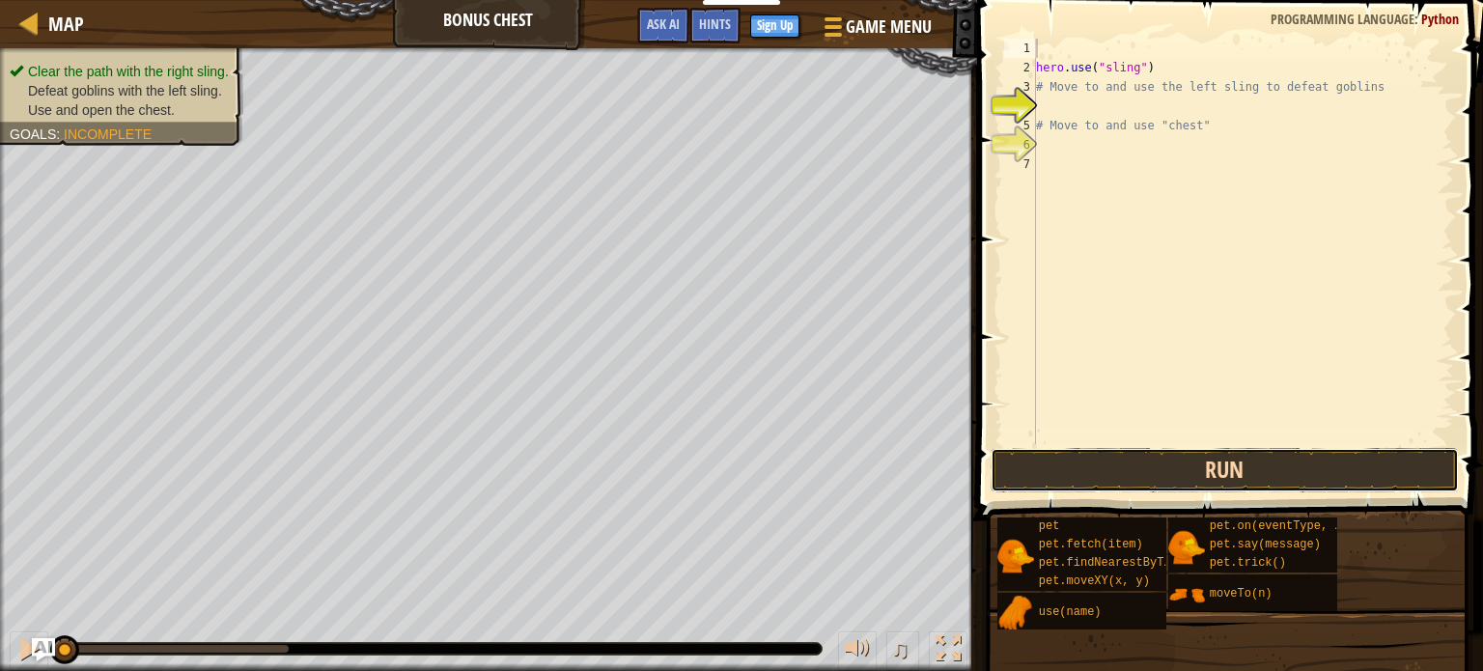
click at [1107, 463] on button "Run" at bounding box center [1225, 470] width 468 height 44
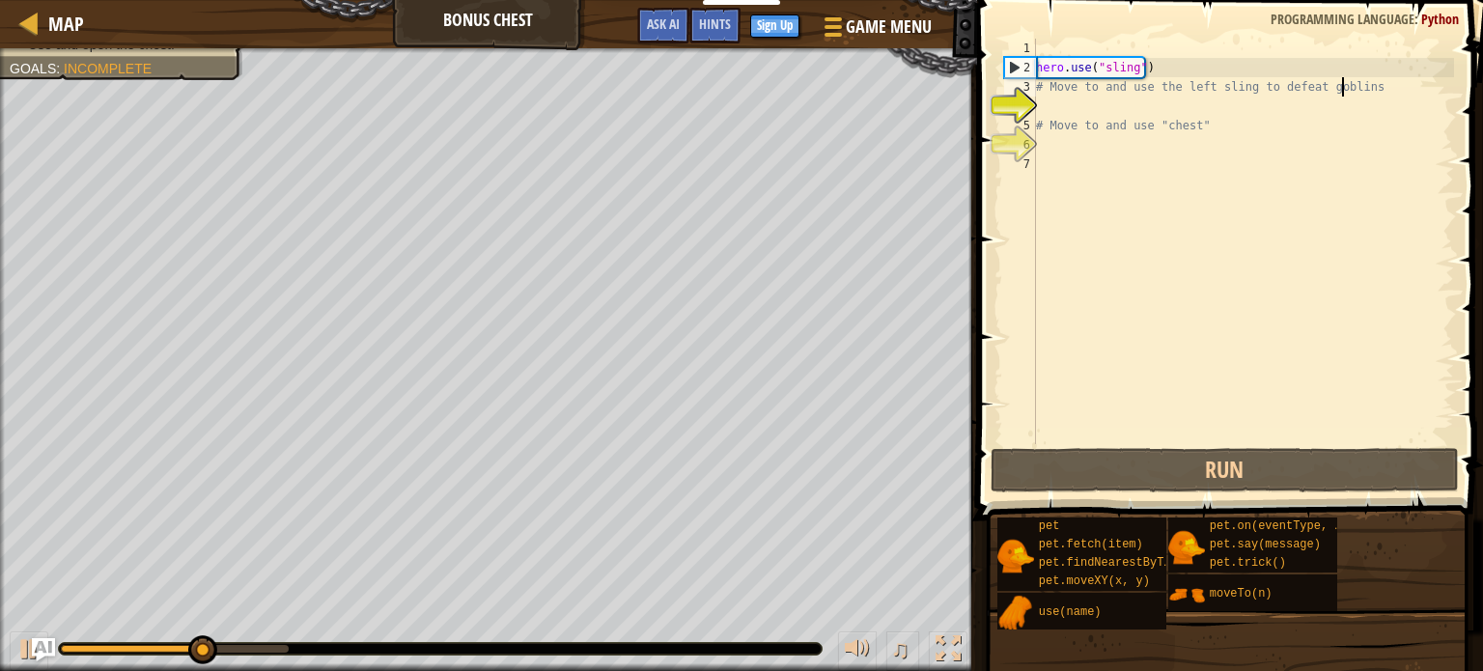
click at [1341, 89] on div "hero . use ( "sling" ) # Move to and use the left sling to defeat goblins # Mov…" at bounding box center [1243, 261] width 422 height 444
click at [1356, 87] on div "hero . use ( "sling" ) # Move to and use the left sling to defeat goblins # Mov…" at bounding box center [1243, 261] width 422 height 444
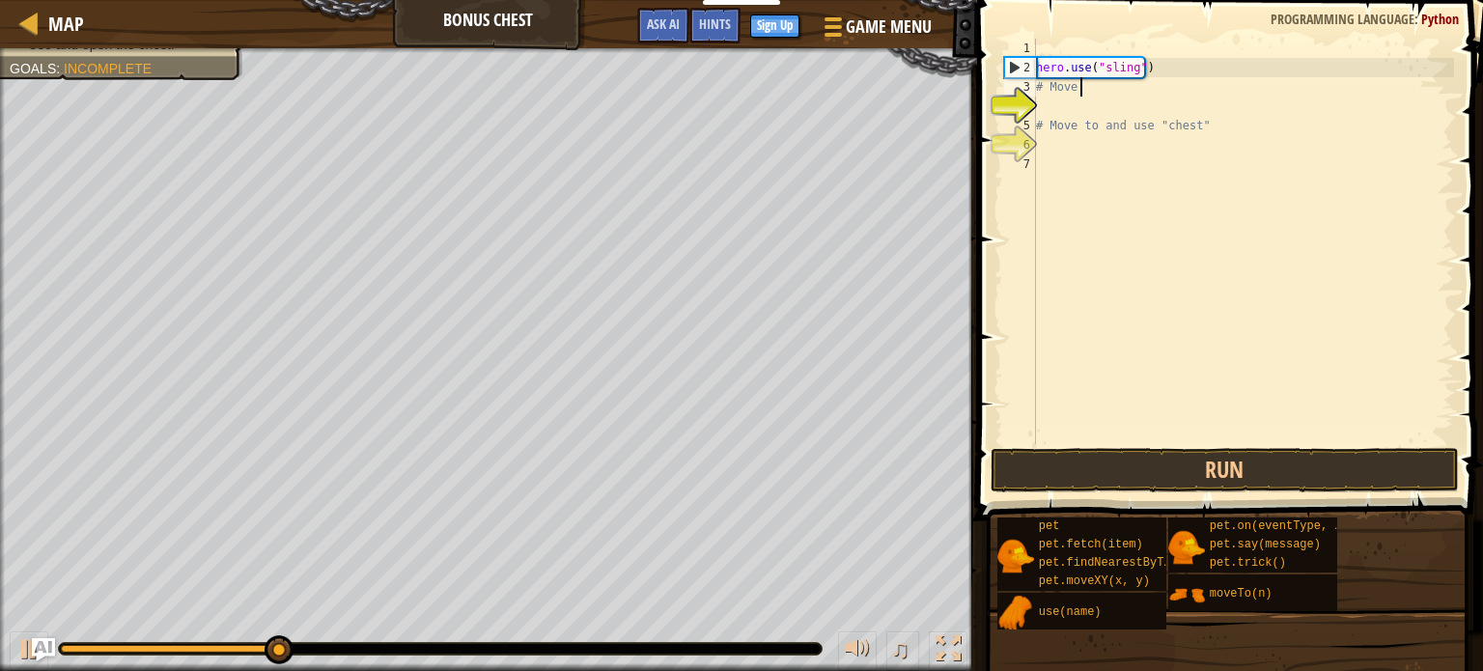
type textarea "#"
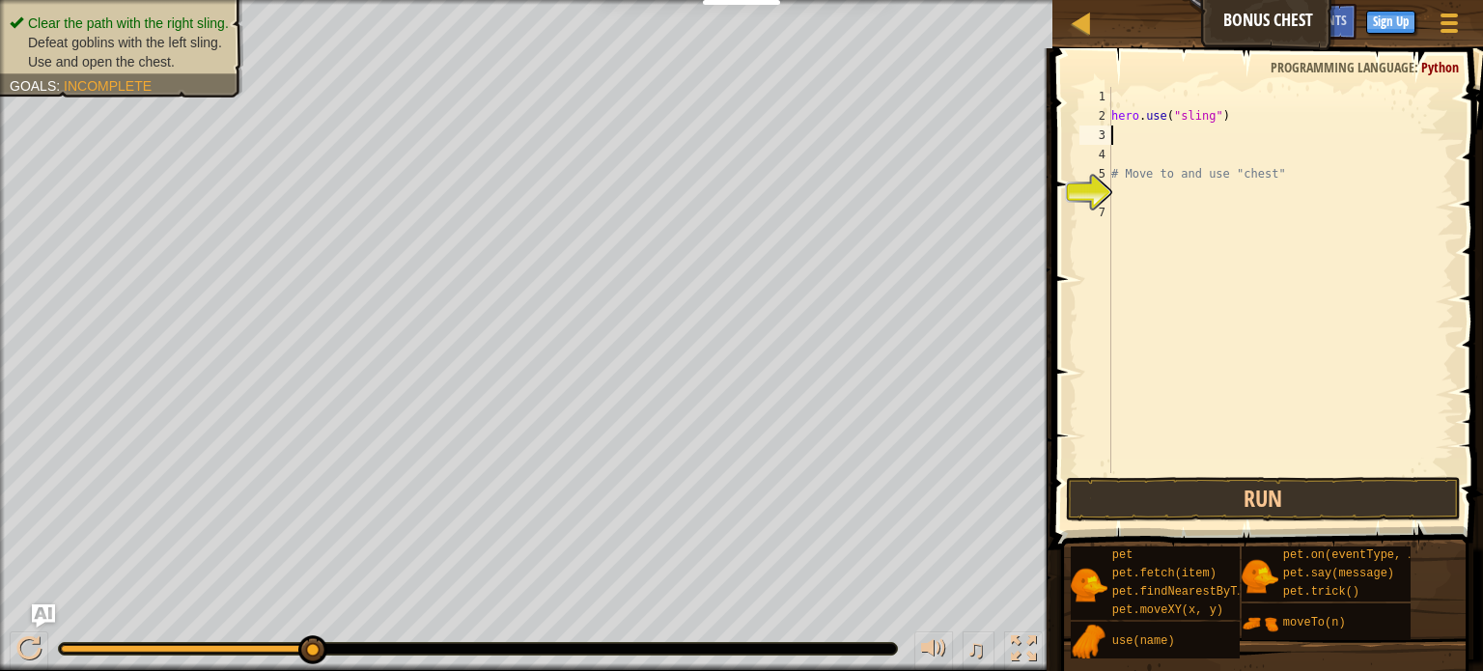
scroll to position [9, 0]
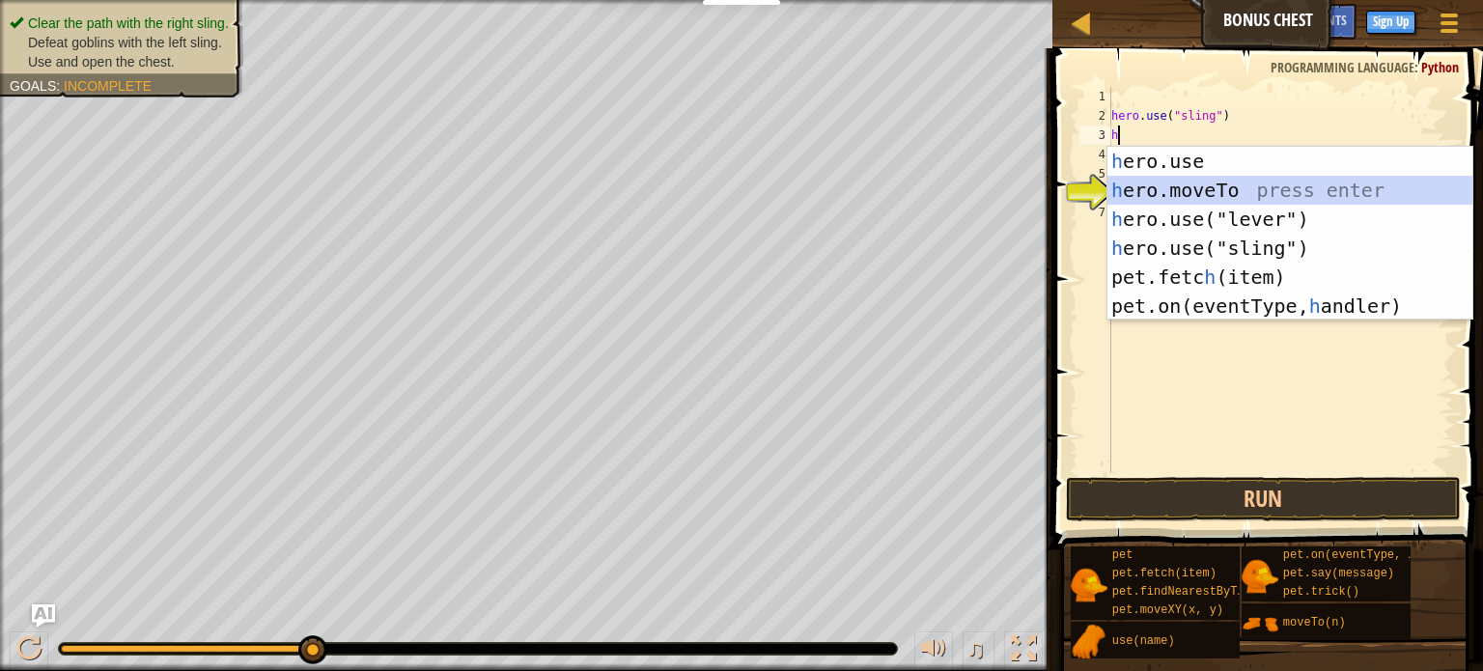
click at [1244, 181] on div "h ero.use press enter h ero.moveTo press enter h ero.use("lever") press enter h…" at bounding box center [1290, 263] width 365 height 232
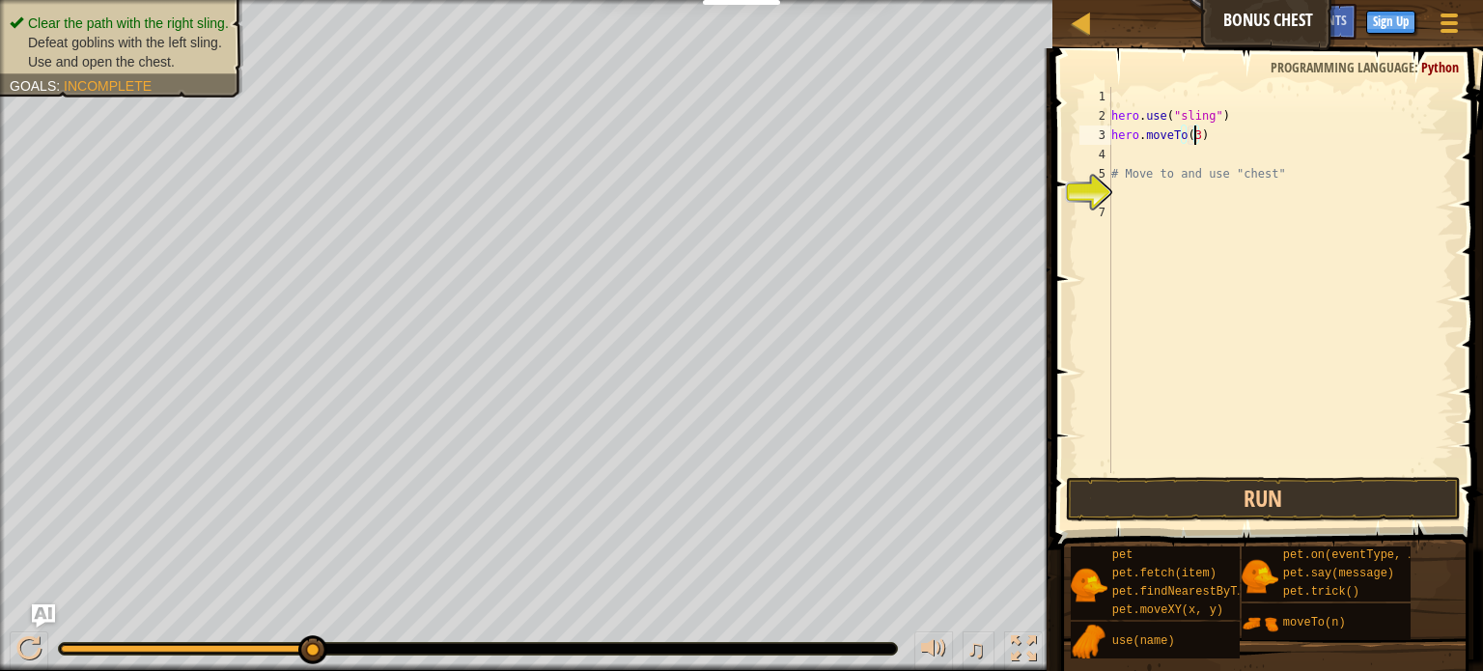
scroll to position [9, 6]
type textarea "hero.moveTo(3)"
click at [1129, 501] on button "Run" at bounding box center [1263, 499] width 395 height 44
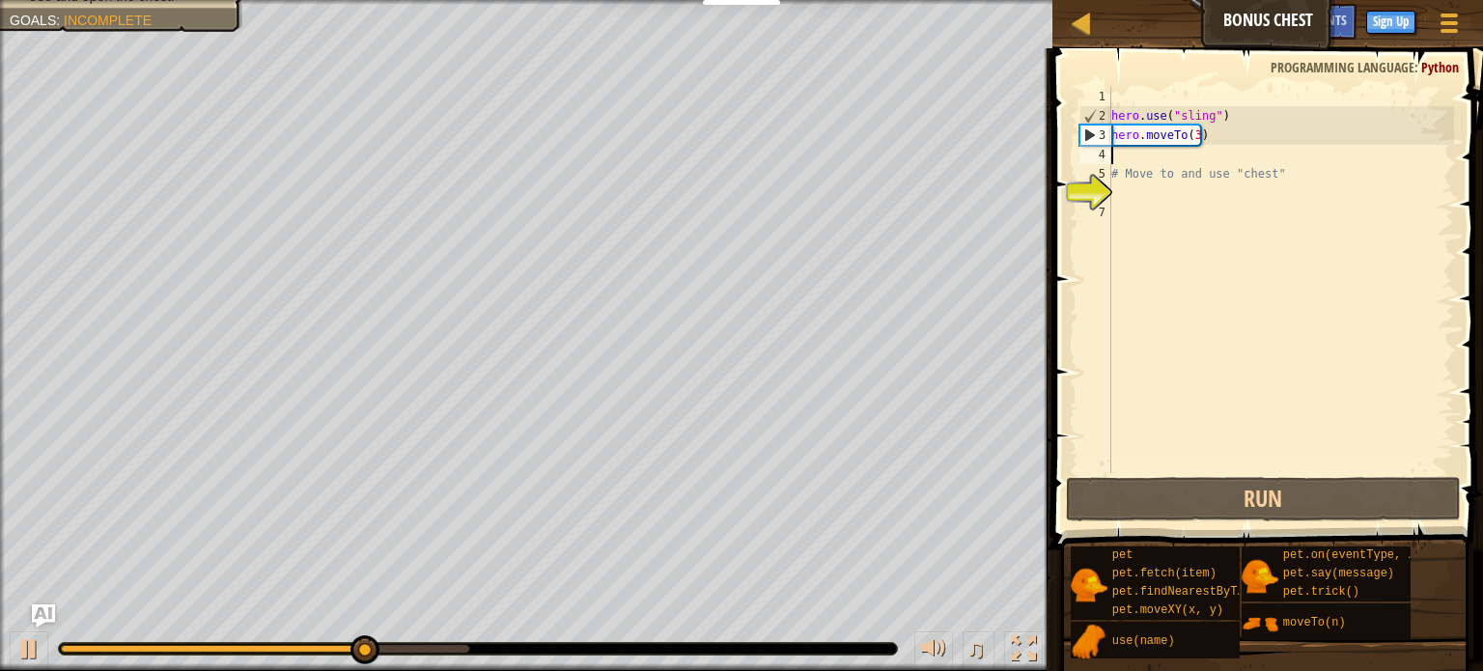
click at [1123, 161] on div "hero . use ( "sling" ) hero . moveTo ( 3 ) # Move to and use "chest"" at bounding box center [1281, 299] width 347 height 425
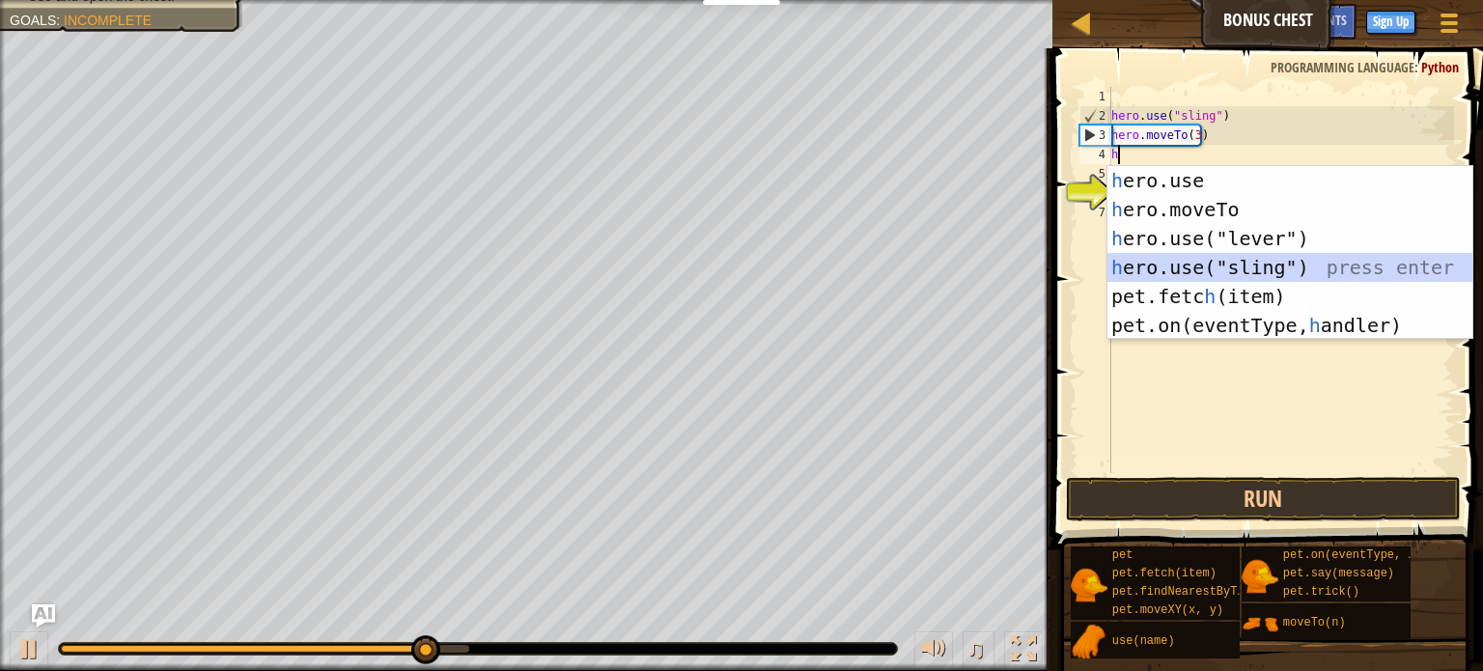
click at [1209, 265] on div "h ero.use press enter h ero.moveTo press enter h ero.use("lever") press enter h…" at bounding box center [1290, 282] width 365 height 232
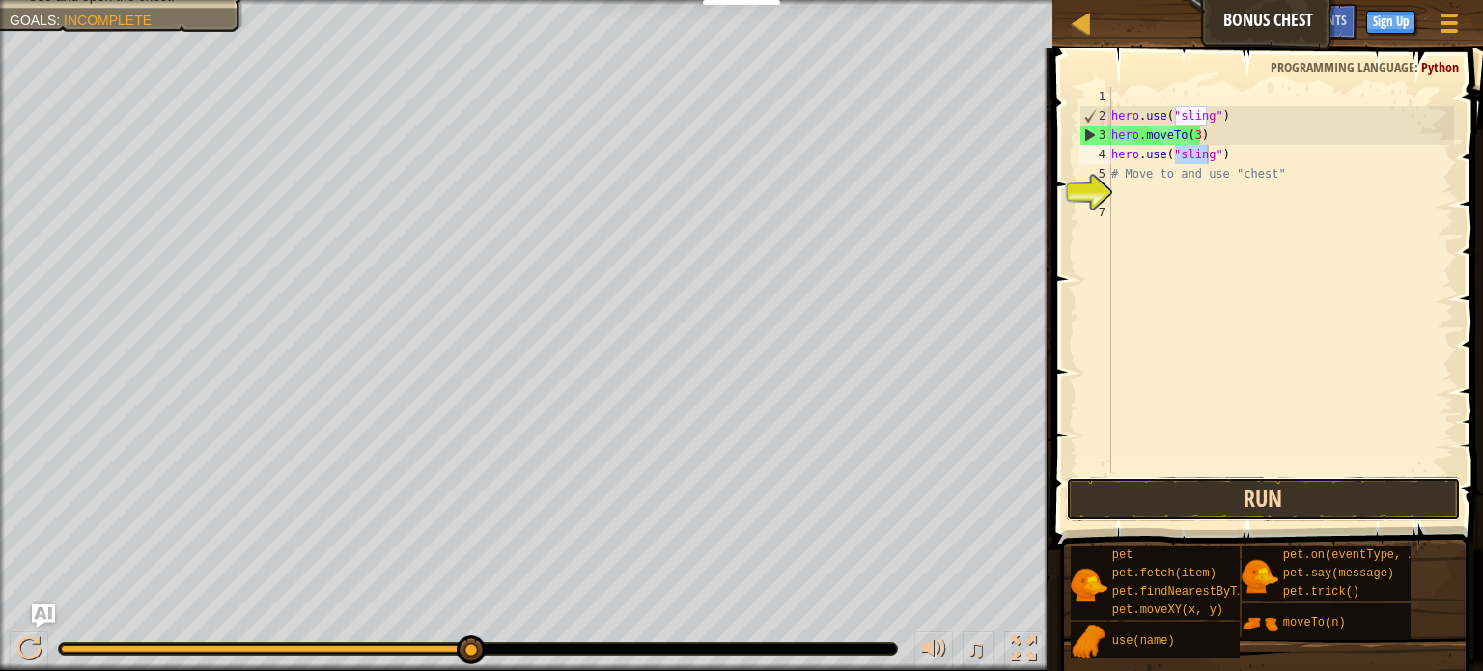
click at [1161, 501] on button "Run" at bounding box center [1263, 499] width 395 height 44
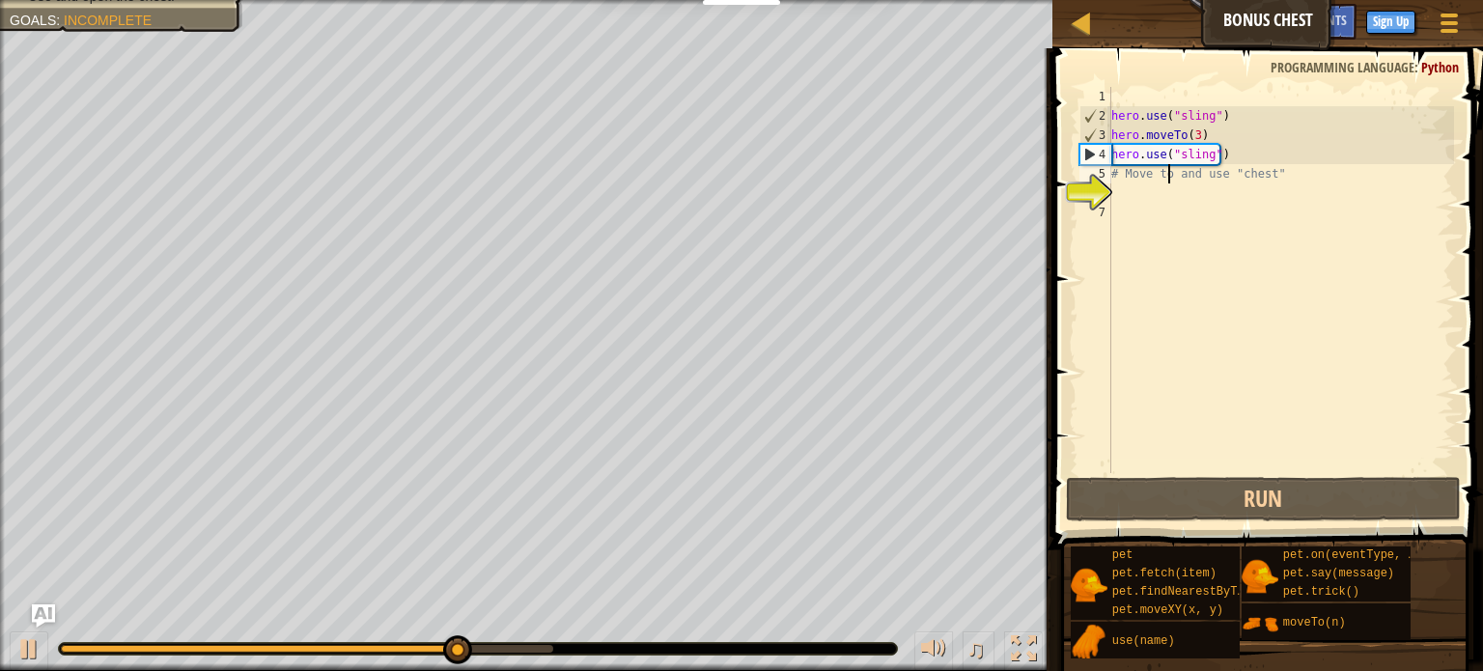
click at [1170, 175] on div "hero . use ( "sling" ) hero . moveTo ( 3 ) hero . use ( "sling" ) # Move to and…" at bounding box center [1281, 299] width 347 height 425
click at [1265, 180] on div "hero . use ( "sling" ) hero . moveTo ( 3 ) hero . use ( "sling" ) # Move to and…" at bounding box center [1281, 299] width 347 height 425
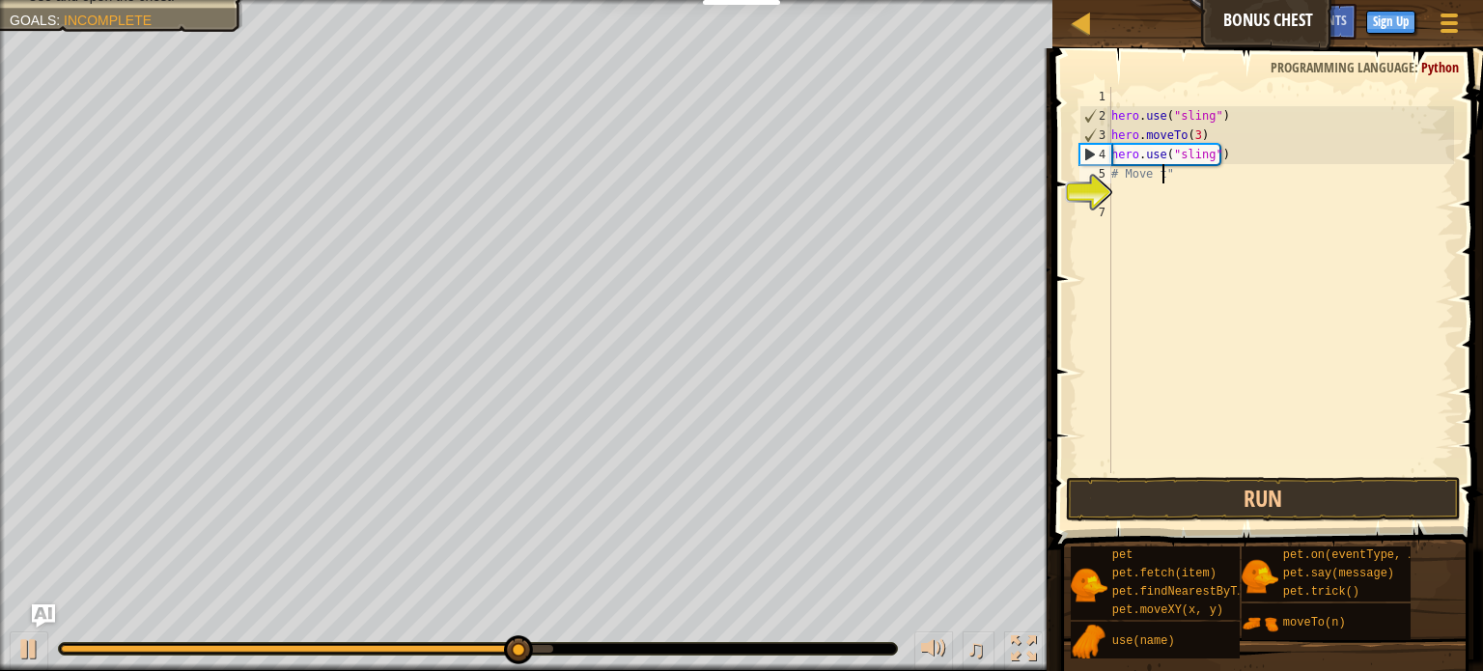
type textarea """
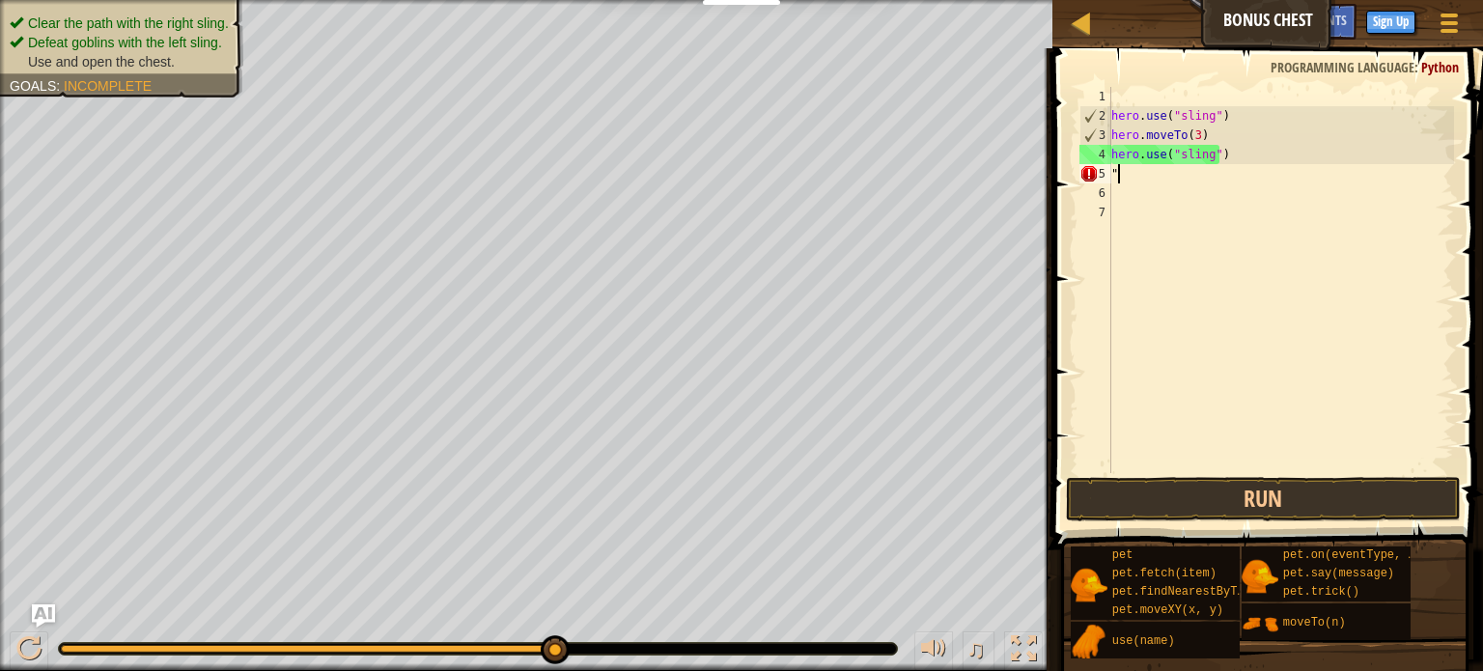
click at [1141, 177] on div "hero . use ( "sling" ) hero . moveTo ( 3 ) hero . use ( "sling" ) "" at bounding box center [1281, 299] width 347 height 425
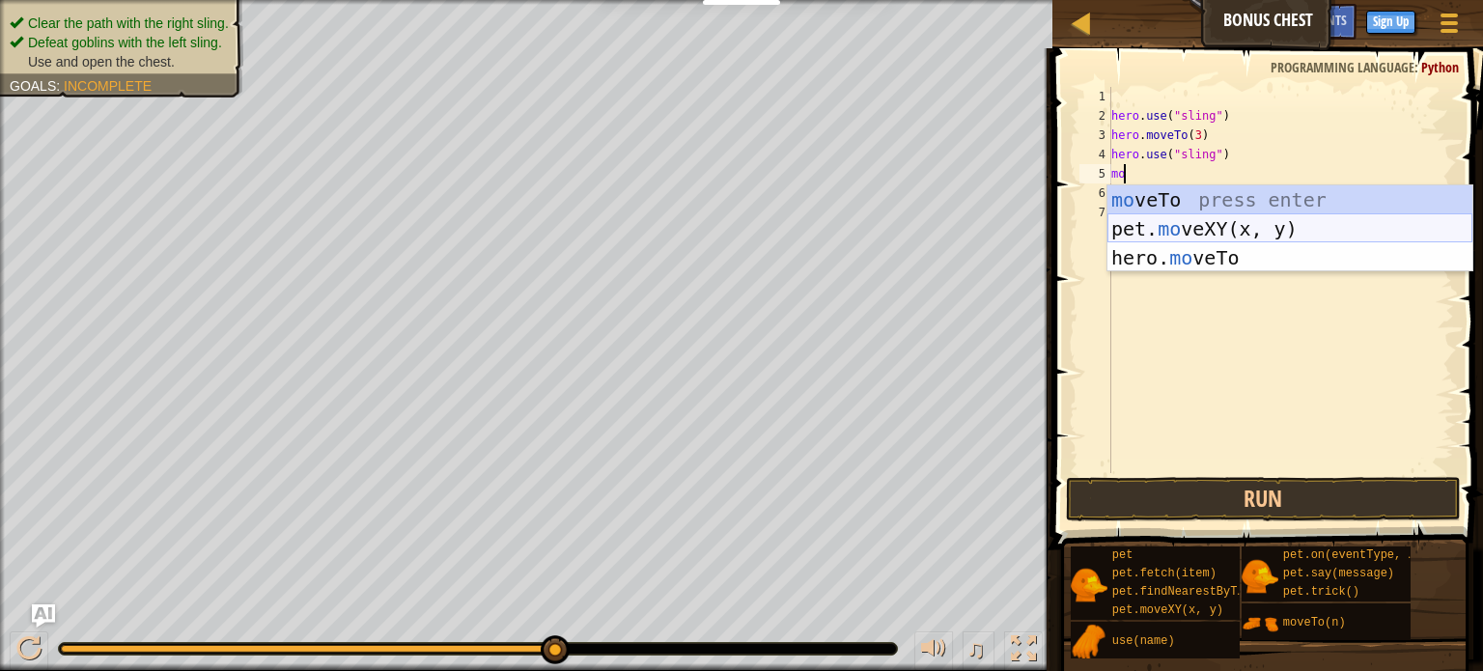
type textarea "m"
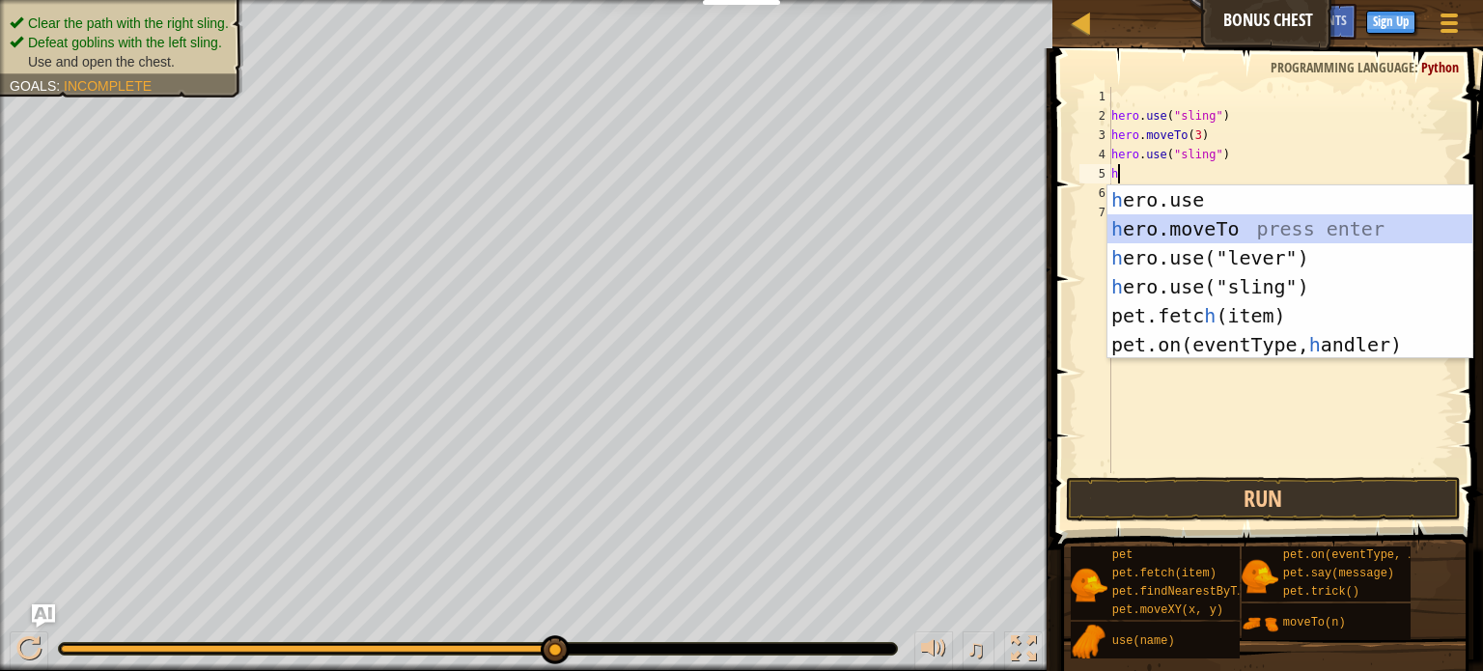
click at [1156, 225] on div "h ero.use press enter h ero.moveTo press enter h ero.use("lever") press enter h…" at bounding box center [1290, 301] width 365 height 232
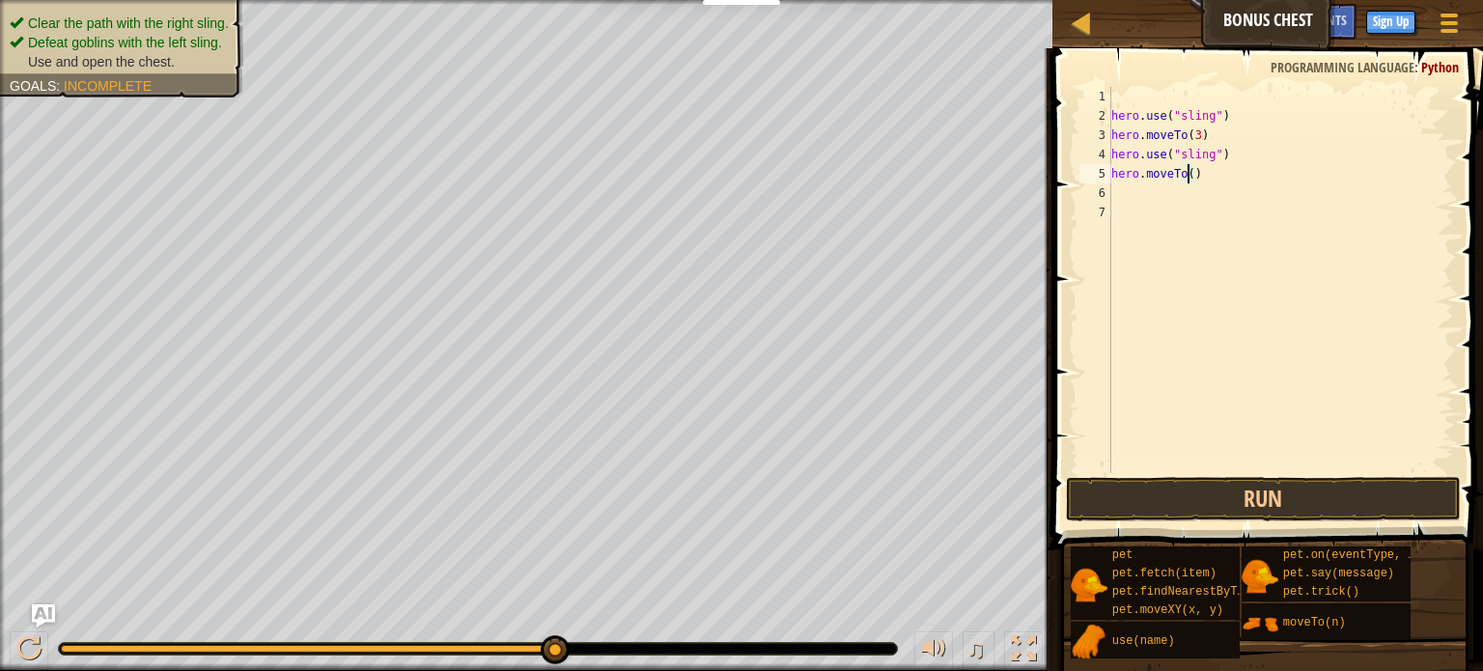
type textarea "hero.moveTo(6)"
click at [1128, 193] on div "hero . use ( "sling" ) hero . moveTo ( 3 ) hero . use ( "sling" ) hero . moveTo…" at bounding box center [1281, 299] width 347 height 425
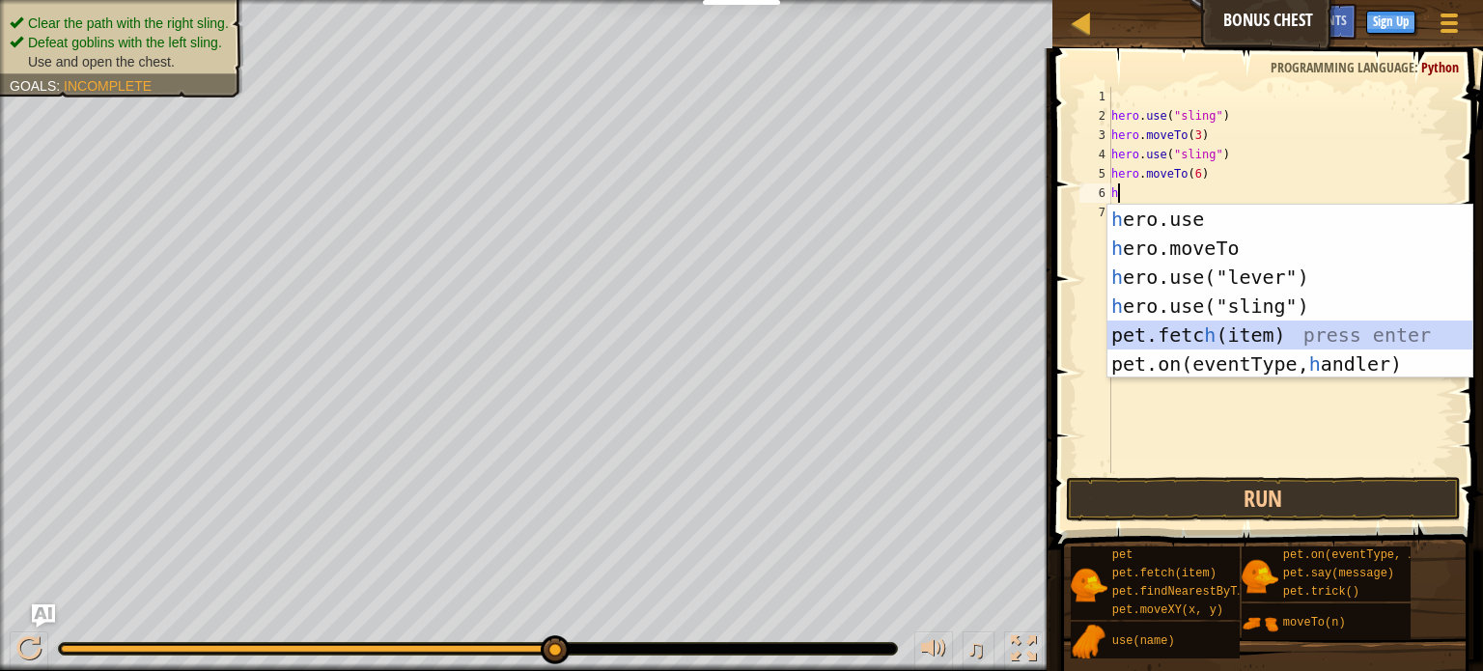
click at [1240, 335] on div "h ero.use press enter h ero.moveTo press enter h ero.use("lever") press enter h…" at bounding box center [1290, 321] width 365 height 232
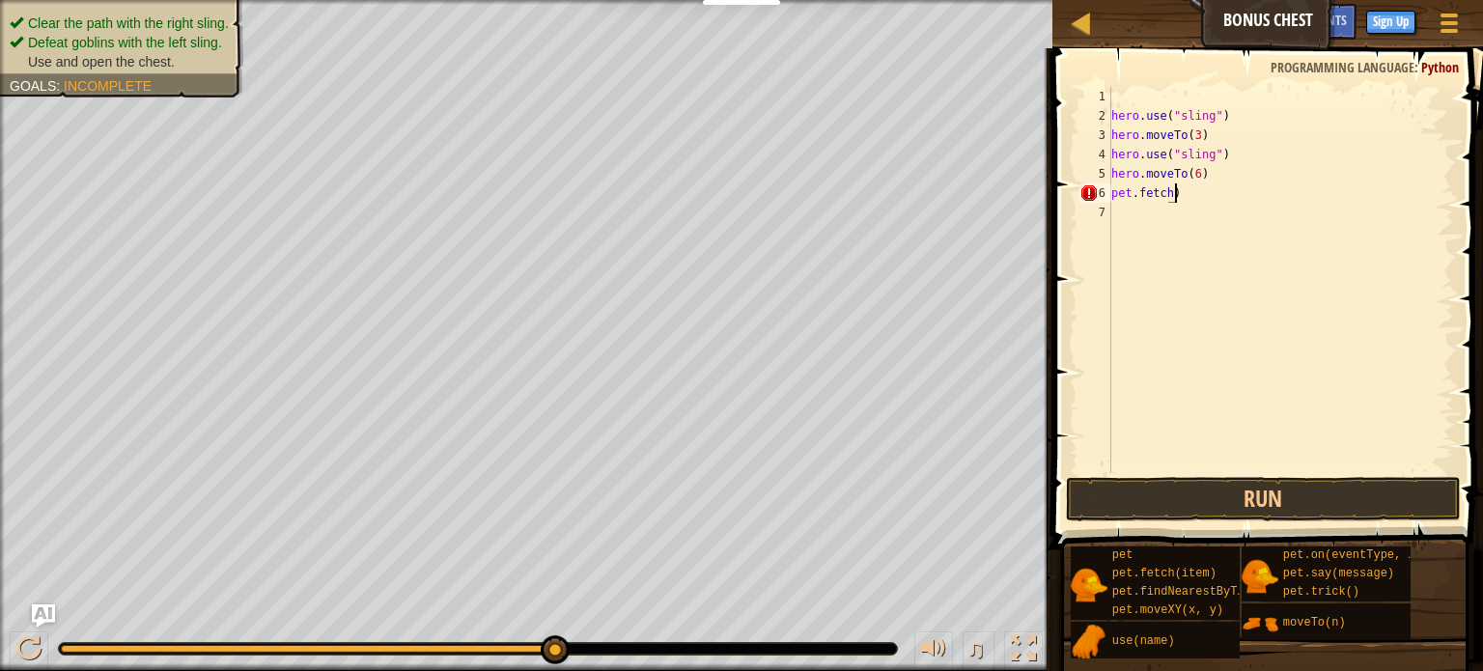
click at [1221, 201] on div "hero . use ( "sling" ) hero . moveTo ( 3 ) hero . use ( "sling" ) hero . moveTo…" at bounding box center [1281, 299] width 347 height 425
type textarea "pet.fetch"
click at [1167, 188] on div "hero . use ( "sling" ) hero . moveTo ( 3 ) hero . use ( "sling" ) hero . moveTo…" at bounding box center [1281, 299] width 347 height 425
click at [1147, 485] on button "Run" at bounding box center [1263, 499] width 395 height 44
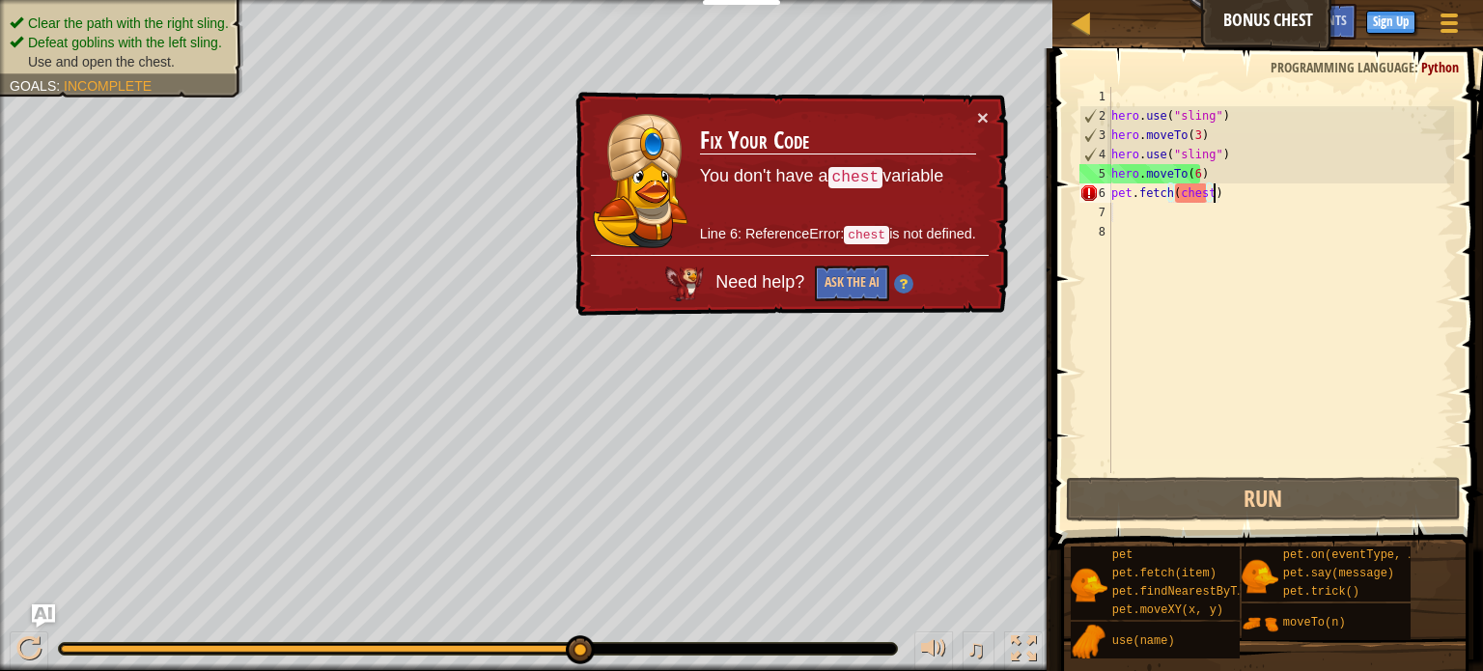
click at [1220, 196] on div "hero . use ( "sling" ) hero . moveTo ( 3 ) hero . use ( "sling" ) hero . moveTo…" at bounding box center [1281, 299] width 347 height 425
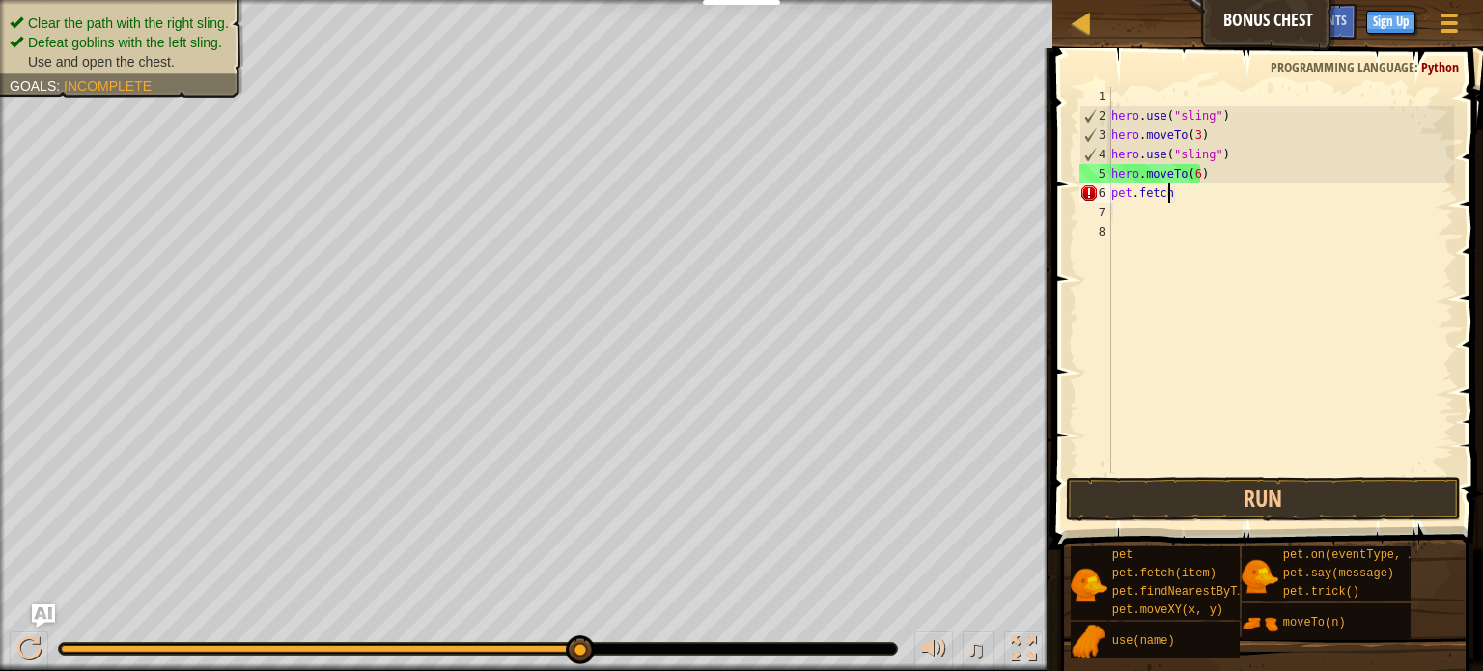
scroll to position [9, 1]
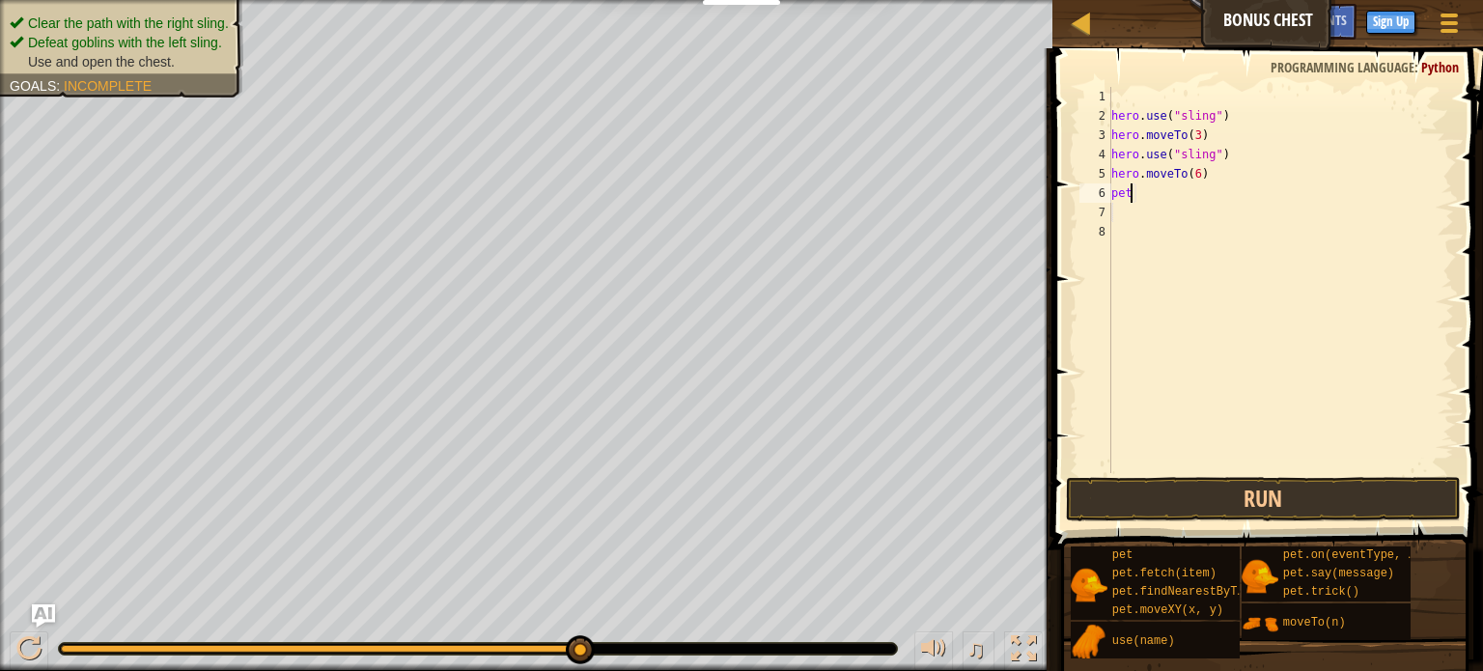
type textarea "p"
type textarea "h"
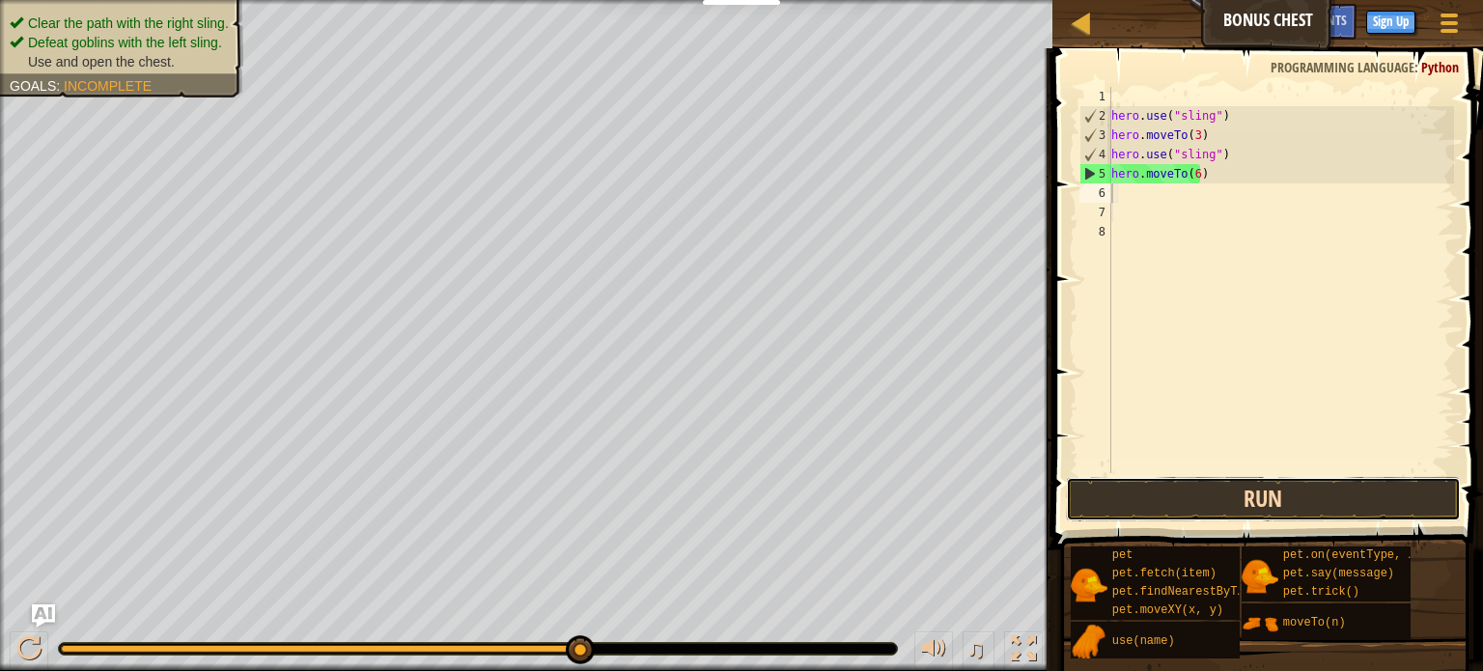
click at [1226, 480] on button "Run" at bounding box center [1263, 499] width 395 height 44
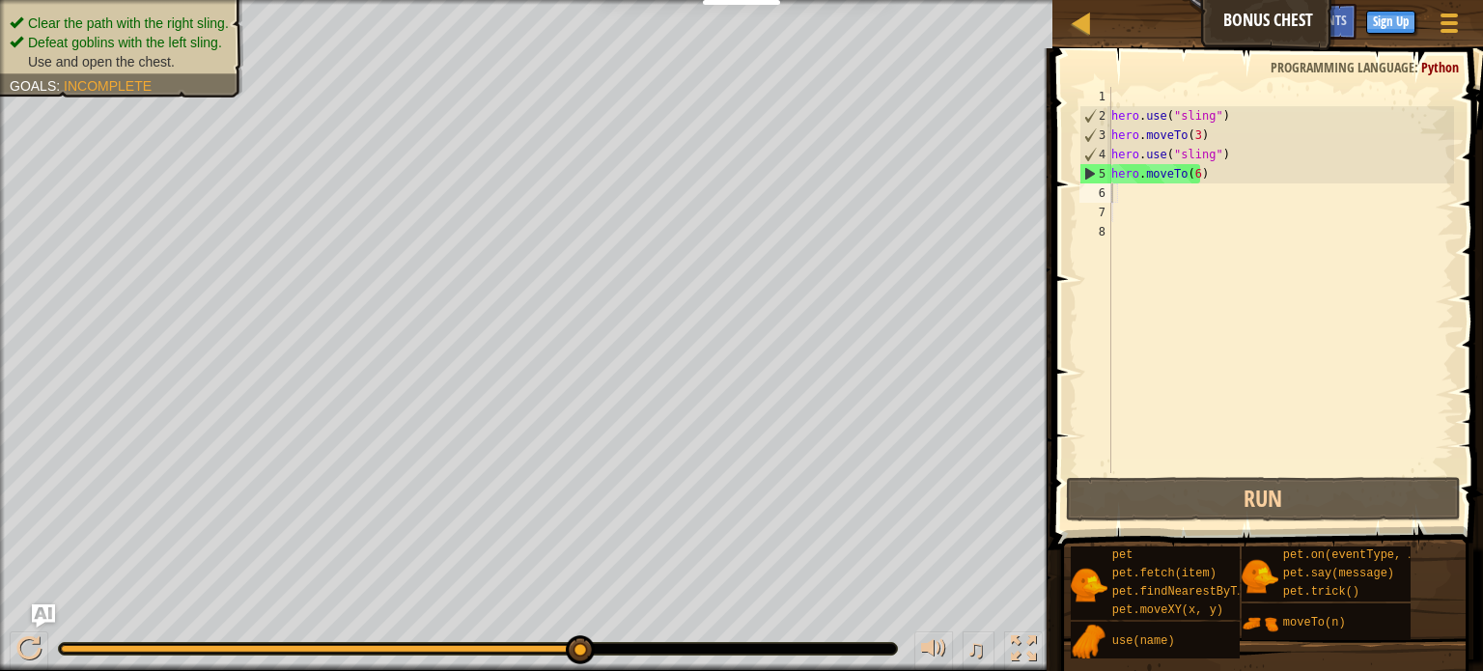
click at [622, 640] on div "♫" at bounding box center [526, 644] width 1053 height 58
click at [1192, 175] on div "hero . use ( "sling" ) hero . moveTo ( 3 ) hero . use ( "sling" ) hero . moveTo…" at bounding box center [1281, 299] width 347 height 425
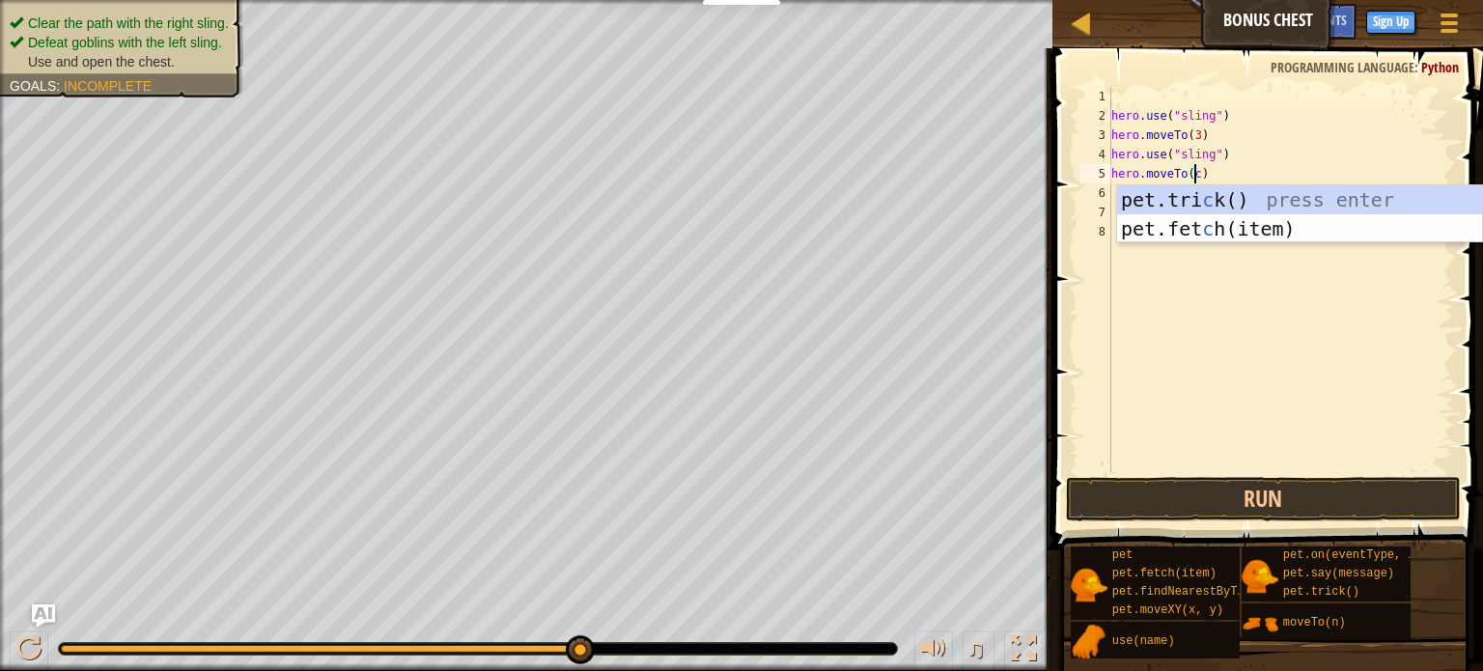
scroll to position [9, 7]
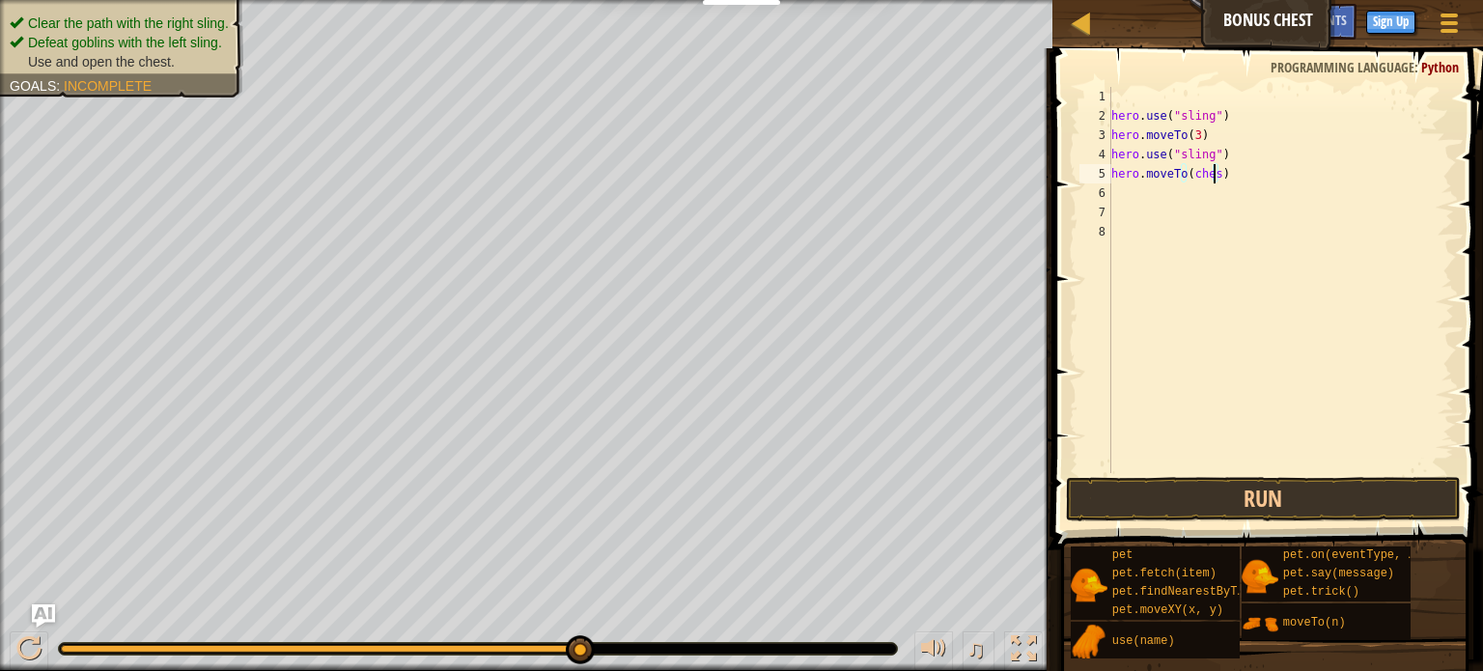
type textarea "hero.moveTo(chest)"
click at [1170, 482] on button "Run" at bounding box center [1263, 499] width 395 height 44
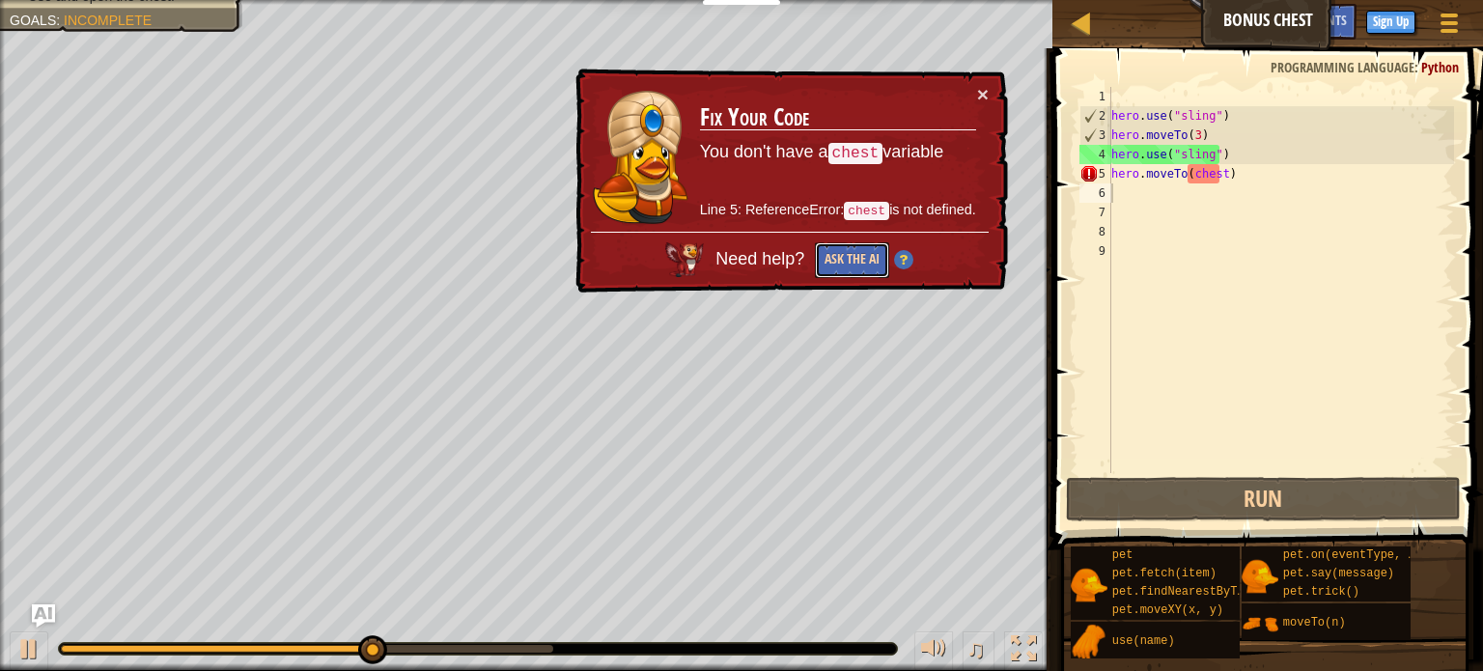
click at [850, 250] on button "Ask the AI" at bounding box center [852, 260] width 74 height 36
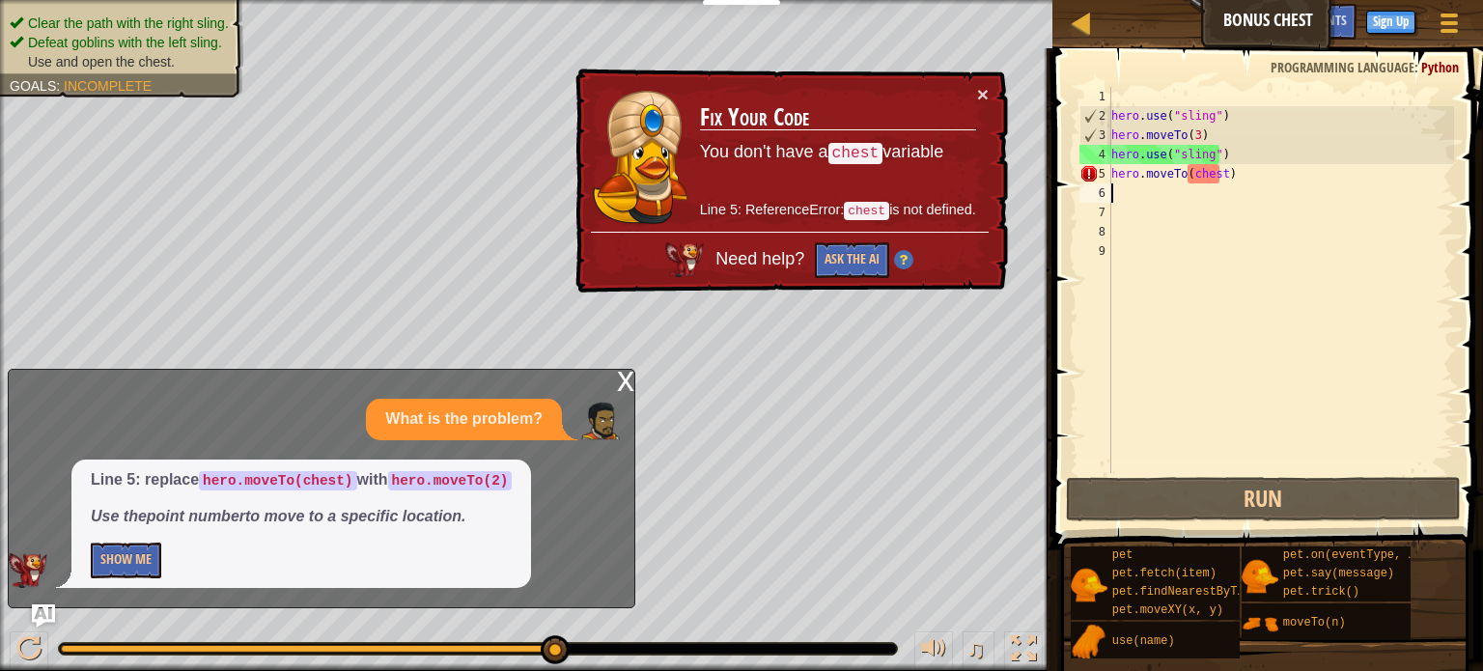
click at [1217, 173] on div "hero . use ( "sling" ) hero . moveTo ( 3 ) hero . use ( "sling" ) hero . moveTo…" at bounding box center [1281, 299] width 347 height 425
click at [1222, 173] on div "hero . use ( "sling" ) hero . moveTo ( 3 ) hero . use ( "sling" ) hero . moveTo…" at bounding box center [1281, 299] width 347 height 425
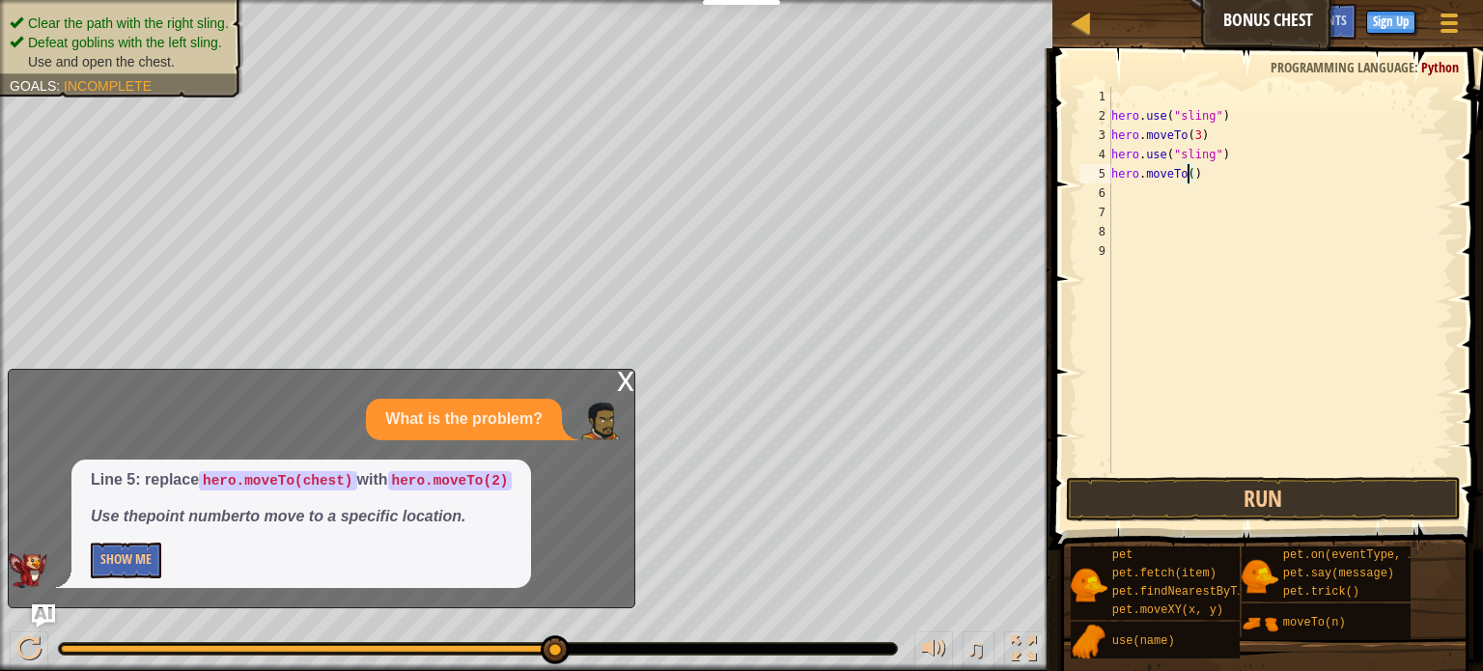
type textarea "hero.moveTo(2)"
click at [1121, 198] on div "hero . use ( "sling" ) hero . moveTo ( 3 ) hero . use ( "sling" ) hero . moveTo…" at bounding box center [1281, 299] width 347 height 425
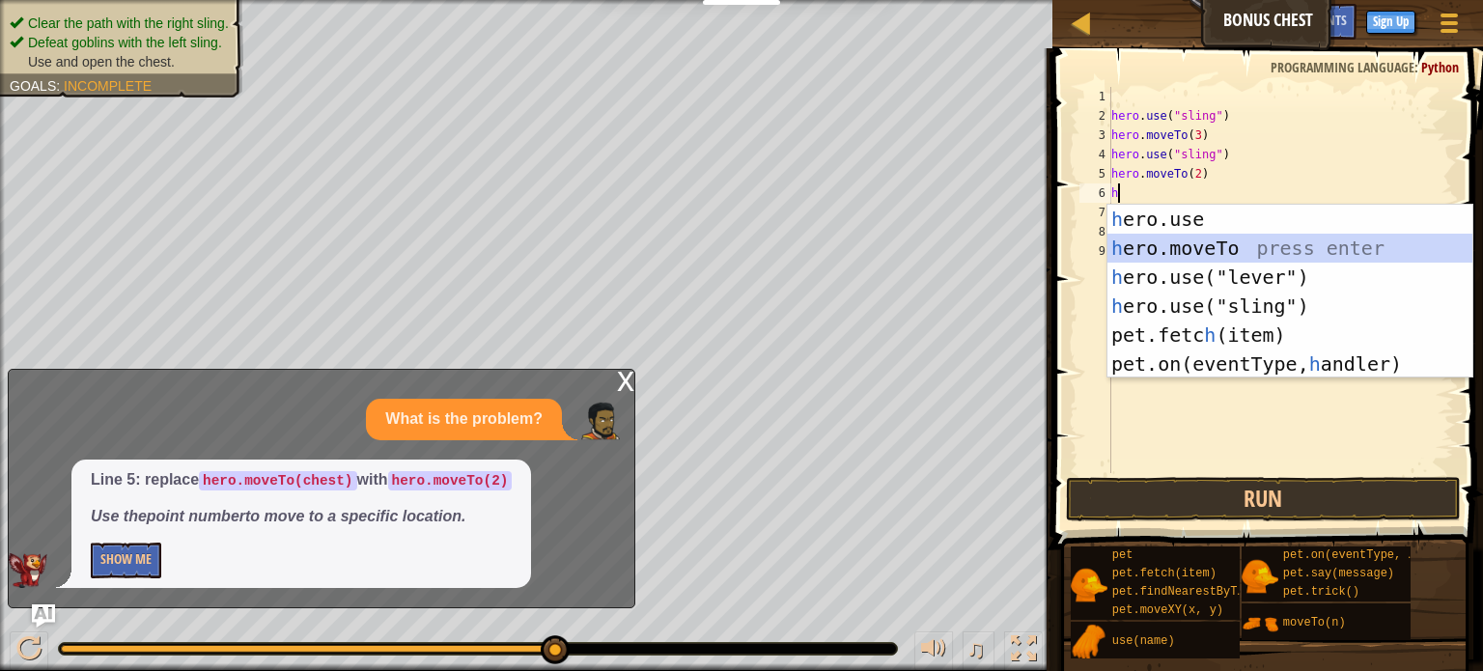
click at [1227, 256] on div "h ero.use press enter h ero.moveTo press enter h ero.use("lever") press enter h…" at bounding box center [1290, 321] width 365 height 232
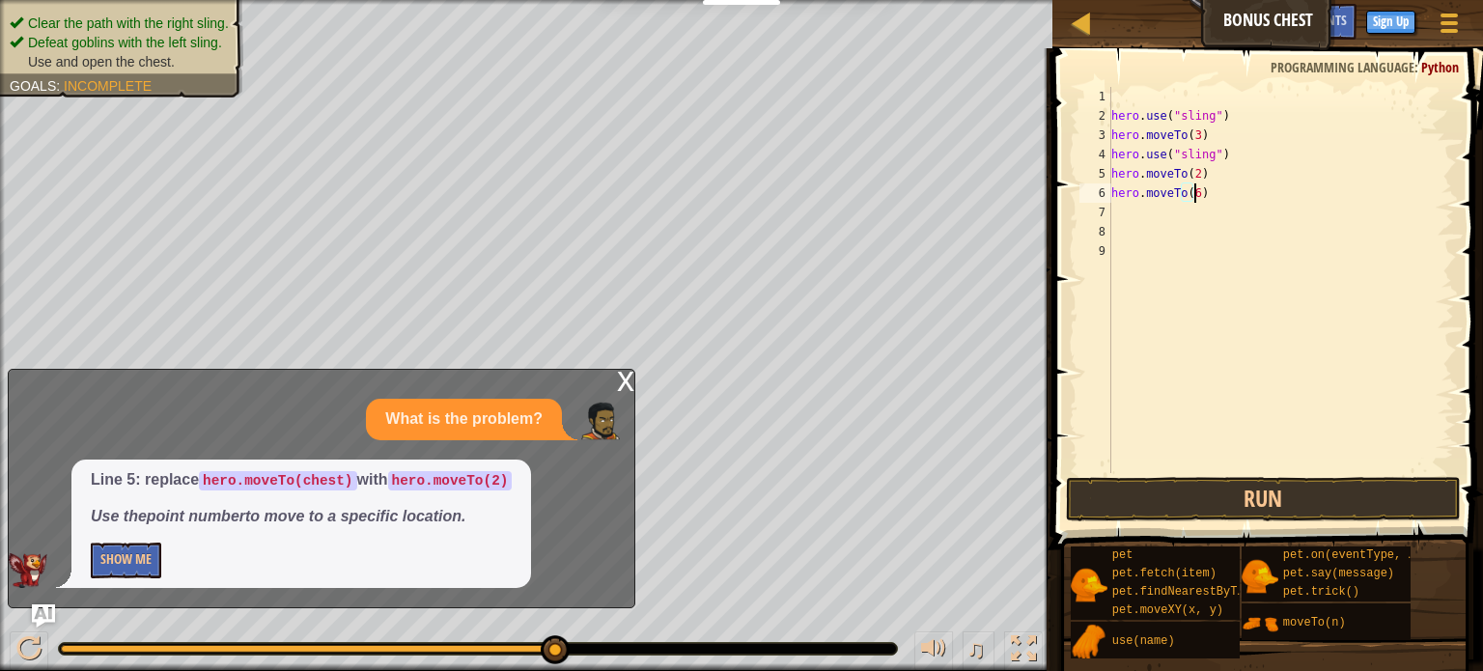
scroll to position [9, 6]
click at [1158, 513] on button "Run" at bounding box center [1263, 499] width 395 height 44
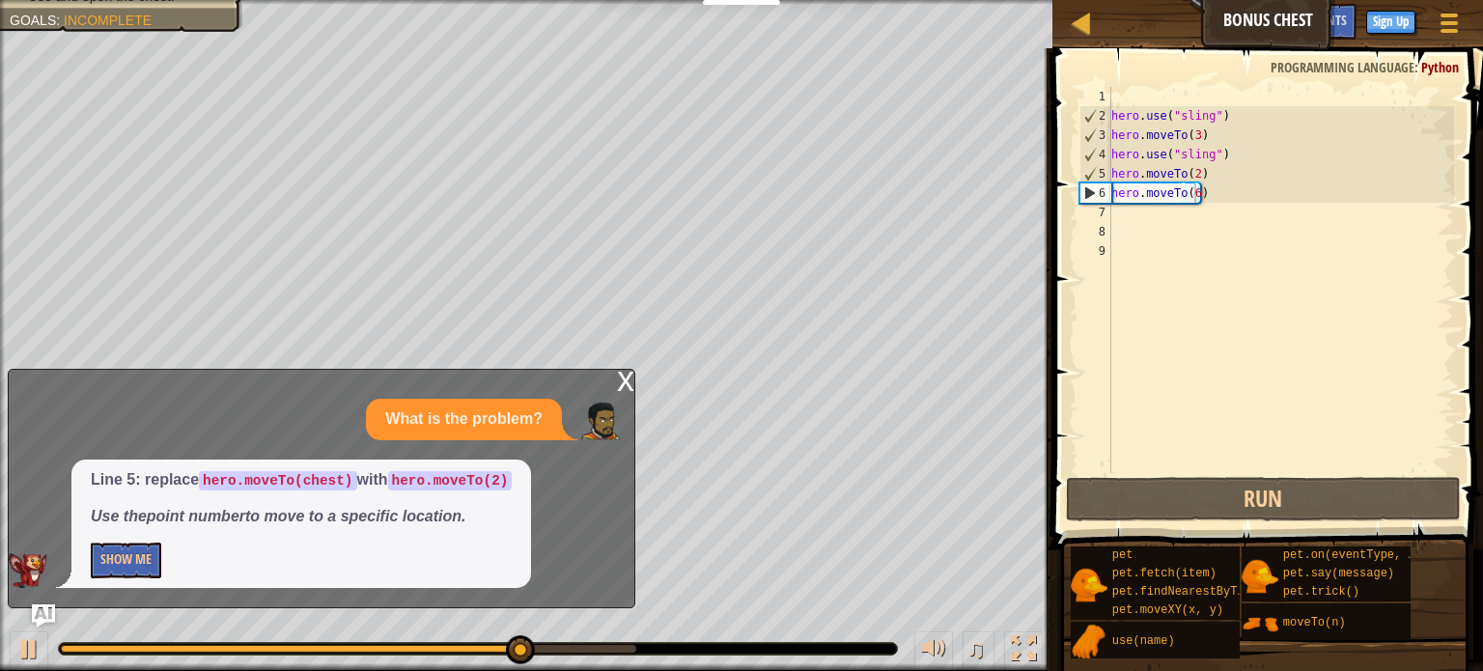
click at [626, 381] on div "x" at bounding box center [625, 379] width 17 height 19
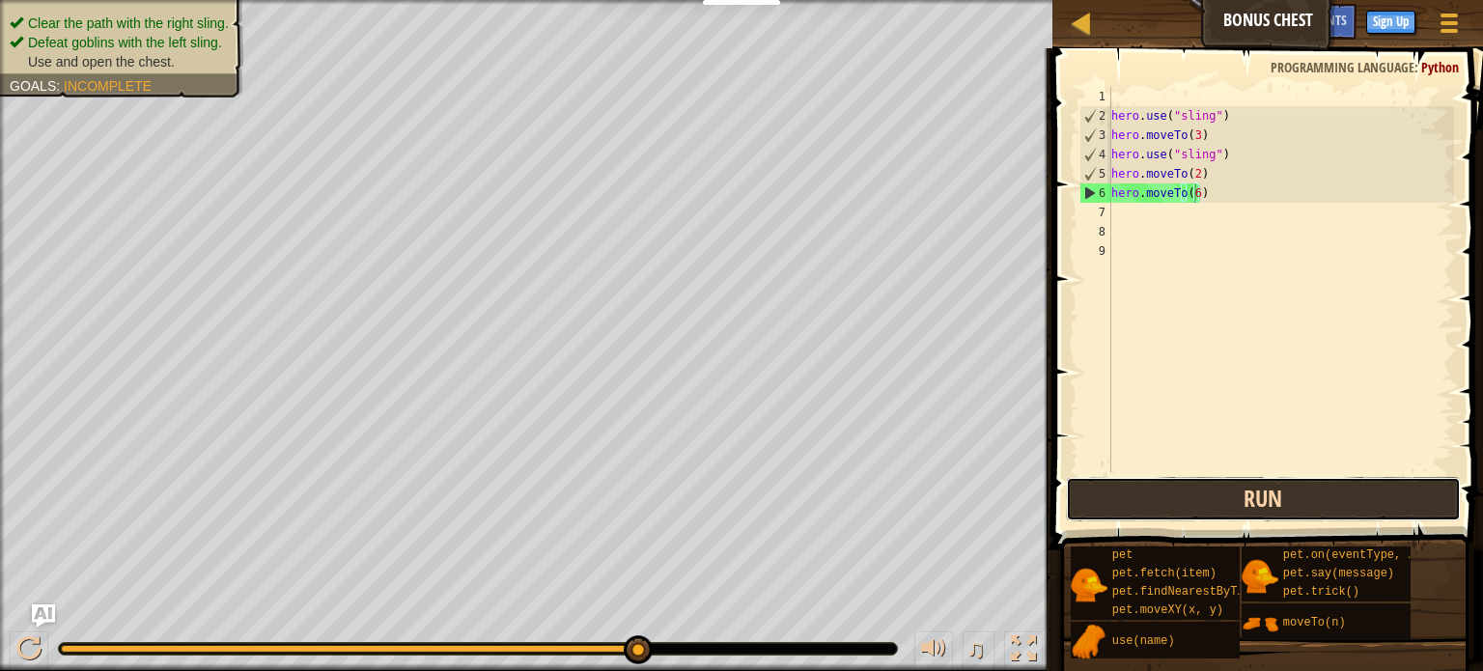
click at [1182, 481] on button "Run" at bounding box center [1263, 499] width 395 height 44
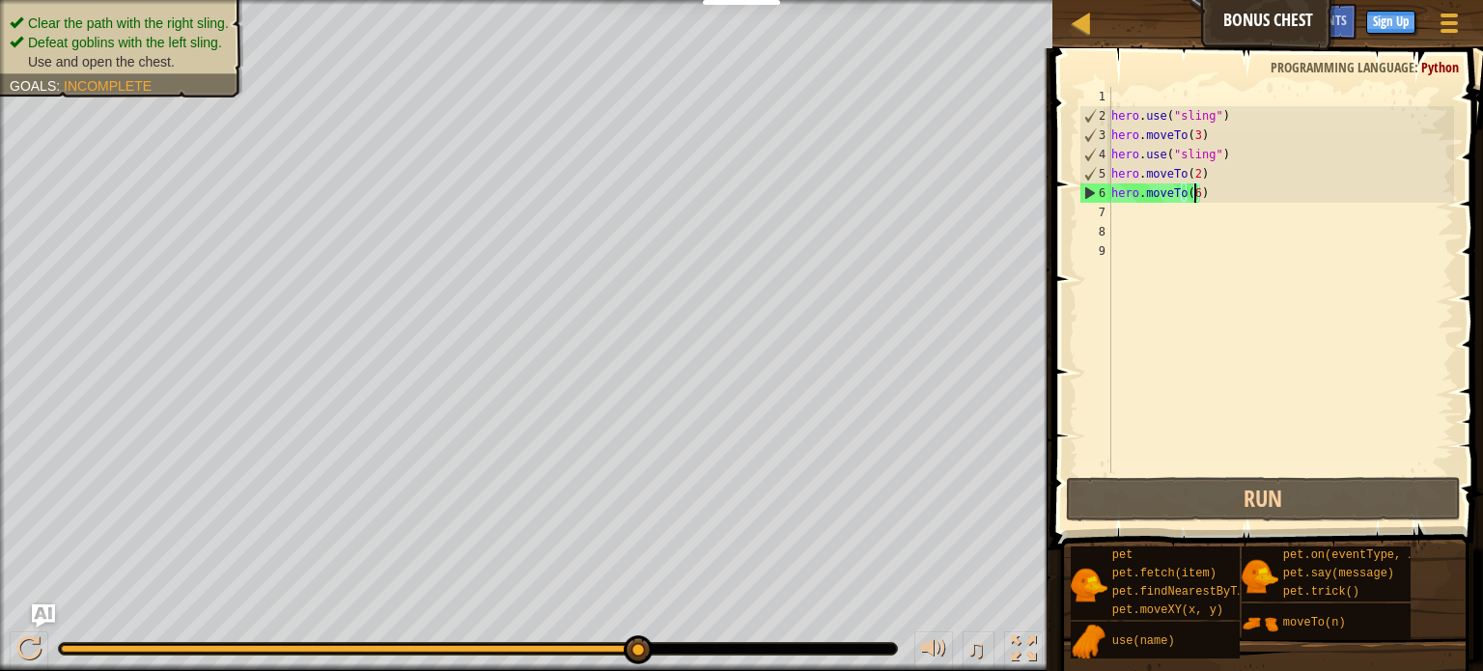
scroll to position [9, 5]
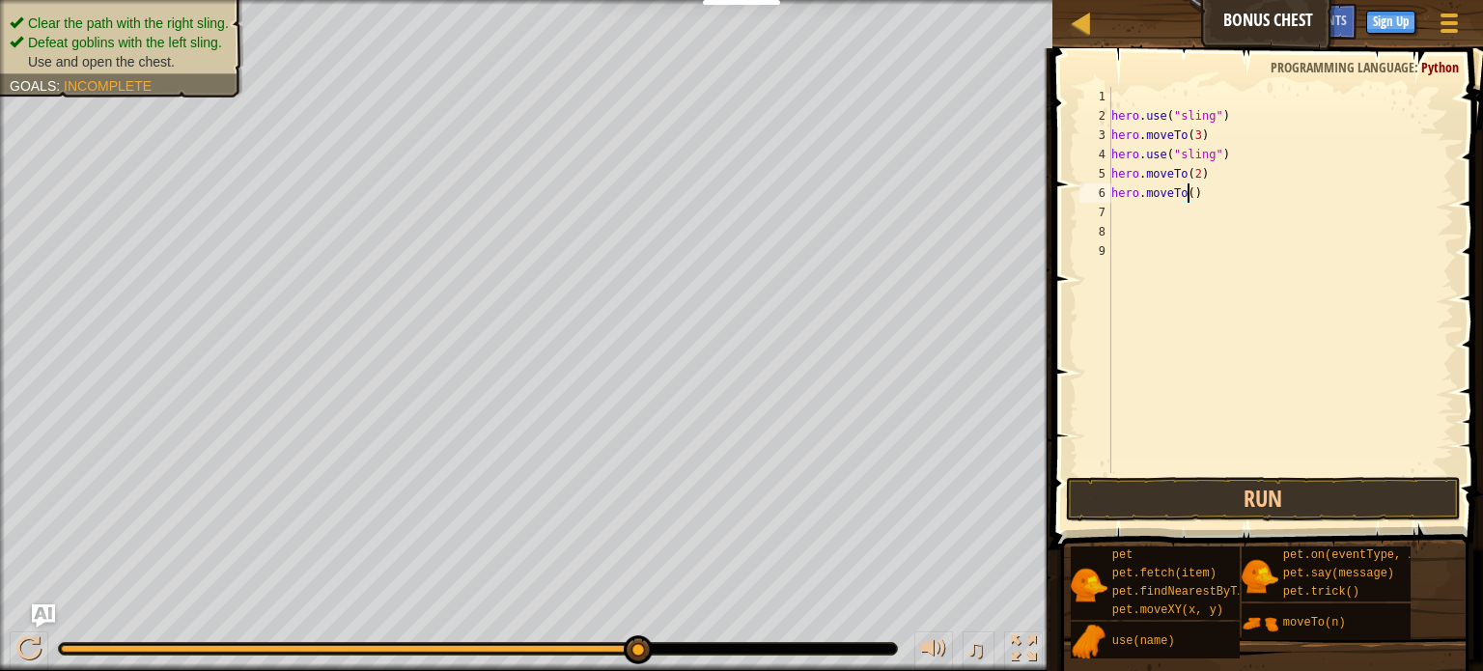
type textarea "hero.moveTo(4)"
click at [1123, 223] on div "hero . use ( "sling" ) hero . moveTo ( 3 ) hero . use ( "sling" ) hero . moveTo…" at bounding box center [1281, 299] width 347 height 425
click at [1118, 215] on div "hero . use ( "sling" ) hero . moveTo ( 3 ) hero . use ( "sling" ) hero . moveTo…" at bounding box center [1281, 299] width 347 height 425
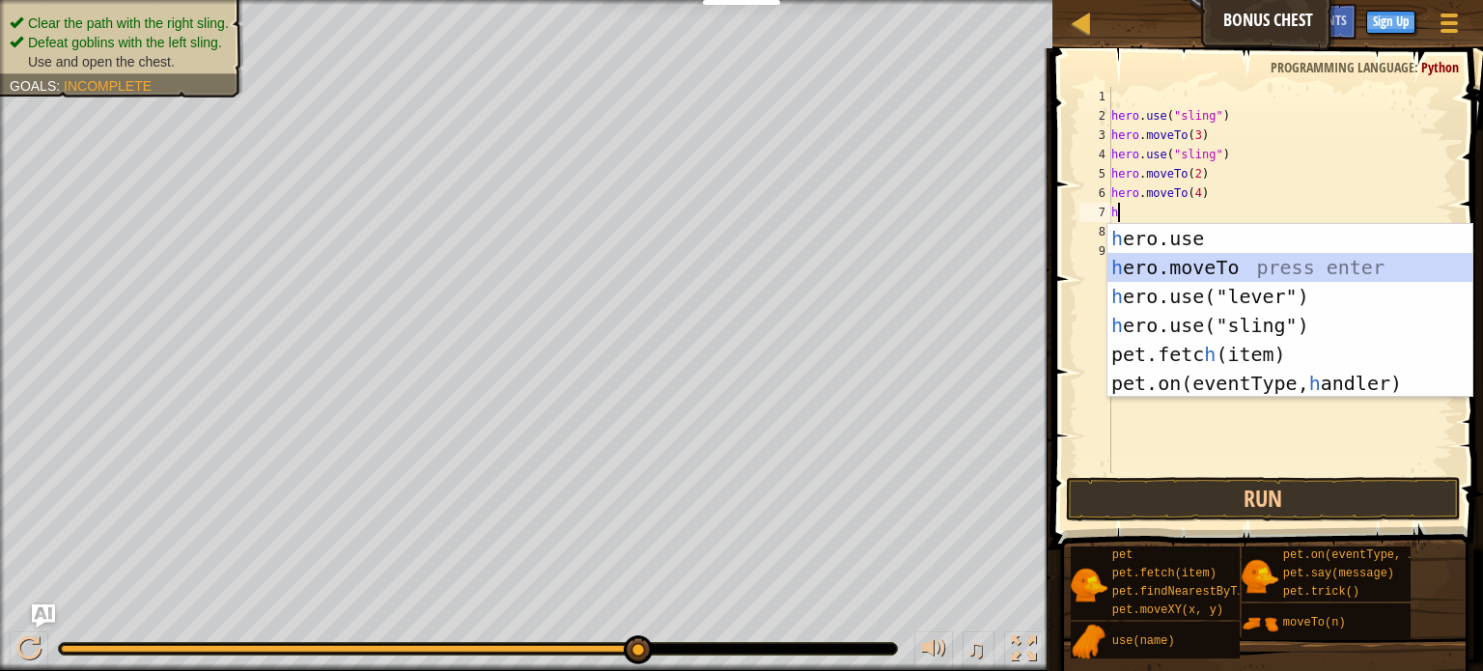
click at [1151, 271] on div "h ero.use press enter h ero.moveTo press enter h ero.use("lever") press enter h…" at bounding box center [1290, 340] width 365 height 232
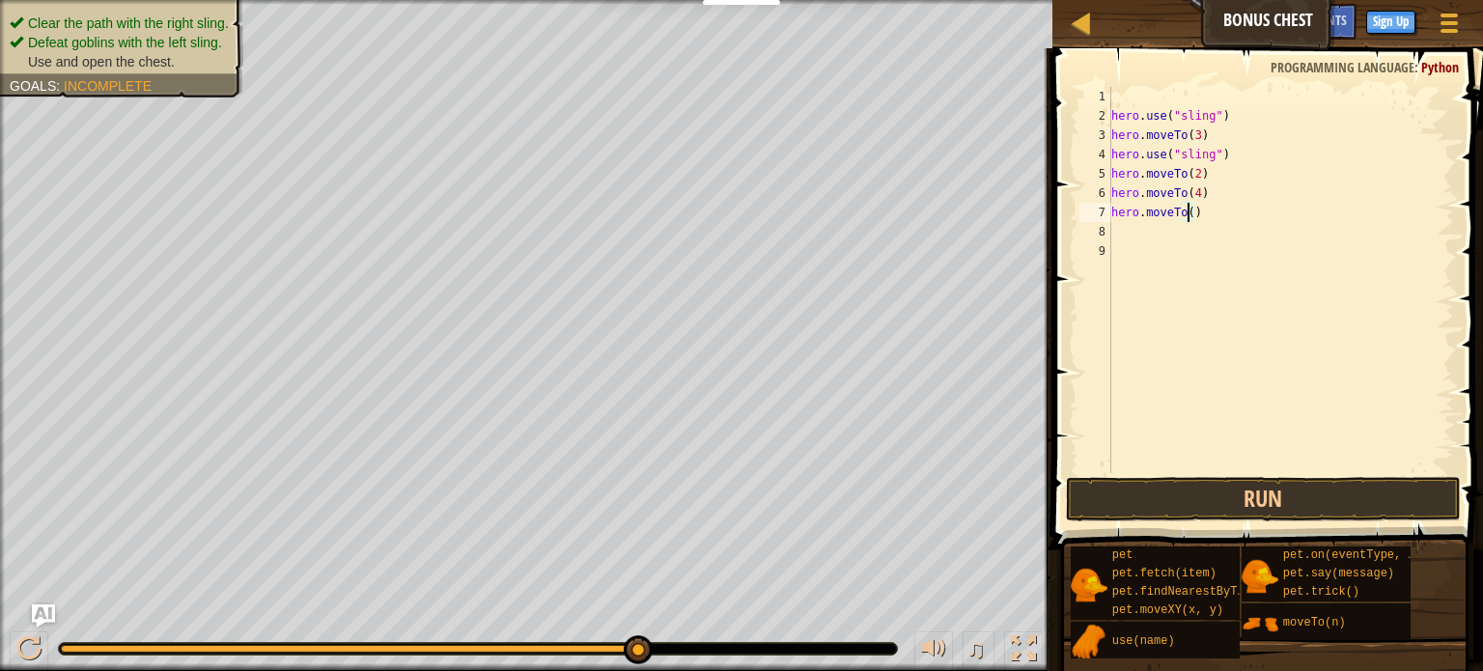
type textarea "hero.moveTo(5)"
click at [1173, 234] on div "hero . use ( "sling" ) hero . moveTo ( 3 ) hero . use ( "sling" ) hero . moveTo…" at bounding box center [1281, 299] width 347 height 425
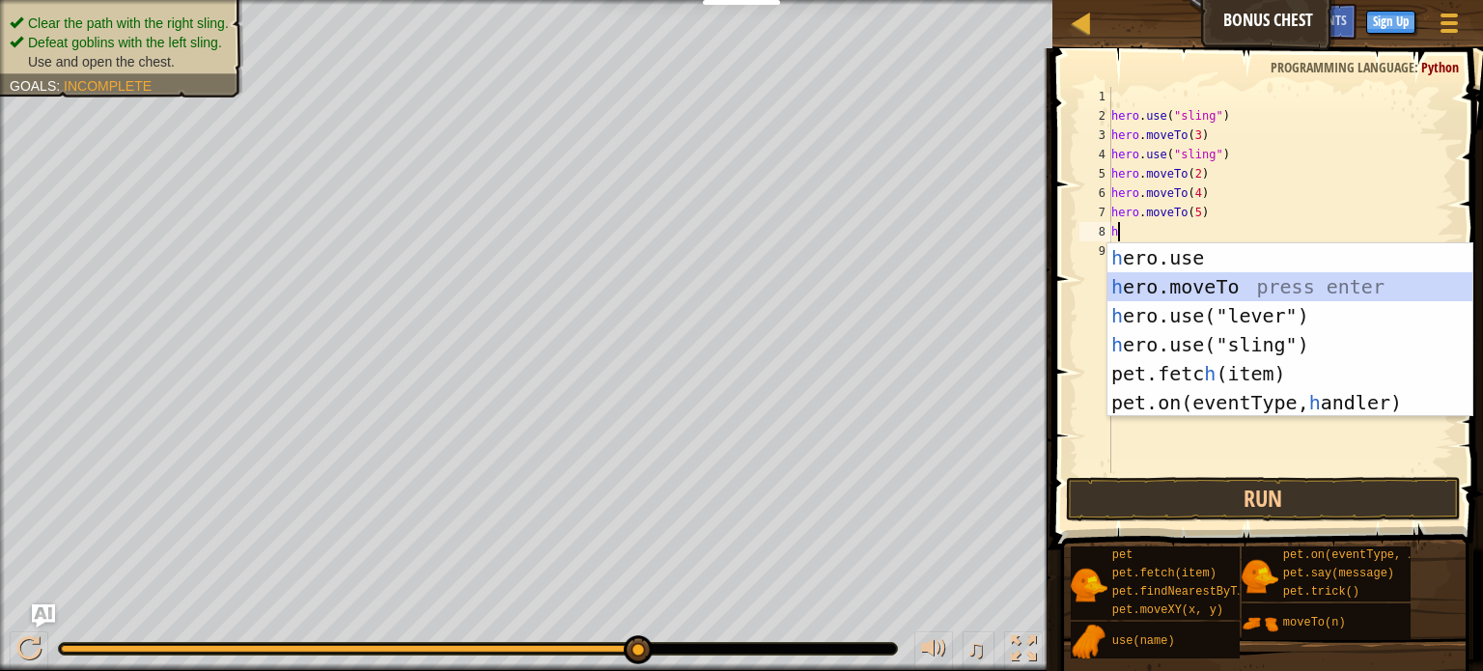
click at [1179, 288] on div "h ero.use press enter h ero.moveTo press enter h ero.use("lever") press enter h…" at bounding box center [1290, 359] width 365 height 232
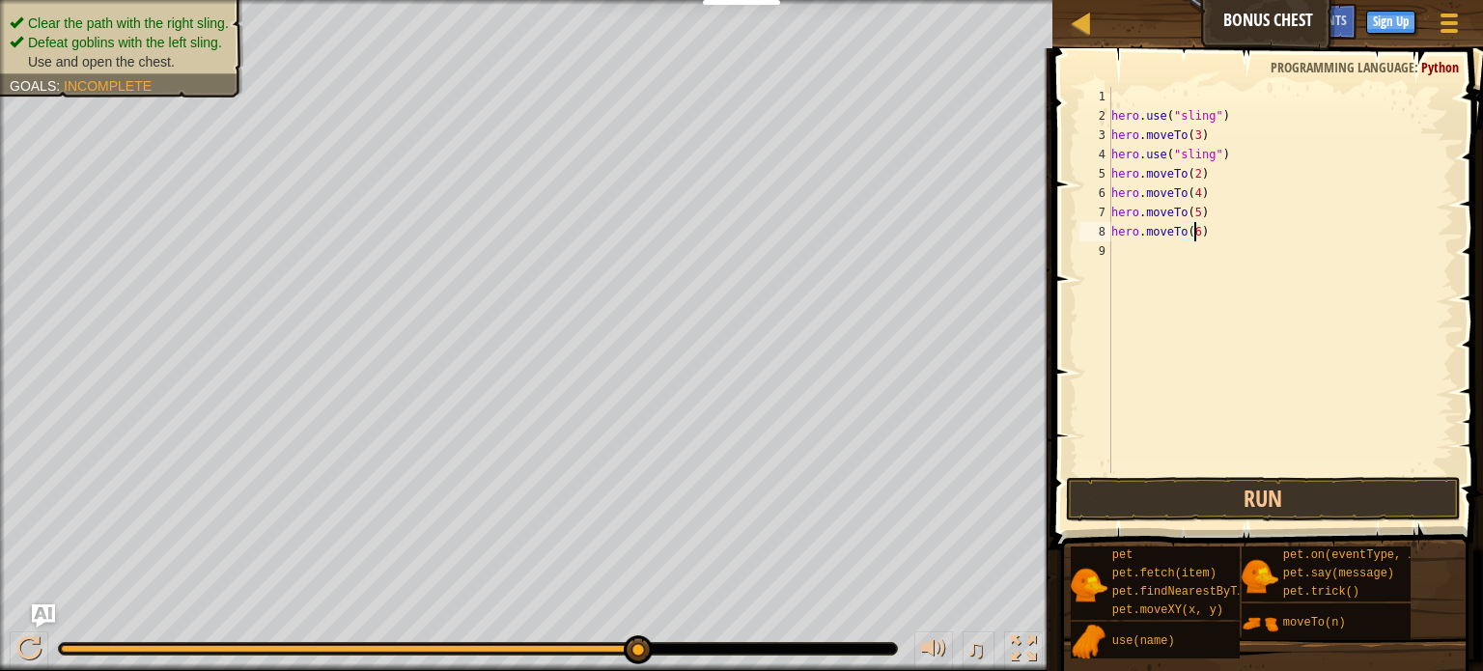
scroll to position [9, 6]
type textarea "hero.moveTo(6)"
click at [1126, 502] on button "Run" at bounding box center [1263, 499] width 395 height 44
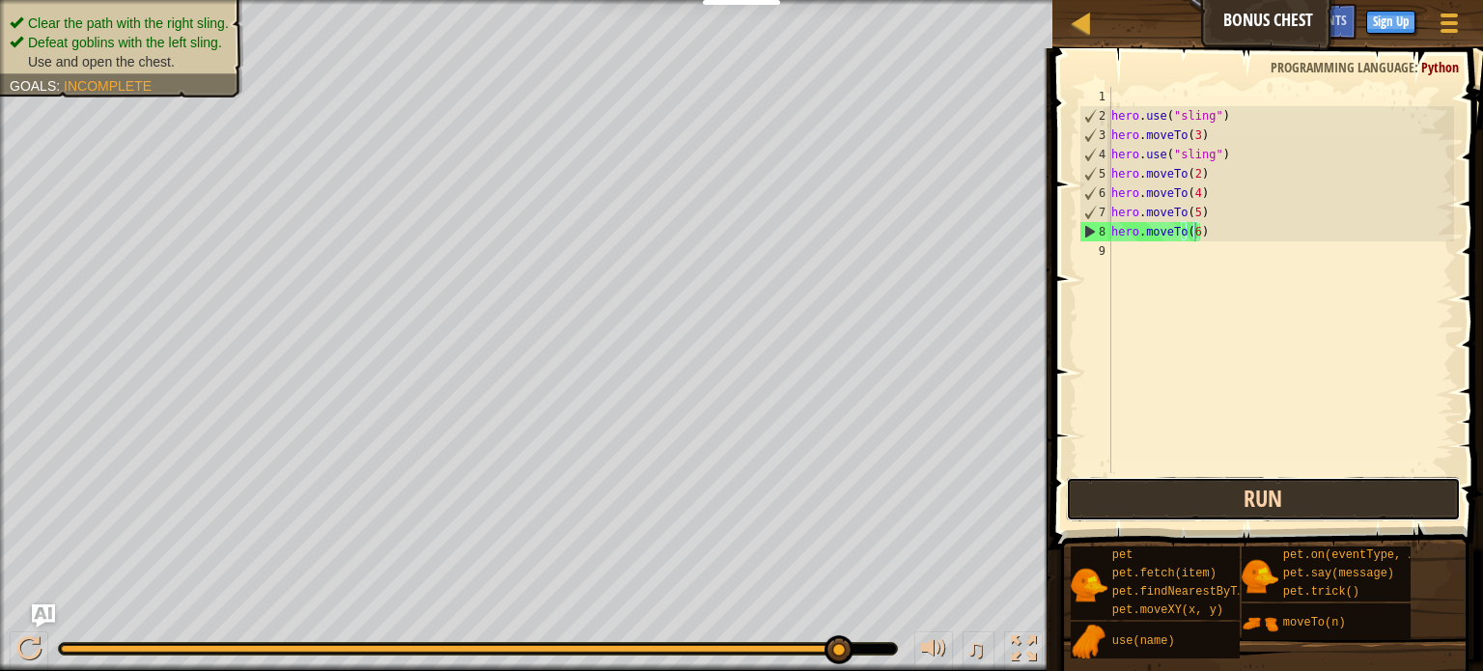
click at [1184, 501] on button "Run" at bounding box center [1263, 499] width 395 height 44
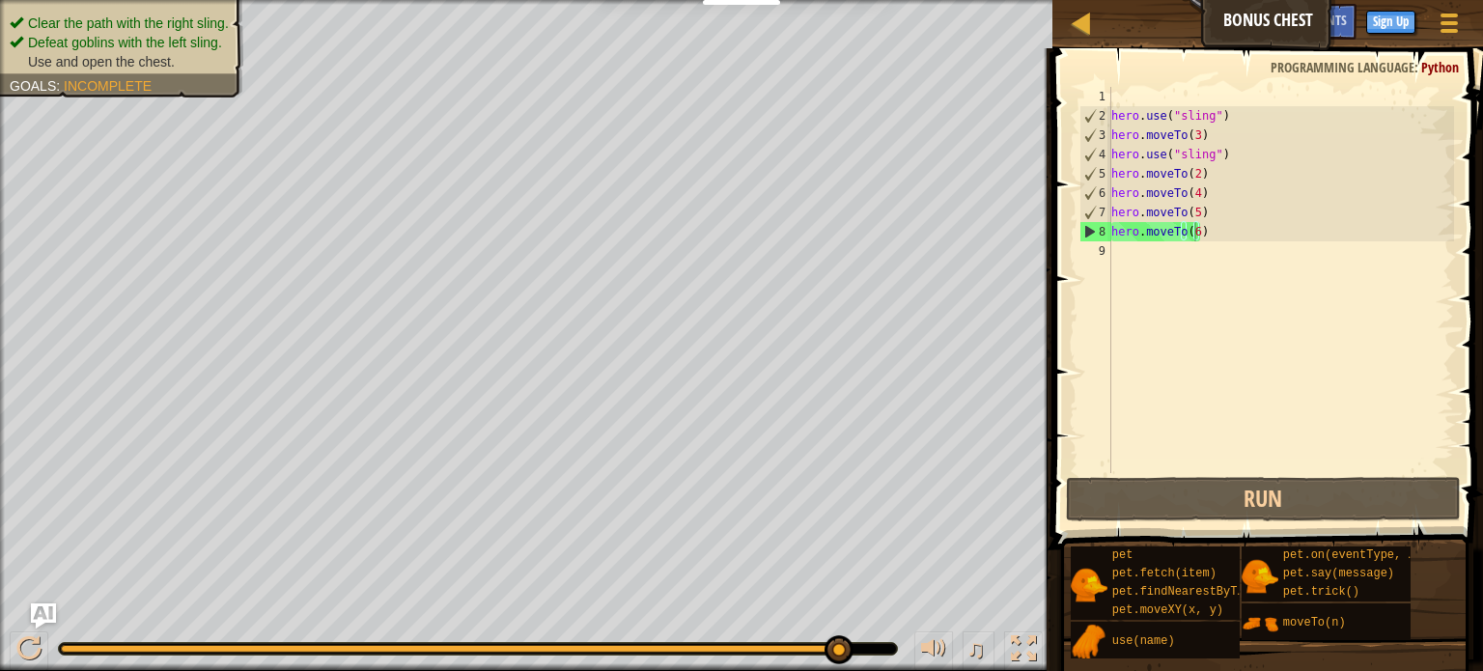
click at [39, 617] on img "Ask AI" at bounding box center [43, 616] width 25 height 25
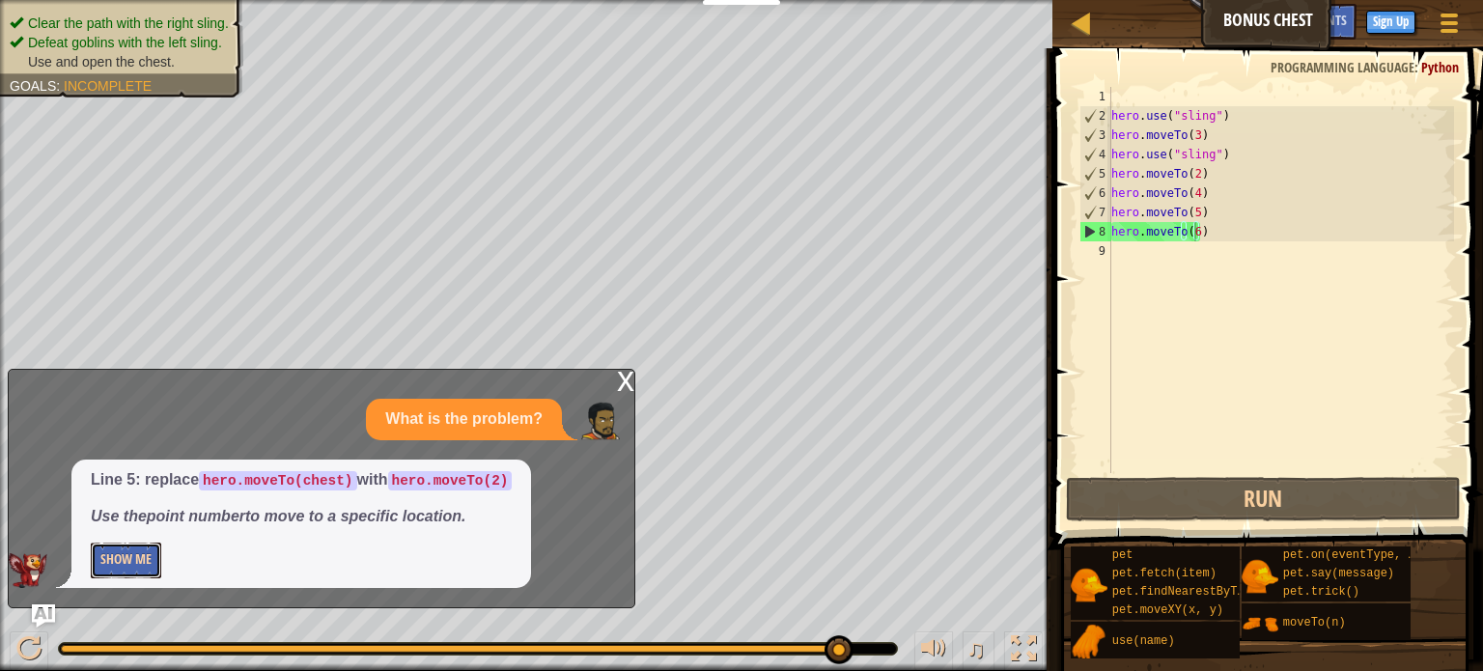
click at [134, 566] on button "Show Me" at bounding box center [126, 561] width 71 height 36
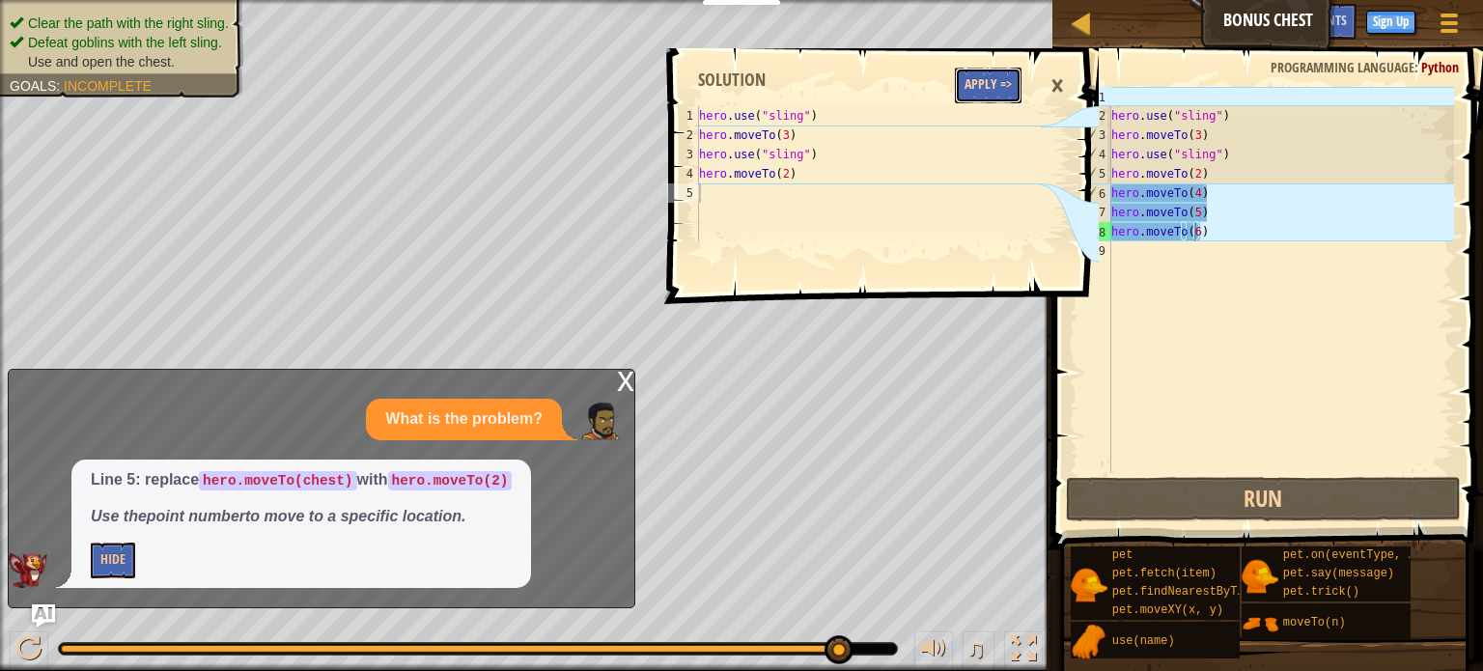
click at [985, 83] on button "Apply =>" at bounding box center [988, 86] width 67 height 36
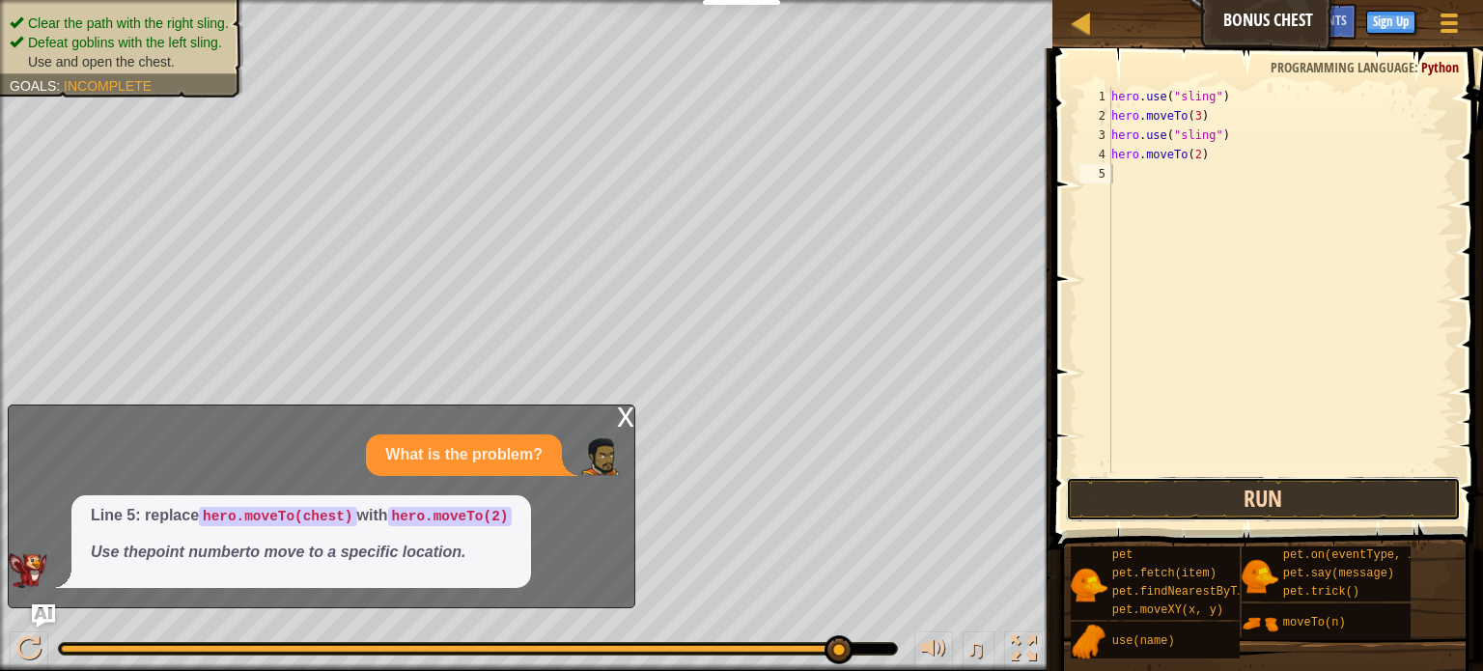
click at [1107, 515] on button "Run" at bounding box center [1263, 499] width 395 height 44
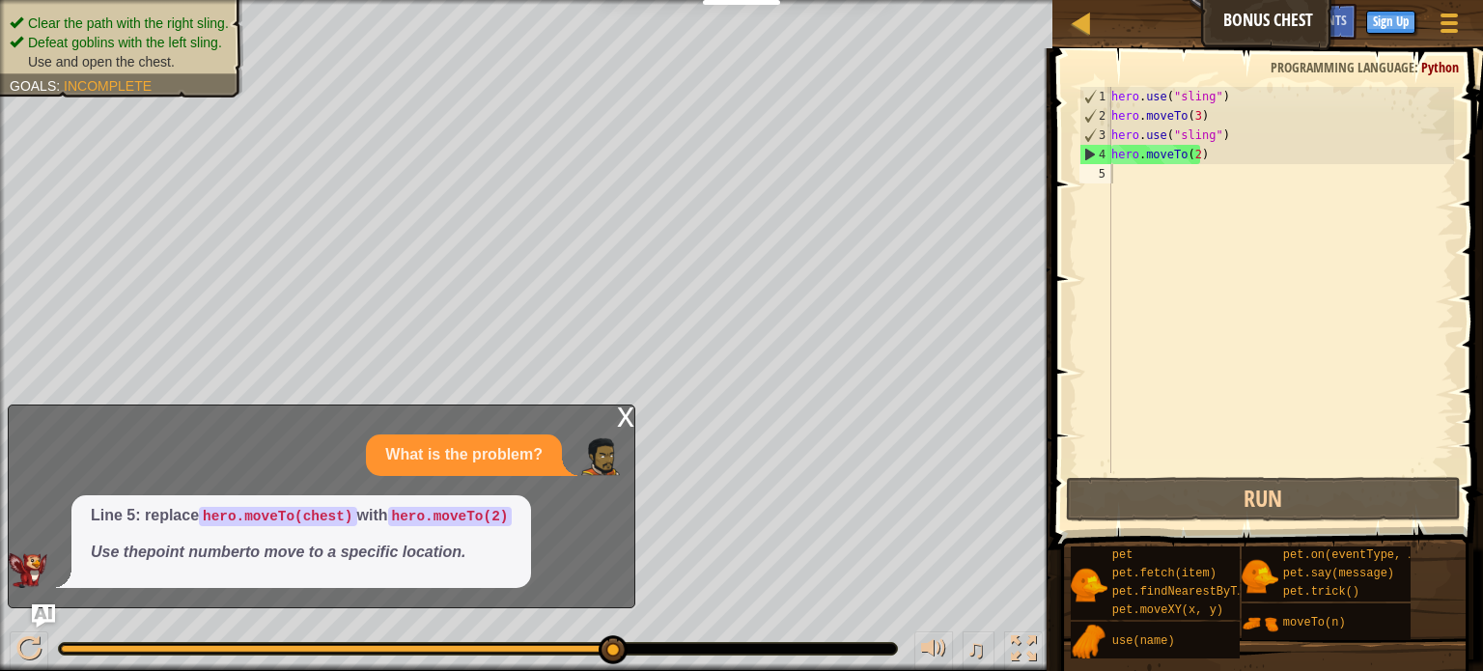
click at [622, 416] on div "x" at bounding box center [625, 415] width 17 height 19
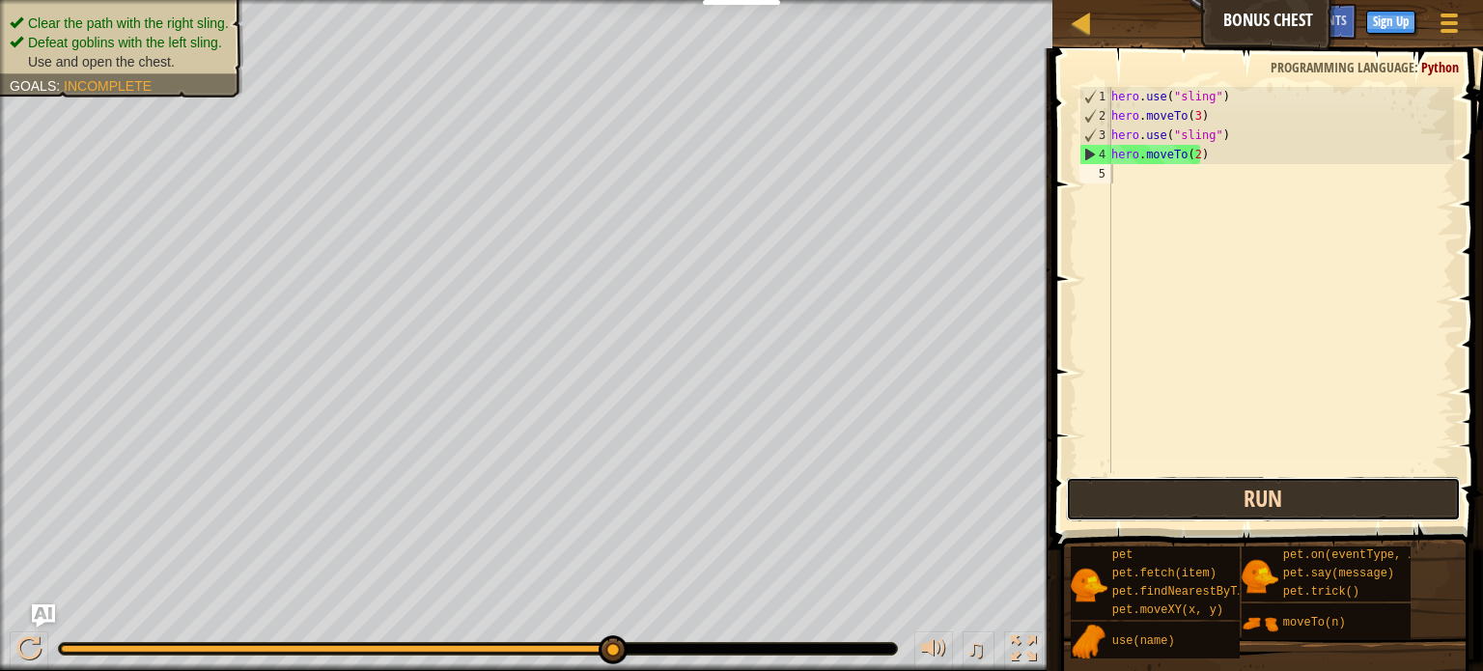
click at [1182, 513] on button "Run" at bounding box center [1263, 499] width 395 height 44
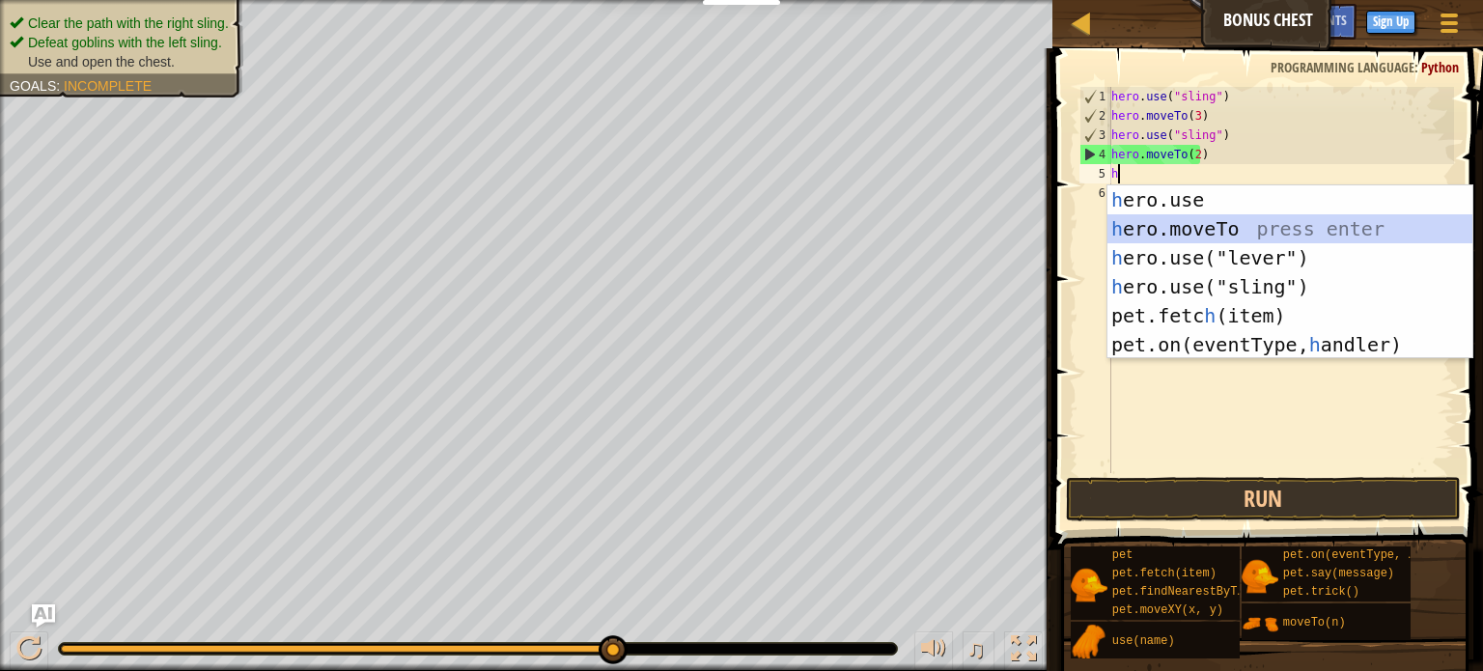
click at [1148, 233] on div "h ero.use press enter h ero.moveTo press enter h ero.use("lever") press enter h…" at bounding box center [1290, 301] width 365 height 232
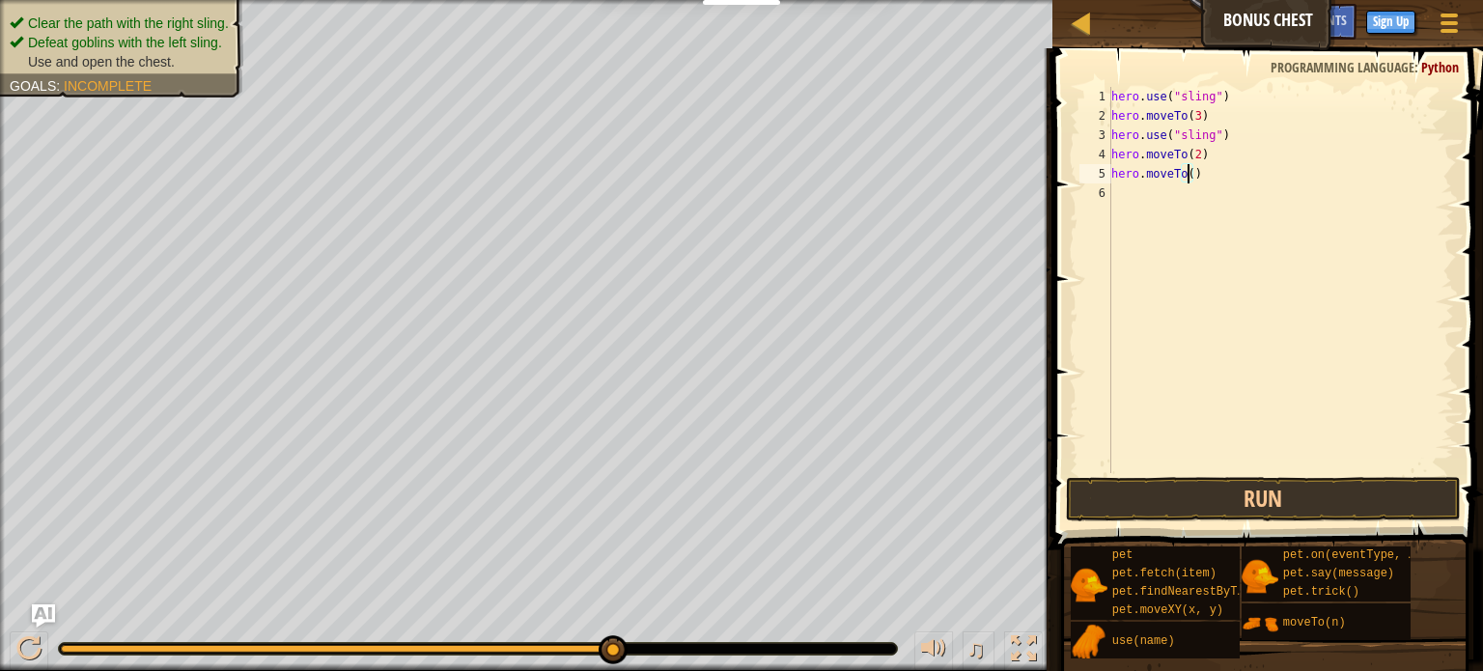
scroll to position [9, 6]
drag, startPoint x: 1204, startPoint y: 171, endPoint x: 1086, endPoint y: 175, distance: 117.9
click at [1086, 175] on div "hero.moveTo(4) 1 2 3 4 5 6 hero . use ( "sling" ) hero . moveTo ( 3 ) hero . us…" at bounding box center [1265, 280] width 379 height 386
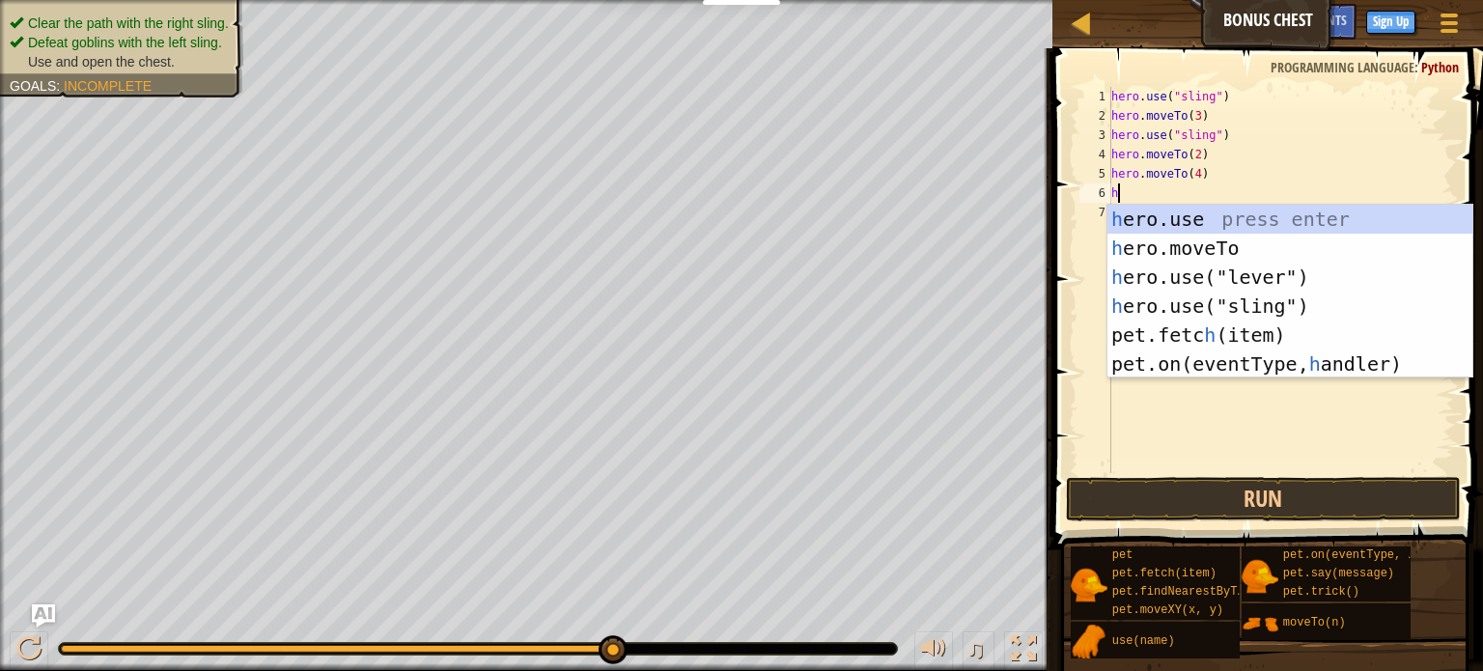
scroll to position [9, 7]
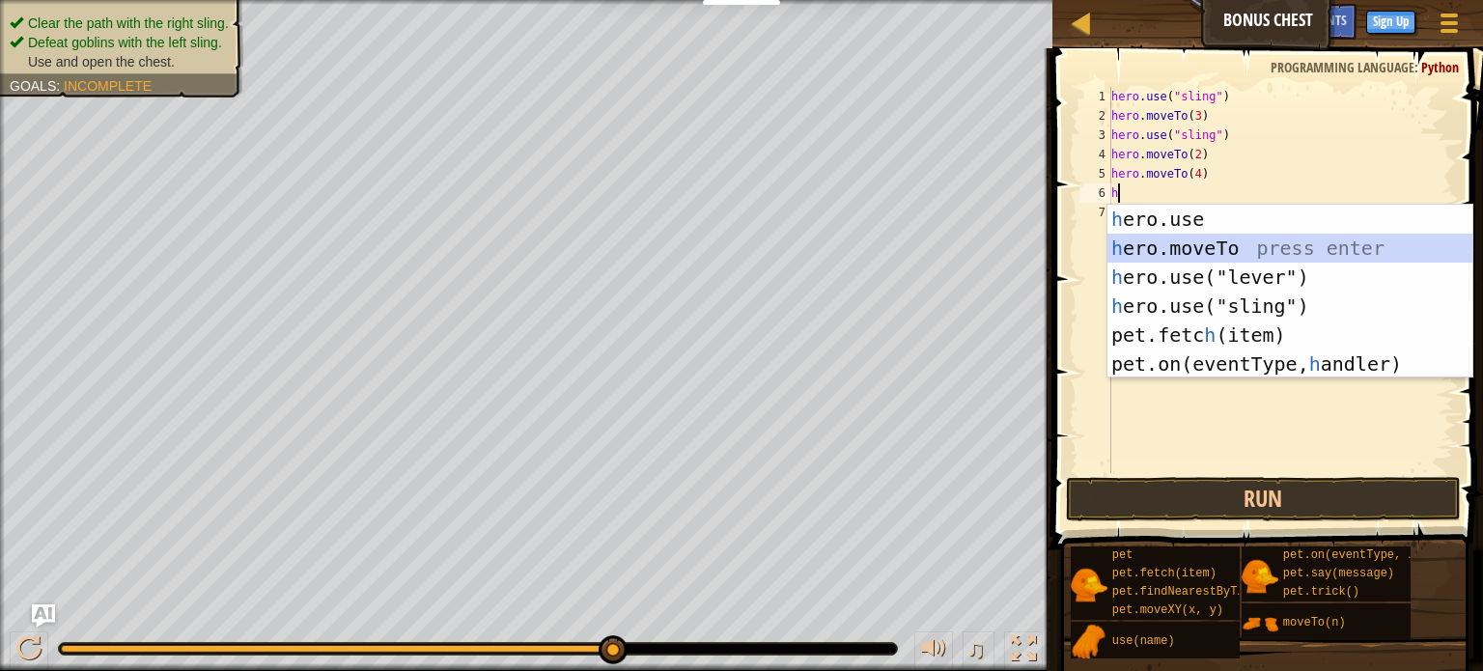
click at [1163, 247] on div "h ero.use press enter h ero.moveTo press enter h ero.use("lever") press enter h…" at bounding box center [1290, 321] width 365 height 232
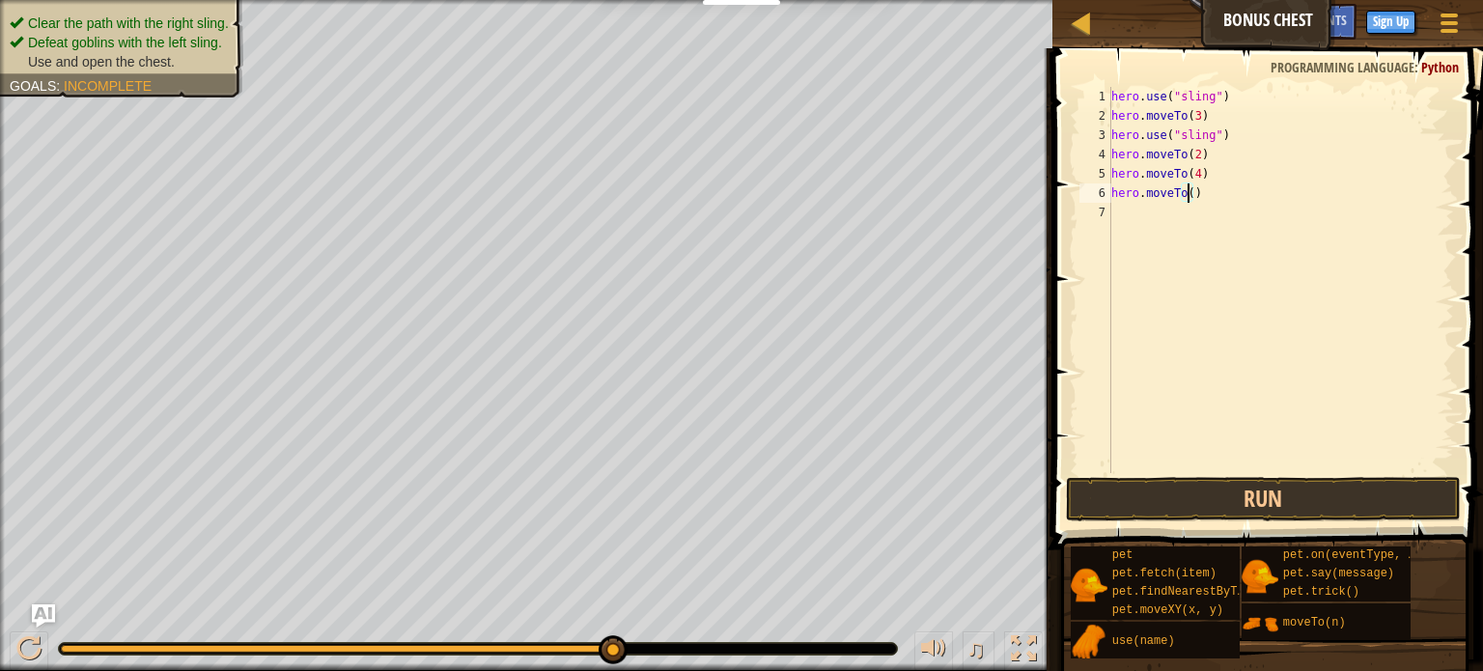
type textarea "hero.moveTo(5)"
click at [1132, 224] on div "hero . use ( "sling" ) hero . moveTo ( 3 ) hero . use ( "sling" ) hero . moveTo…" at bounding box center [1281, 299] width 347 height 425
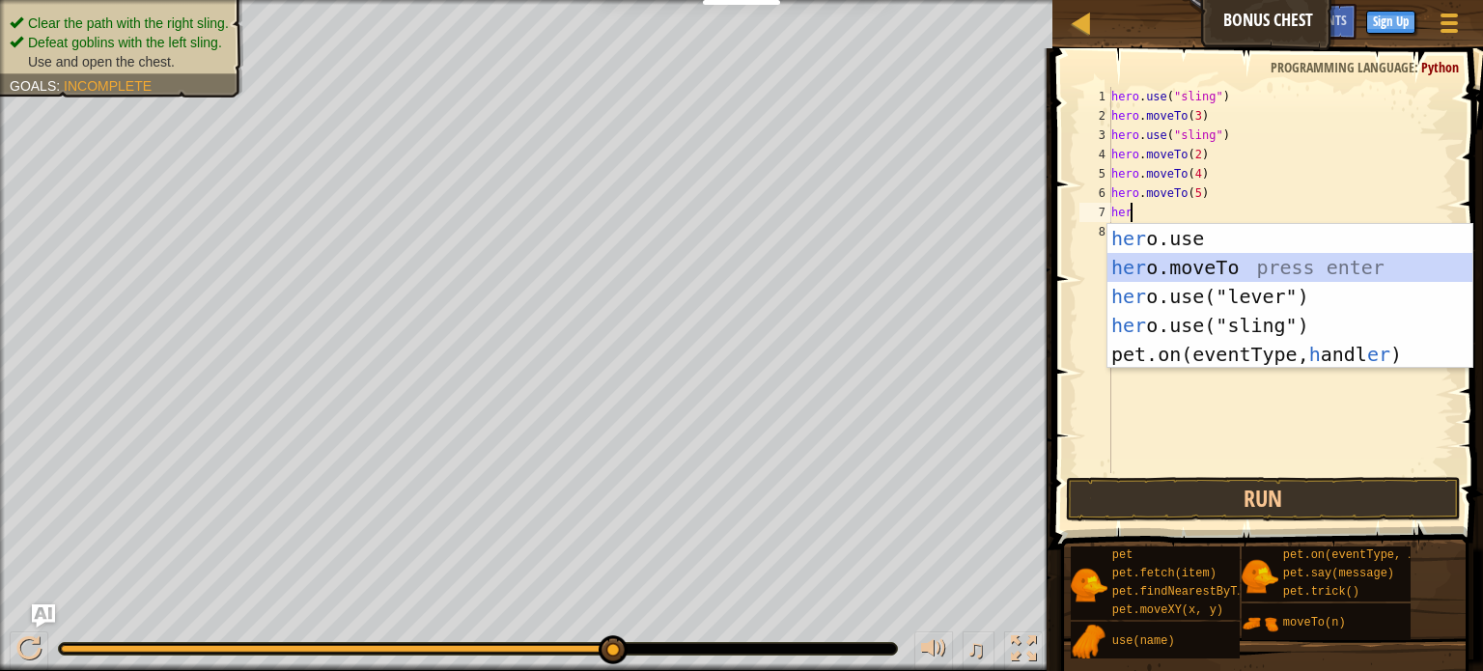
click at [1171, 269] on div "her o.use press enter her o.moveTo press enter her o.use("lever") press enter h…" at bounding box center [1290, 325] width 365 height 203
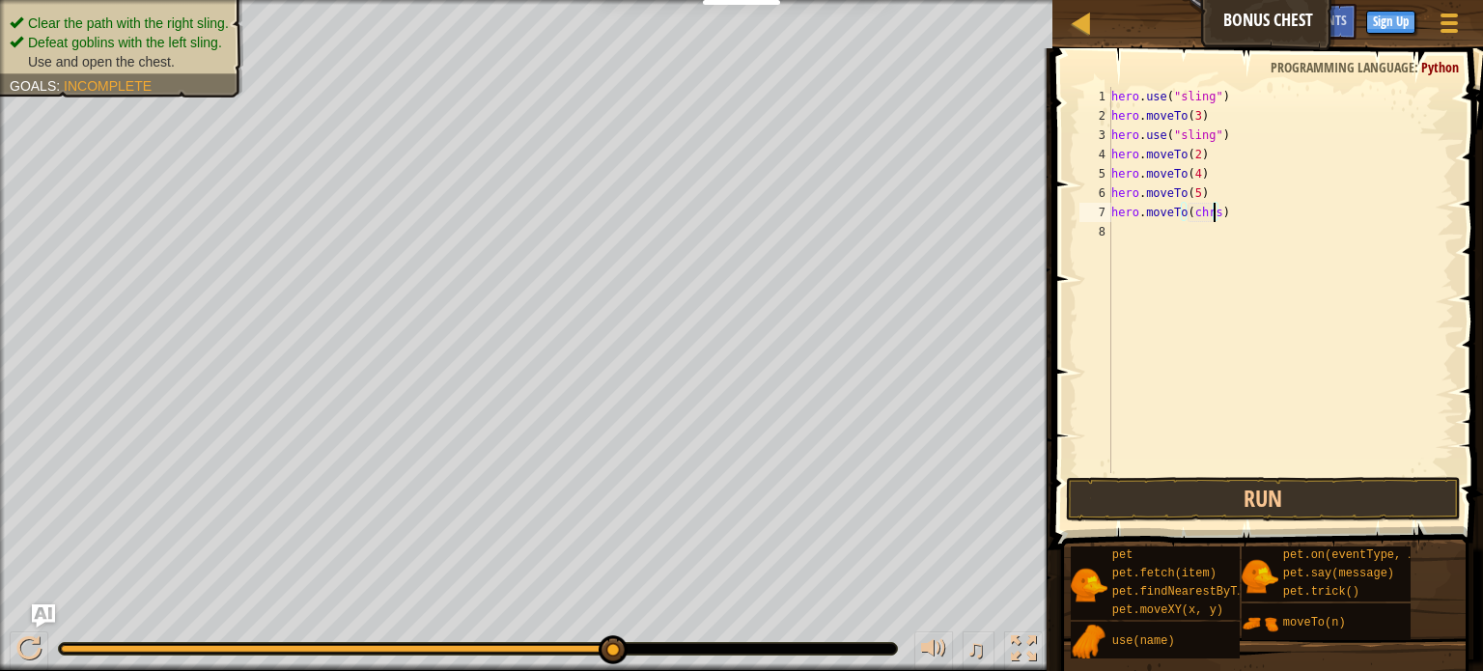
scroll to position [9, 8]
click at [1204, 215] on div "hero . use ( "sling" ) hero . moveTo ( 3 ) hero . use ( "sling" ) hero . moveTo…" at bounding box center [1281, 299] width 347 height 425
click at [1225, 491] on button "Run" at bounding box center [1263, 499] width 395 height 44
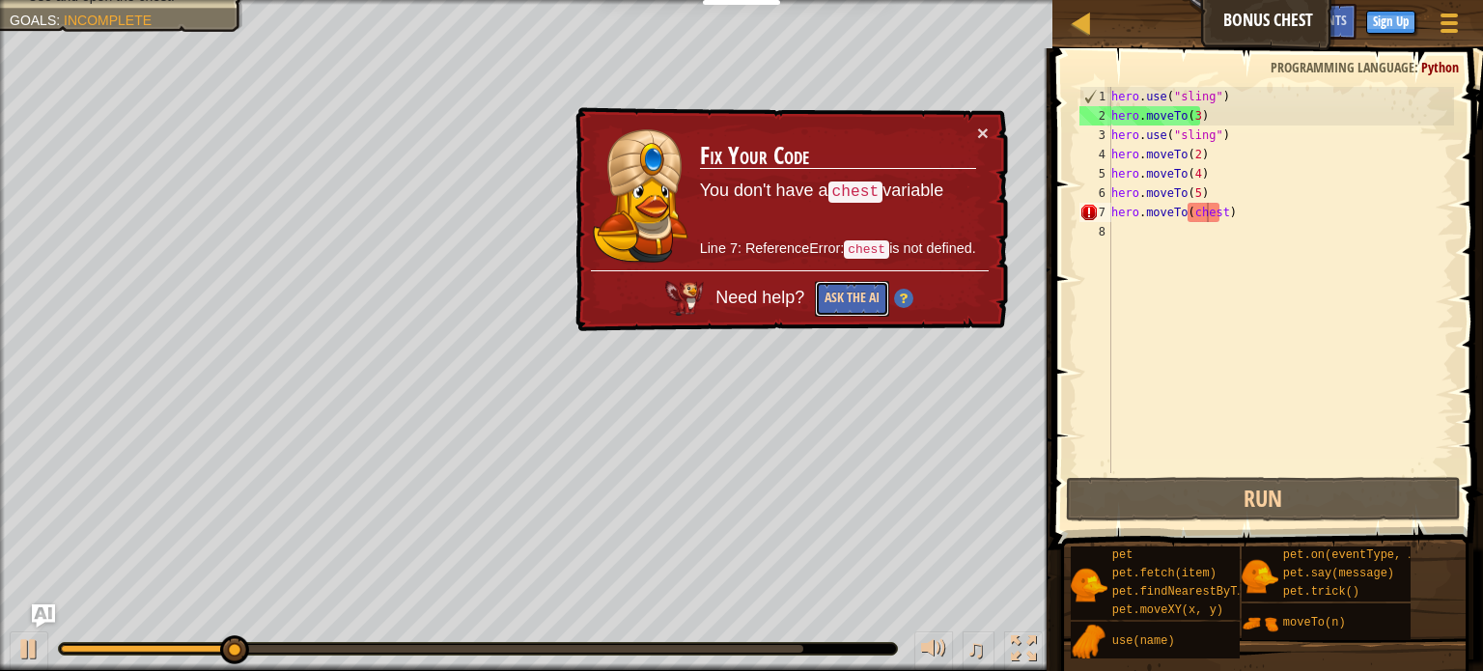
click at [838, 299] on button "Ask the AI" at bounding box center [852, 299] width 74 height 36
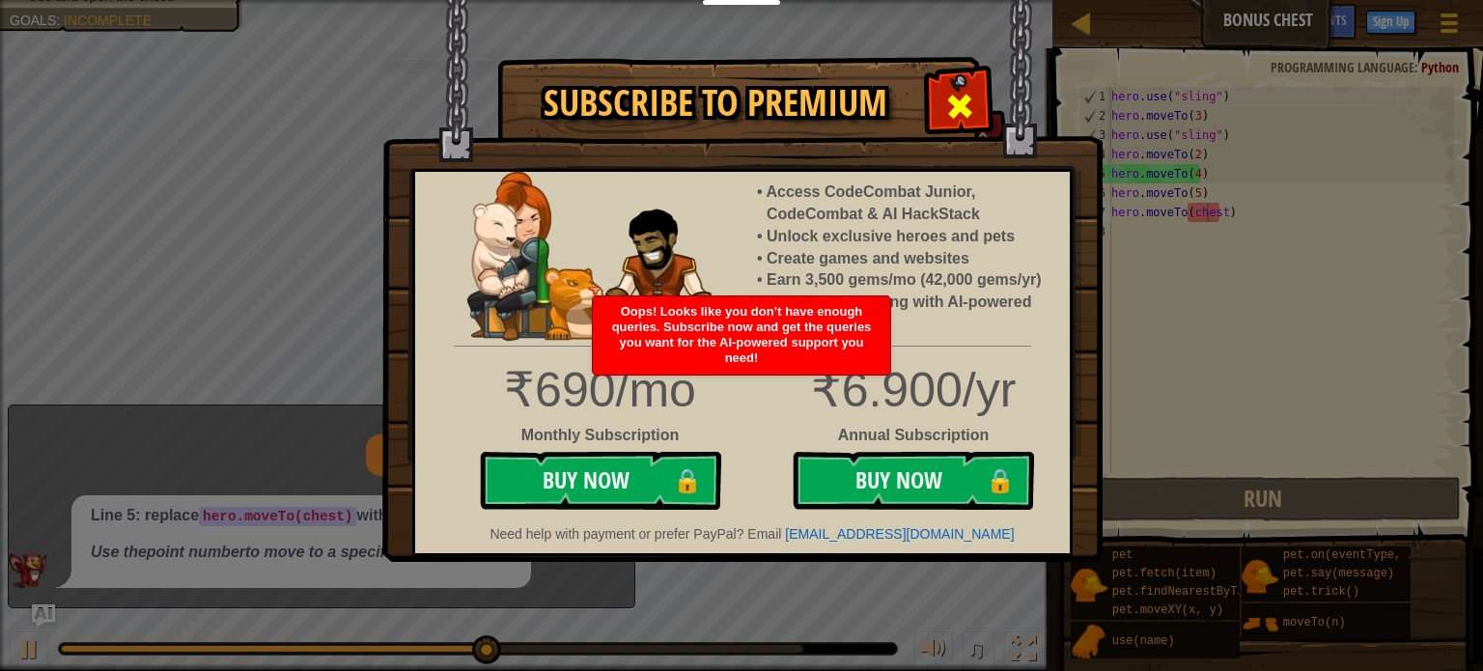
click at [975, 106] on div at bounding box center [959, 103] width 61 height 61
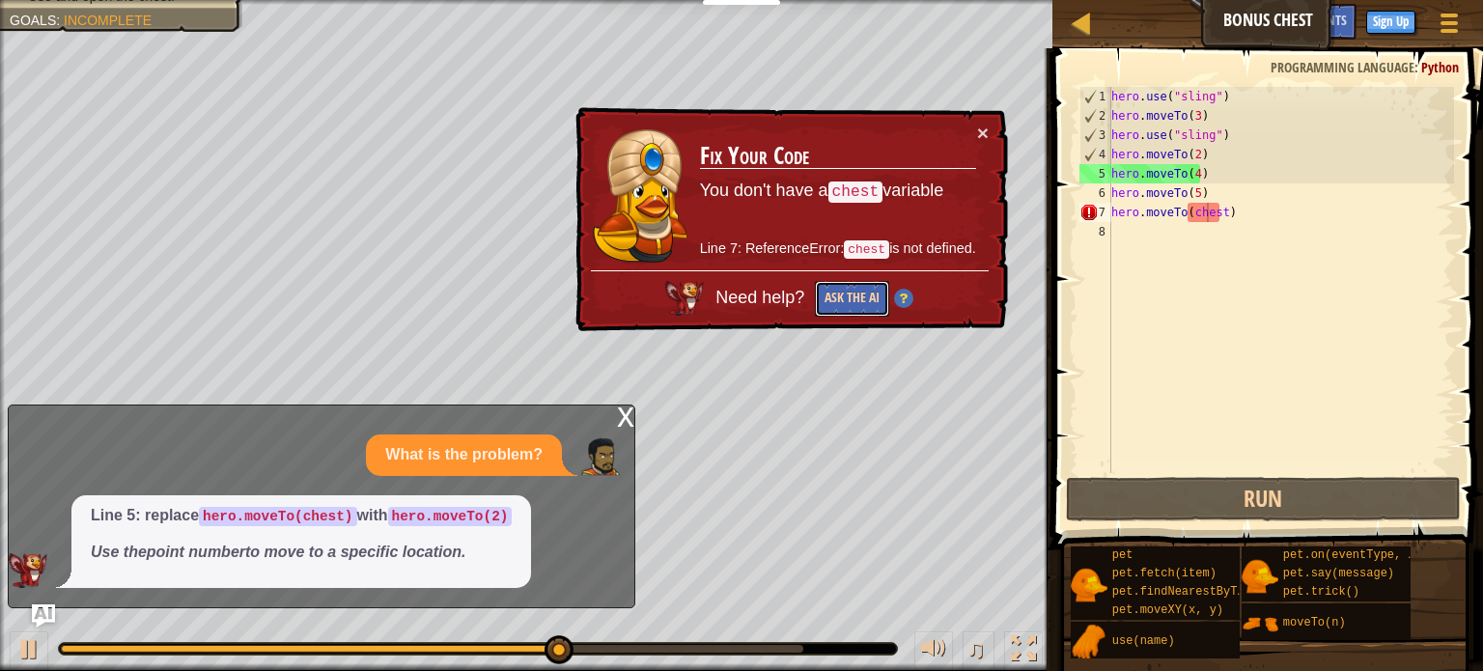
click at [858, 290] on button "Ask the AI" at bounding box center [852, 299] width 74 height 36
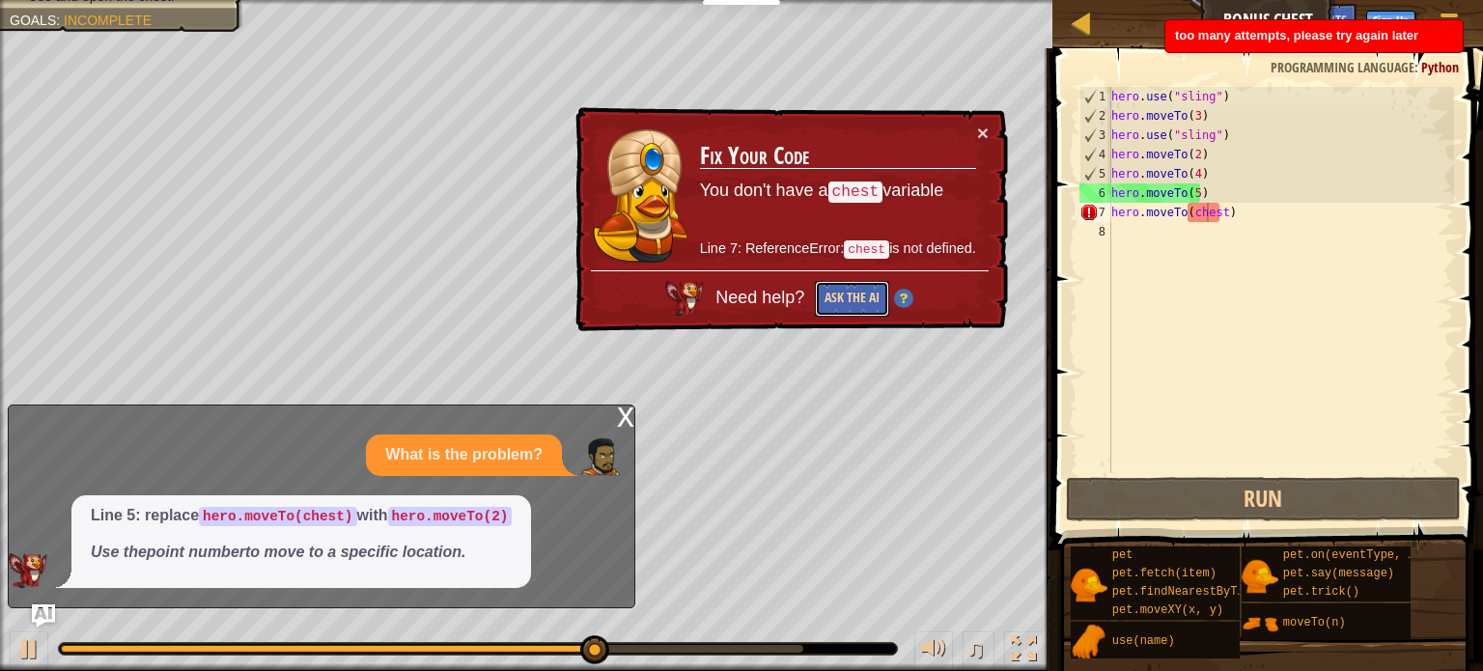
click at [858, 290] on button "Ask the AI" at bounding box center [852, 299] width 74 height 36
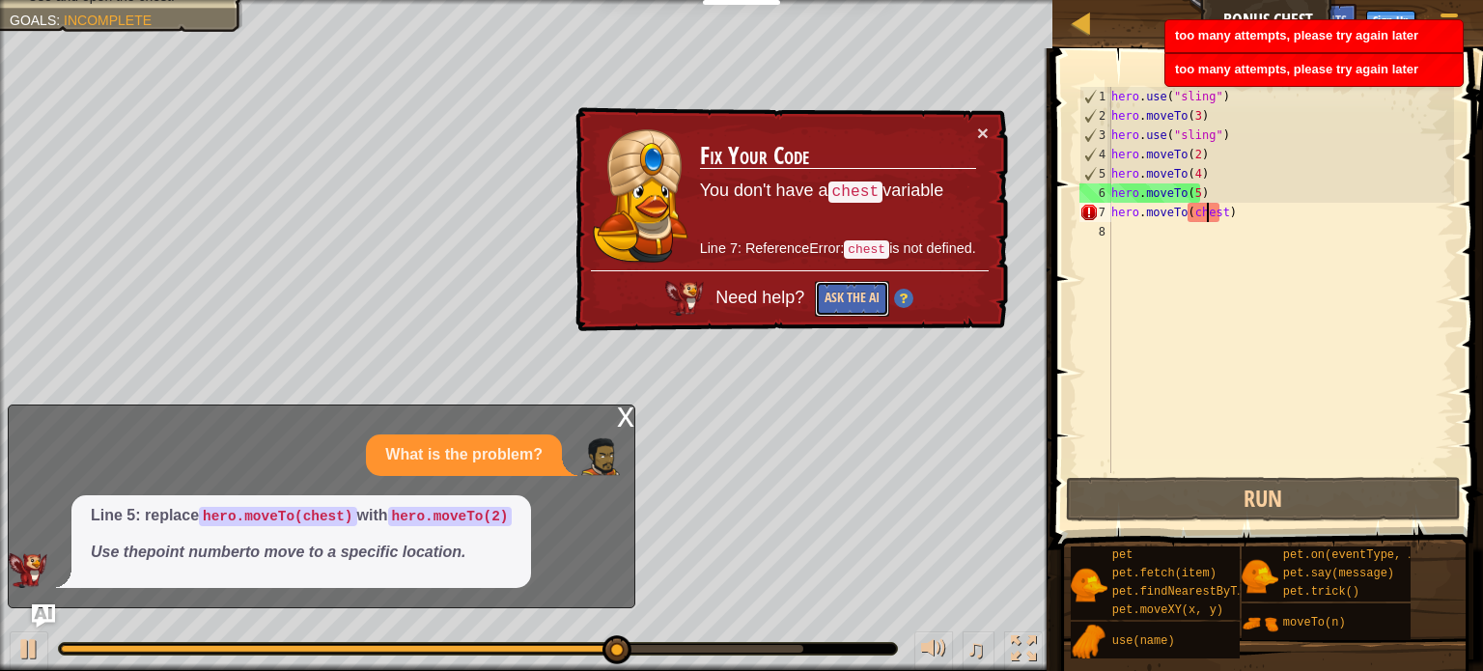
click at [858, 290] on button "Ask the AI" at bounding box center [852, 299] width 74 height 36
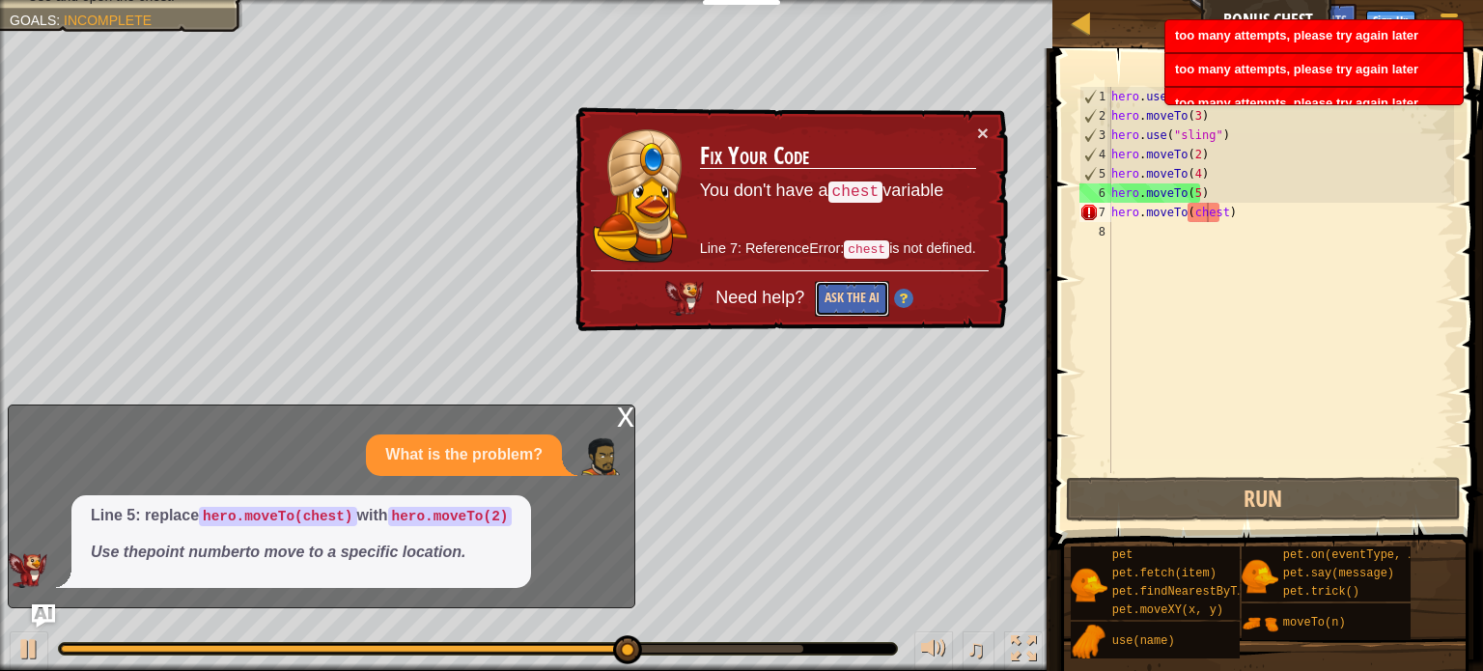
click at [858, 290] on button "Ask the AI" at bounding box center [852, 299] width 74 height 36
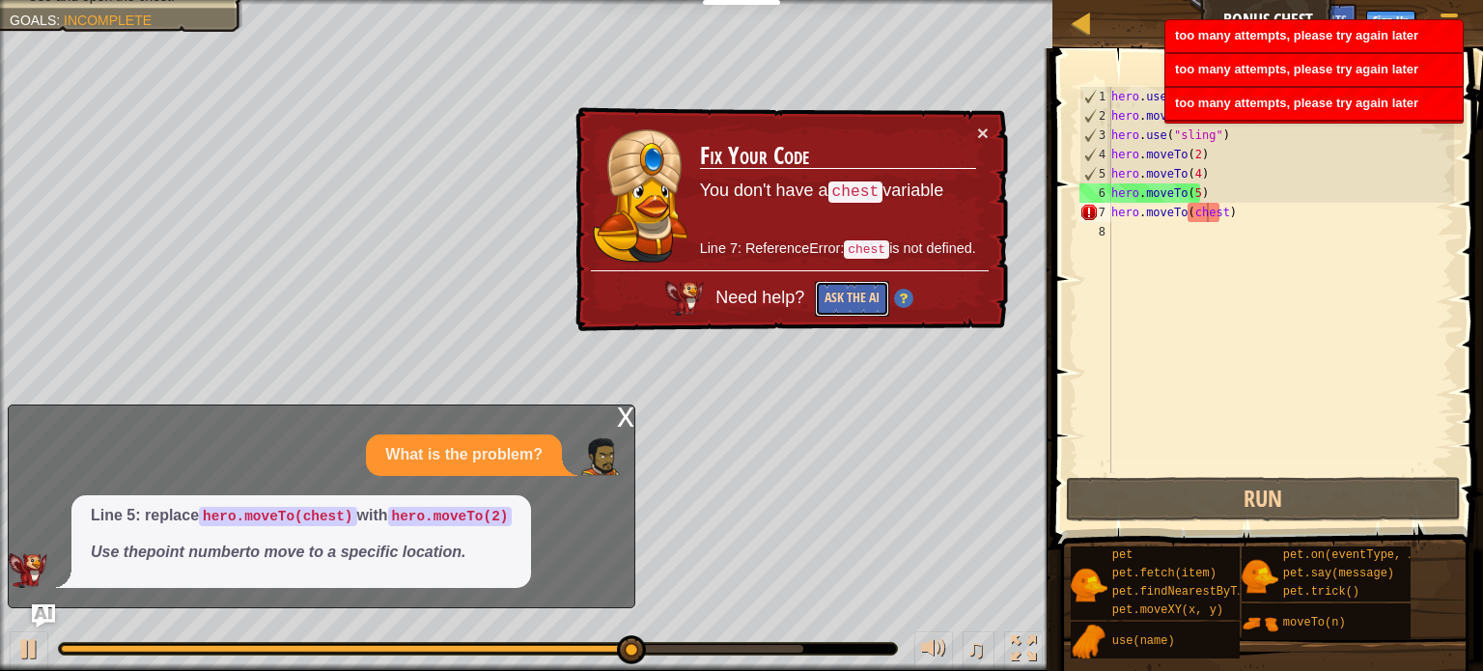
click at [858, 290] on button "Ask the AI" at bounding box center [851, 299] width 74 height 37
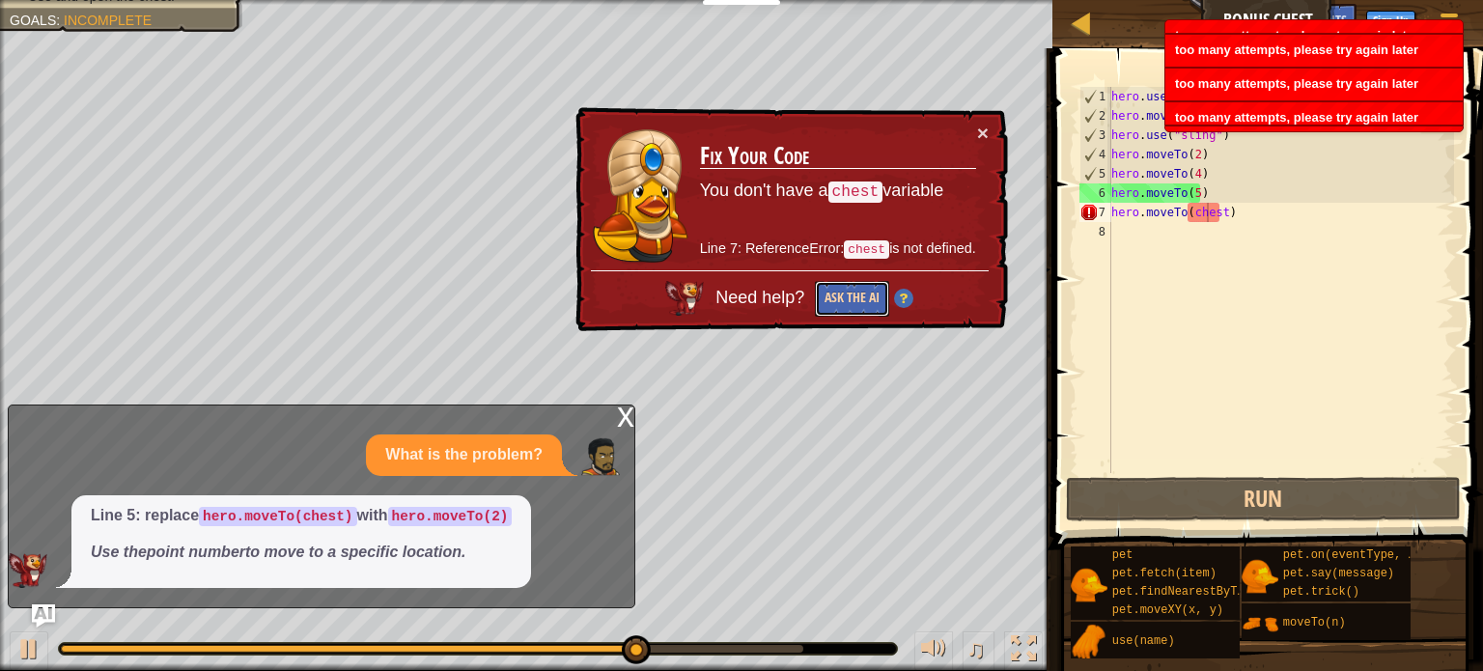
click at [858, 290] on button "Ask the AI" at bounding box center [851, 299] width 74 height 37
click at [858, 290] on button "Ask the AI" at bounding box center [852, 299] width 74 height 36
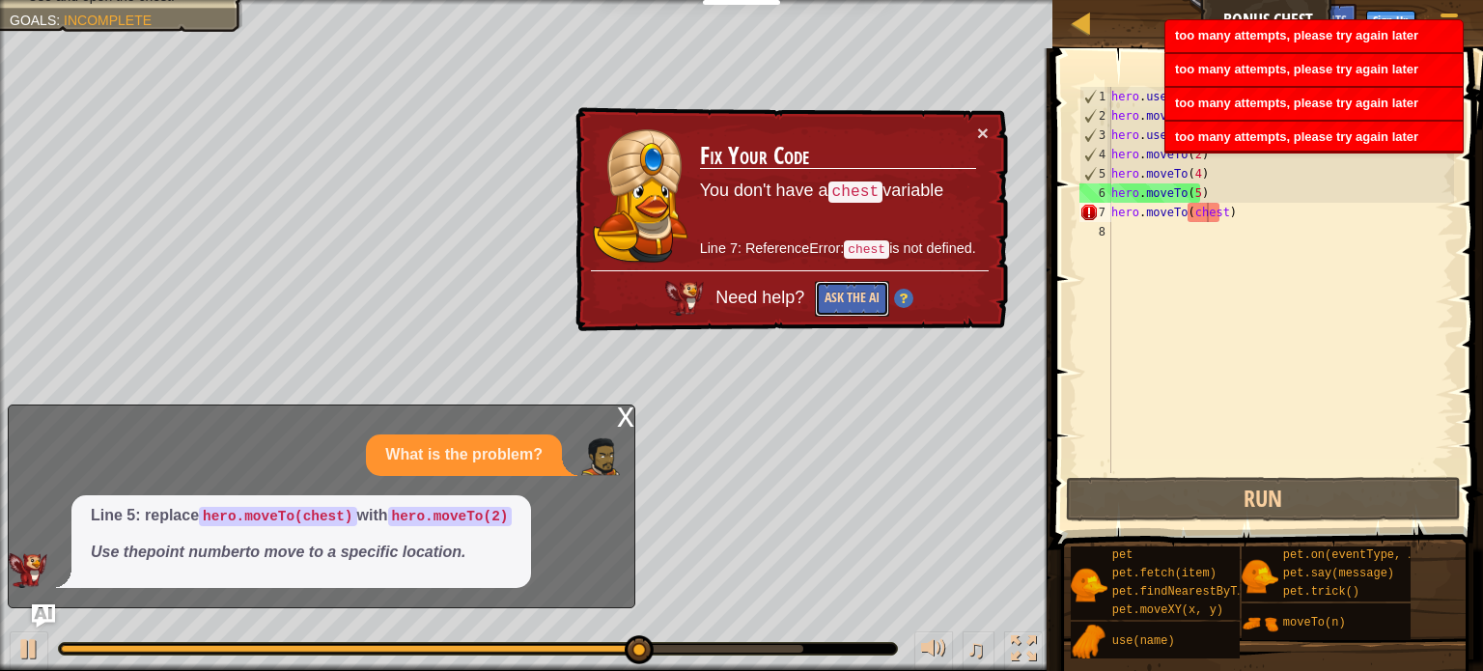
click at [858, 290] on button "Ask the AI" at bounding box center [852, 299] width 74 height 36
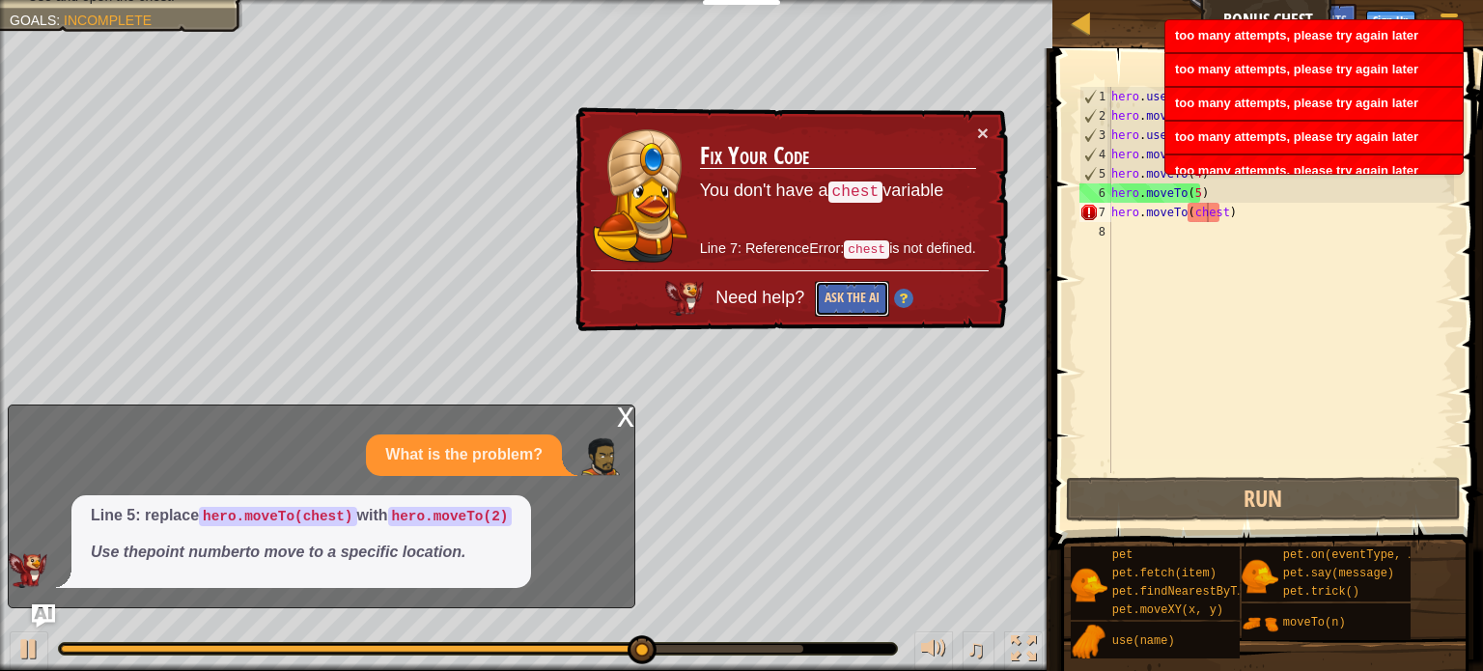
click at [858, 290] on button "Ask the AI" at bounding box center [852, 299] width 74 height 36
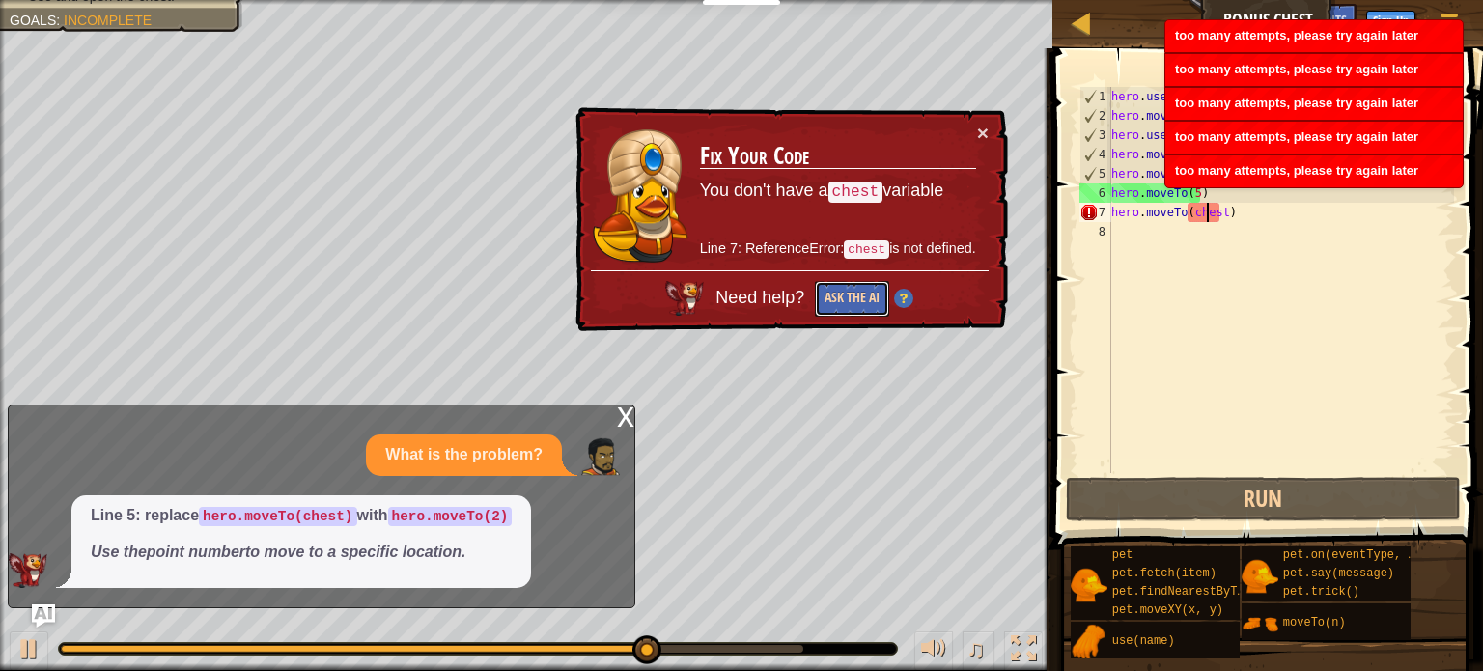
click at [858, 290] on button "Ask the AI" at bounding box center [852, 299] width 74 height 36
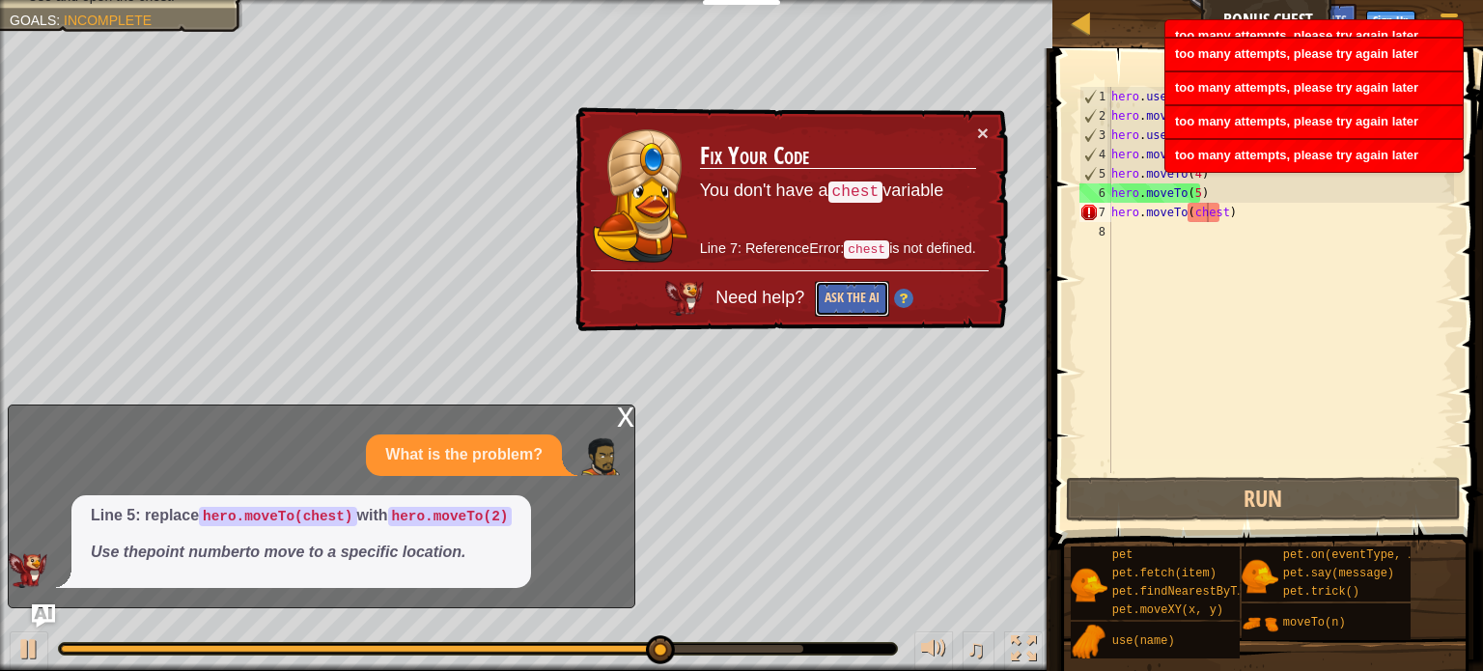
click at [858, 290] on button "Ask the AI" at bounding box center [852, 299] width 74 height 36
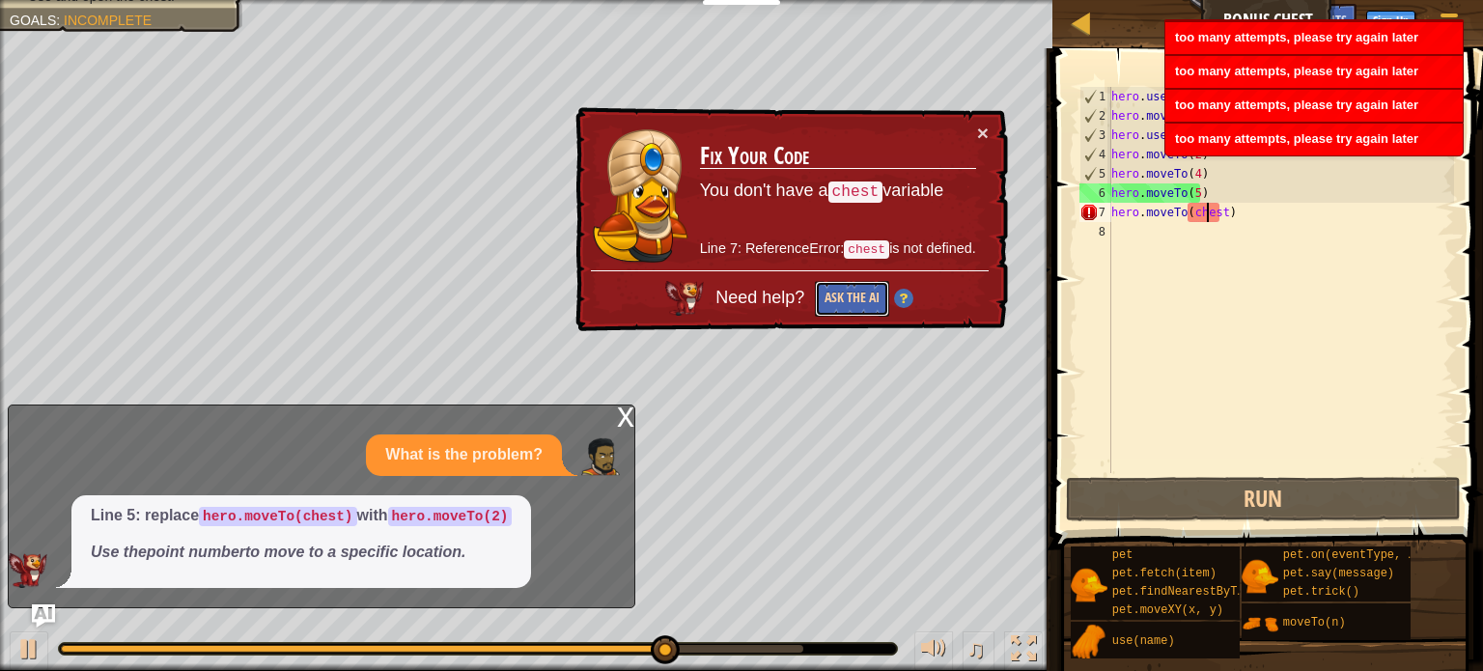
click at [858, 290] on button "Ask the AI" at bounding box center [852, 299] width 74 height 36
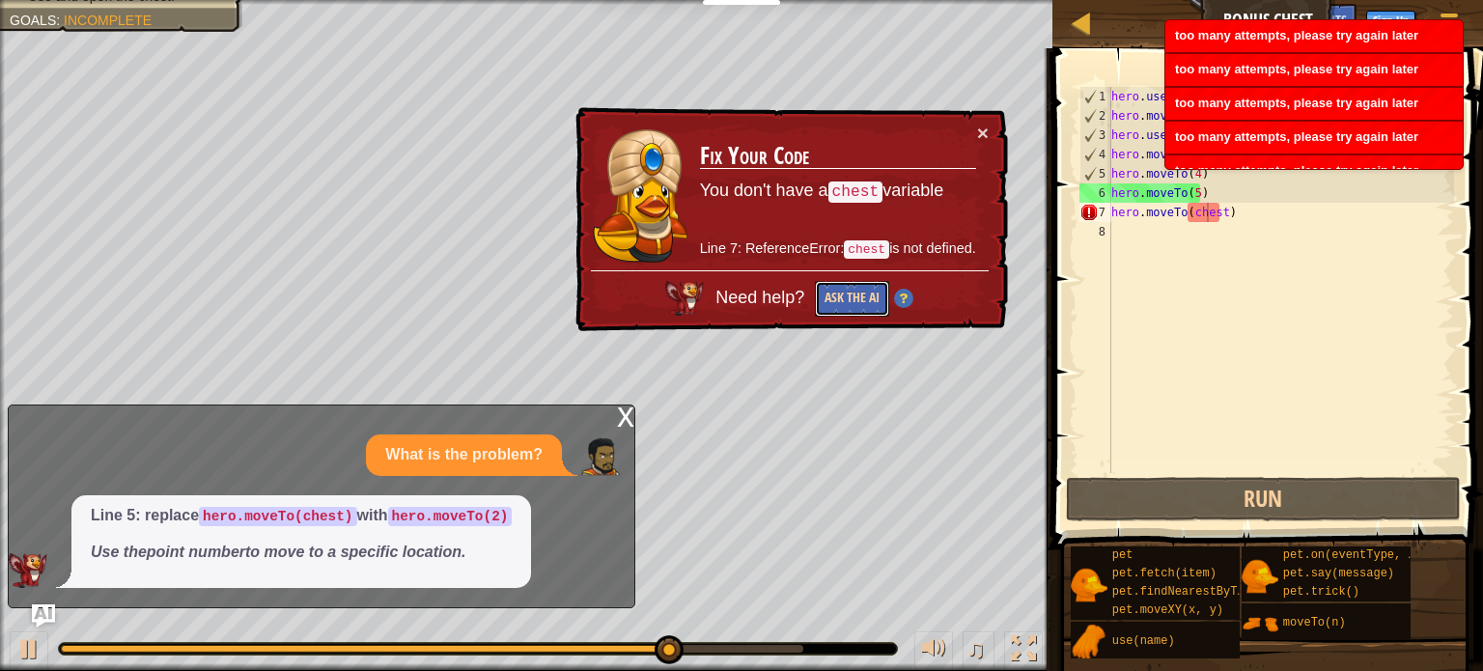
click at [858, 290] on button "Ask the AI" at bounding box center [852, 299] width 74 height 36
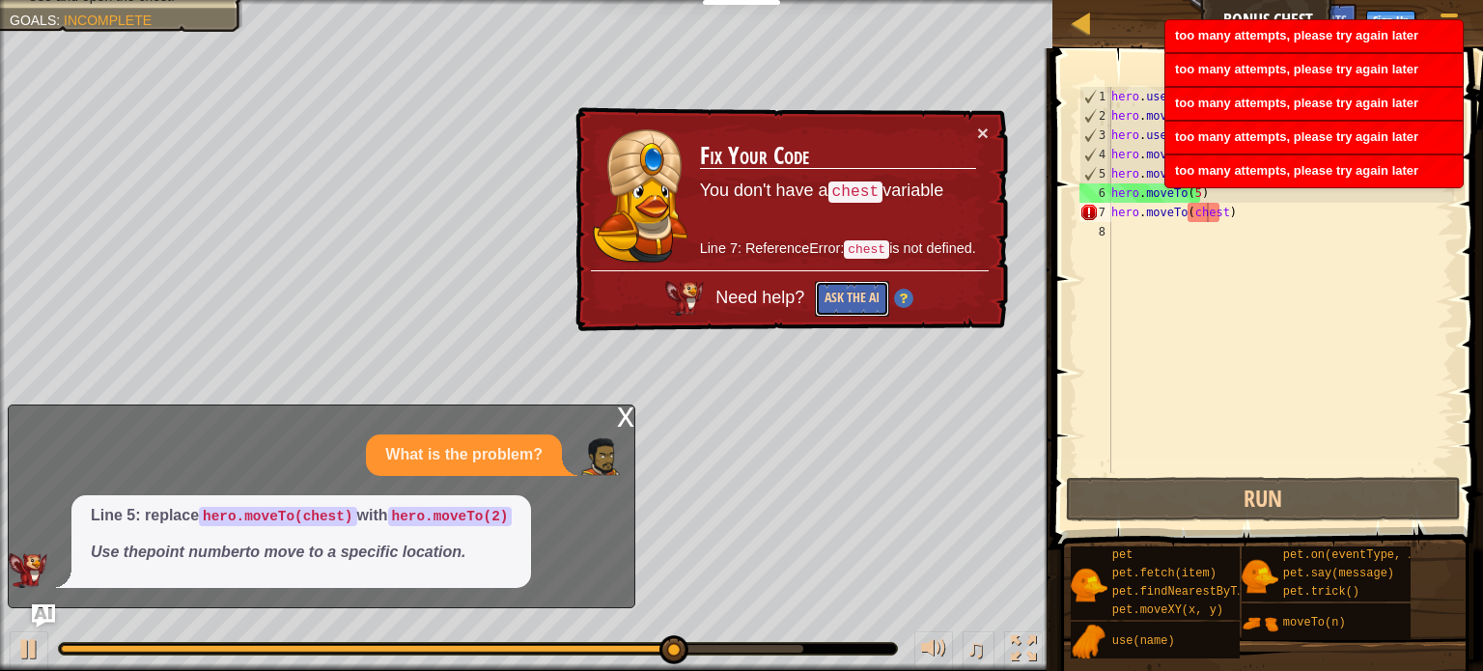
click at [858, 290] on button "Ask the AI" at bounding box center [852, 299] width 74 height 36
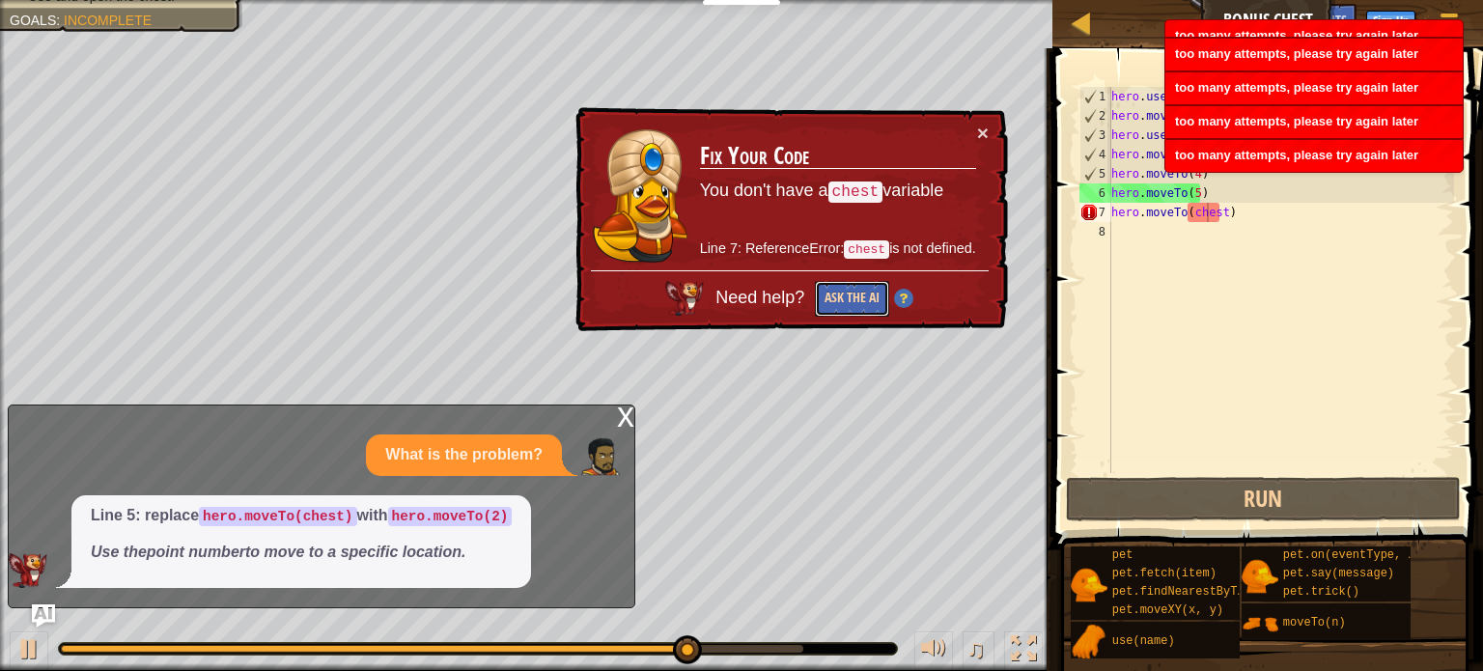
click at [858, 290] on button "Ask the AI" at bounding box center [852, 299] width 74 height 36
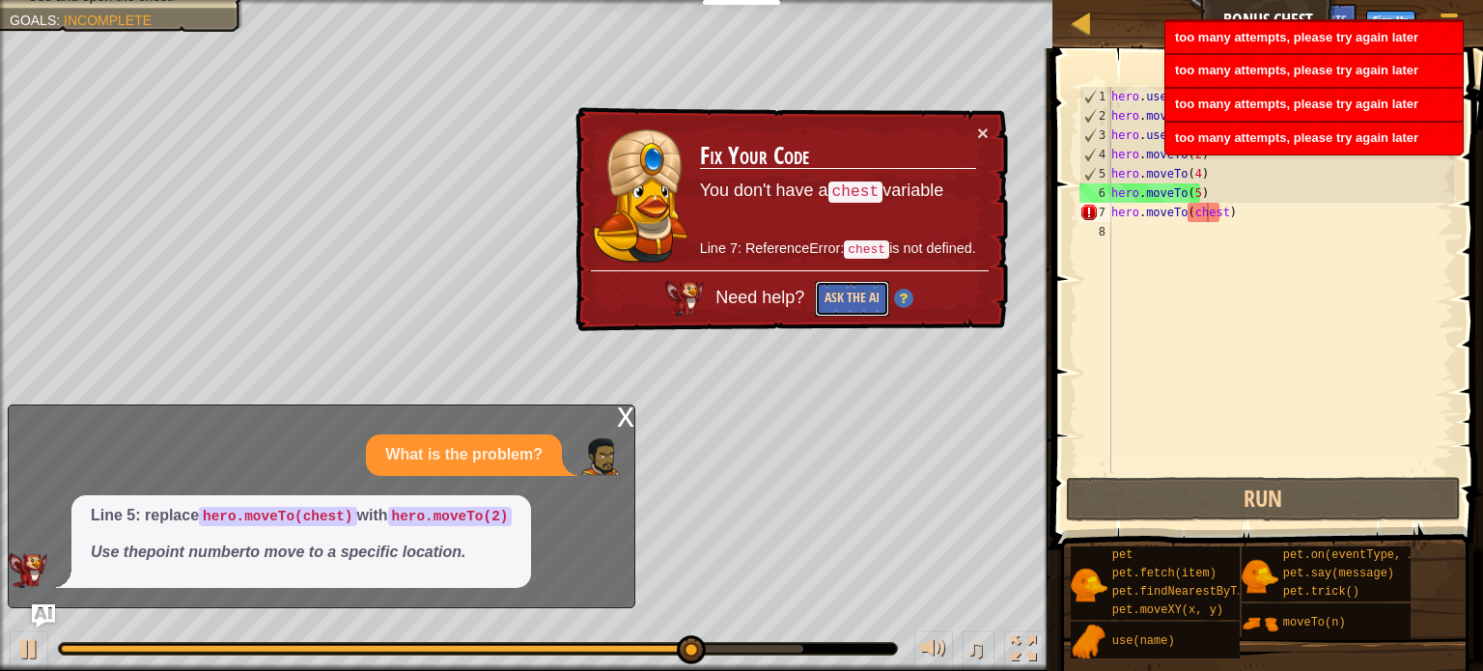
click at [858, 290] on button "Ask the AI" at bounding box center [852, 299] width 74 height 36
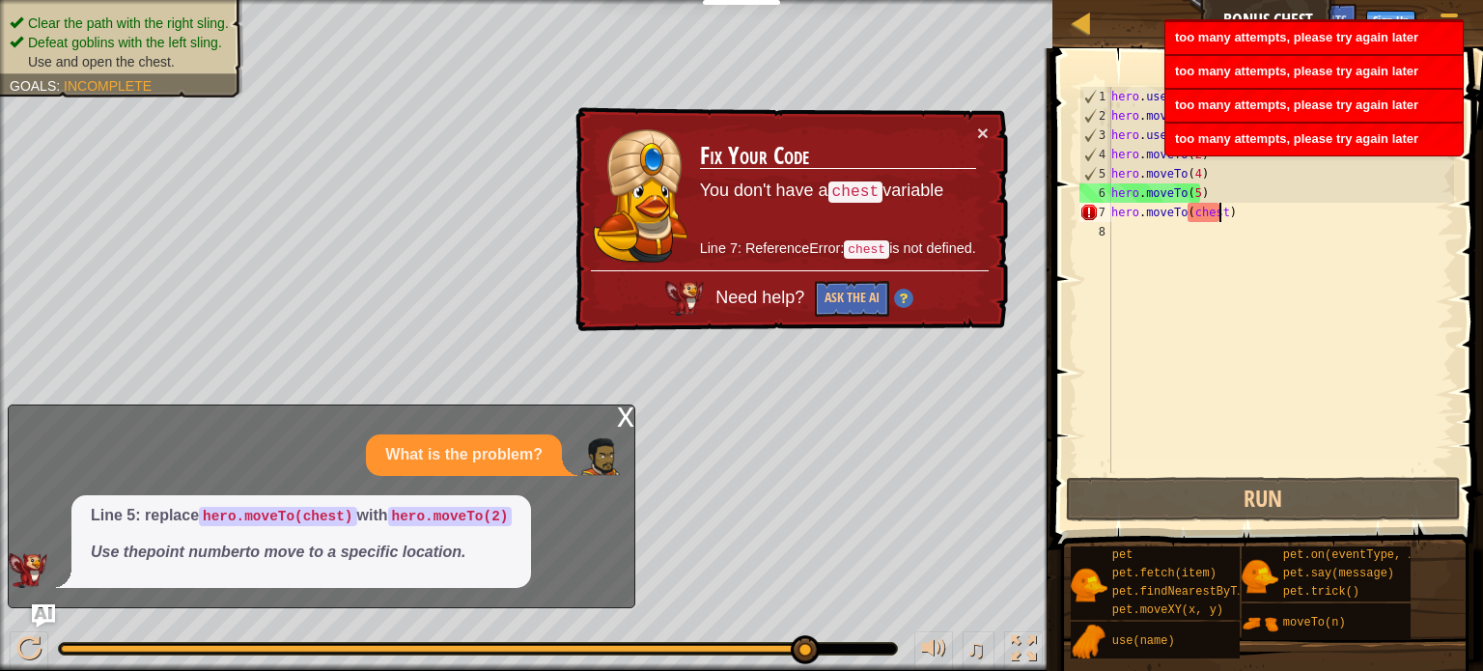
click at [1223, 211] on div "hero . use ( "sling" ) hero . moveTo ( 3 ) hero . use ( "sling" ) hero . moveTo…" at bounding box center [1281, 299] width 347 height 425
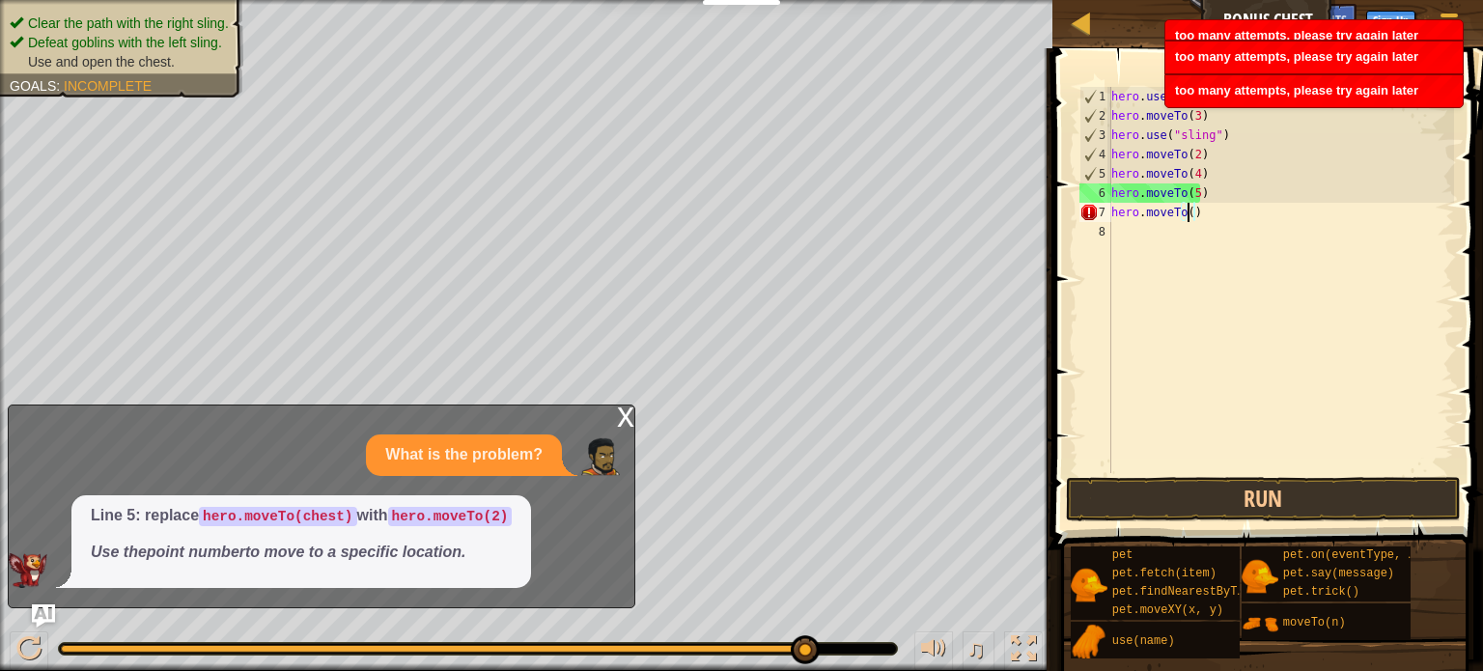
scroll to position [9, 5]
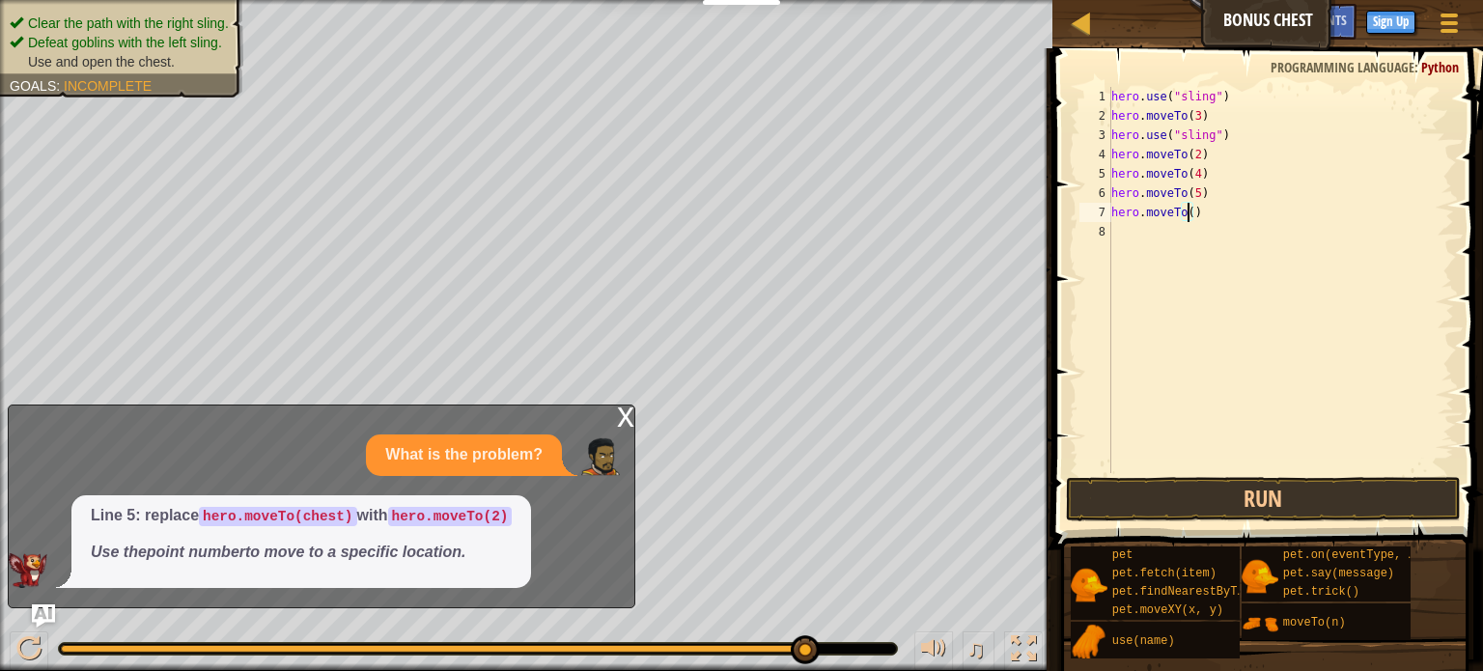
type textarea "hero.moveTo(6)"
click at [1125, 231] on div "hero . use ( "sling" ) hero . moveTo ( 3 ) hero . use ( "sling" ) hero . moveTo…" at bounding box center [1281, 299] width 347 height 425
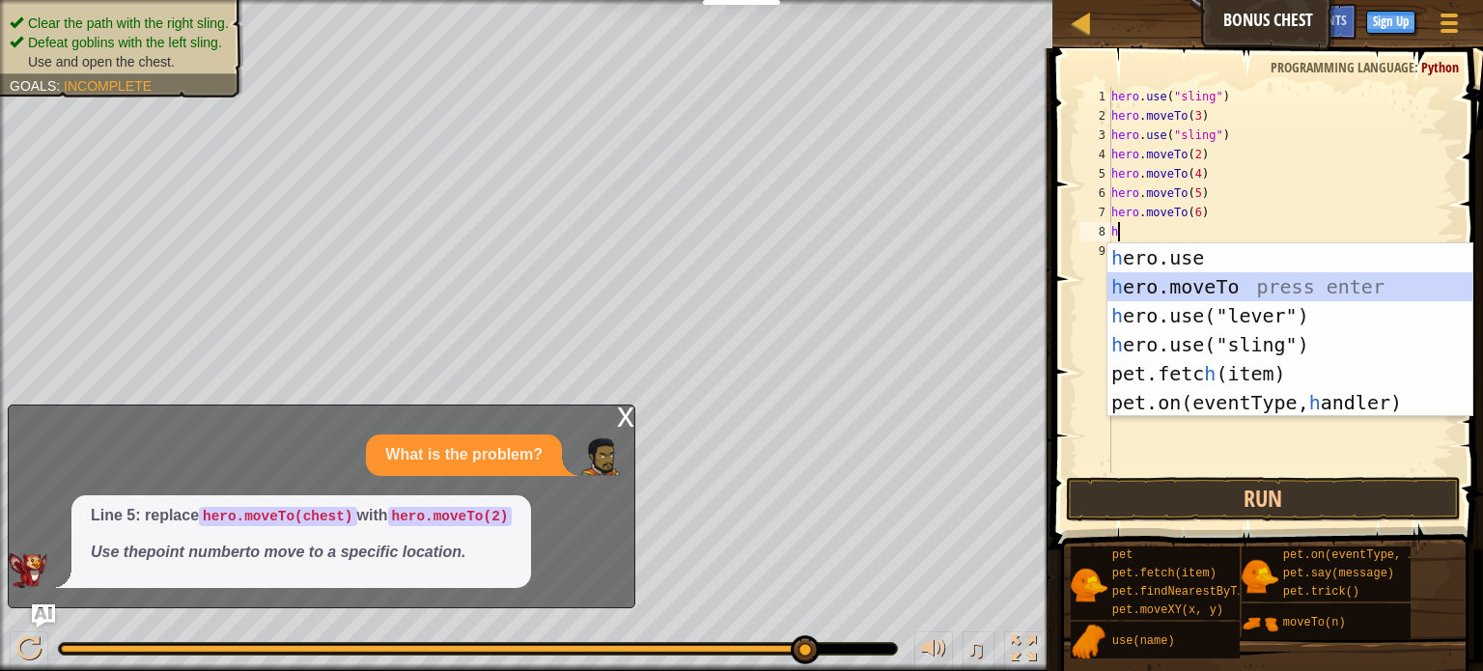
click at [1165, 291] on div "h ero.use press enter h ero.moveTo press enter h ero.use("lever") press enter h…" at bounding box center [1290, 359] width 365 height 232
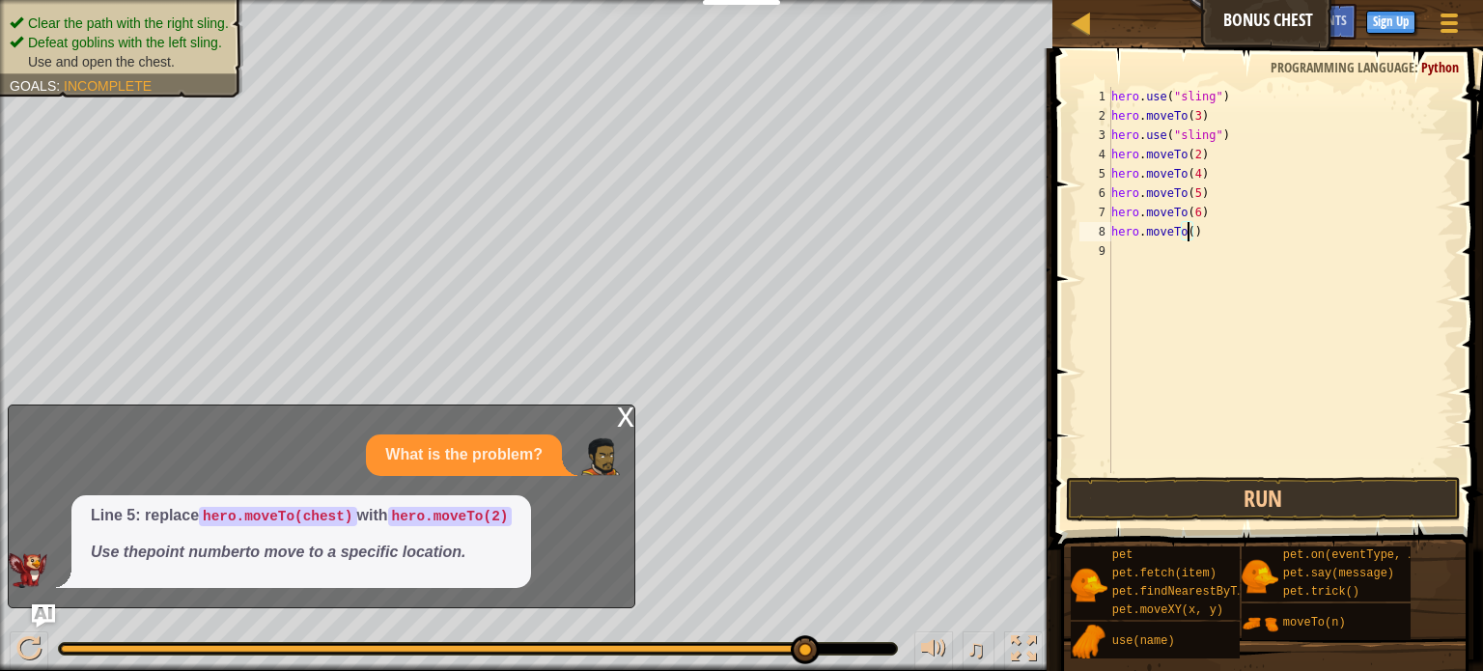
scroll to position [9, 6]
click at [1137, 491] on button "Run" at bounding box center [1263, 499] width 395 height 44
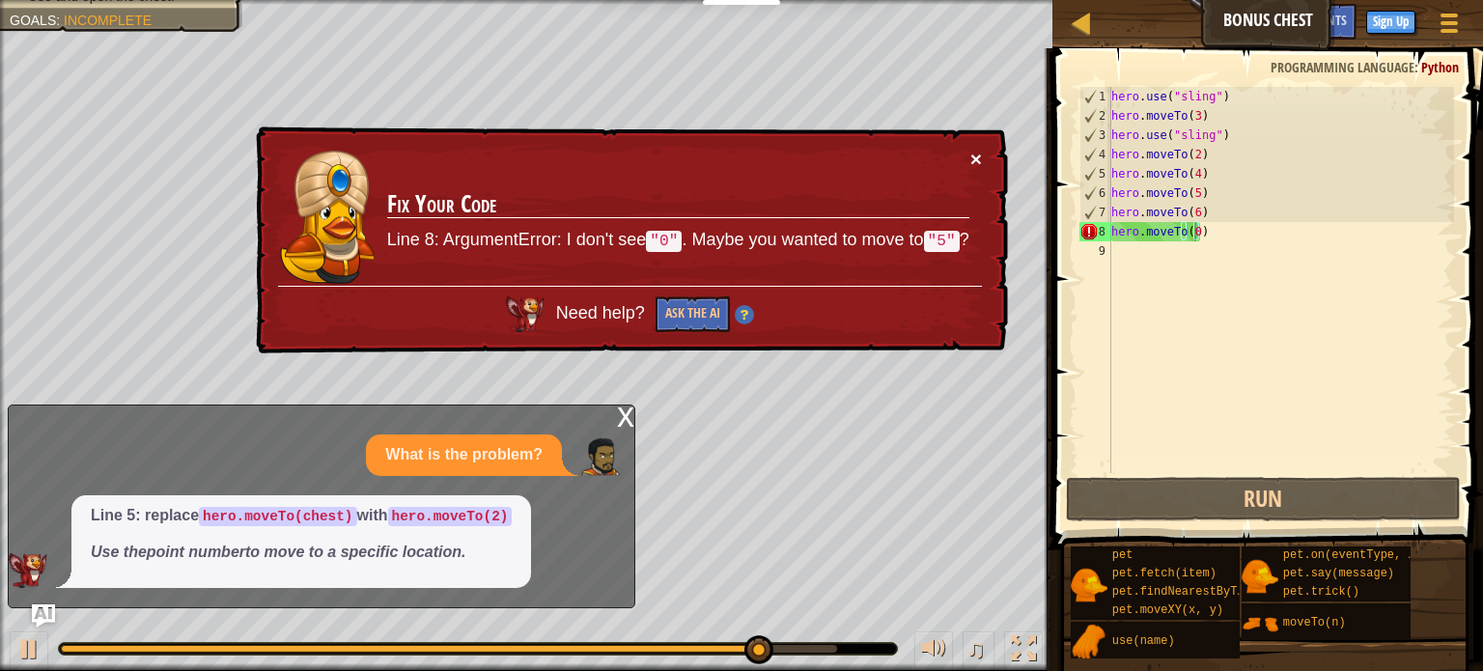
click at [973, 157] on button "×" at bounding box center [977, 159] width 12 height 20
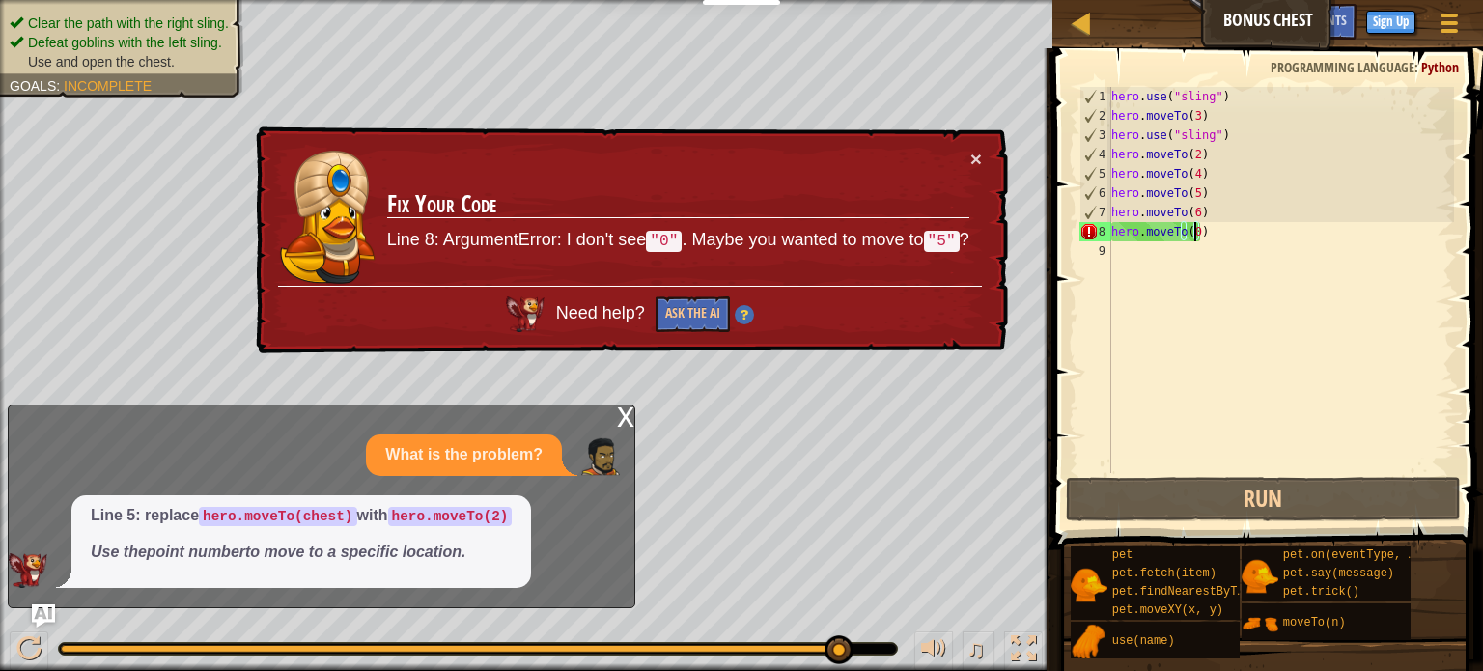
scroll to position [9, 5]
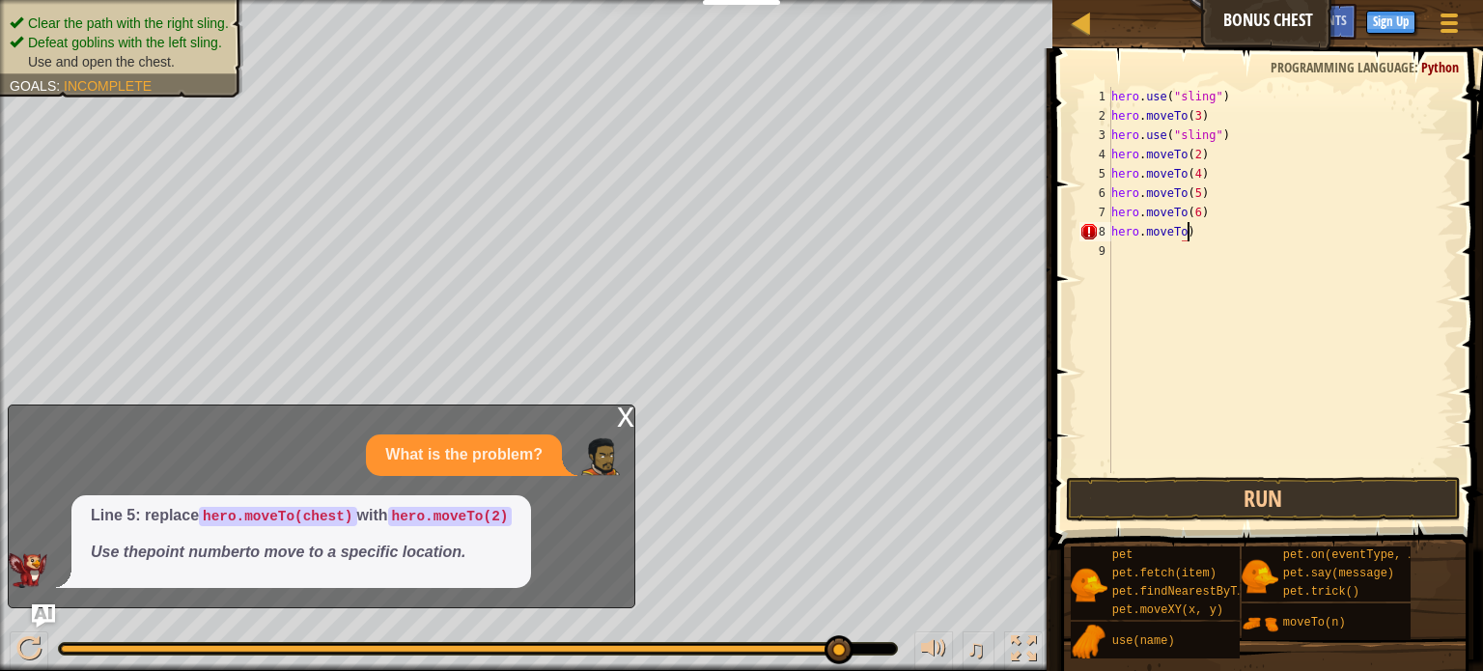
click at [1228, 236] on div "hero . use ( "sling" ) hero . moveTo ( 3 ) hero . use ( "sling" ) hero . moveTo…" at bounding box center [1281, 299] width 347 height 425
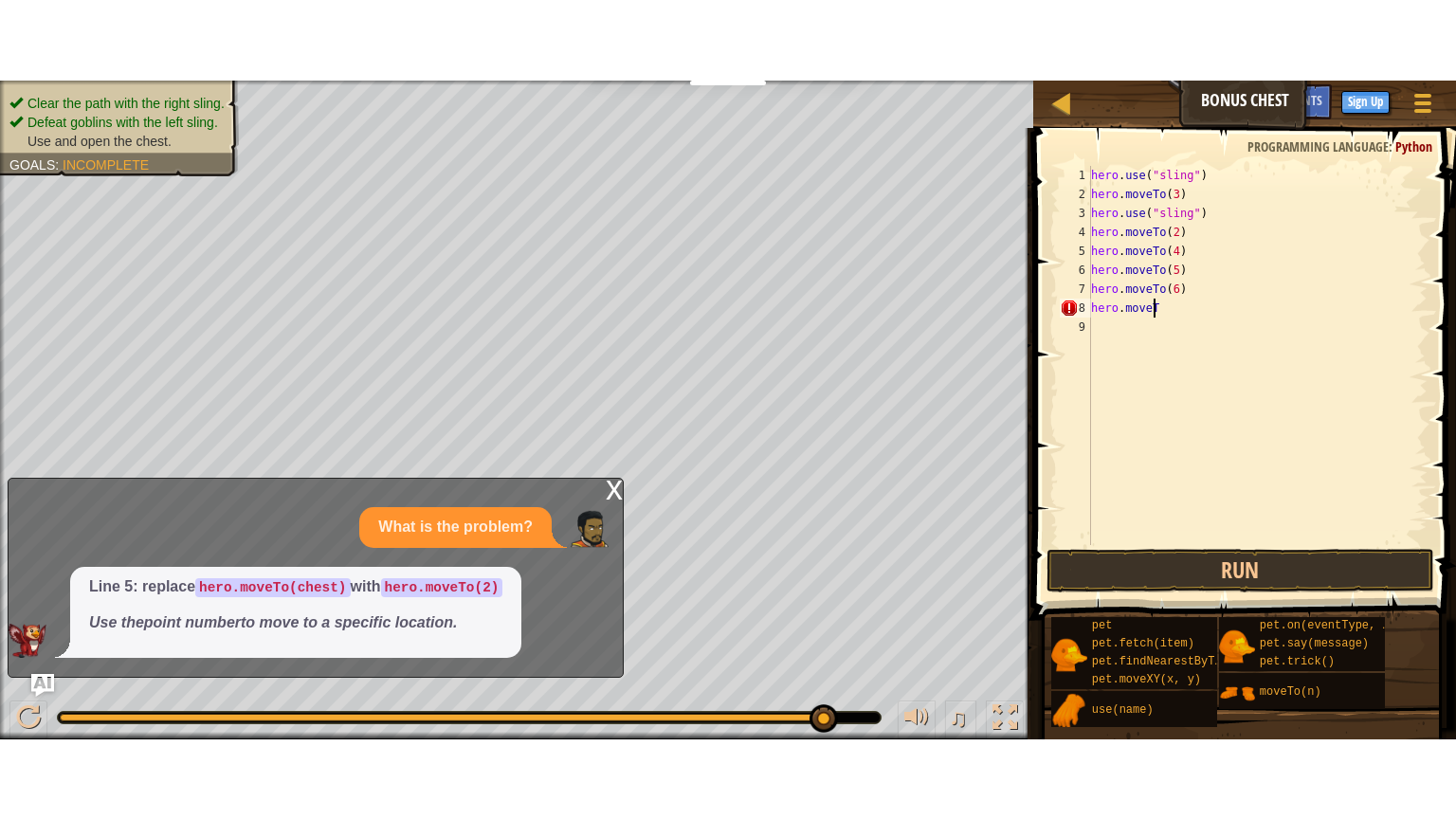
scroll to position [9, 0]
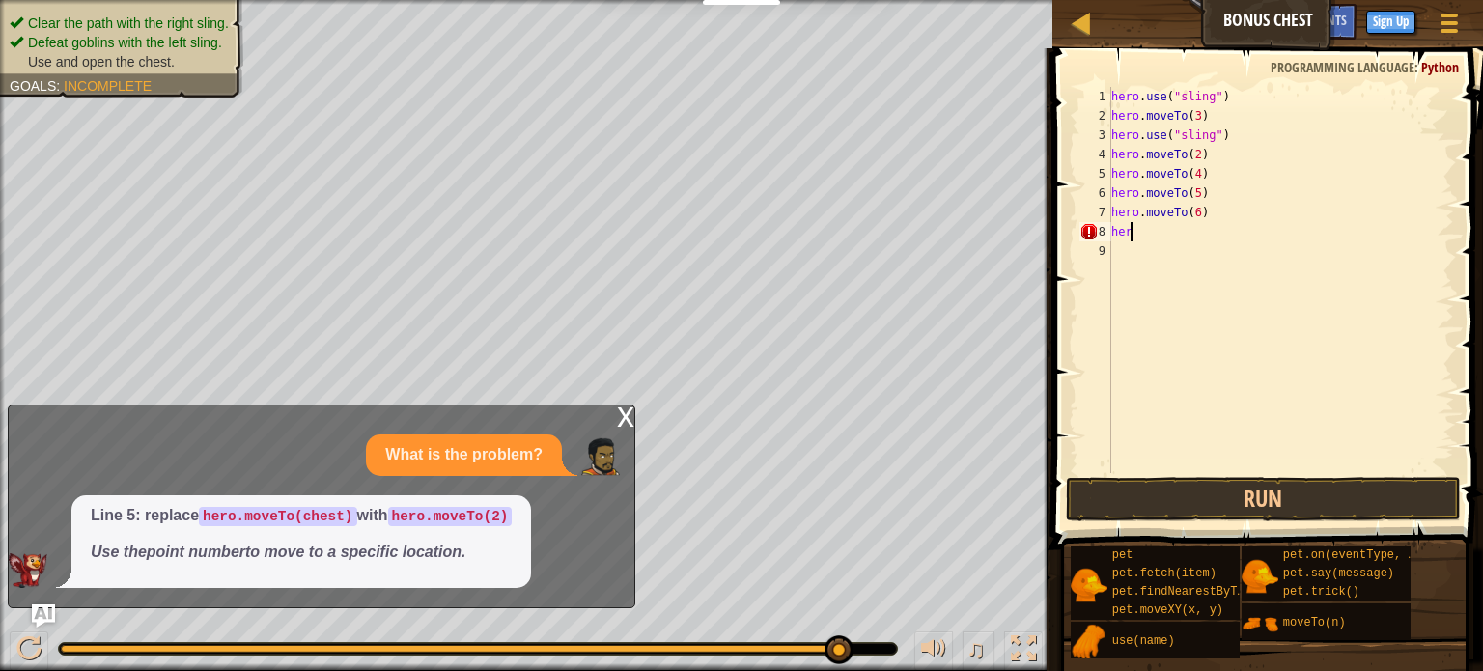
type textarea "h"
click at [1142, 489] on button "Run" at bounding box center [1263, 499] width 395 height 44
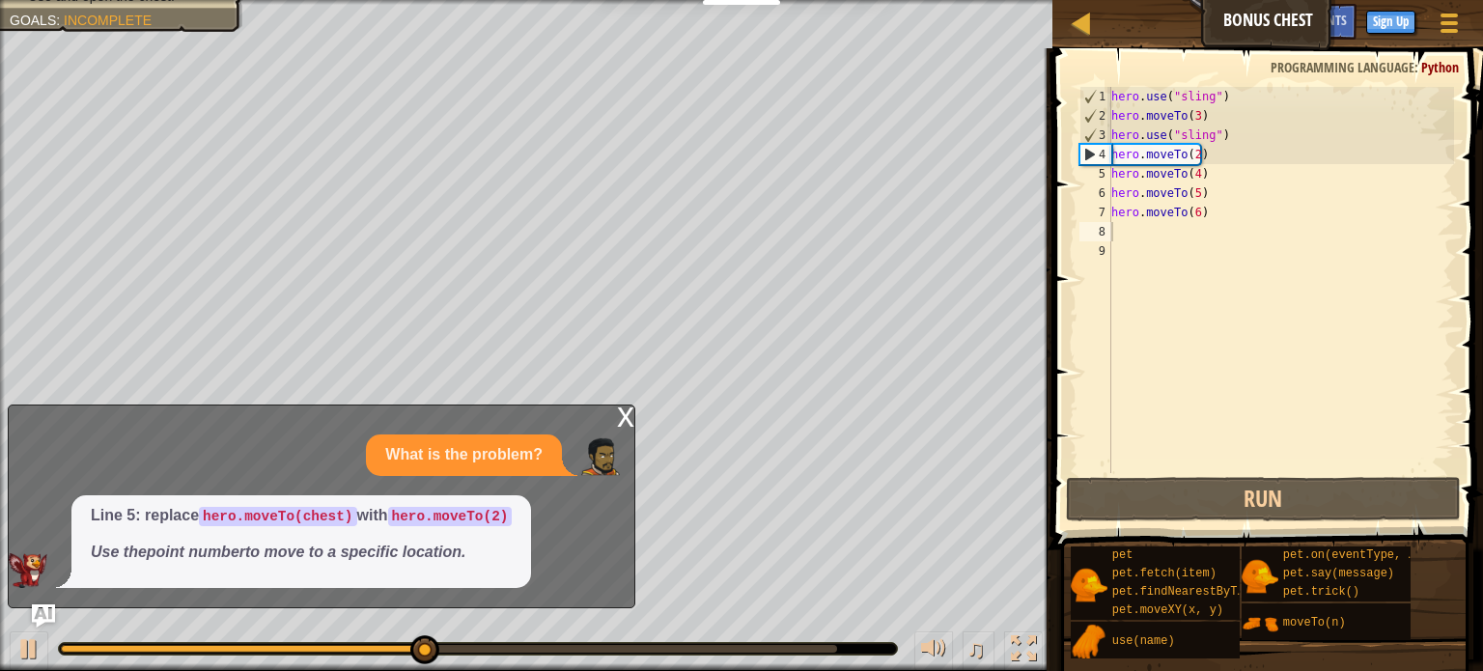
click at [628, 412] on div "x" at bounding box center [625, 415] width 17 height 19
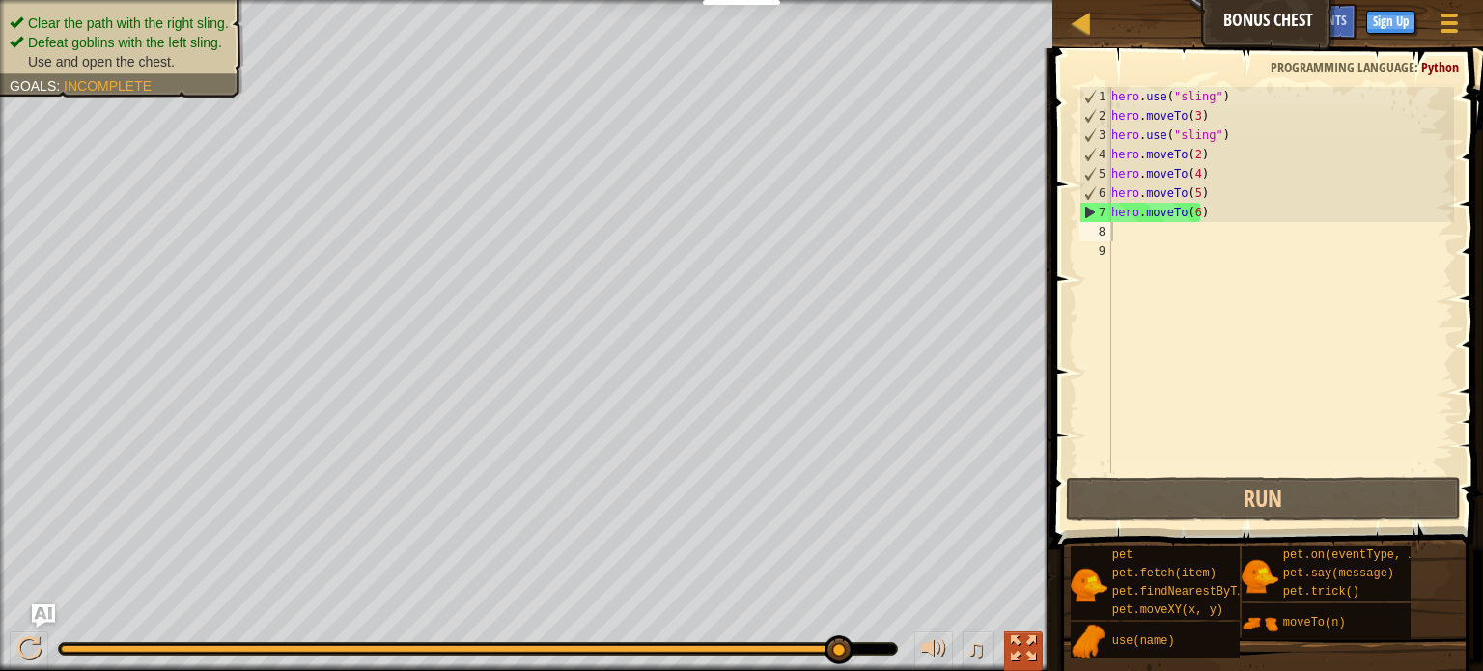
click at [1032, 639] on div at bounding box center [1023, 648] width 25 height 25
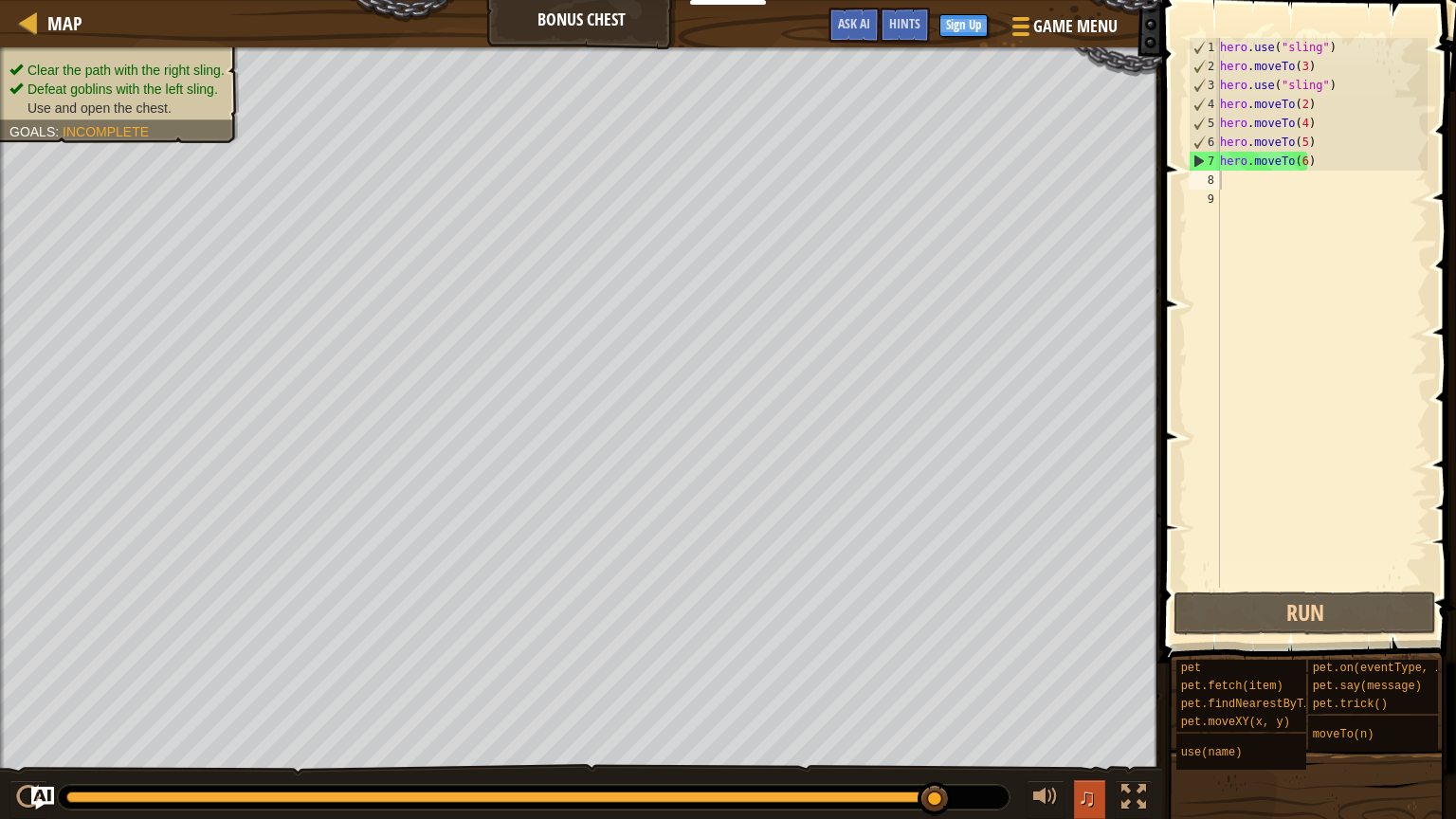
click at [1094, 658] on span "♫" at bounding box center [1087, 797] width 19 height 28
click at [899, 17] on span "Hints" at bounding box center [905, 23] width 31 height 18
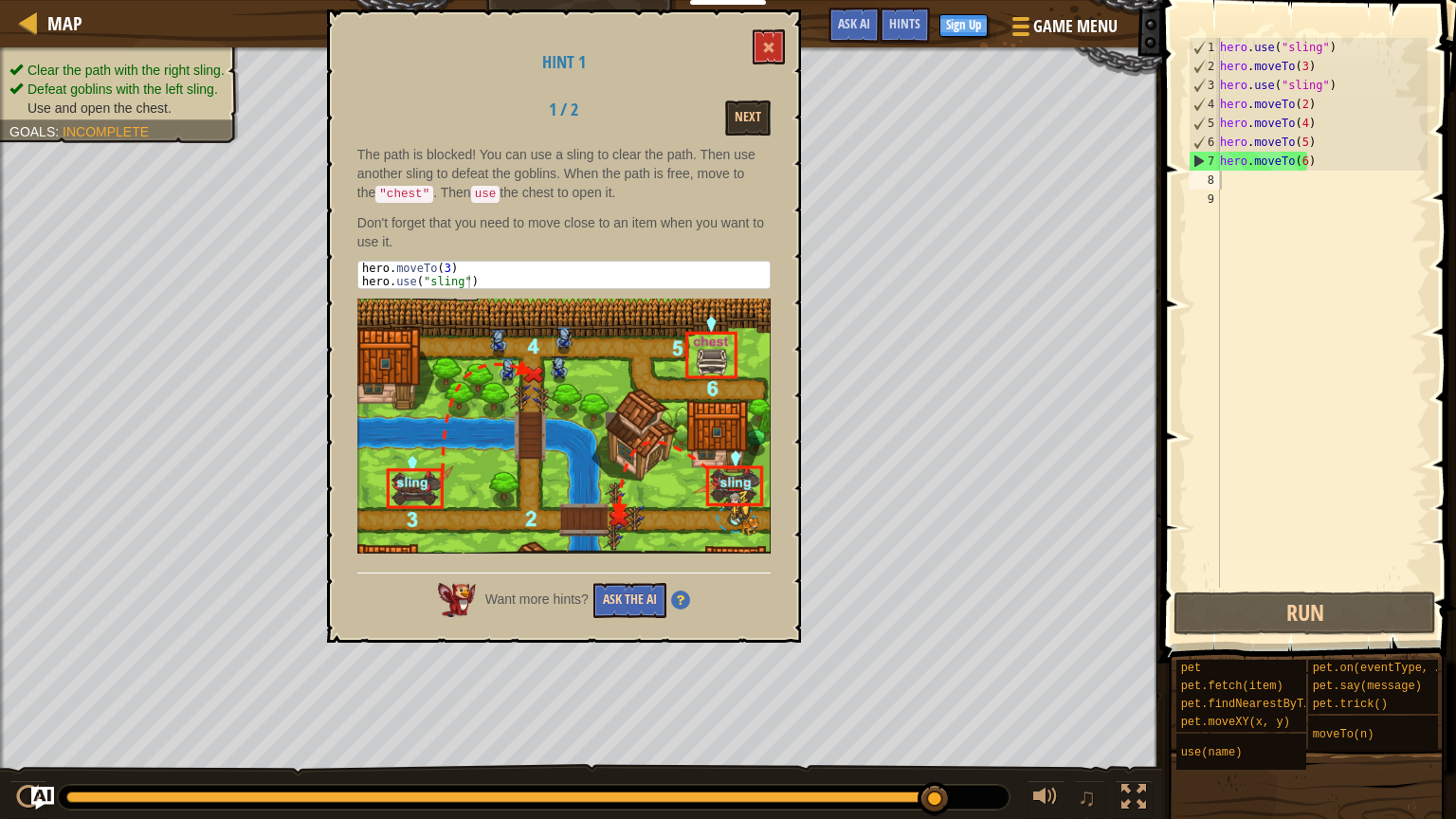
drag, startPoint x: 631, startPoint y: 615, endPoint x: 630, endPoint y: 603, distance: 12.0
click at [630, 603] on div "Hint 1 1 / 2 Next The path is blocked! You can use a sling to clear the path. T…" at bounding box center [564, 326] width 474 height 633
click at [630, 603] on button "Ask the AI" at bounding box center [630, 601] width 73 height 35
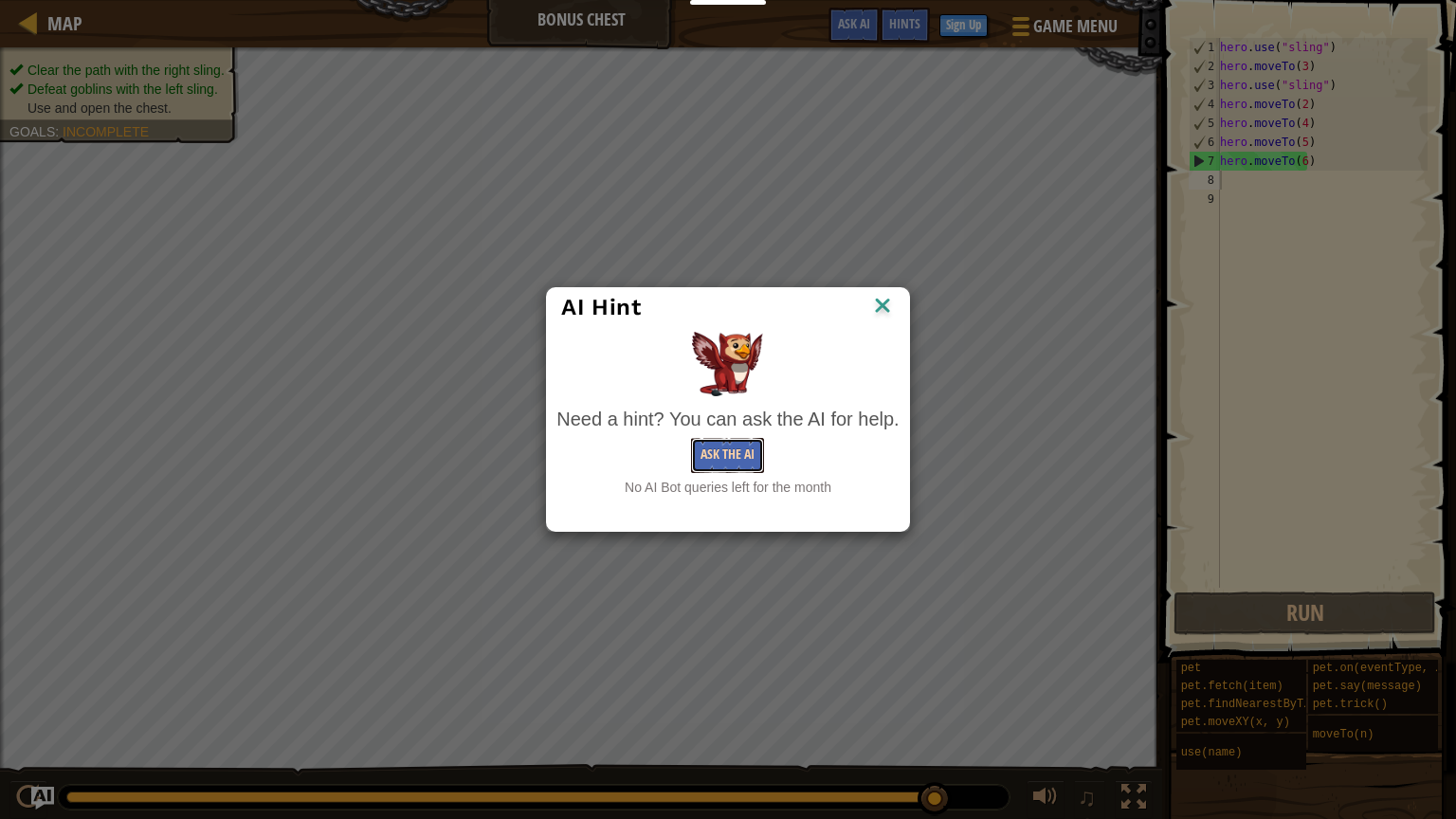
click at [721, 443] on button "Ask the AI" at bounding box center [728, 456] width 73 height 35
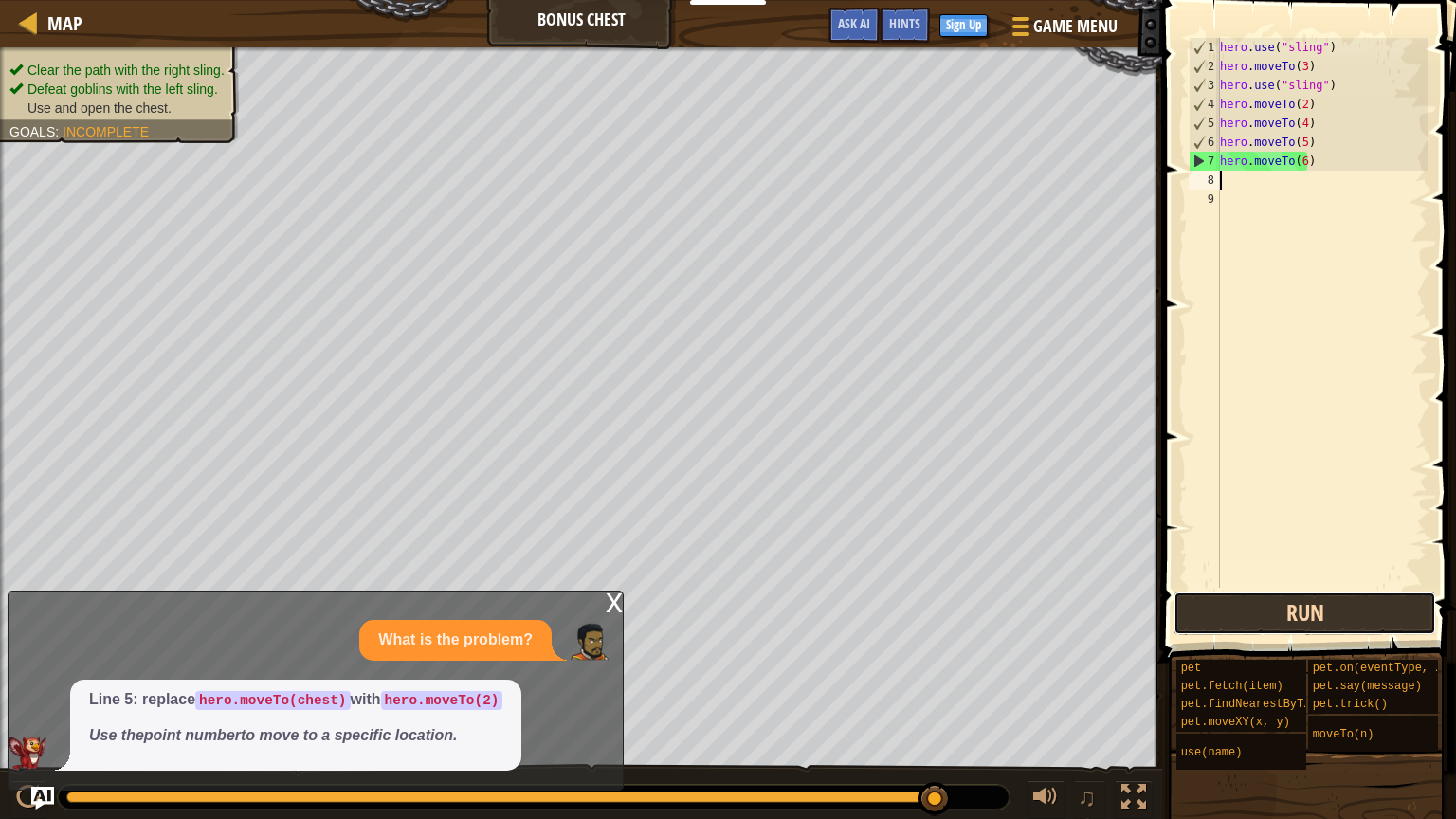
click at [1287, 610] on button "Run" at bounding box center [1306, 614] width 263 height 43
click at [1305, 118] on div "hero . use ( "sling" ) hero . moveTo ( 3 ) hero . use ( "sling" ) hero . moveTo…" at bounding box center [1321, 332] width 211 height 588
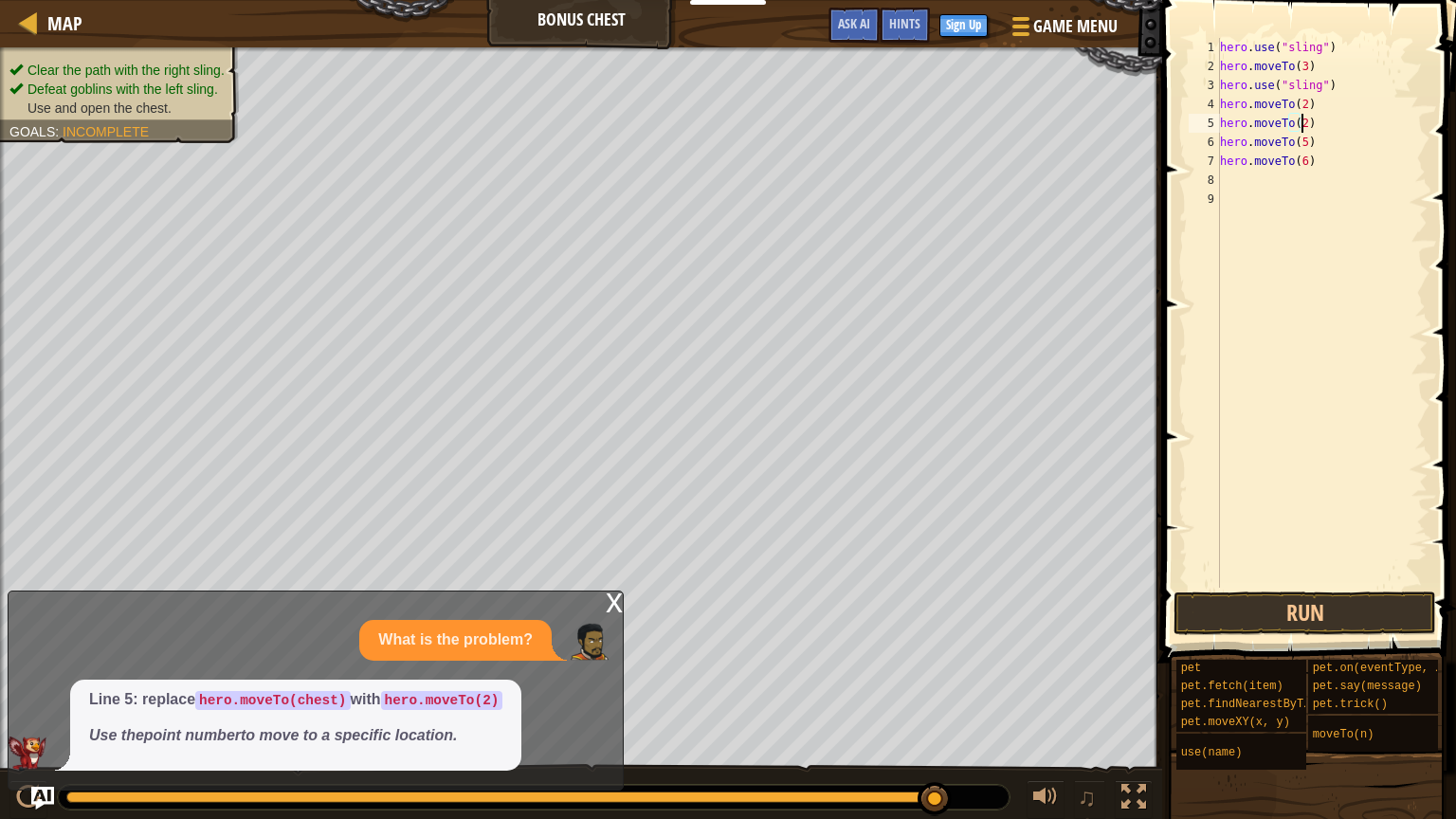
scroll to position [9, 6]
click at [1289, 614] on button "Run" at bounding box center [1306, 614] width 263 height 43
click at [612, 609] on div "x" at bounding box center [614, 601] width 17 height 19
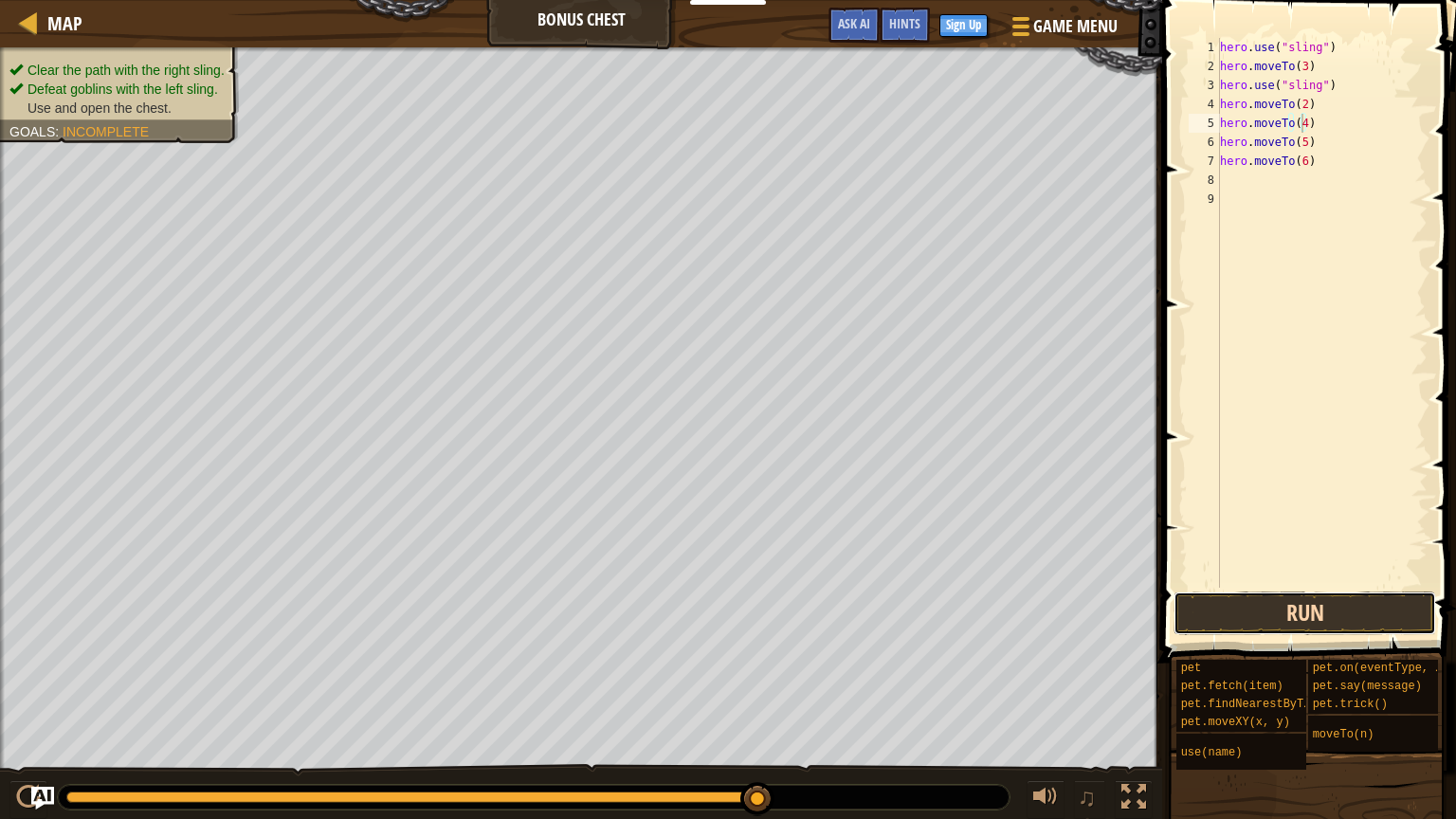
click at [1340, 603] on button "Run" at bounding box center [1306, 614] width 263 height 43
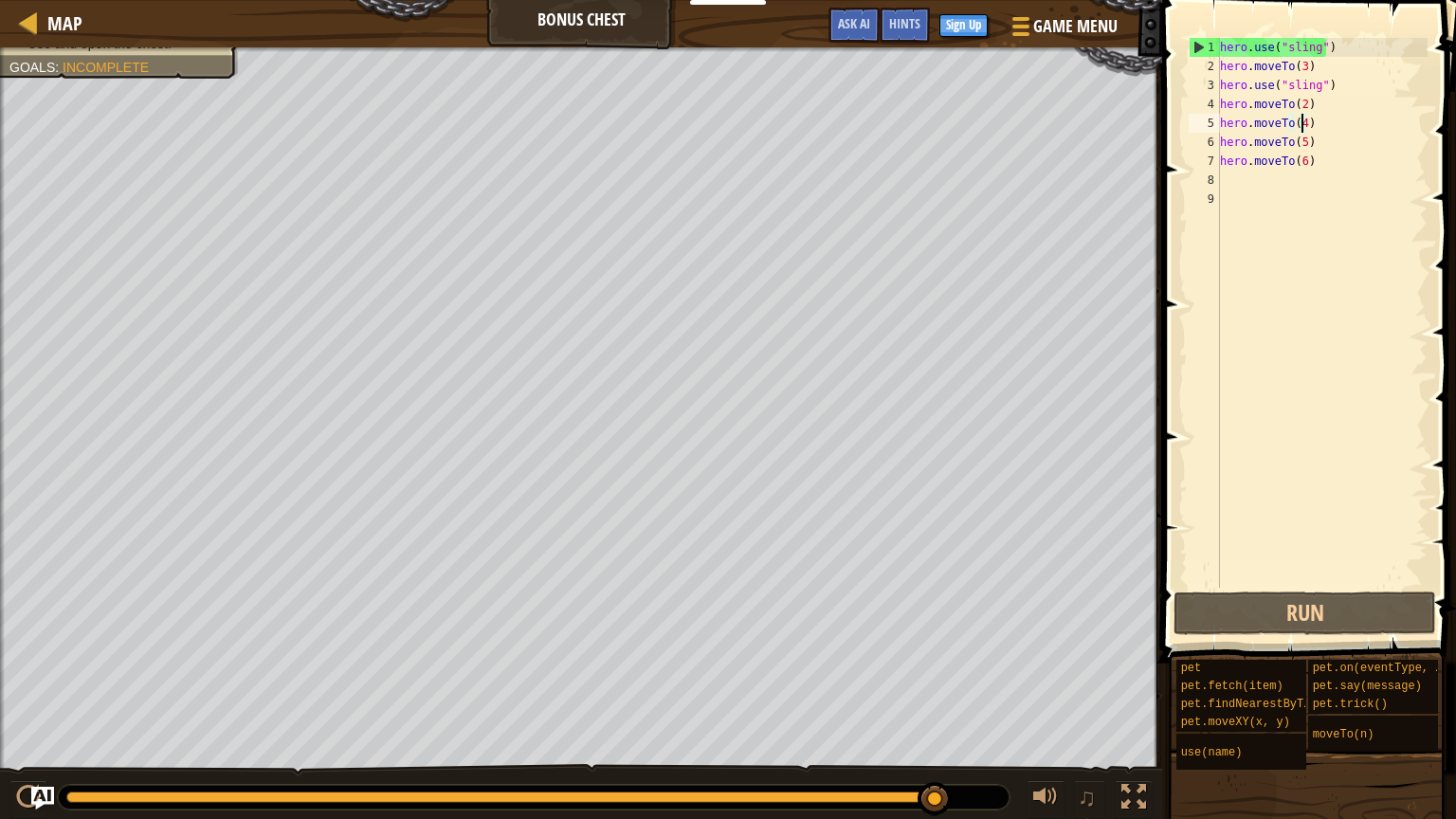
scroll to position [14, 0]
click at [1313, 146] on div "hero . use ( "sling" ) hero . moveTo ( 3 ) hero . use ( "sling" ) hero . moveTo…" at bounding box center [1321, 332] width 211 height 588
type textarea "hero.moveTo(5)"
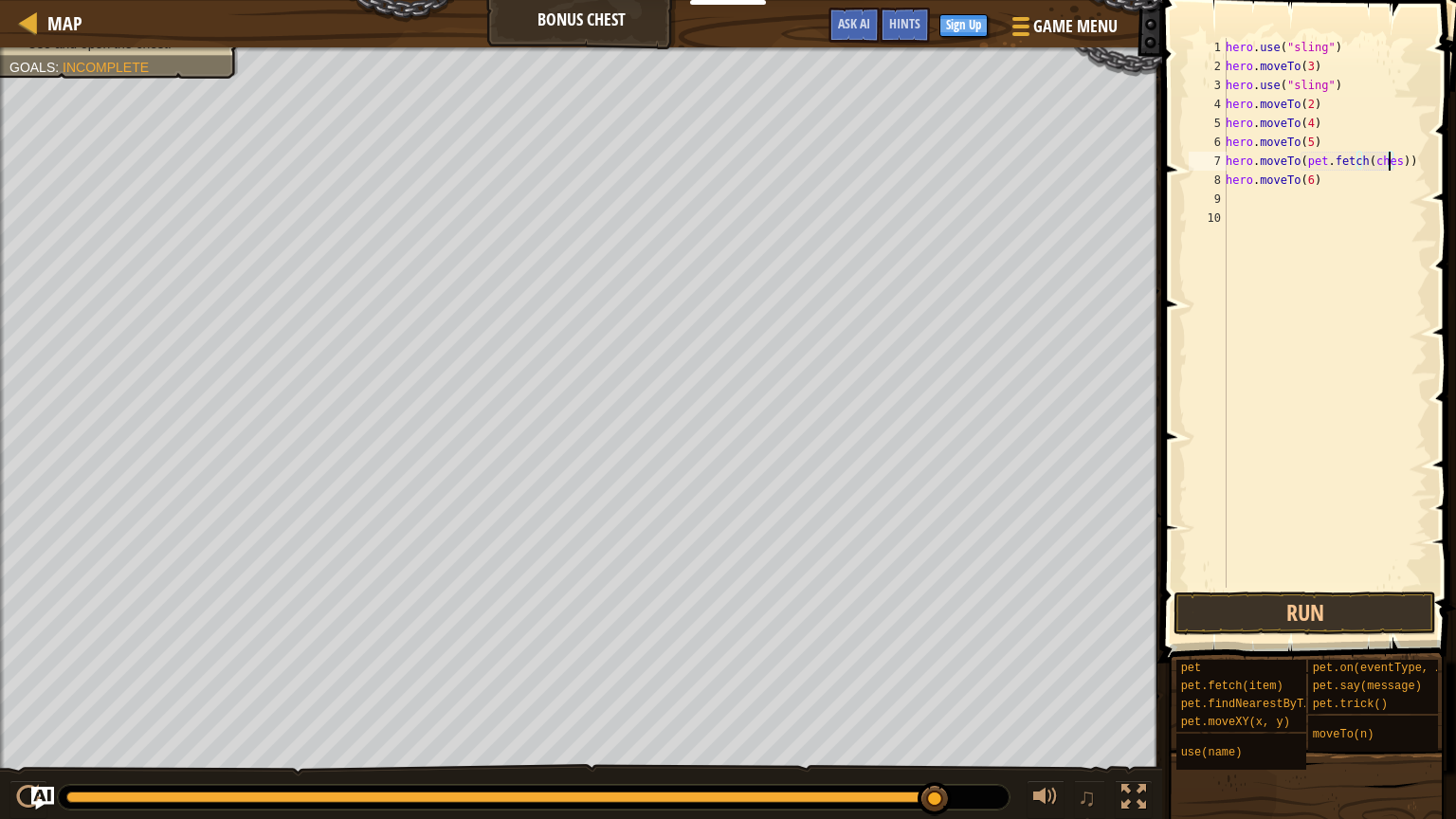
scroll to position [9, 14]
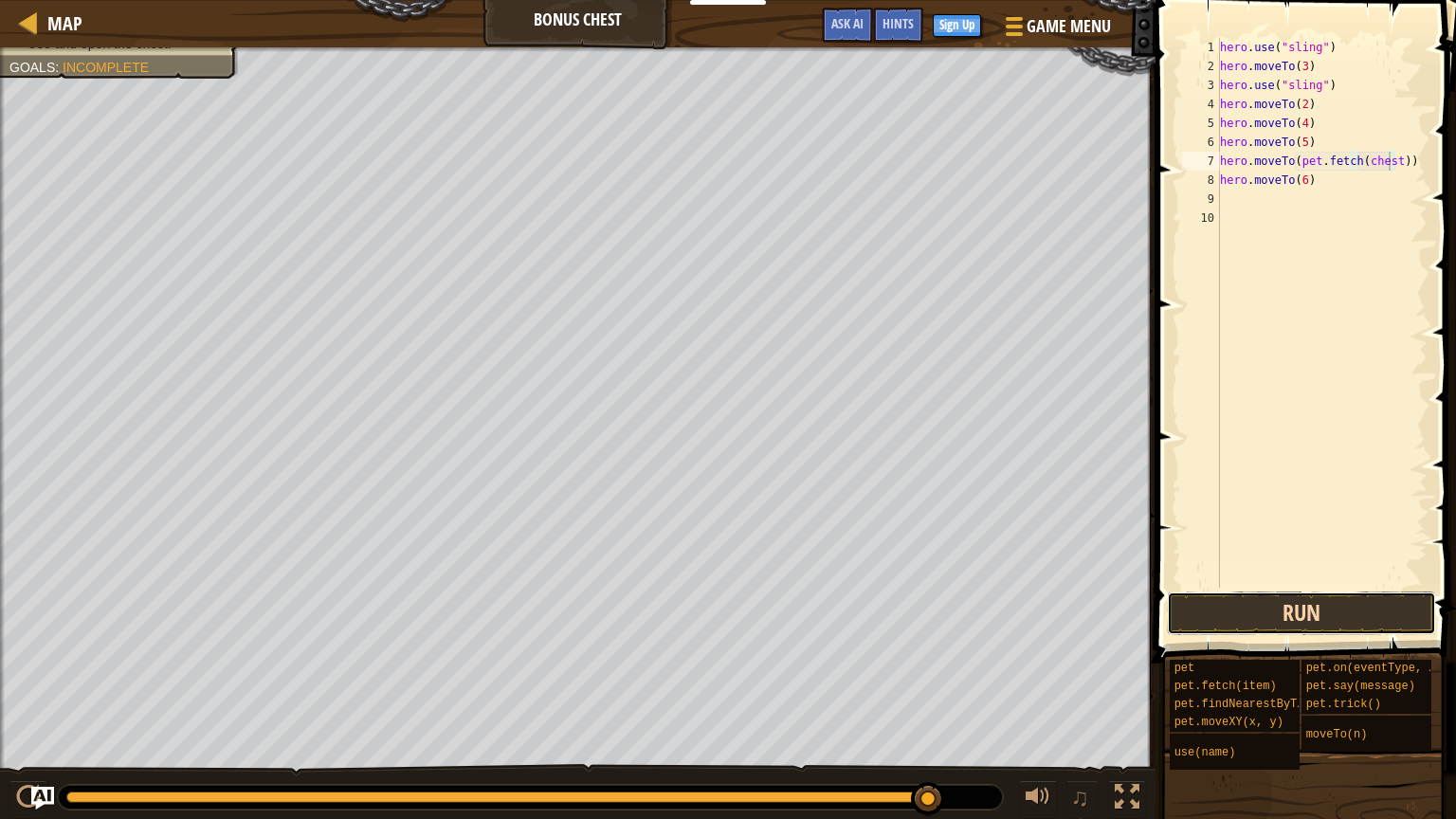
click at [1313, 605] on button "Run" at bounding box center [1302, 614] width 269 height 43
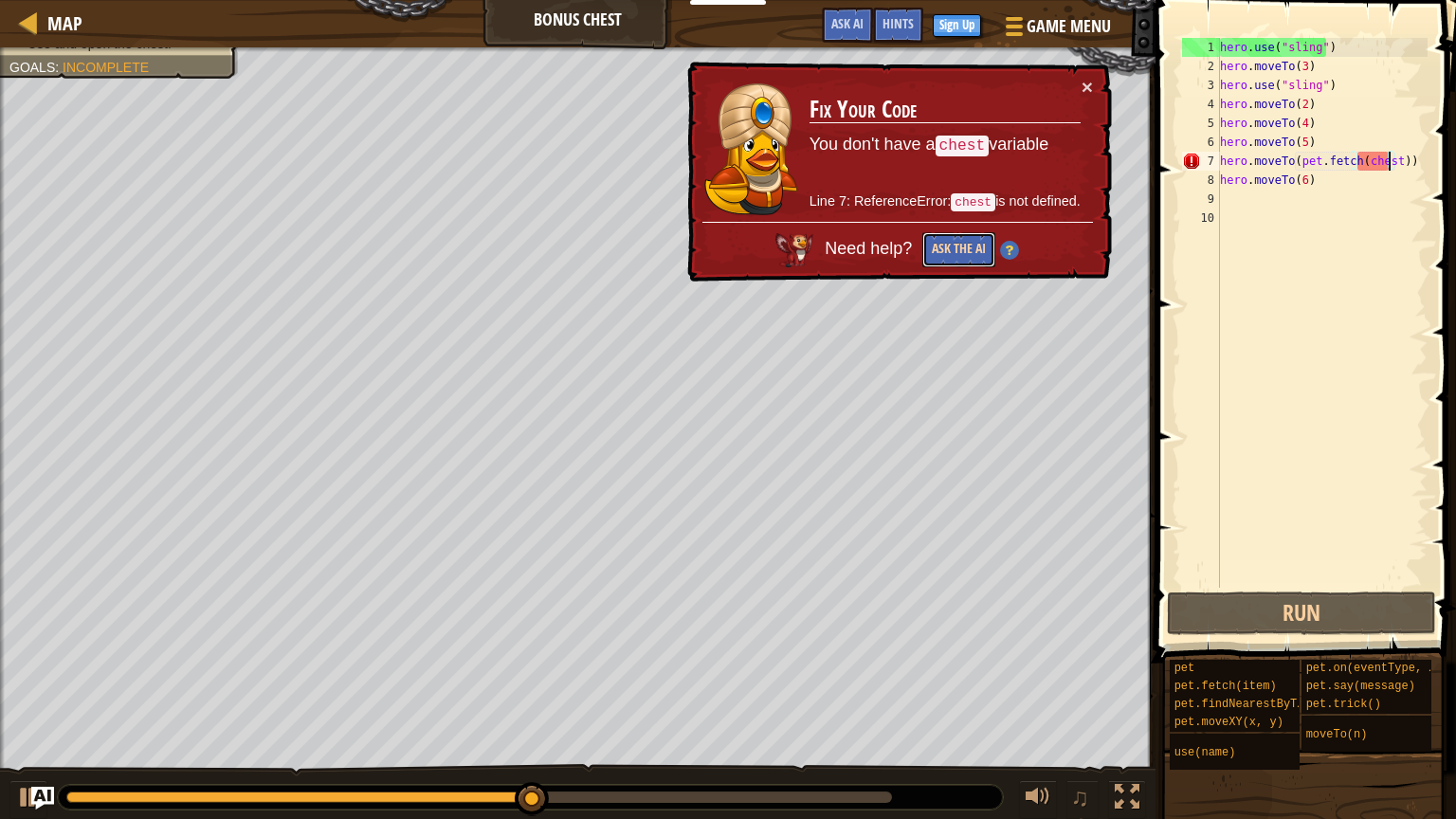
click at [963, 243] on button "Ask the AI" at bounding box center [958, 251] width 73 height 36
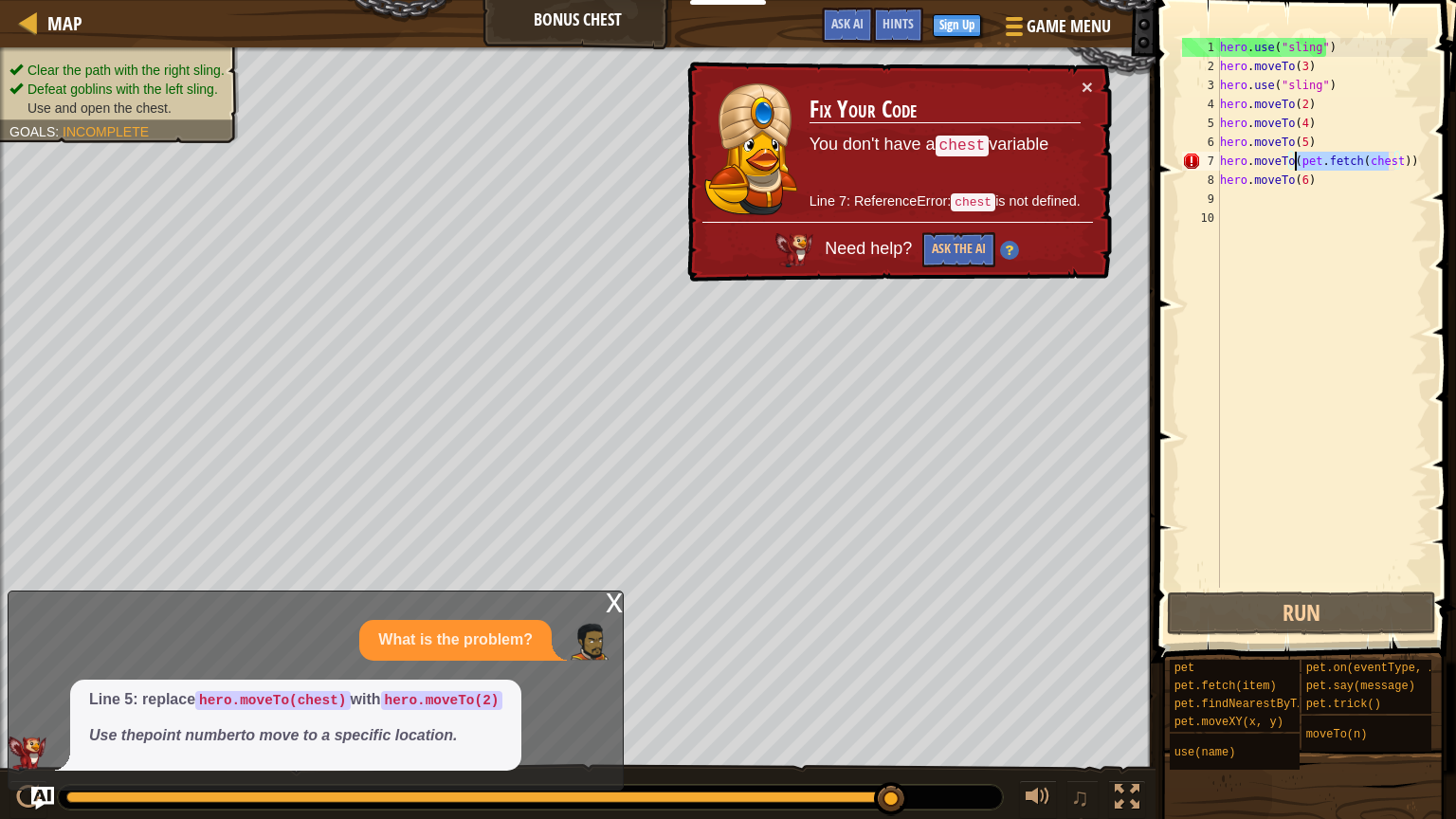
drag, startPoint x: 1390, startPoint y: 162, endPoint x: 1296, endPoint y: 164, distance: 94.0
click at [1296, 164] on div "hero . use ( "sling" ) hero . moveTo ( 3 ) hero . use ( "sling" ) hero . moveTo…" at bounding box center [1321, 332] width 211 height 588
drag, startPoint x: 933, startPoint y: 88, endPoint x: 836, endPoint y: 210, distance: 155.9
click at [683, 197] on div "× Fix Your Code You don't have a chest variable Line 7: ReferenceError: chest i…" at bounding box center [897, 173] width 430 height 224
click at [121, 106] on span "Use and open the chest." at bounding box center [99, 107] width 144 height 15
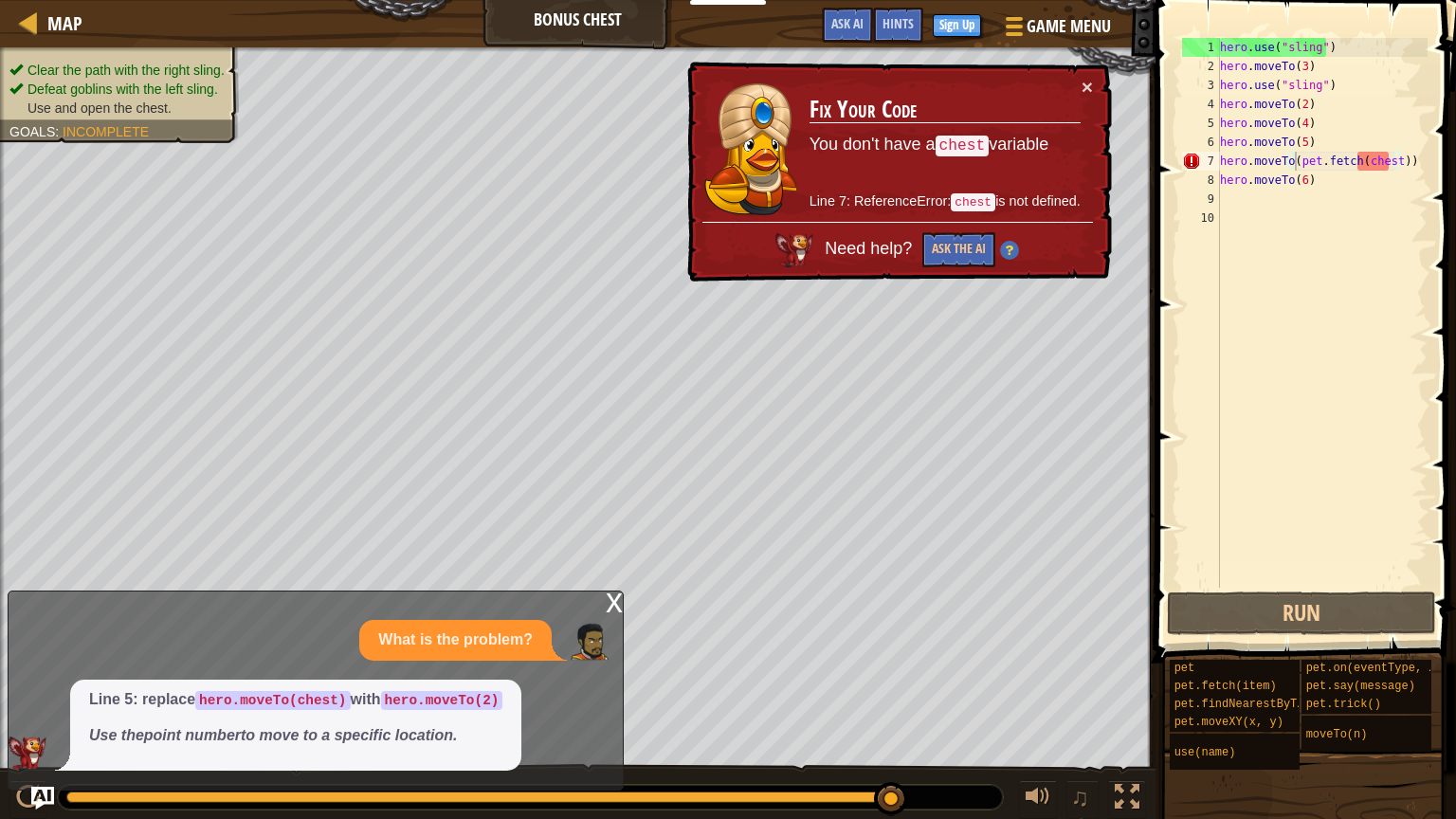
click at [113, 125] on span "Incomplete" at bounding box center [106, 132] width 86 height 15
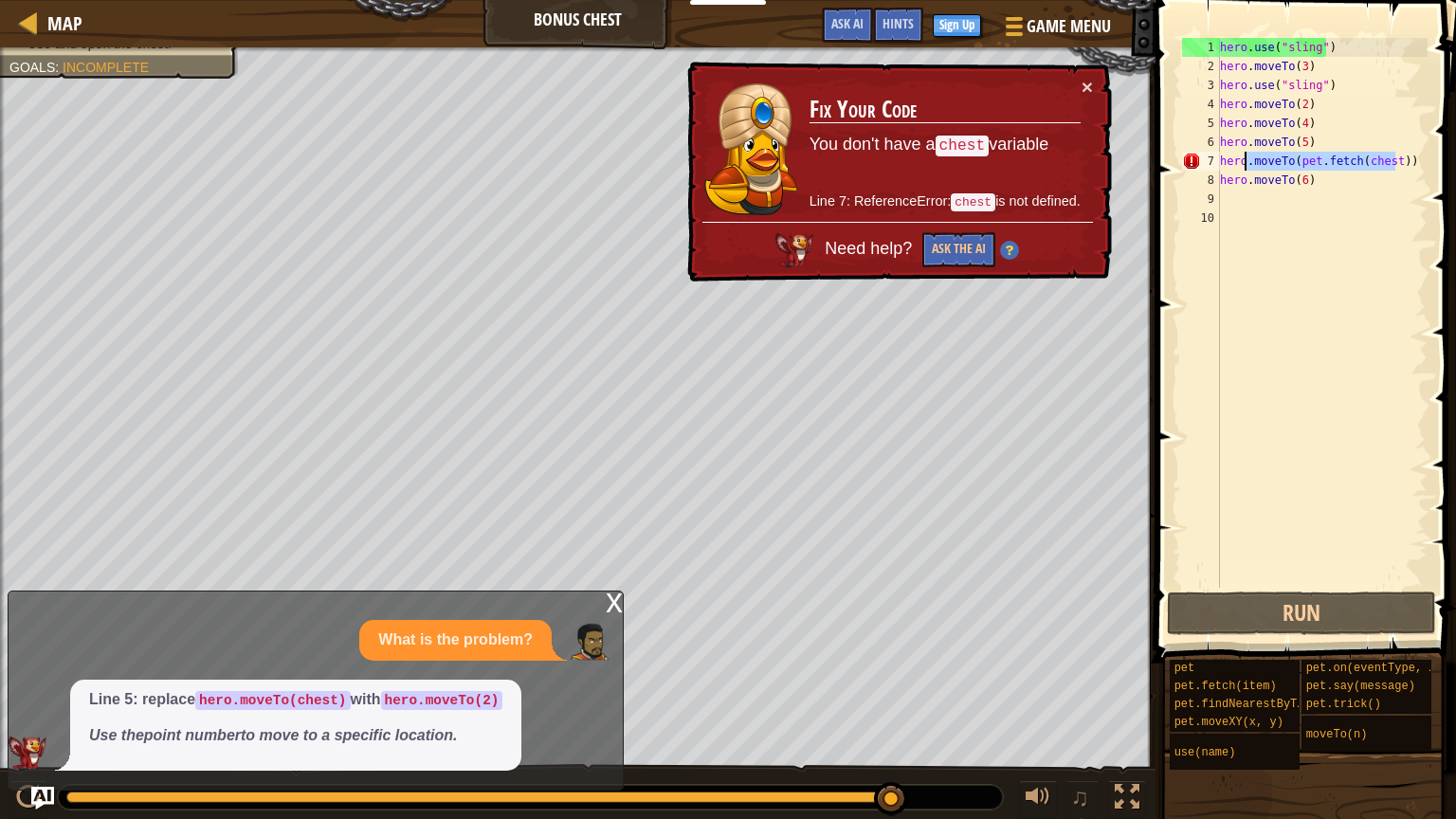
drag, startPoint x: 1394, startPoint y: 158, endPoint x: 1248, endPoint y: 159, distance: 146.0
click at [1248, 159] on div "hero . use ( "sling" ) hero . moveTo ( 3 ) hero . use ( "sling" ) hero . moveTo…" at bounding box center [1321, 332] width 211 height 588
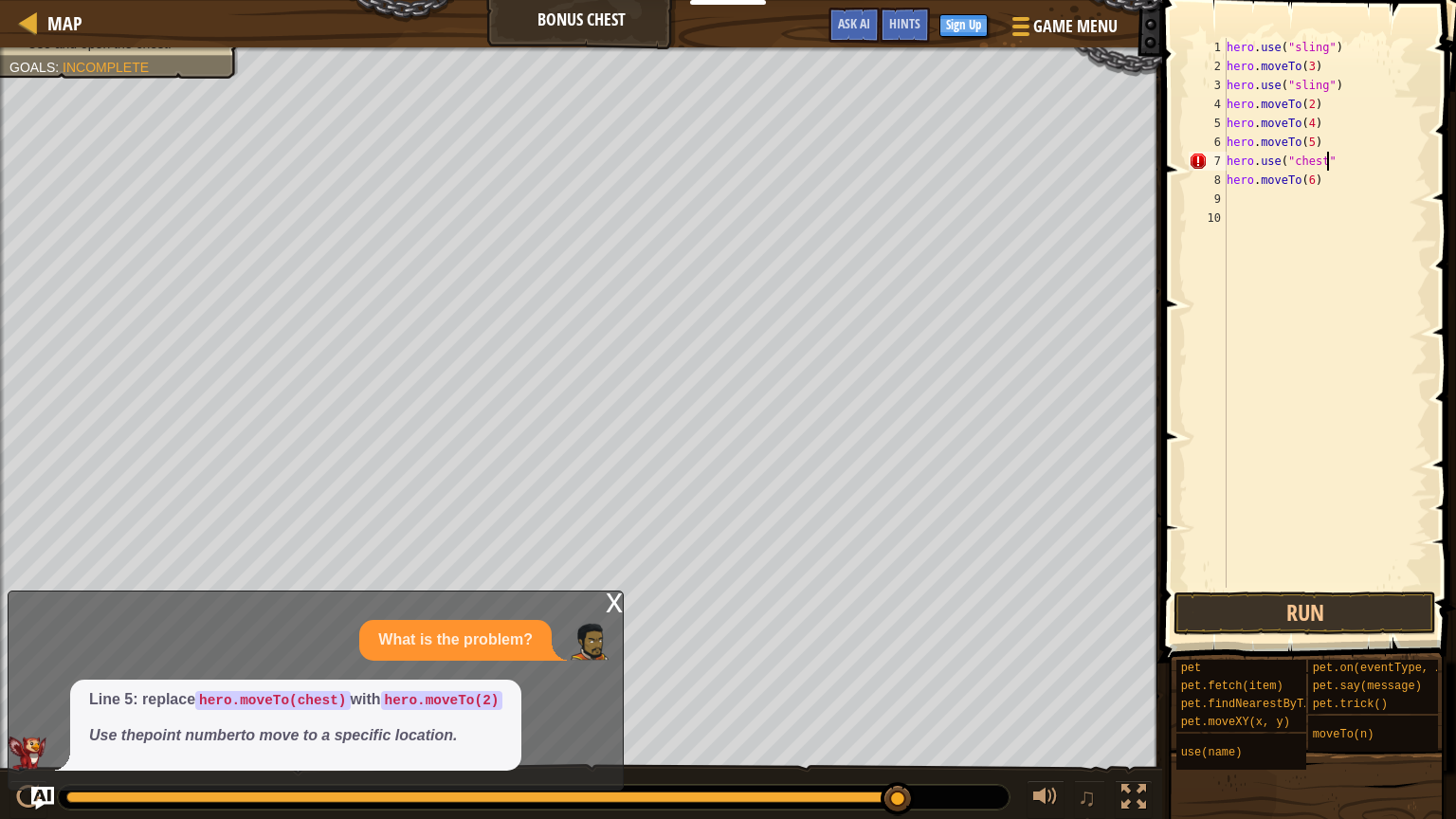
scroll to position [9, 8]
type textarea "hero.use("chest")"
drag, startPoint x: 1252, startPoint y: 162, endPoint x: 1371, endPoint y: 159, distance: 119.0
click at [1371, 159] on div "hero . use ( "sling" ) hero . moveTo ( 3 ) hero . use ( "sling" ) hero . moveTo…" at bounding box center [1325, 332] width 205 height 588
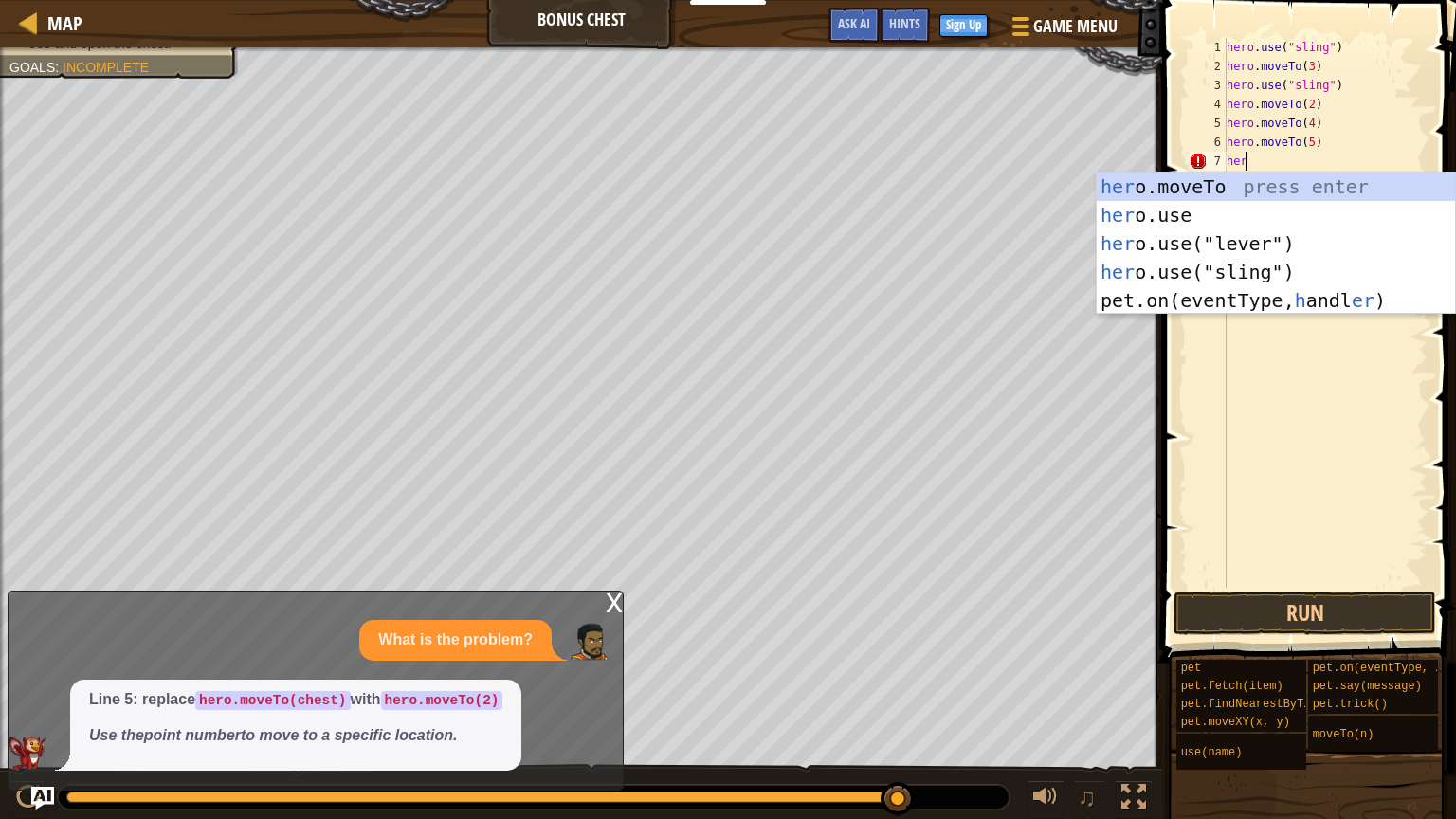
type textarea "h"
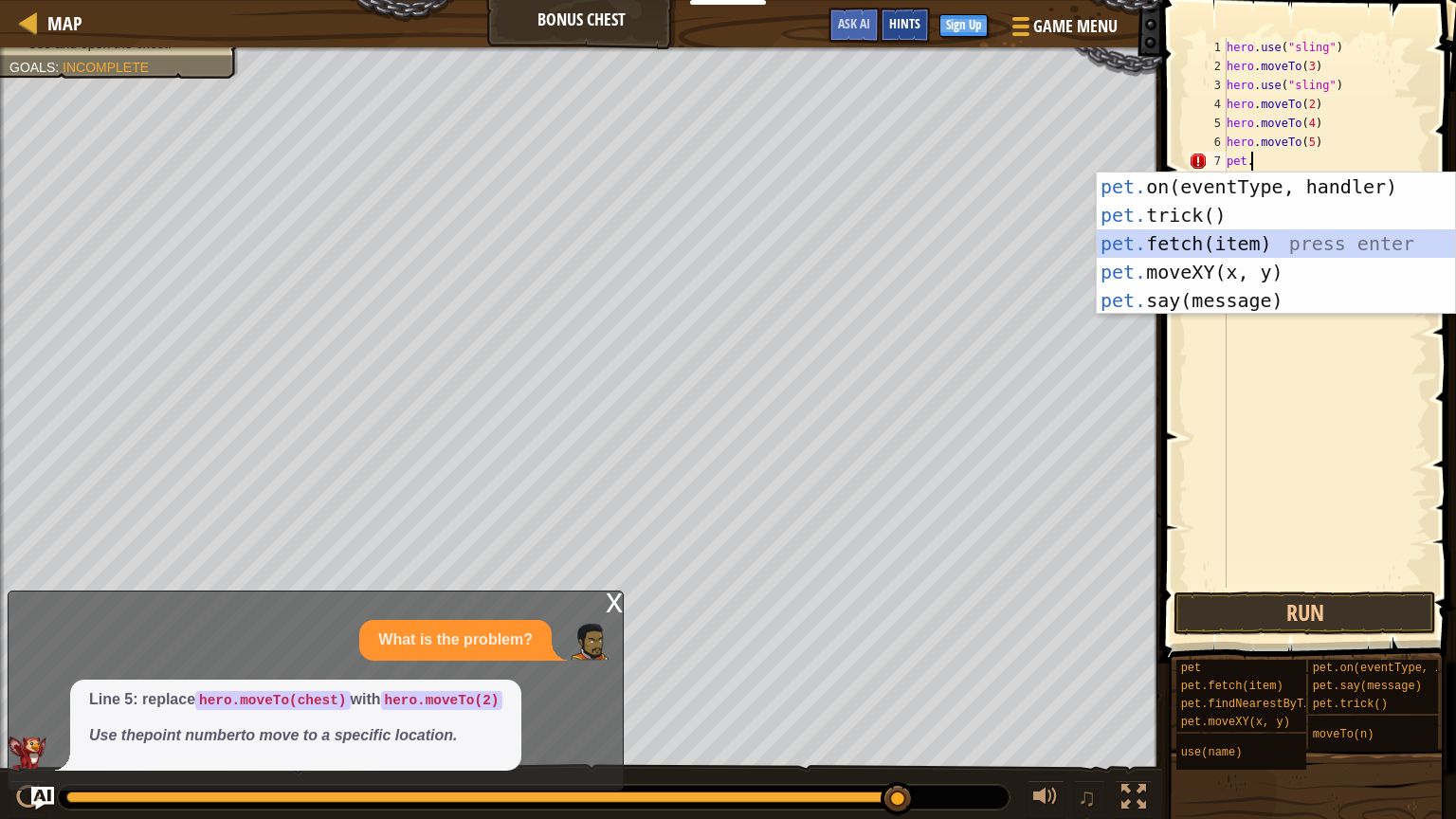
click at [909, 23] on span "Hints" at bounding box center [905, 23] width 31 height 18
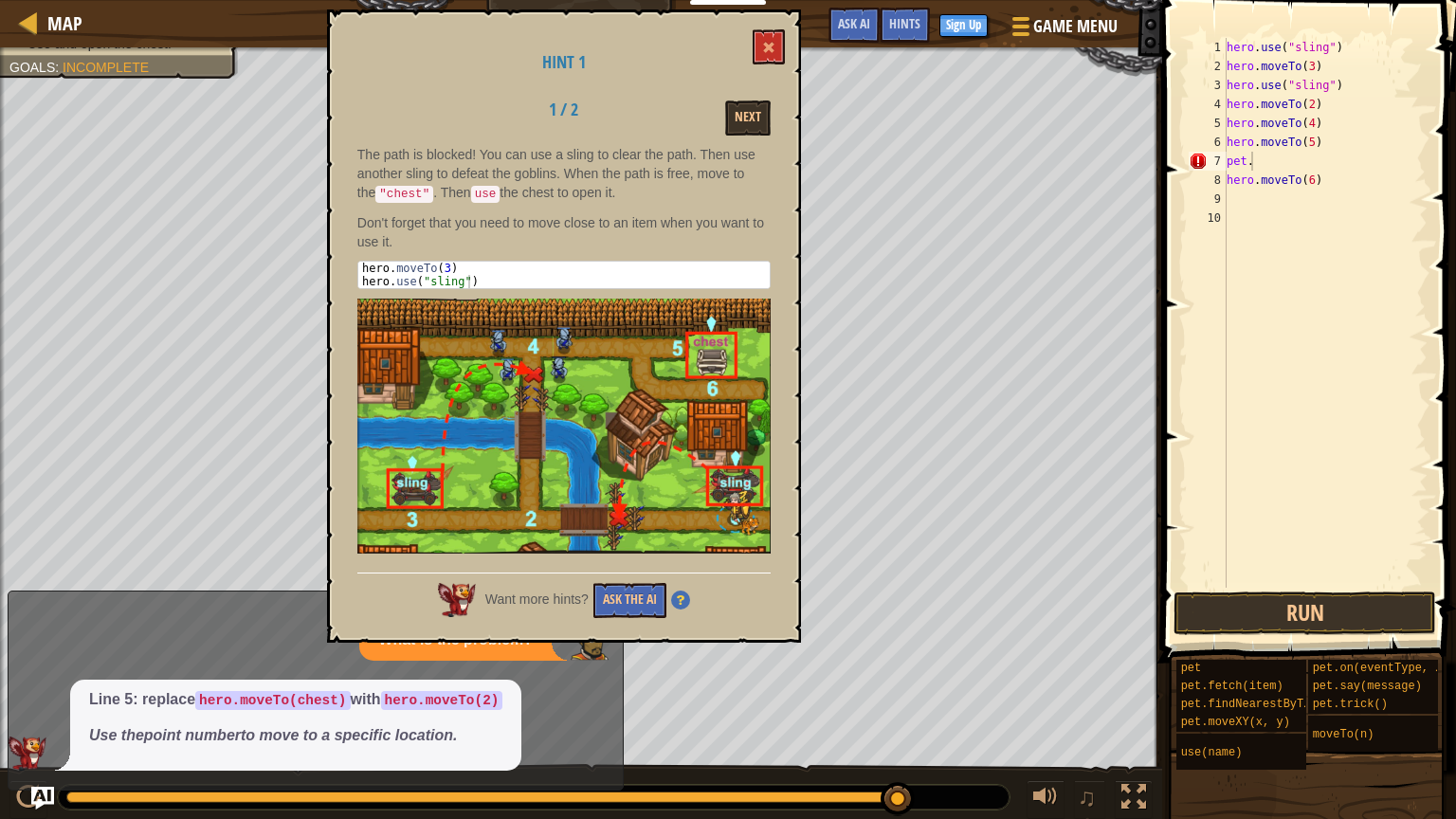
drag, startPoint x: 552, startPoint y: 186, endPoint x: 546, endPoint y: 235, distance: 49.4
click at [550, 227] on div "The path is blocked! You can use a sling to clear the path. Then use another sl…" at bounding box center [564, 355] width 413 height 418
click at [1238, 161] on div "hero . use ( "sling" ) hero . moveTo ( 3 ) hero . use ( "sling" ) hero . moveTo…" at bounding box center [1325, 332] width 205 height 588
type textarea "."
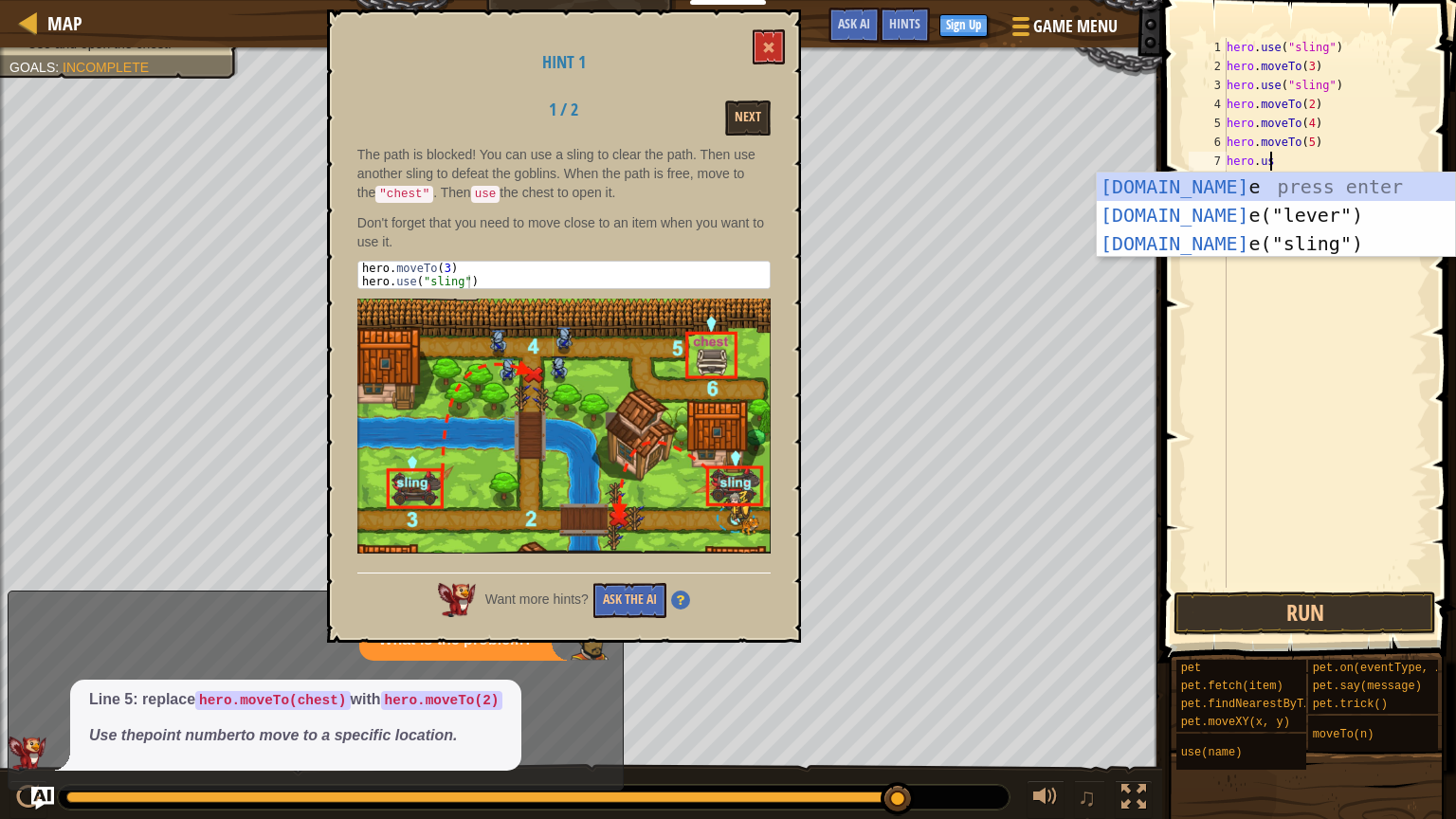
scroll to position [9, 2]
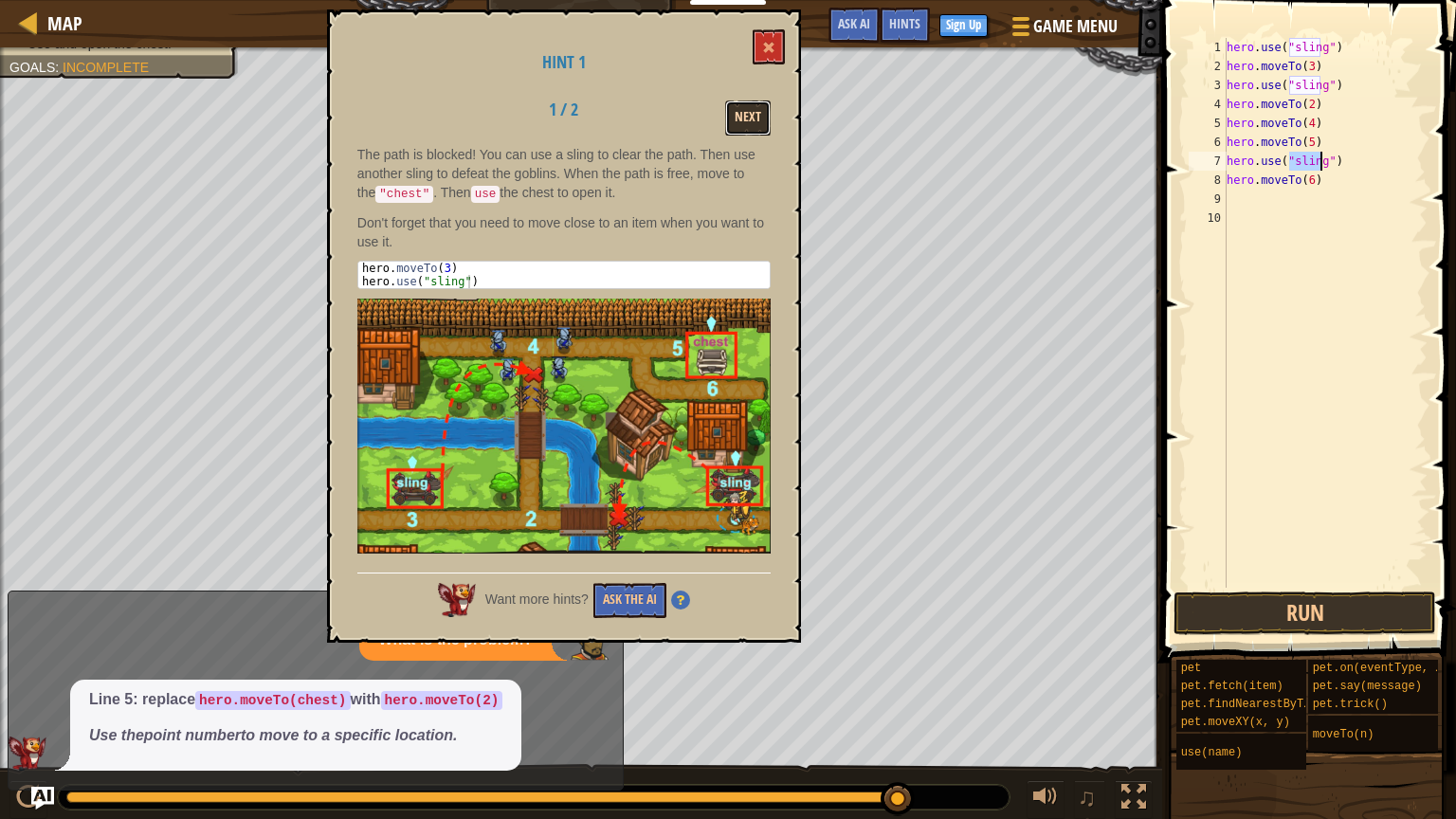
click at [739, 113] on button "Next" at bounding box center [748, 118] width 45 height 35
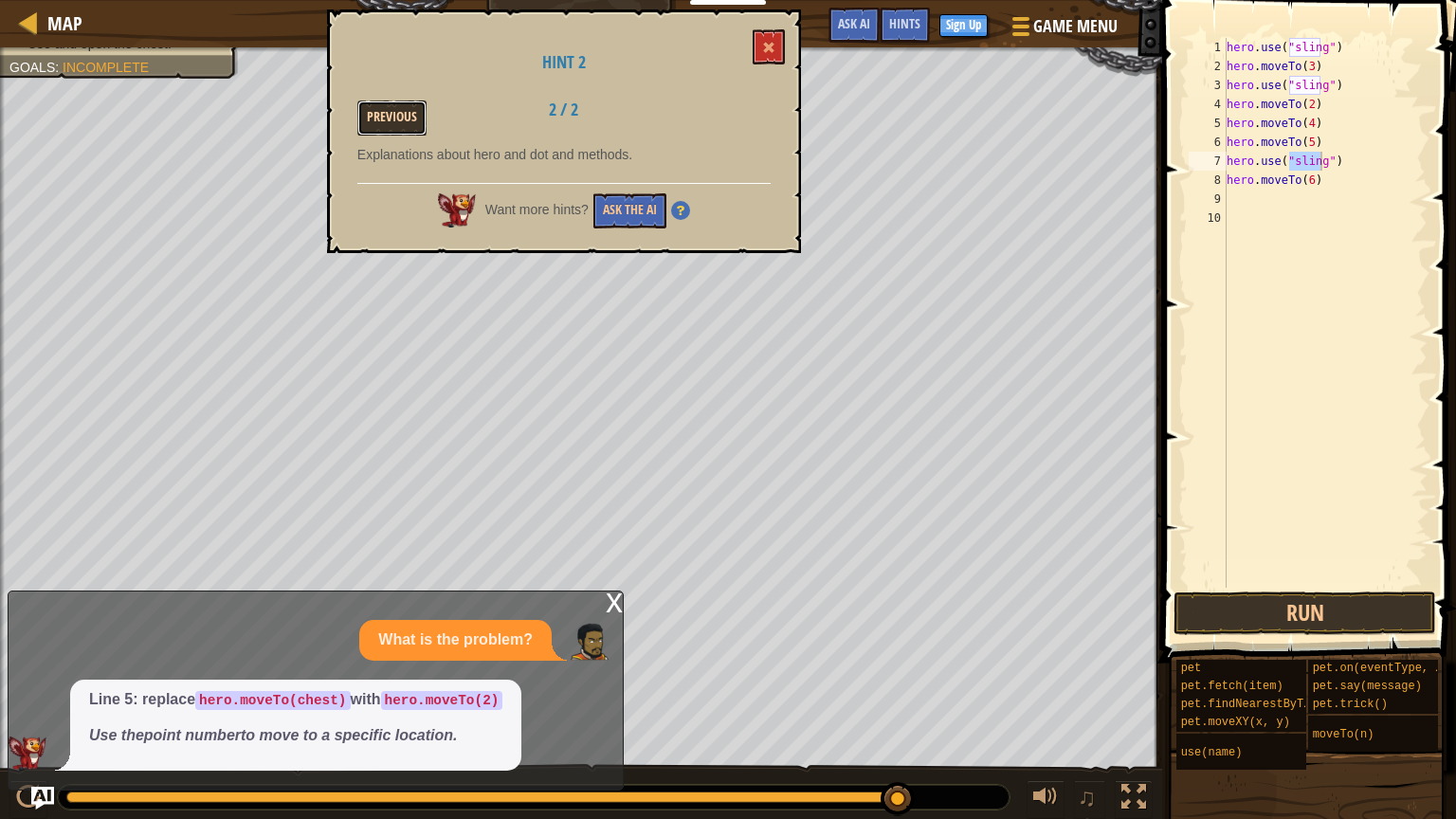
click at [400, 115] on button "Previous" at bounding box center [392, 118] width 70 height 35
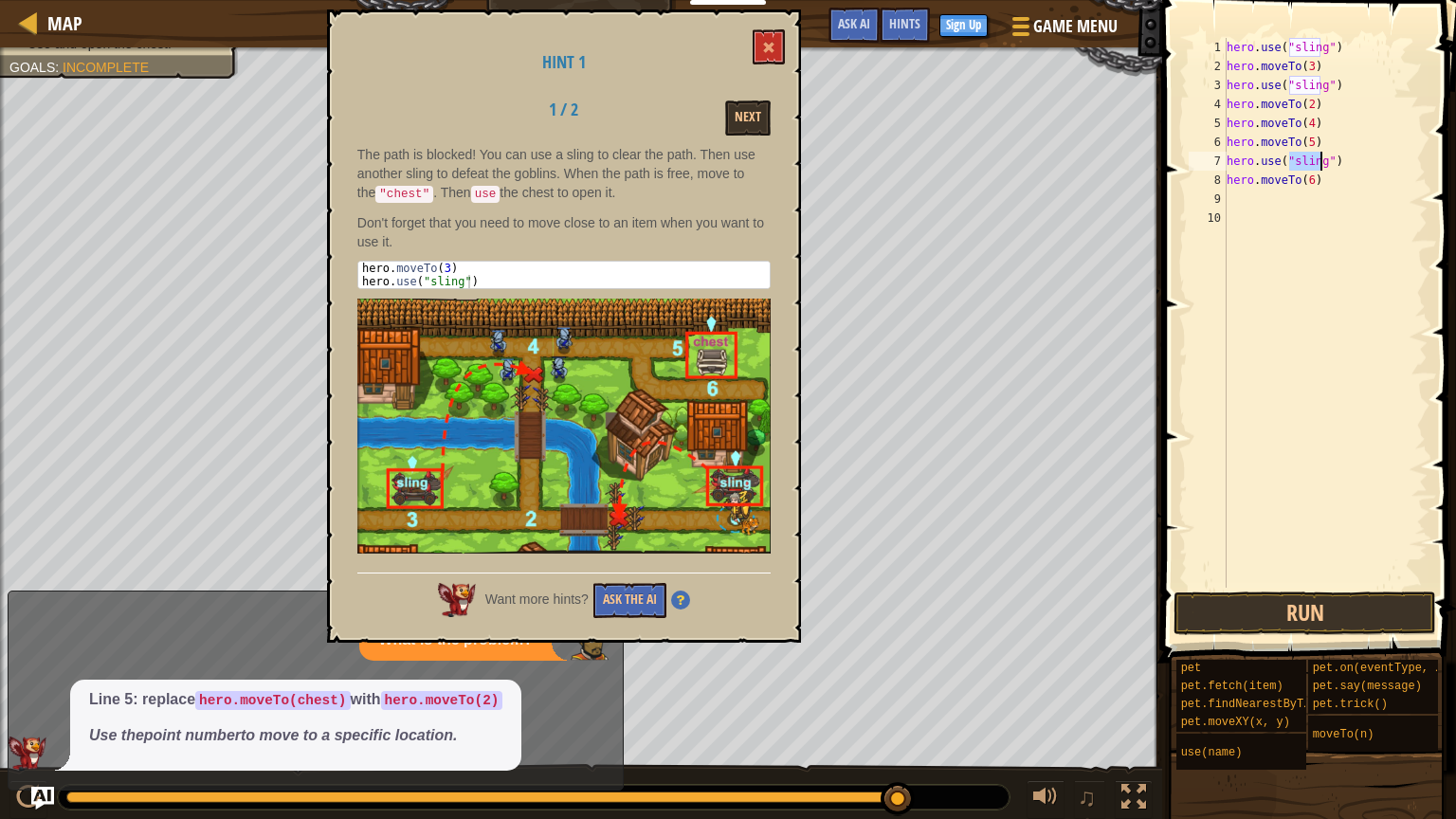
click at [1301, 161] on div "hero . use ( "sling" ) hero . moveTo ( 3 ) hero . use ( "sling" ) hero . moveTo…" at bounding box center [1325, 313] width 205 height 550
click at [1301, 161] on div "hero . use ( "sling" ) hero . moveTo ( 3 ) hero . use ( "sling" ) hero . moveTo…" at bounding box center [1325, 332] width 205 height 588
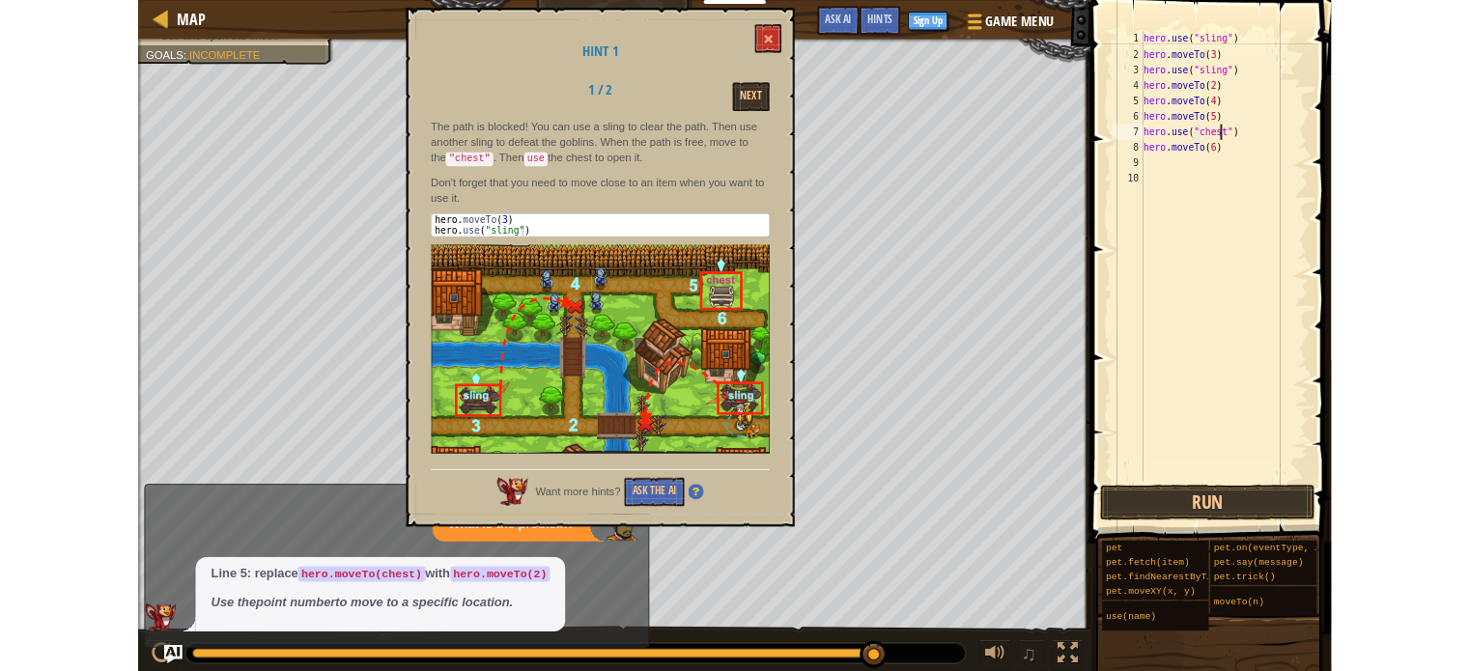
scroll to position [9, 8]
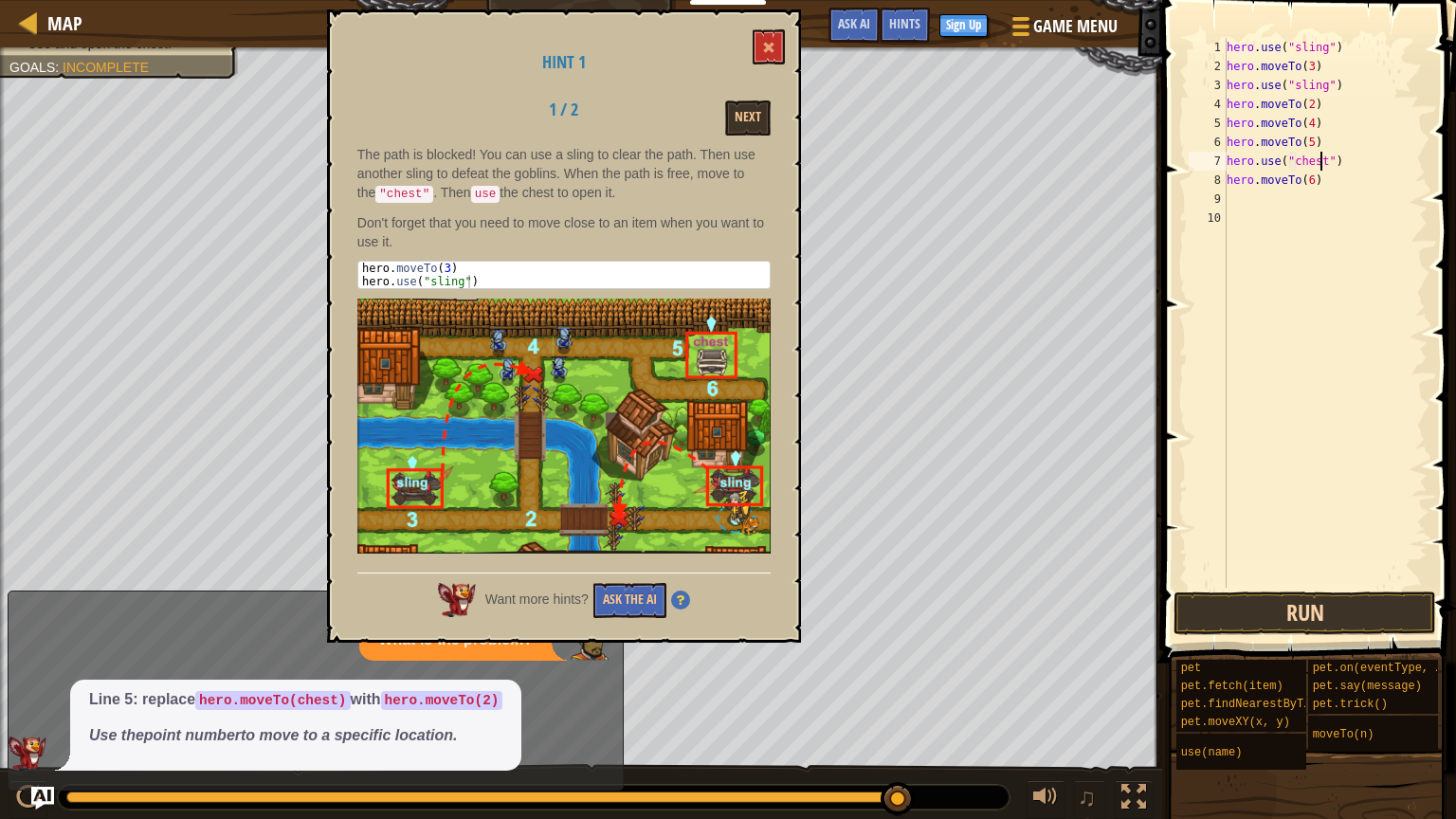
type textarea "hero.use("chest")"
click at [1264, 619] on button "Run" at bounding box center [1306, 614] width 263 height 43
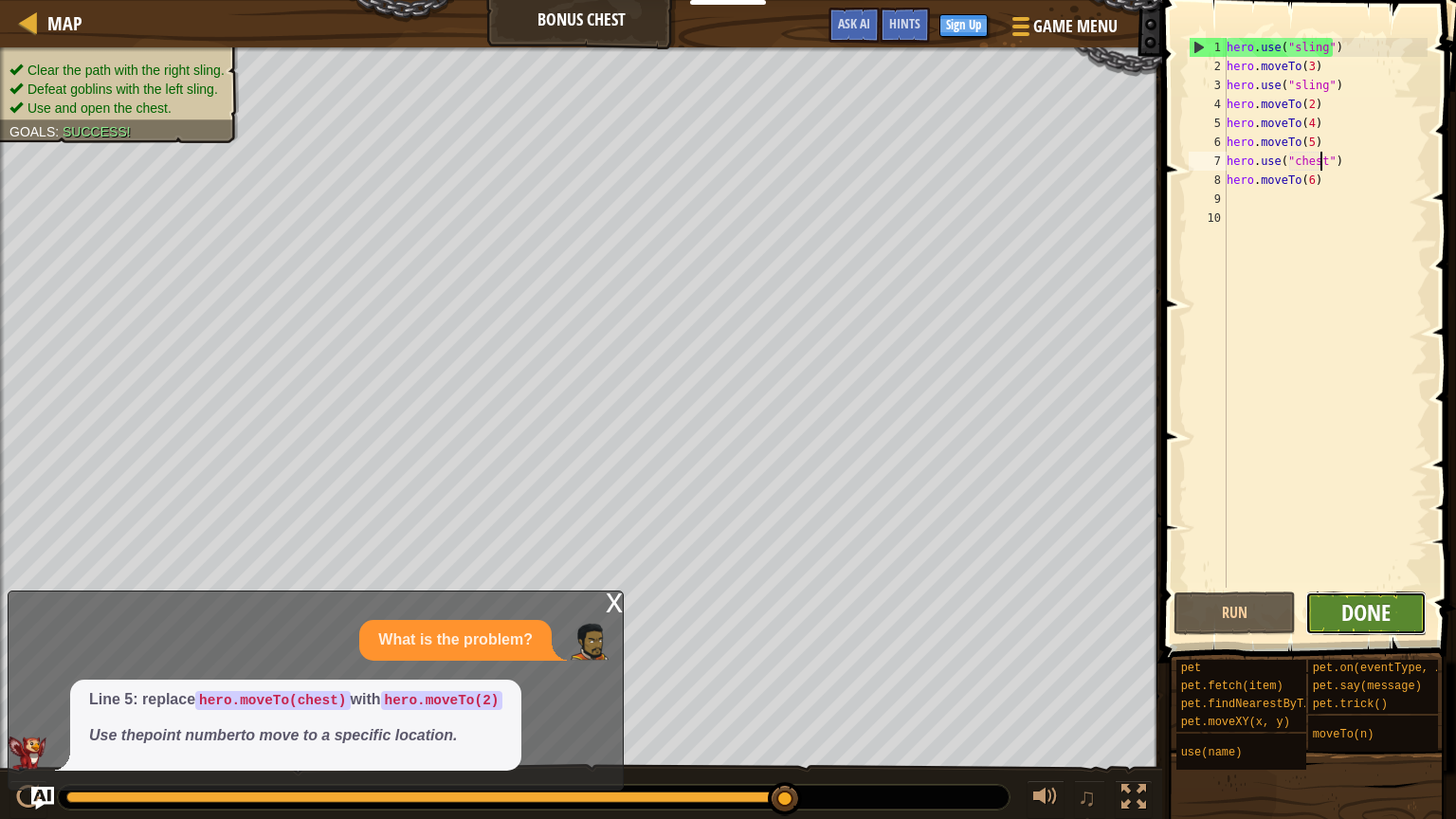
click at [1348, 614] on span "Done" at bounding box center [1367, 612] width 49 height 30
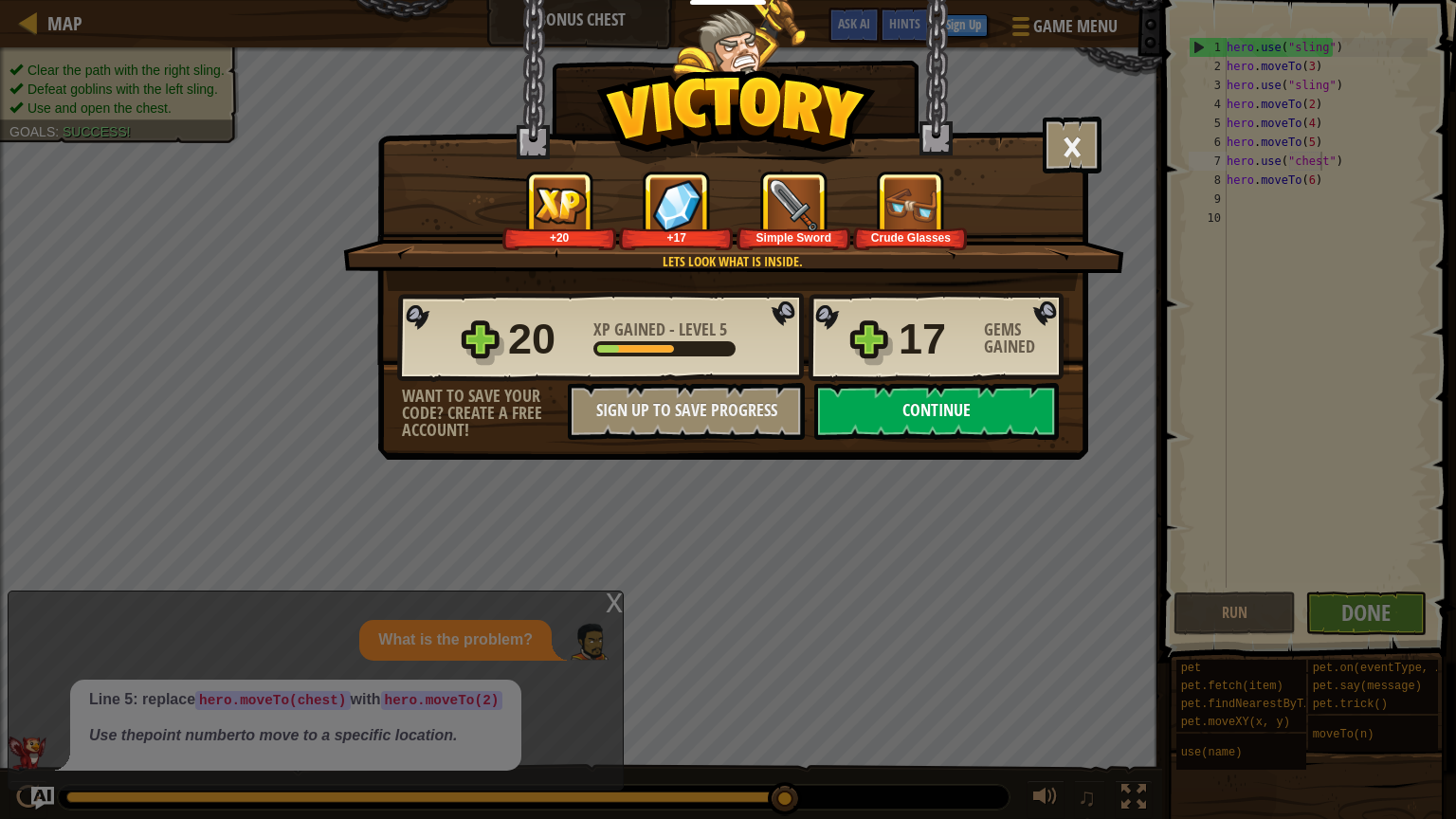
click at [906, 422] on button "Continue" at bounding box center [937, 411] width 244 height 57
